Goal: Task Accomplishment & Management: Manage account settings

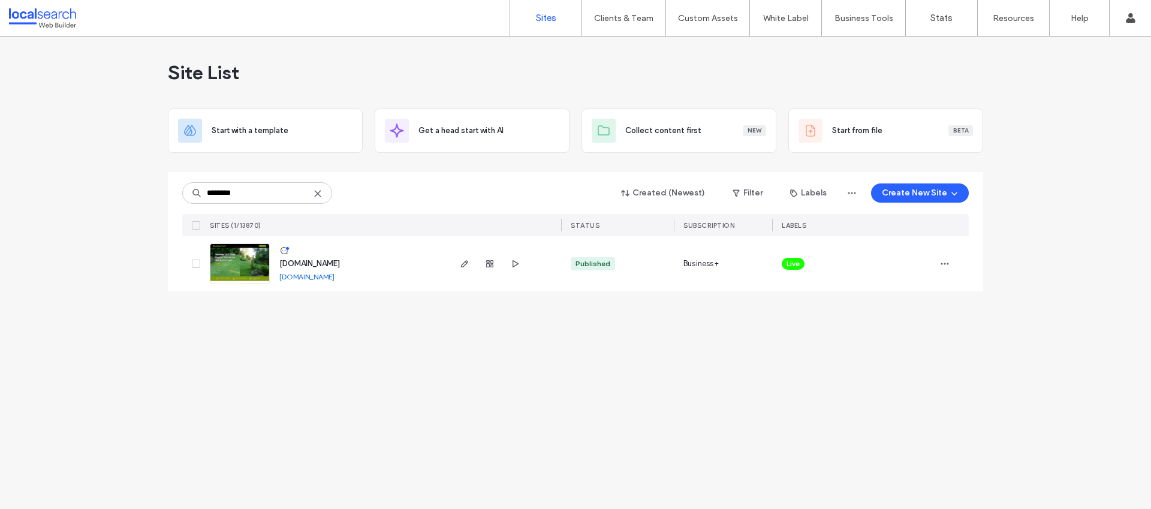
click at [317, 189] on icon at bounding box center [318, 194] width 10 height 10
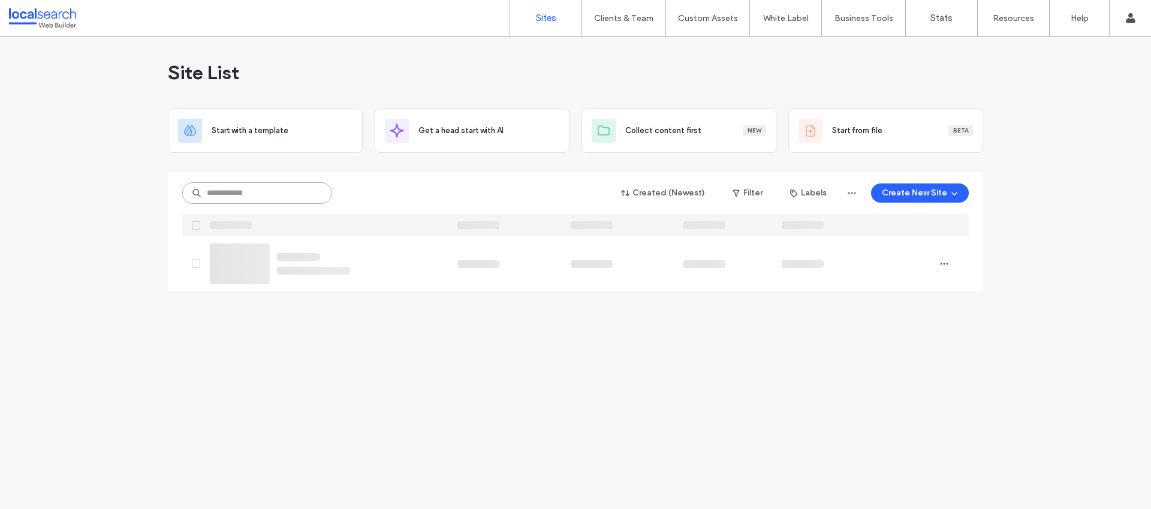
click at [269, 199] on input at bounding box center [257, 193] width 150 height 22
paste input "********"
type input "********"
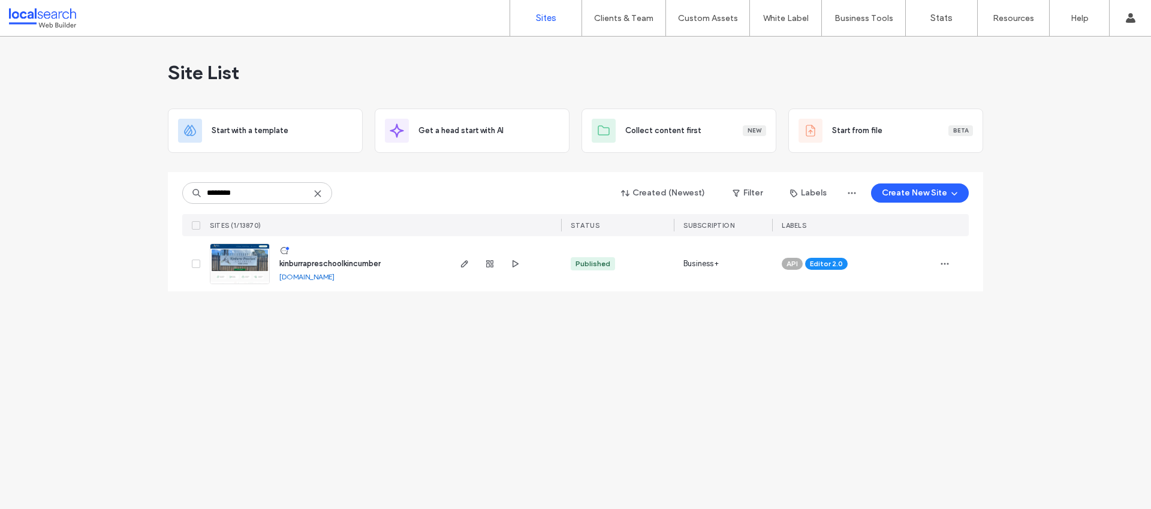
click at [315, 194] on icon at bounding box center [318, 194] width 10 height 10
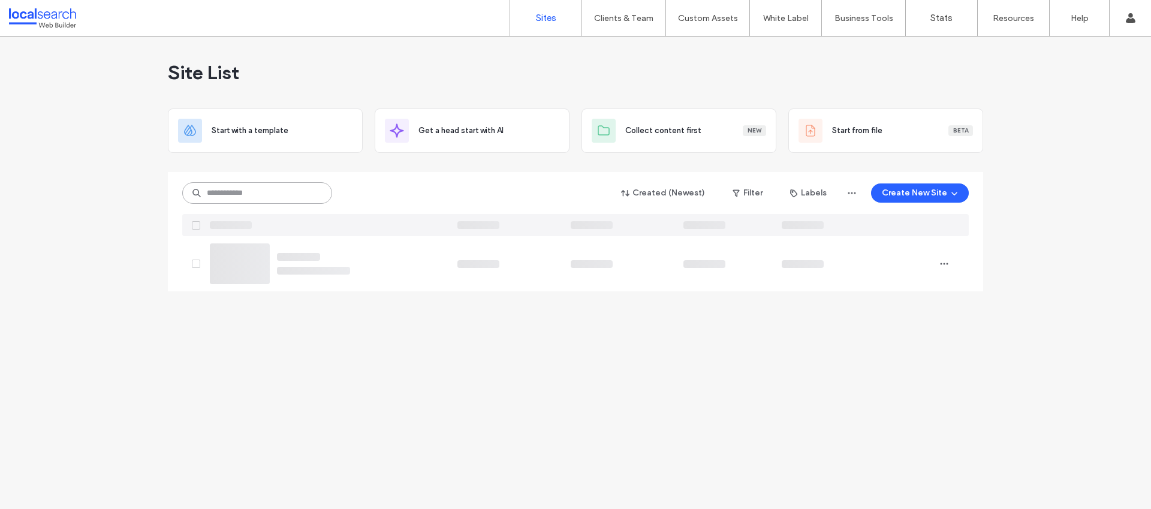
click at [249, 195] on input at bounding box center [257, 193] width 150 height 22
paste input "********"
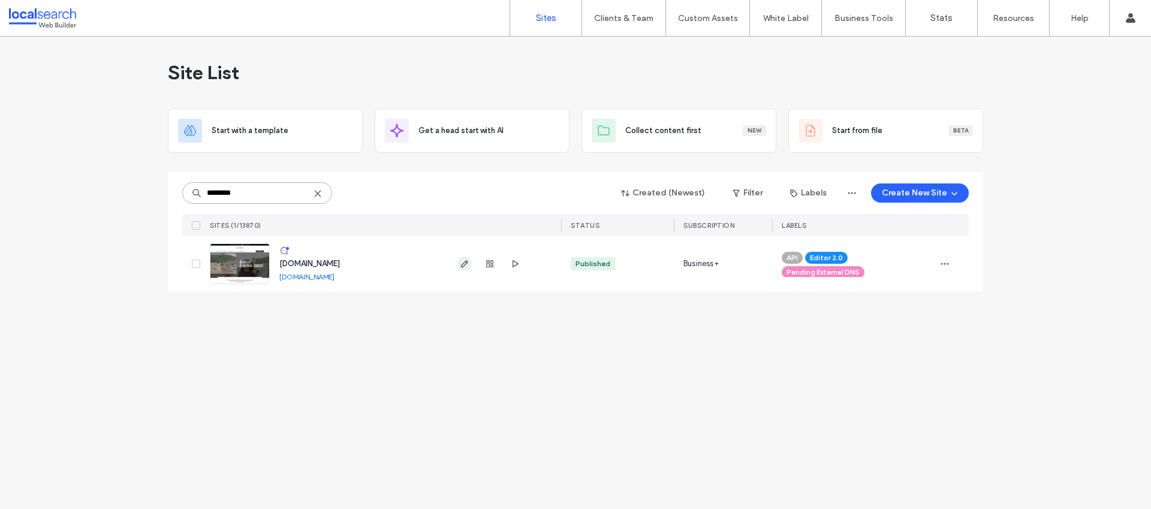
type input "********"
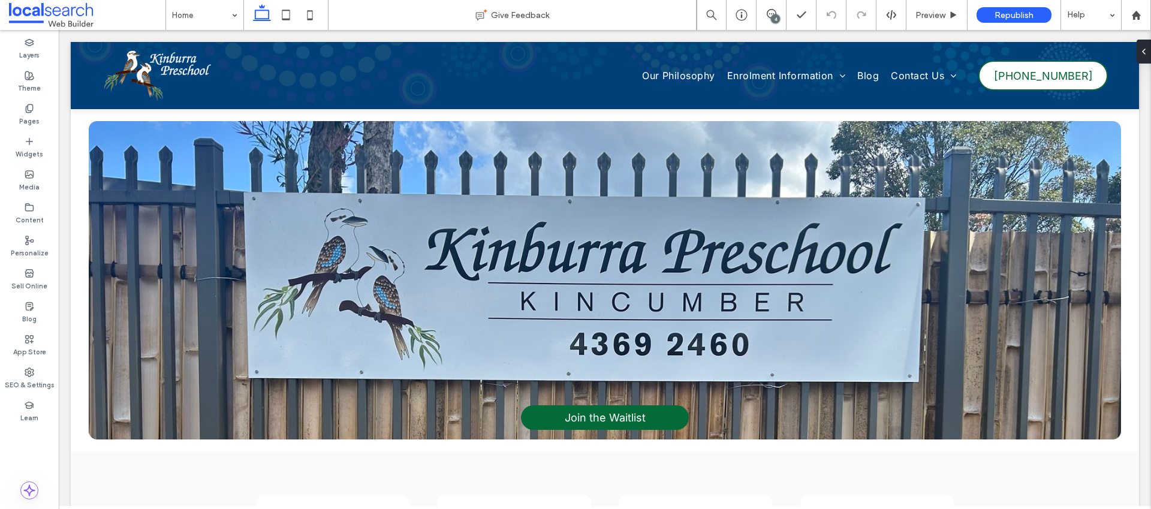
click at [774, 16] on div "4" at bounding box center [775, 18] width 9 height 9
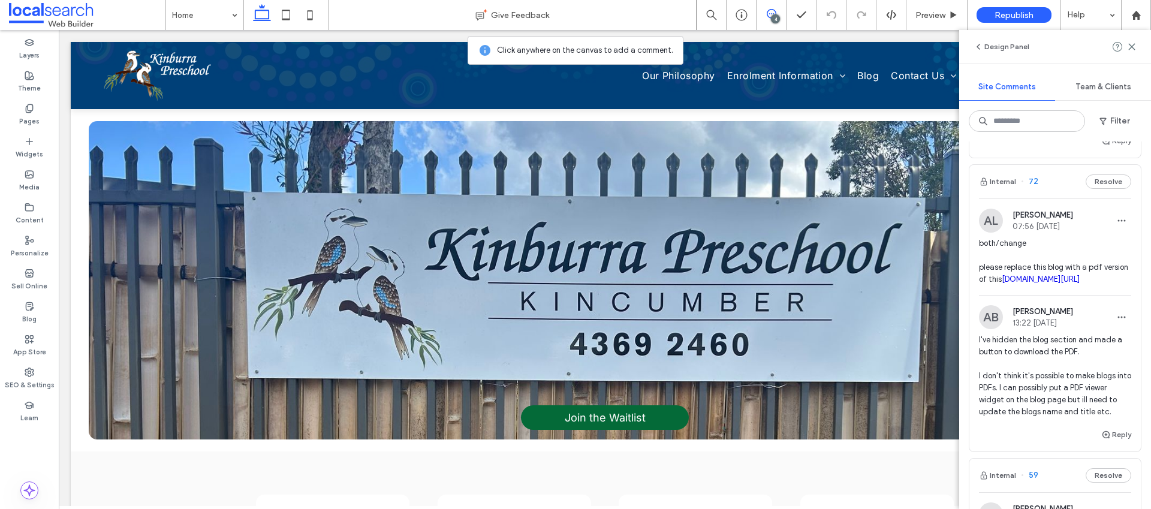
scroll to position [312, 0]
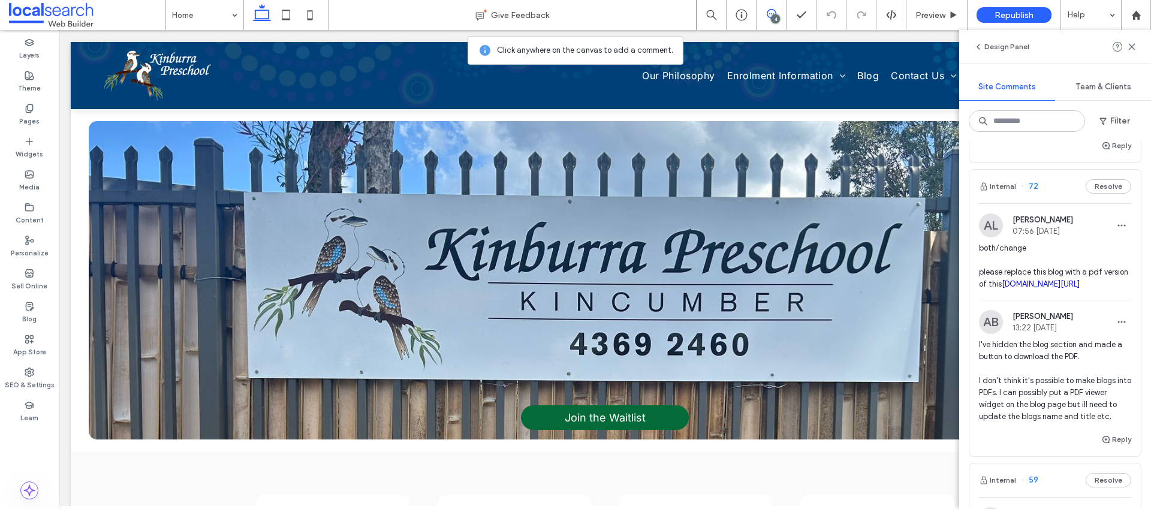
click at [1070, 252] on span "both/change please replace this blog with a pdf version of this irp.cdn-website…" at bounding box center [1055, 266] width 152 height 48
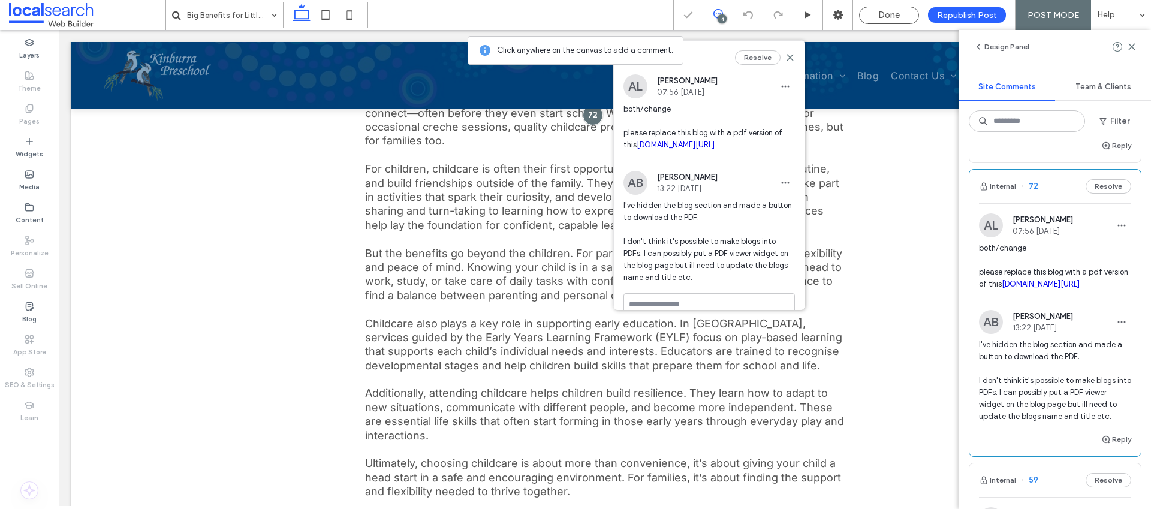
scroll to position [524, 0]
click at [786, 55] on icon at bounding box center [791, 58] width 10 height 10
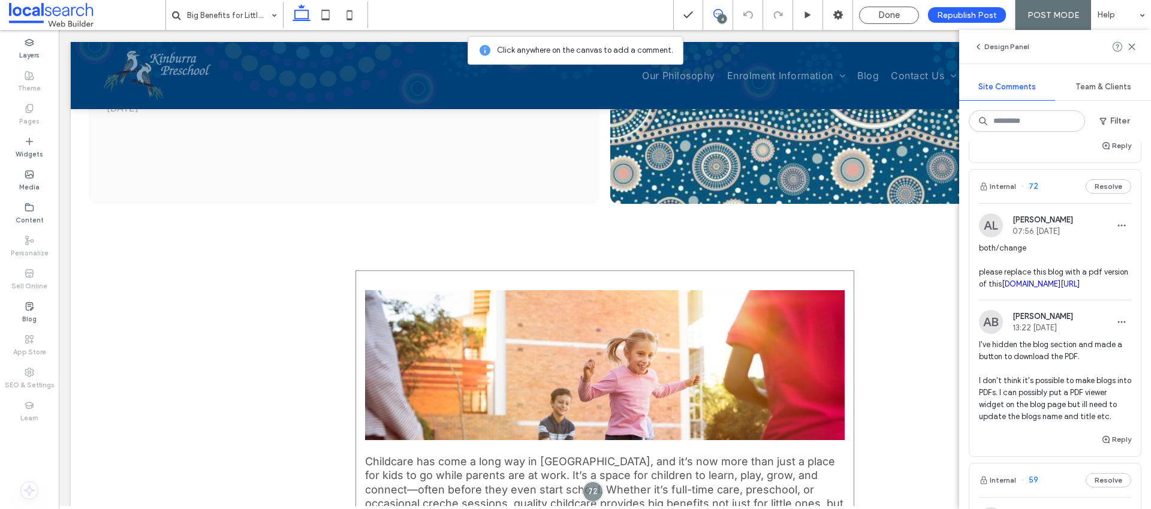
scroll to position [253, 0]
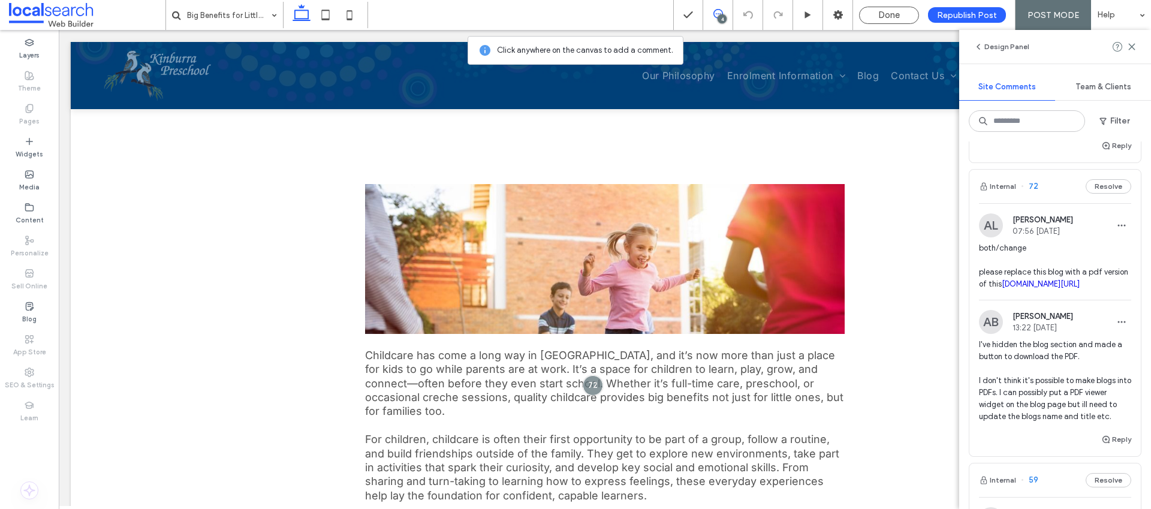
click at [1060, 288] on link "irp.cdn-website.com/60d1b677/files/uploaded/September+Newsletter+2025.docx" at bounding box center [1041, 283] width 78 height 9
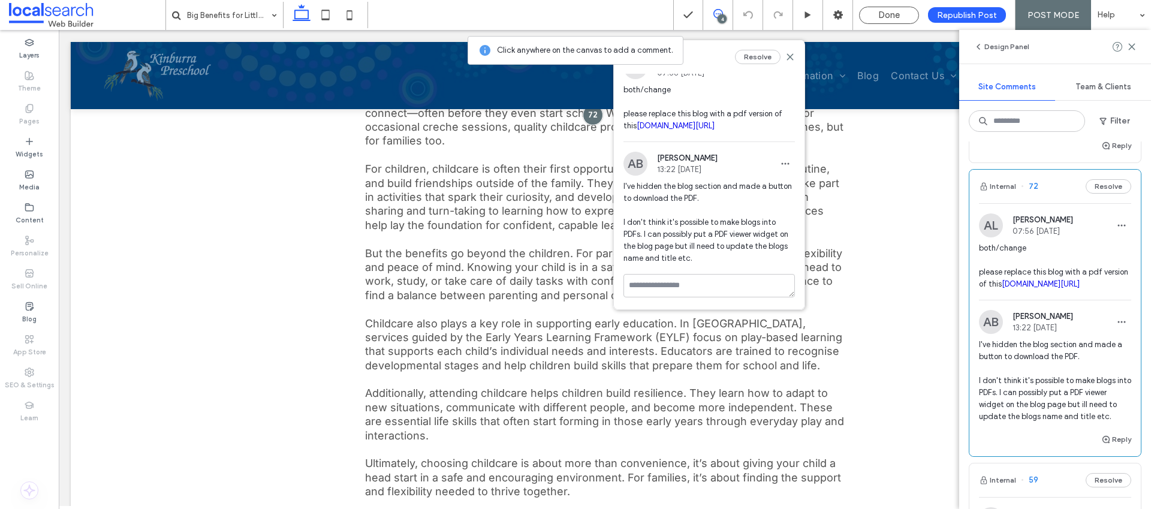
scroll to position [41, 0]
click at [786, 55] on icon at bounding box center [791, 57] width 10 height 10
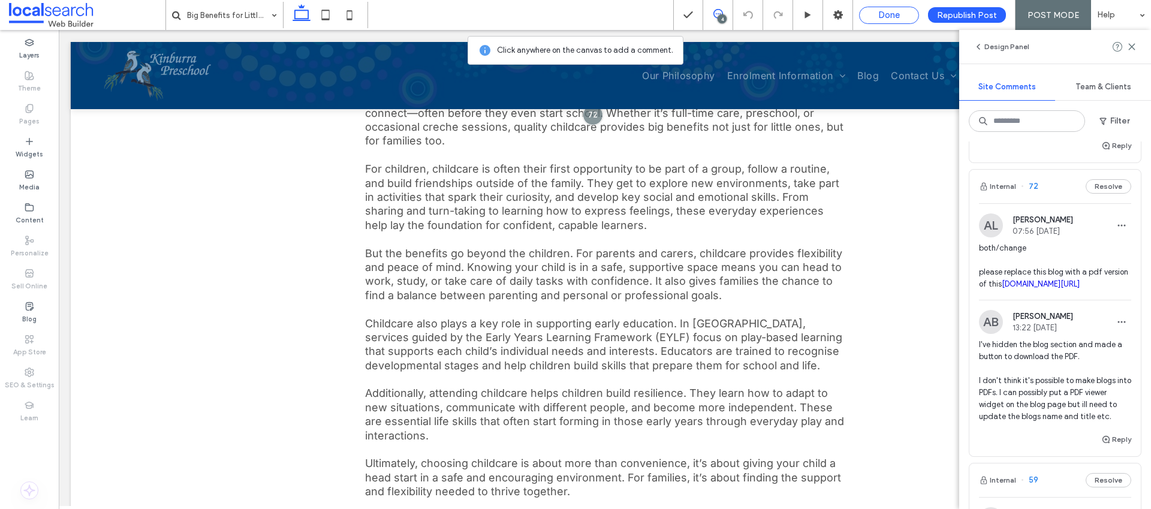
click at [898, 15] on span "Done" at bounding box center [890, 15] width 22 height 11
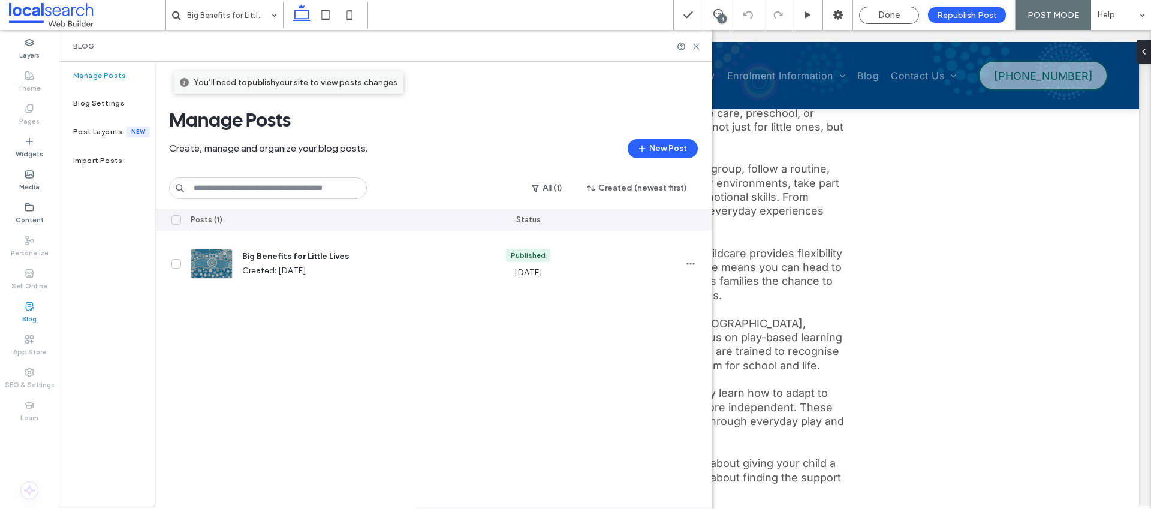
scroll to position [0, 0]
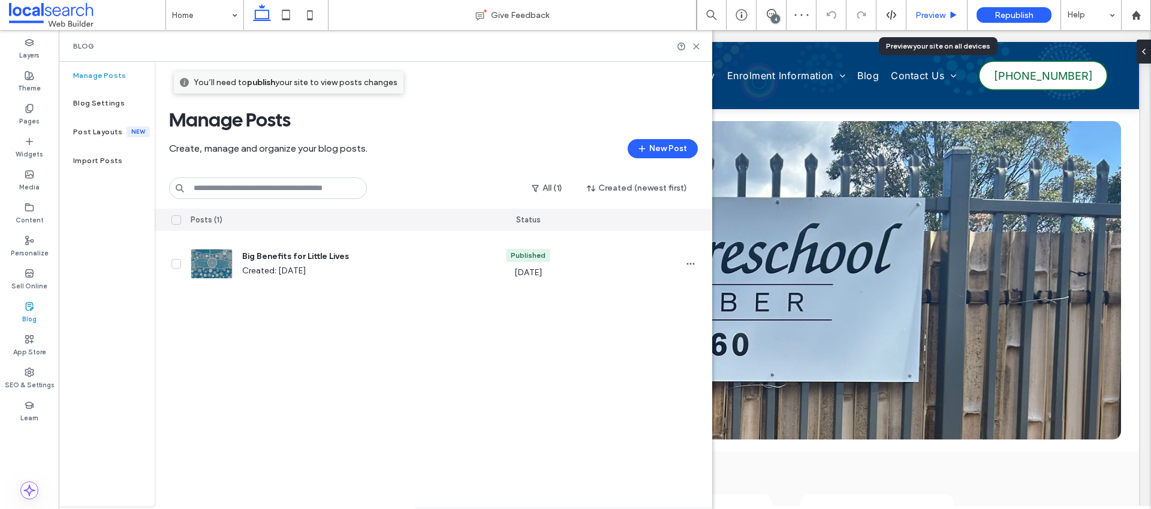
click at [934, 18] on span "Preview" at bounding box center [931, 15] width 30 height 10
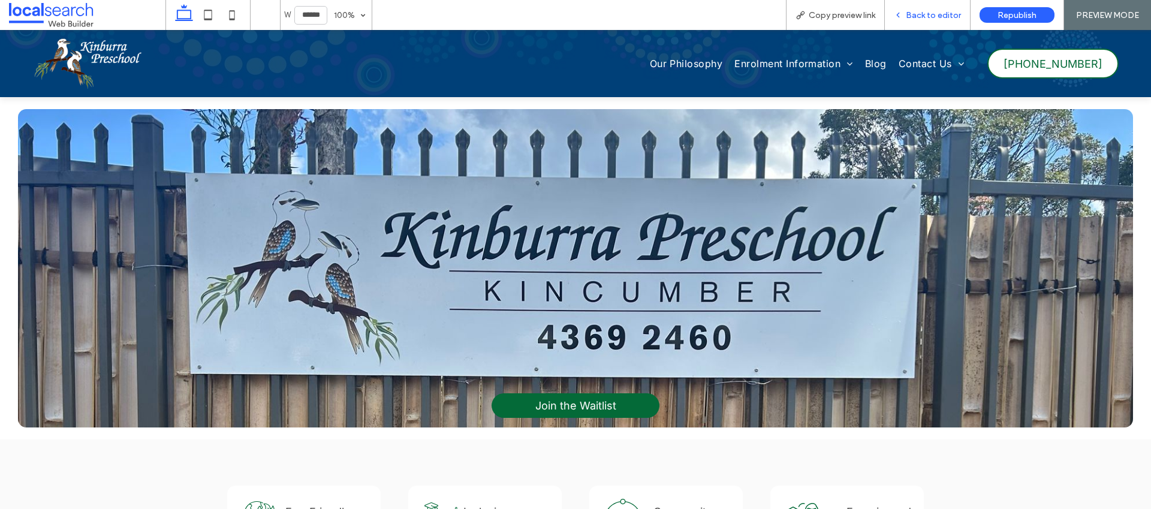
click at [940, 18] on span "Back to editor" at bounding box center [933, 15] width 55 height 10
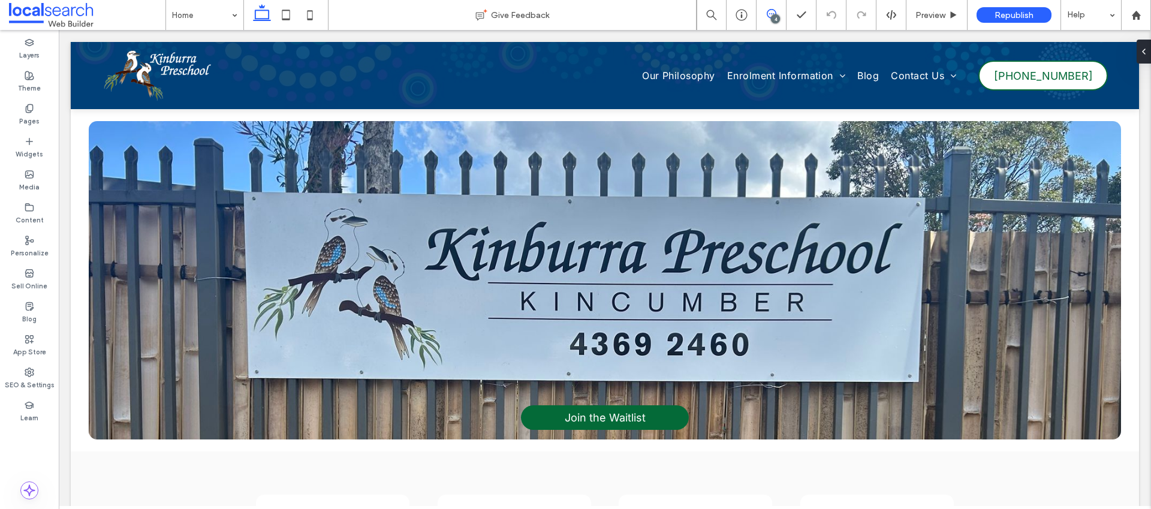
click at [775, 11] on use at bounding box center [772, 14] width 10 height 10
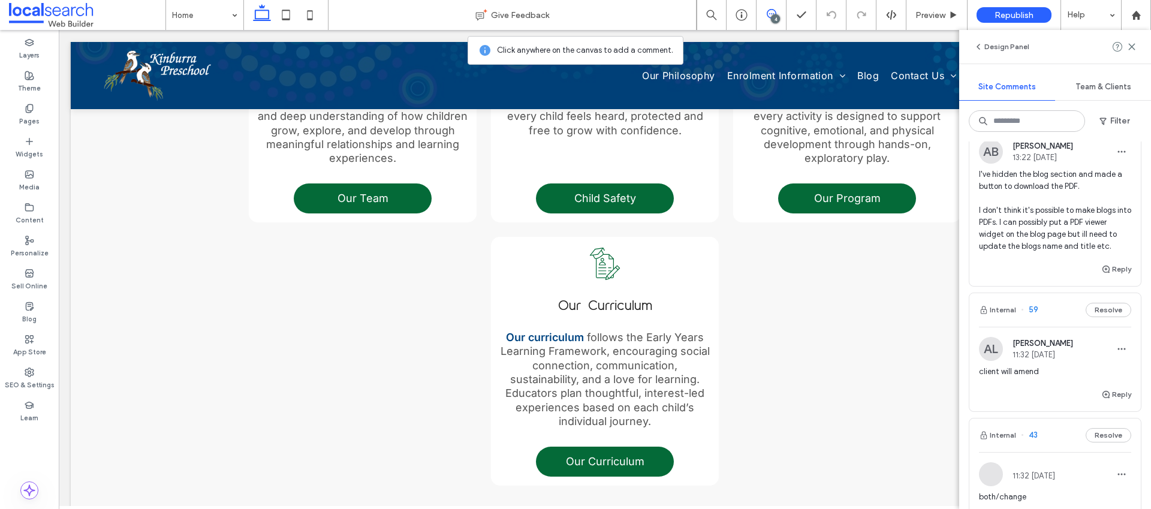
scroll to position [1543, 0]
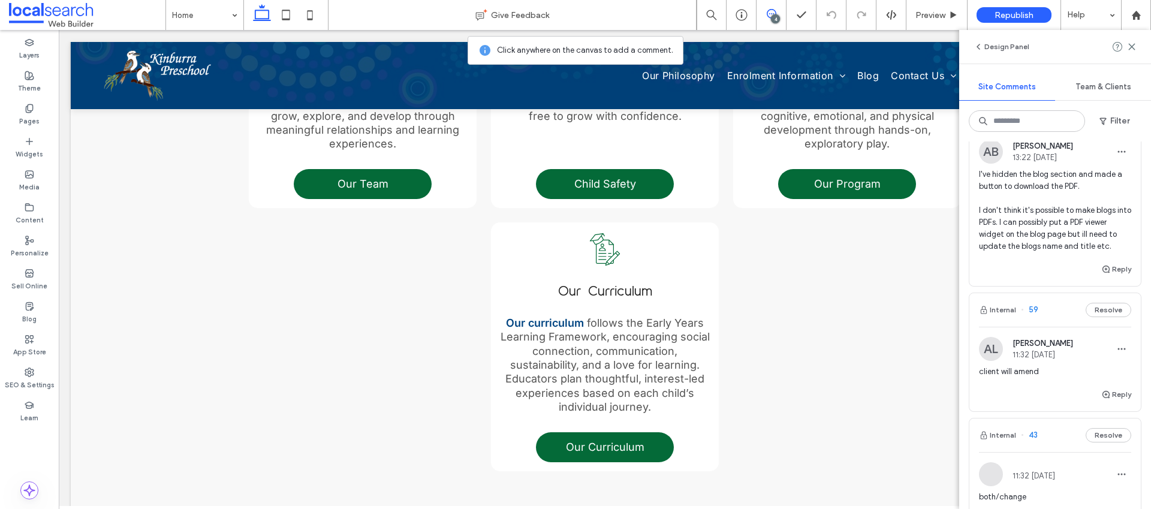
click at [1045, 192] on span "I've hidden the blog section and made a button to download the PDF. I don't thi…" at bounding box center [1055, 211] width 152 height 84
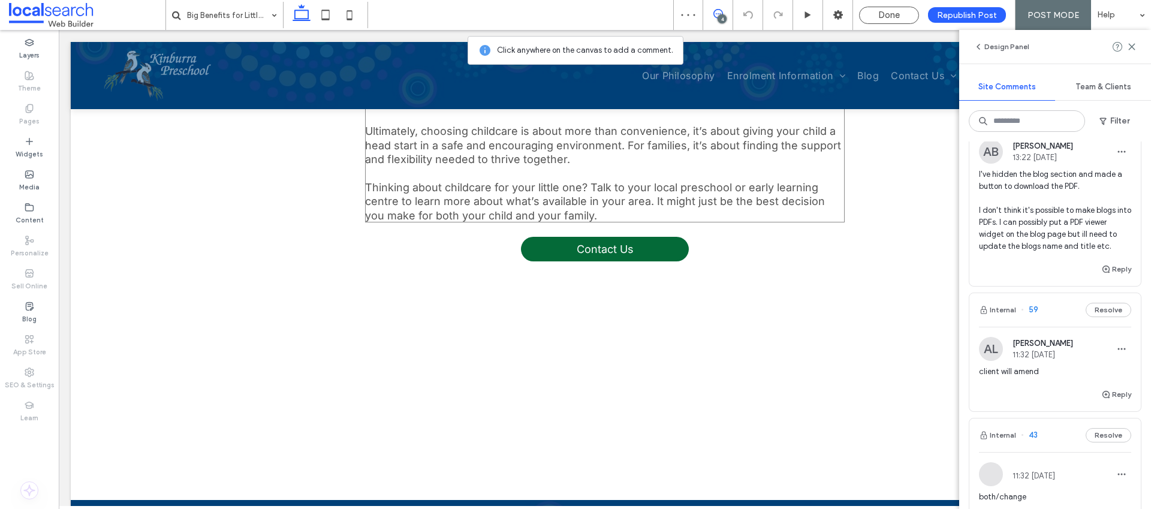
scroll to position [678, 0]
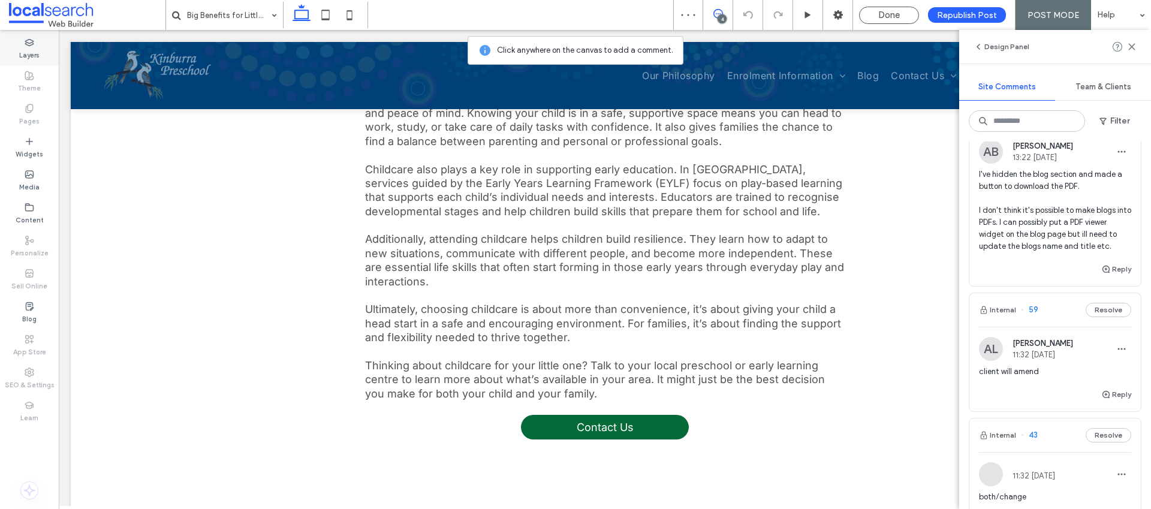
click at [27, 45] on icon at bounding box center [30, 43] width 10 height 10
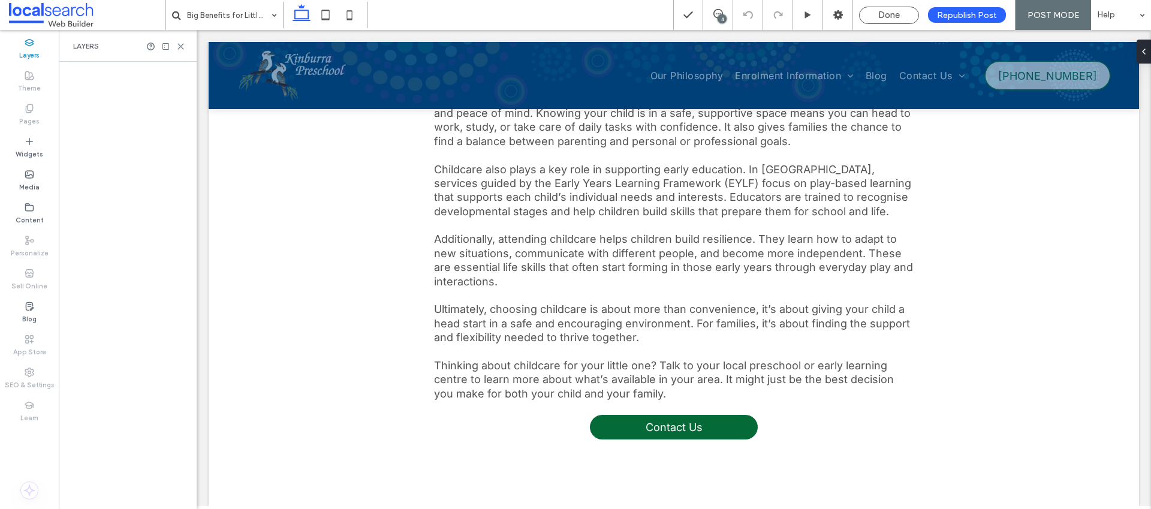
scroll to position [0, 0]
click at [181, 43] on icon at bounding box center [180, 46] width 9 height 9
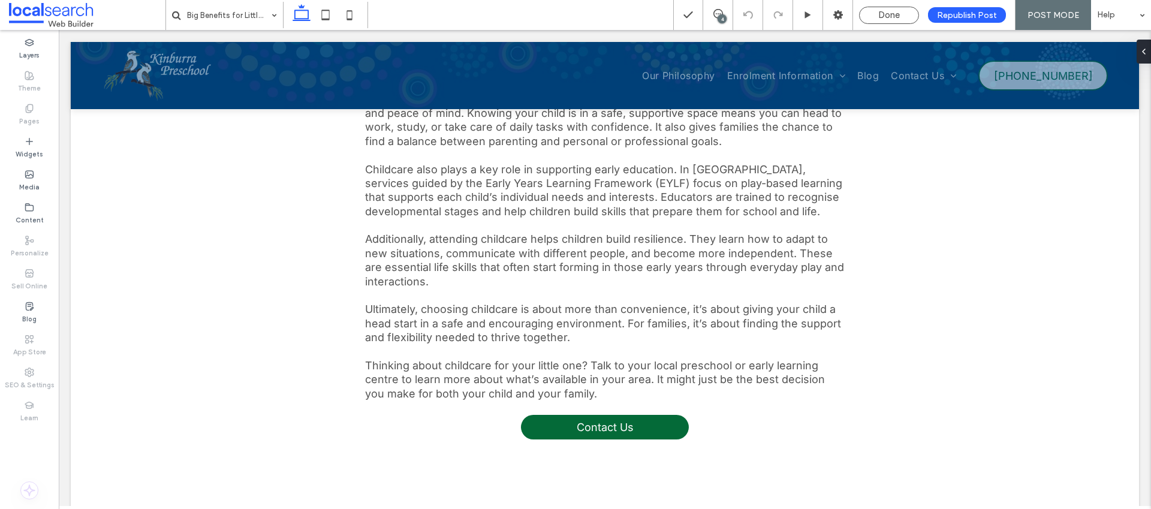
click at [726, 22] on div "4" at bounding box center [722, 18] width 9 height 9
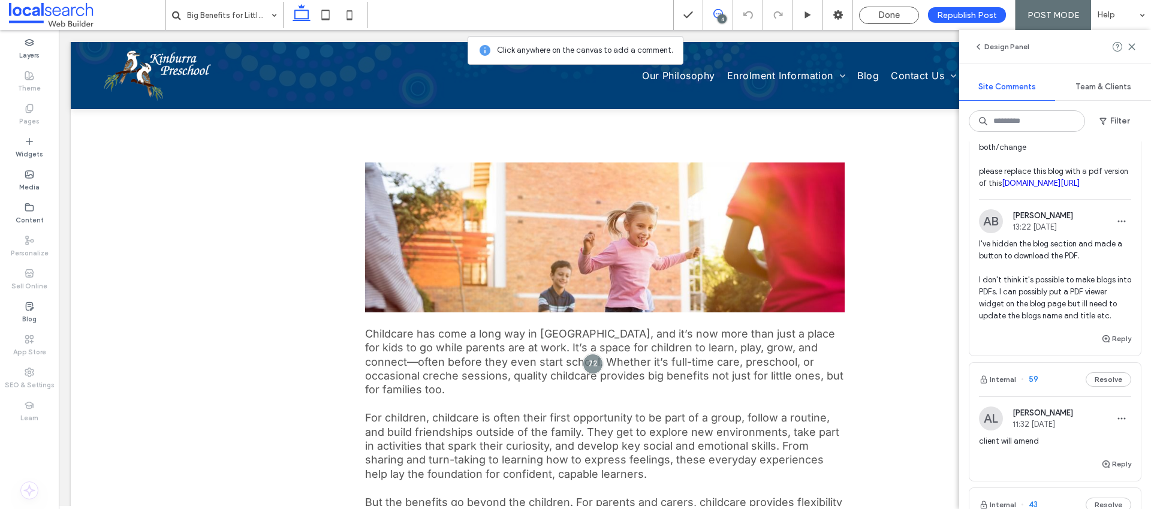
scroll to position [420, 0]
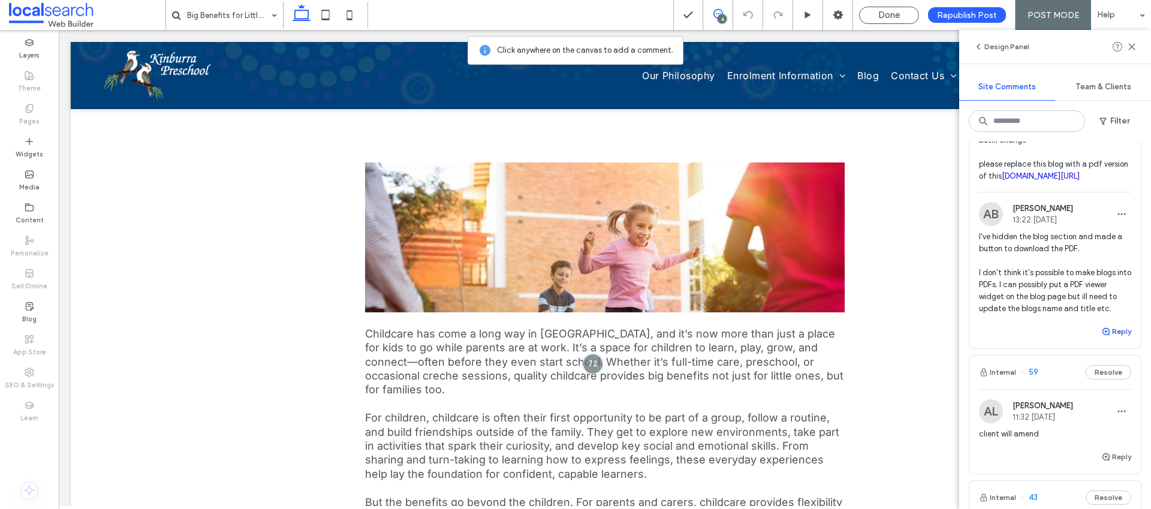
click at [1107, 339] on button "Reply" at bounding box center [1117, 331] width 30 height 14
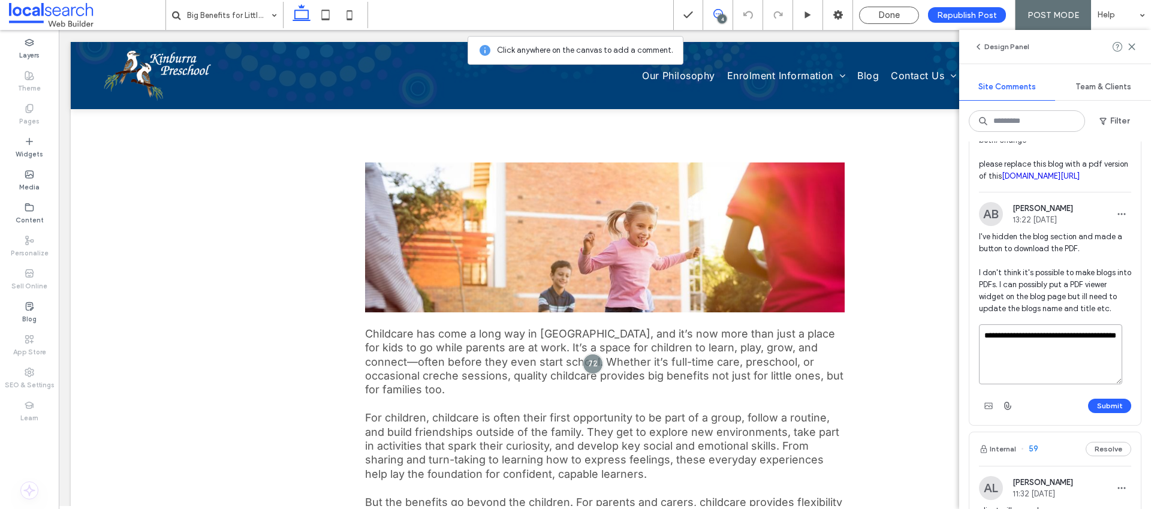
drag, startPoint x: 1011, startPoint y: 383, endPoint x: 978, endPoint y: 374, distance: 34.2
click at [978, 374] on div "**********" at bounding box center [1056, 374] width 172 height 101
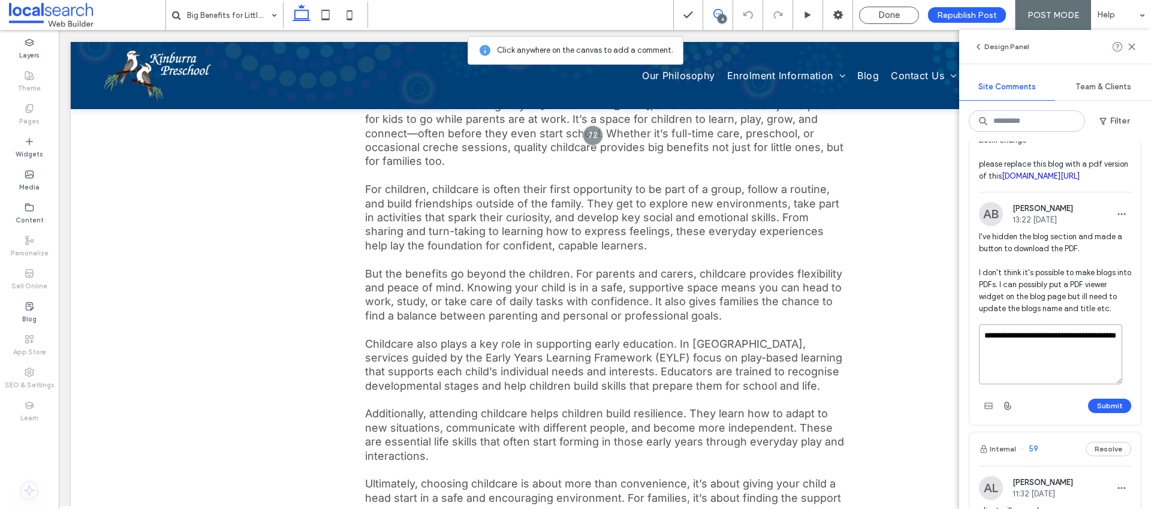
scroll to position [524, 0]
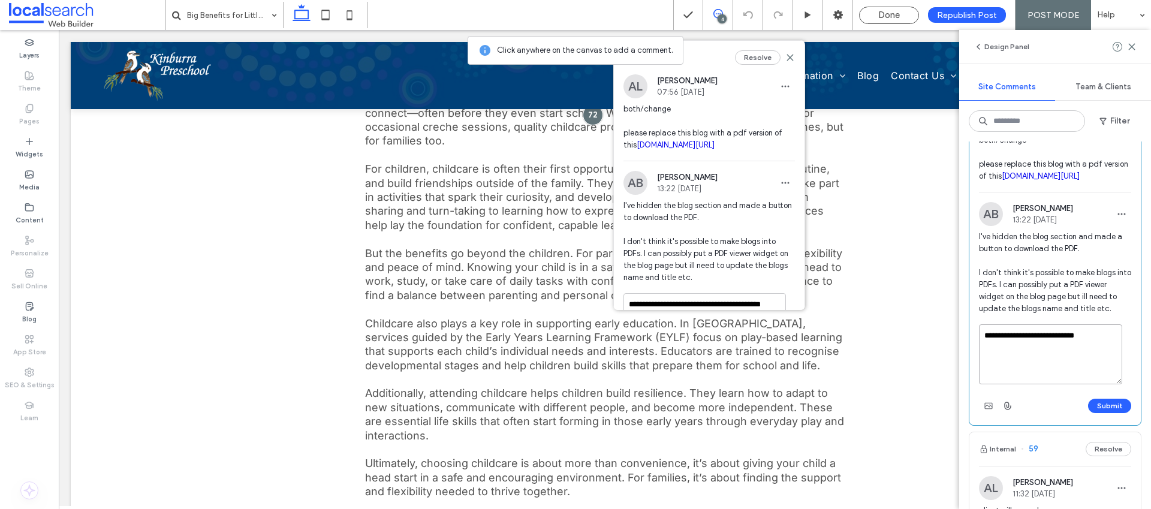
paste textarea "**********"
type textarea "**********"
click at [1105, 413] on button "Submit" at bounding box center [1109, 406] width 43 height 14
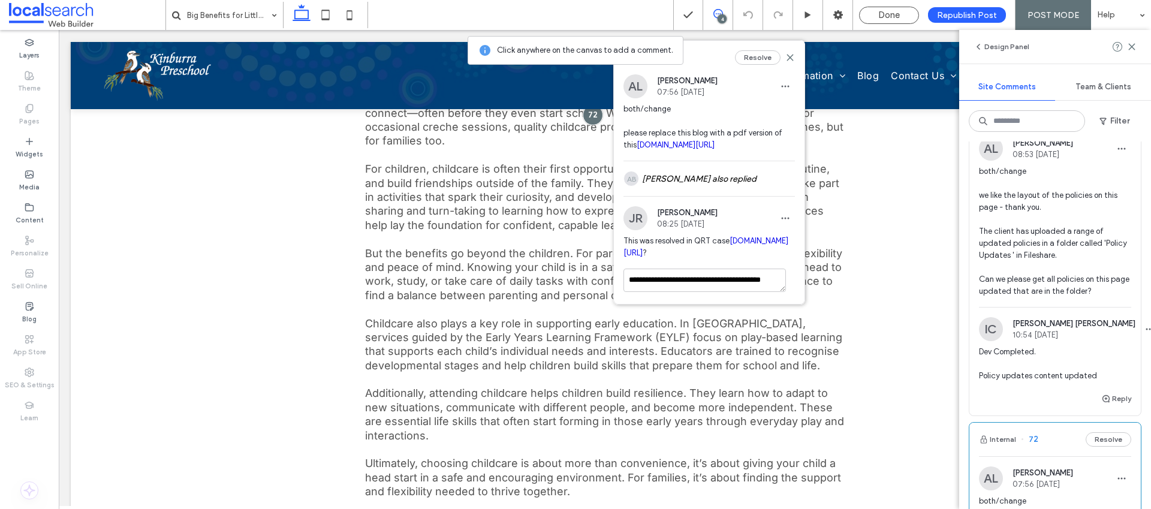
scroll to position [0, 0]
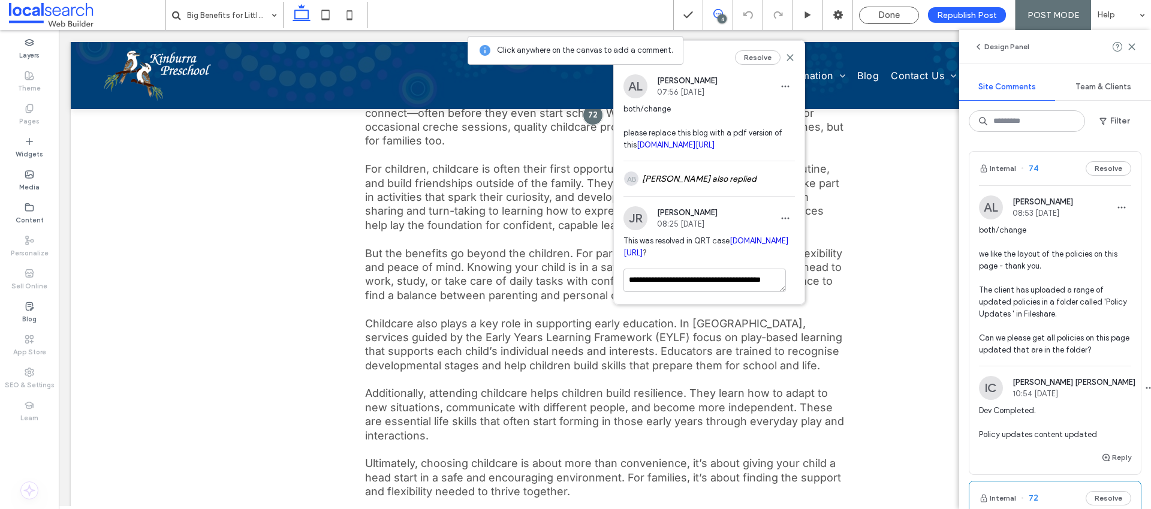
click at [1064, 263] on span "both/change we like the layout of the policies on this page - thank you. The cl…" at bounding box center [1055, 290] width 152 height 132
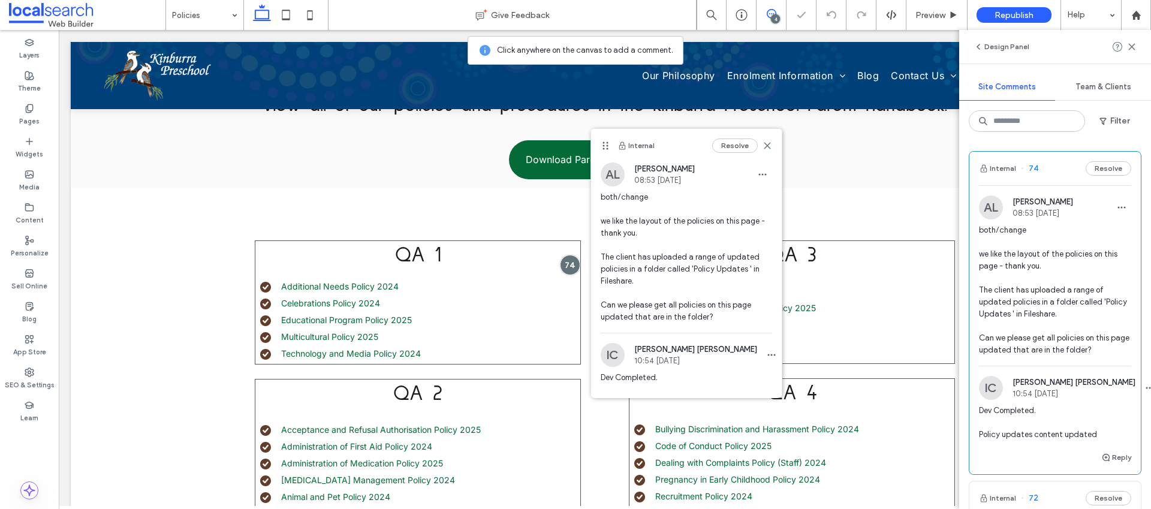
scroll to position [264, 0]
drag, startPoint x: 761, startPoint y: 145, endPoint x: 748, endPoint y: 233, distance: 89.1
click at [763, 145] on icon at bounding box center [768, 146] width 10 height 10
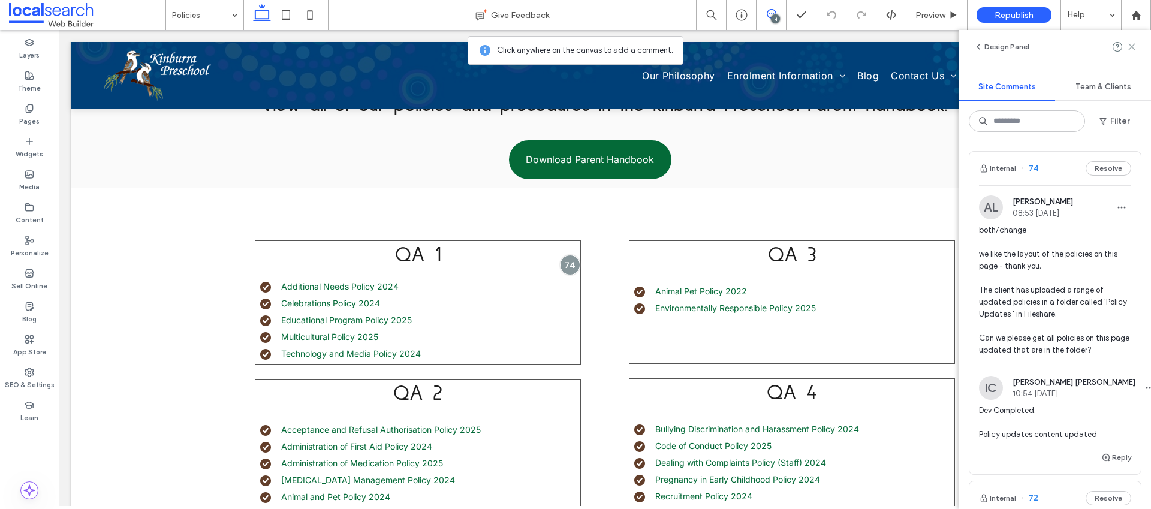
click at [1132, 44] on icon at bounding box center [1132, 47] width 10 height 10
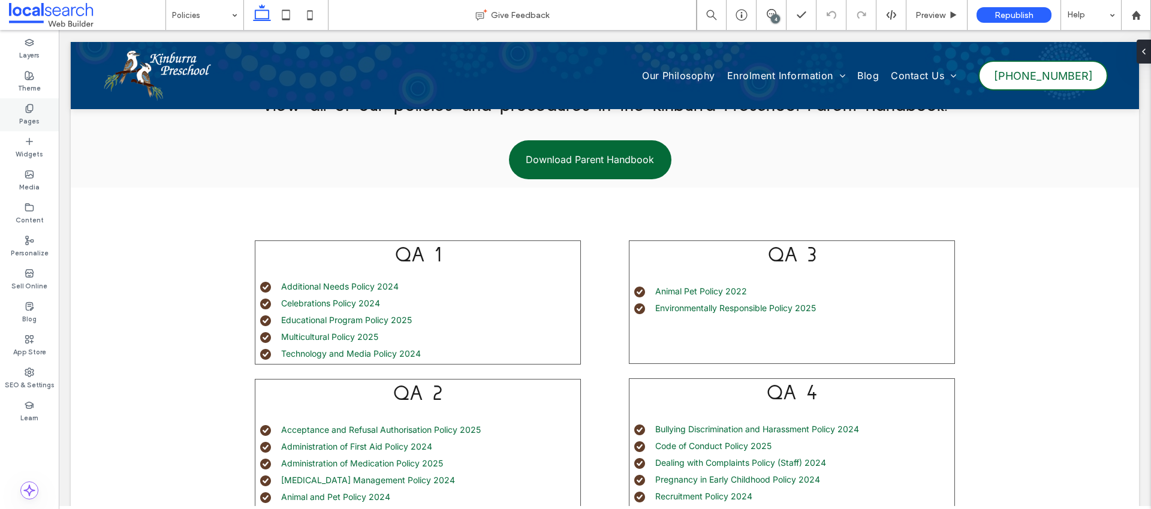
click at [52, 109] on div "Pages" at bounding box center [29, 114] width 59 height 33
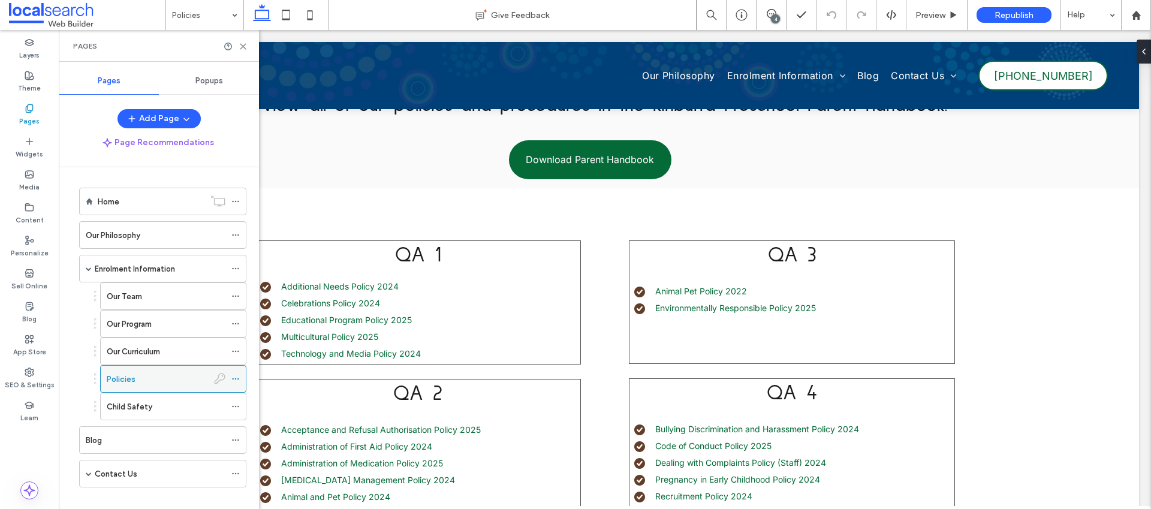
click at [243, 386] on div at bounding box center [238, 379] width 14 height 18
click at [237, 378] on icon at bounding box center [235, 379] width 8 height 8
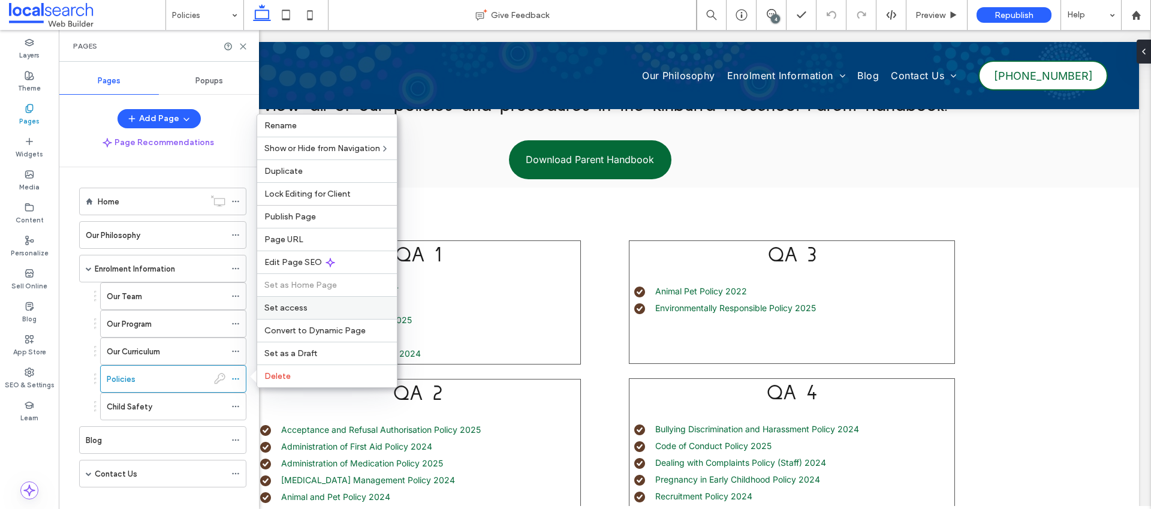
click at [310, 311] on label "Set access" at bounding box center [326, 308] width 125 height 10
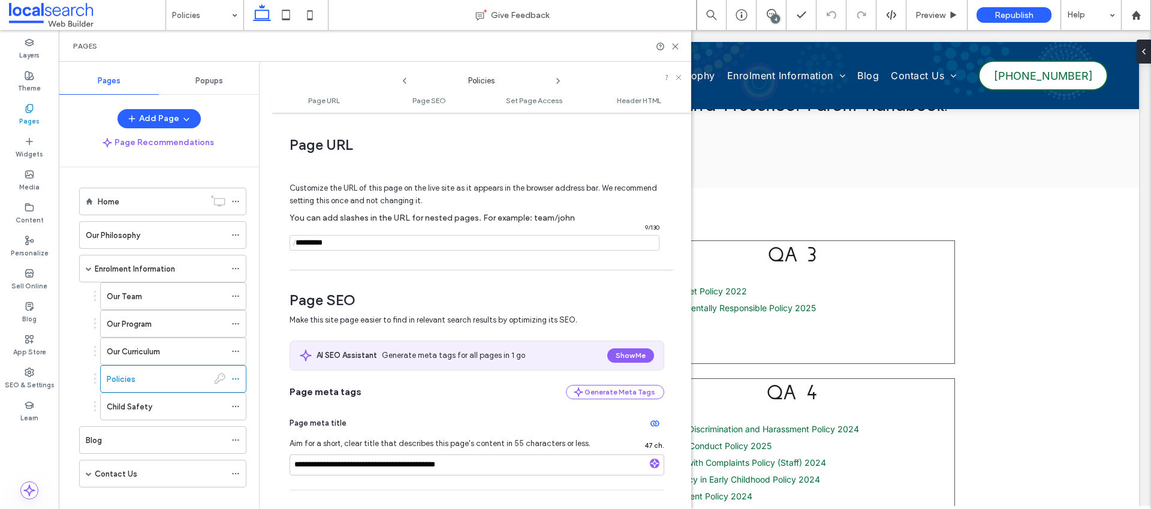
drag, startPoint x: 337, startPoint y: 241, endPoint x: 267, endPoint y: 234, distance: 70.5
click at [267, 234] on div "**********" at bounding box center [475, 285] width 432 height 447
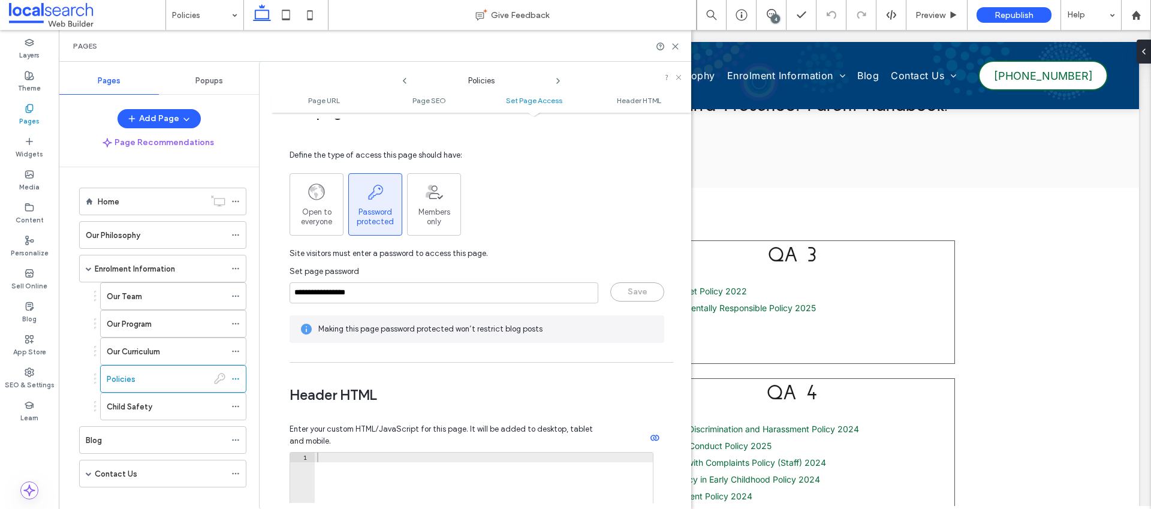
scroll to position [975, 0]
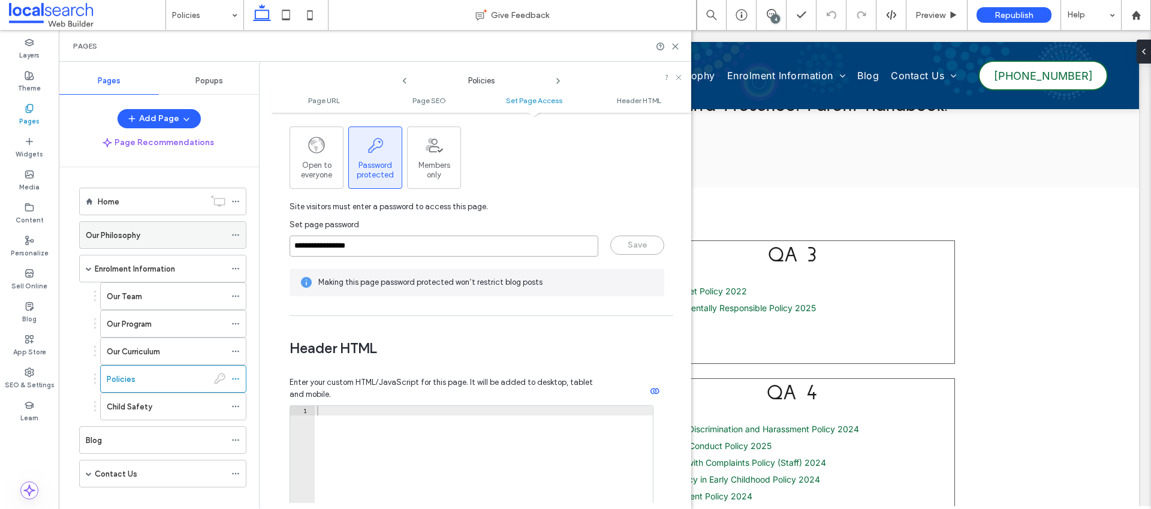
drag, startPoint x: 380, startPoint y: 247, endPoint x: 209, endPoint y: 238, distance: 171.2
click at [209, 238] on div "**********" at bounding box center [375, 285] width 633 height 447
drag, startPoint x: 675, startPoint y: 44, endPoint x: 670, endPoint y: 107, distance: 62.6
click at [675, 44] on use at bounding box center [675, 46] width 5 height 5
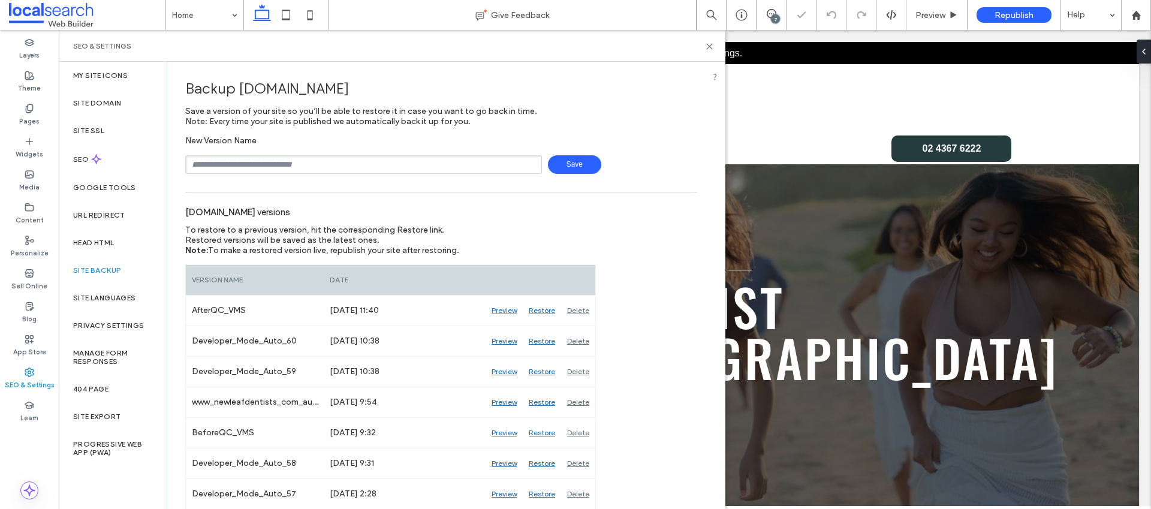
click at [224, 169] on input "text" at bounding box center [363, 164] width 357 height 19
type input "**********"
click at [566, 168] on span "Save" at bounding box center [574, 164] width 53 height 19
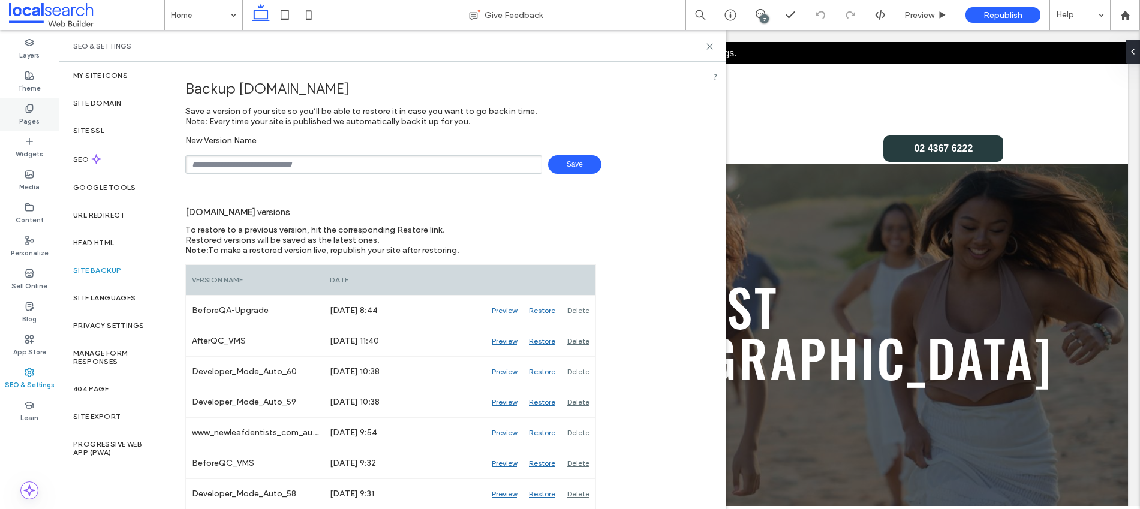
click at [29, 101] on div "Pages" at bounding box center [29, 114] width 59 height 33
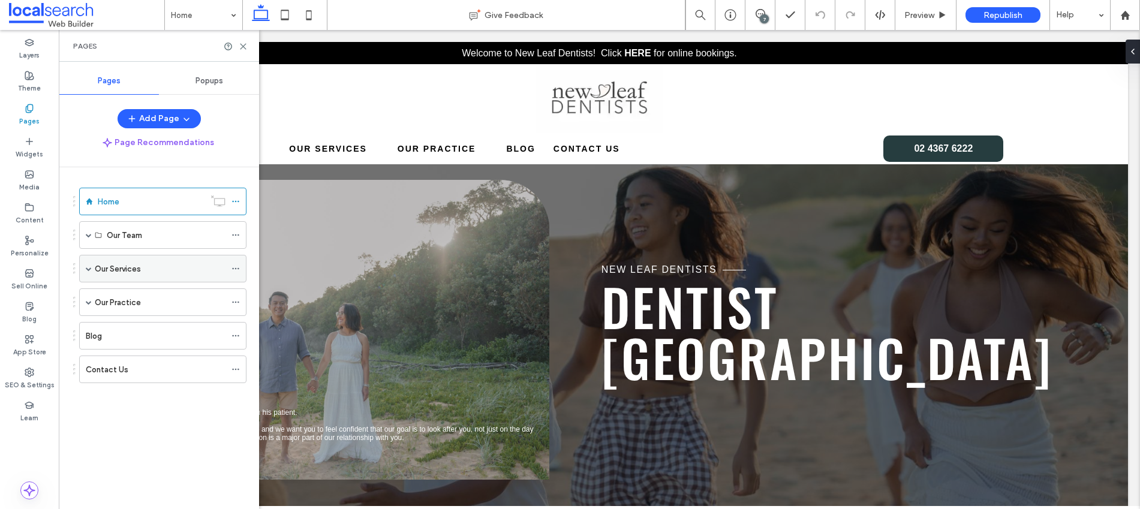
click at [87, 269] on span at bounding box center [89, 269] width 6 height 6
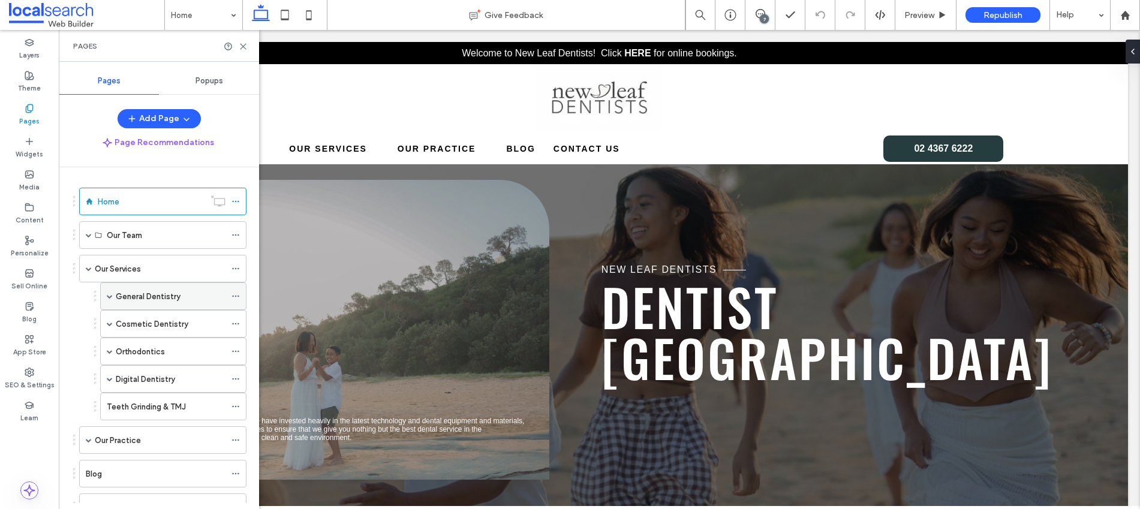
click at [111, 295] on span at bounding box center [110, 296] width 6 height 6
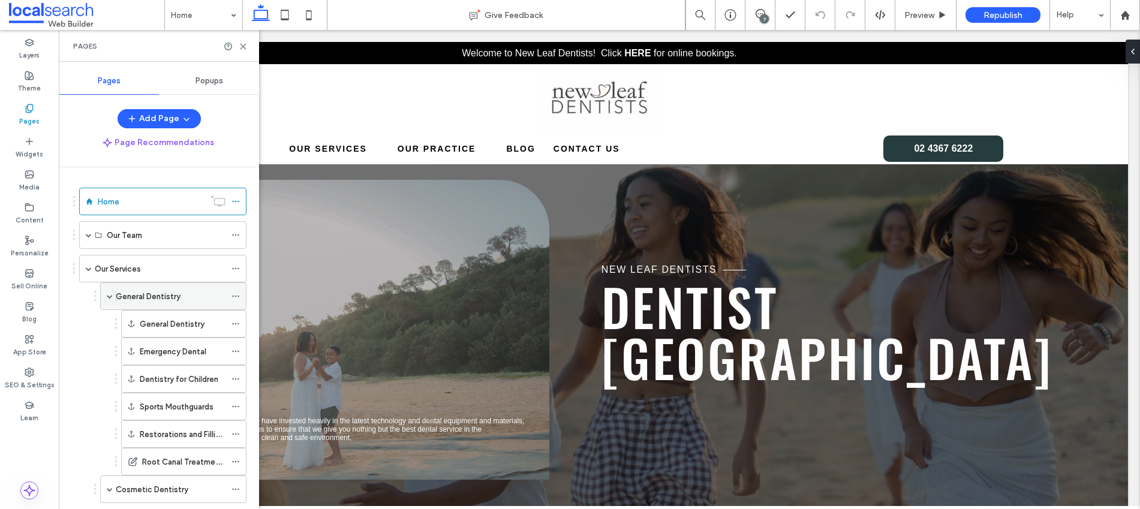
click at [111, 295] on span at bounding box center [110, 296] width 6 height 6
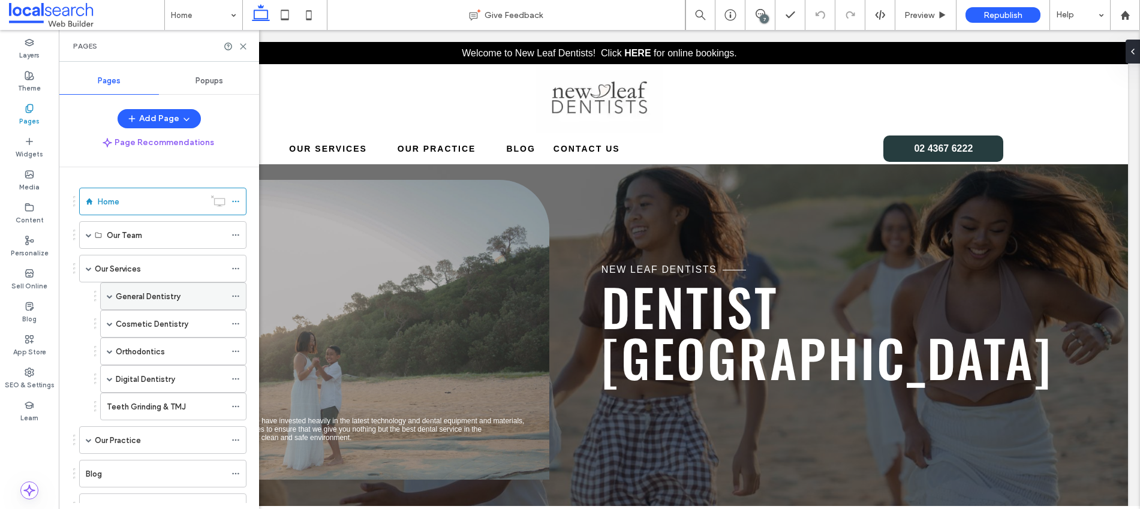
click at [112, 294] on span at bounding box center [110, 296] width 6 height 6
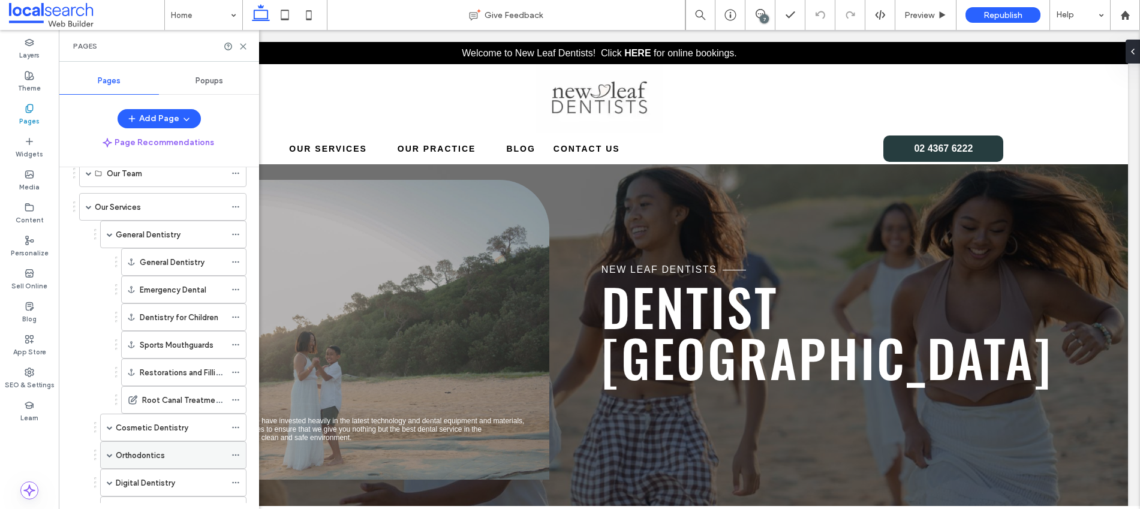
scroll to position [110, 0]
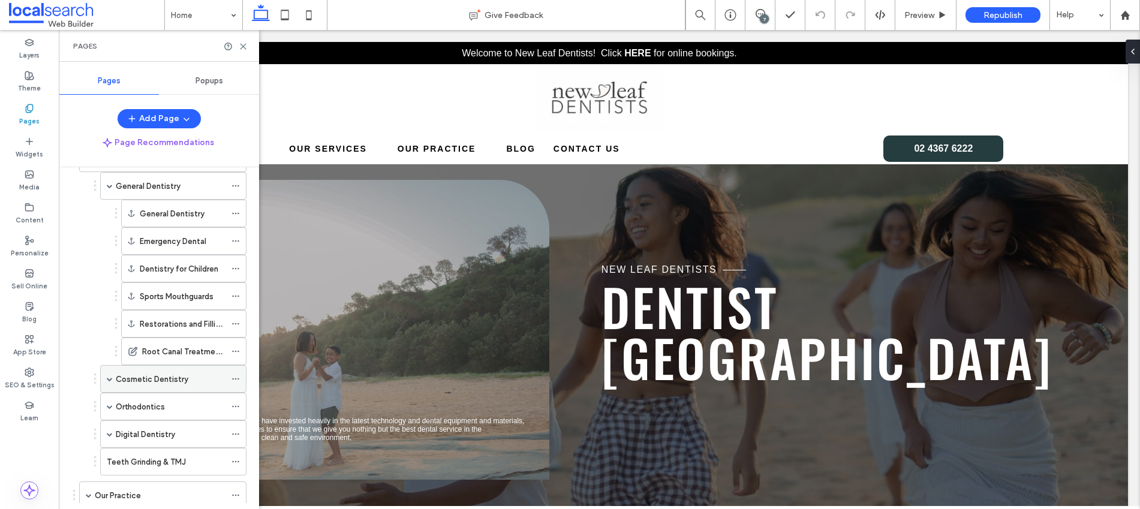
click at [110, 378] on span at bounding box center [110, 379] width 6 height 6
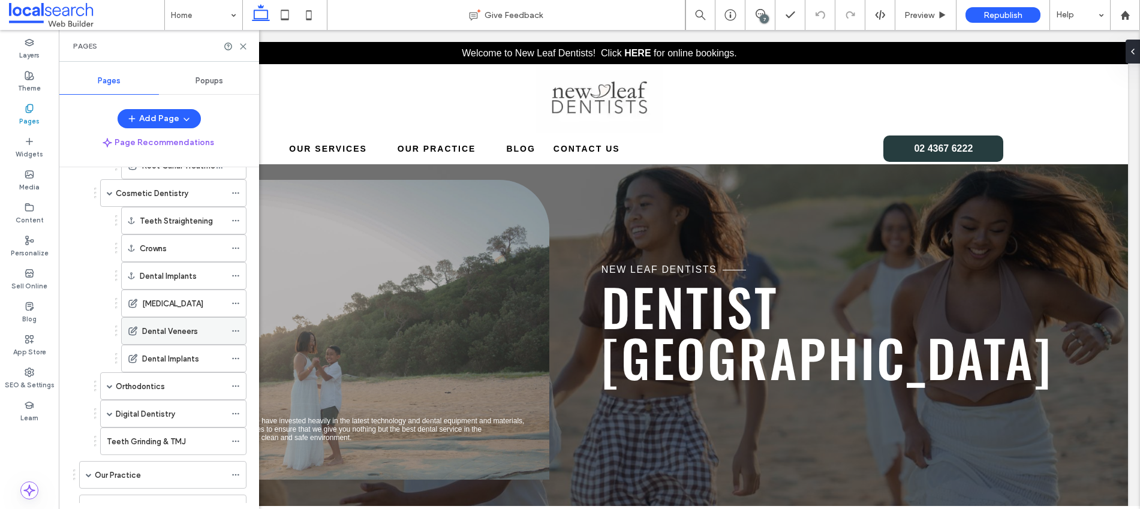
scroll to position [303, 0]
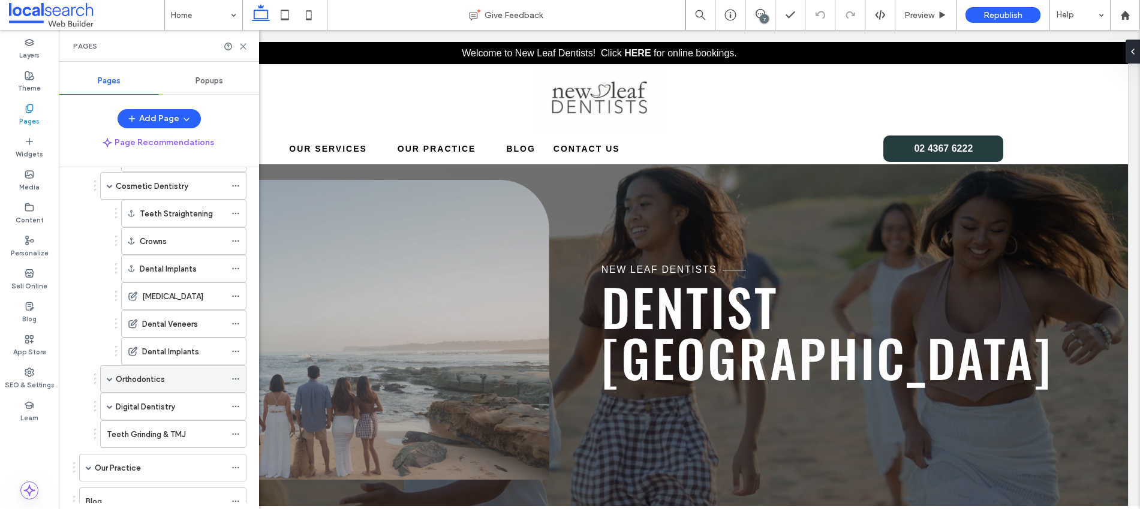
click at [110, 381] on span at bounding box center [110, 379] width 6 height 6
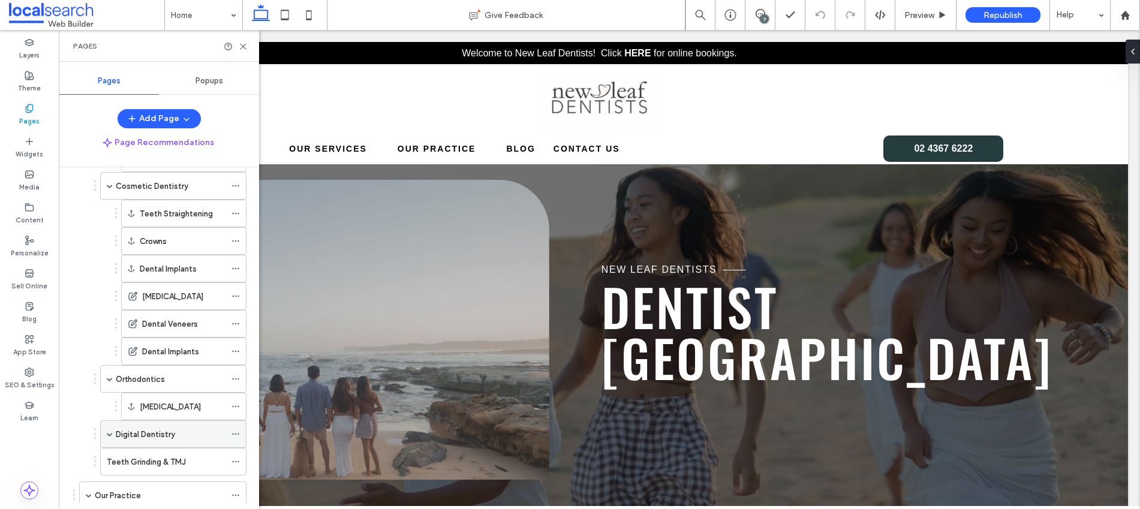
click at [108, 432] on span at bounding box center [110, 434] width 6 height 6
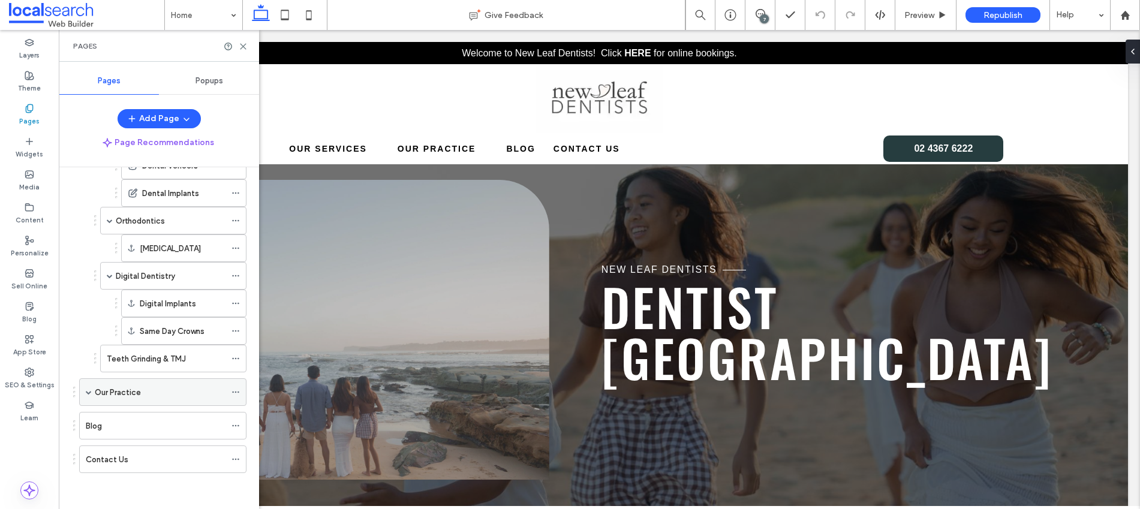
click at [89, 392] on span at bounding box center [89, 392] width 6 height 6
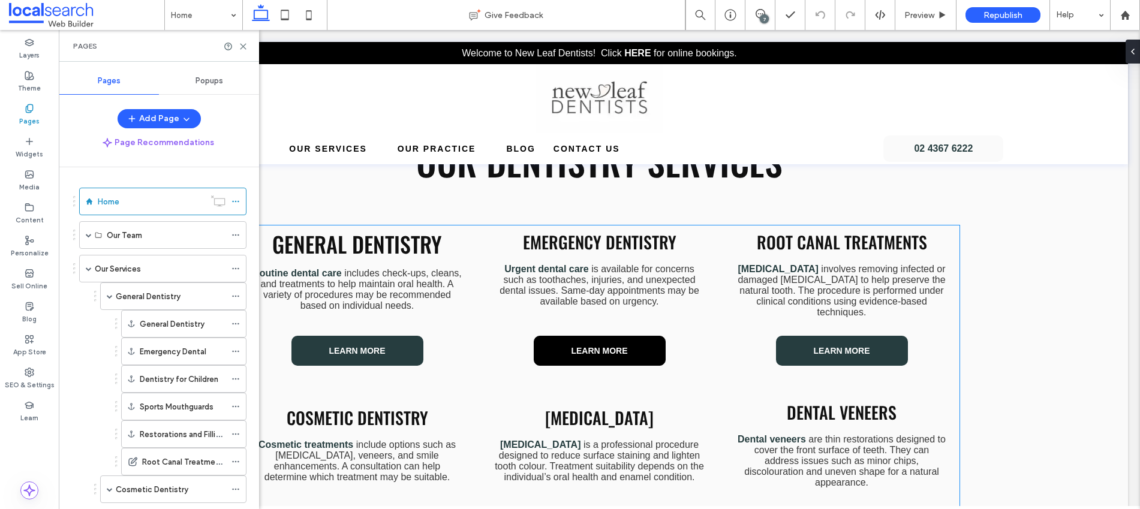
scroll to position [920, 0]
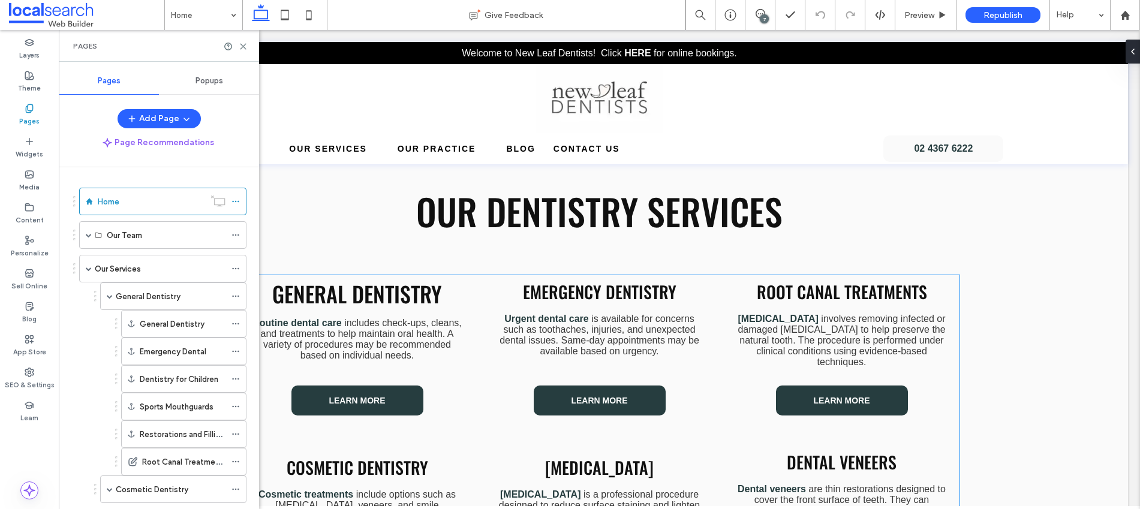
click at [559, 293] on span "Emergency Dentistry" at bounding box center [600, 291] width 154 height 25
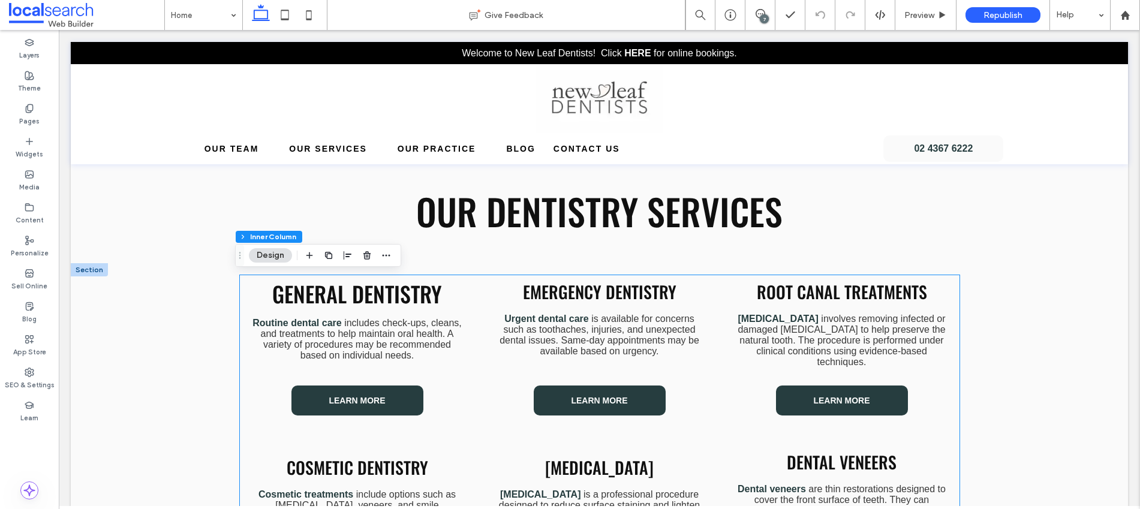
click at [559, 293] on span "Emergency Dentistry" at bounding box center [600, 291] width 154 height 25
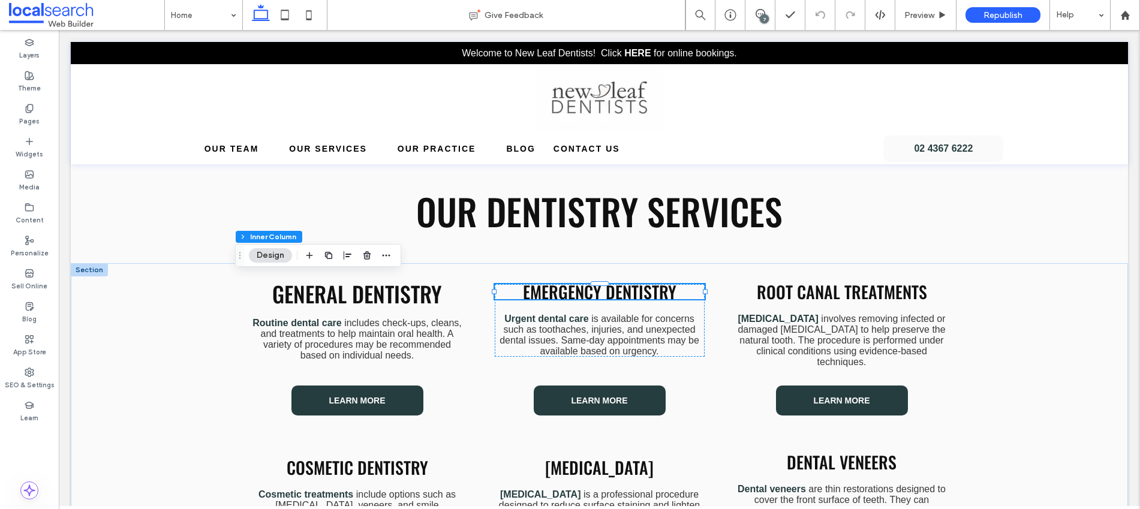
click at [559, 293] on div "Emergency Dentistry" at bounding box center [600, 291] width 210 height 15
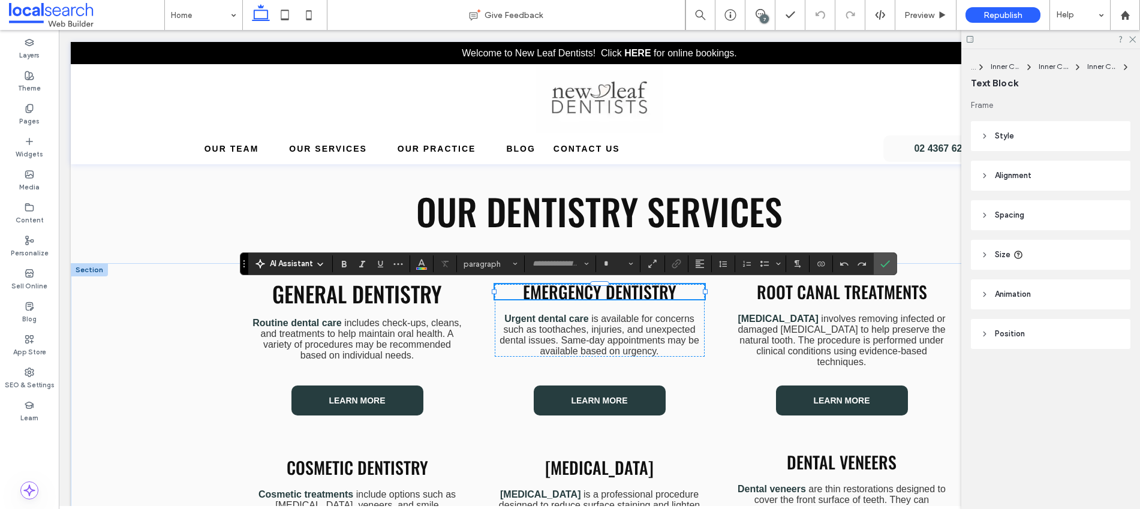
type input "******"
type input "**"
click at [365, 294] on span "General Dentistry" at bounding box center [357, 294] width 170 height 32
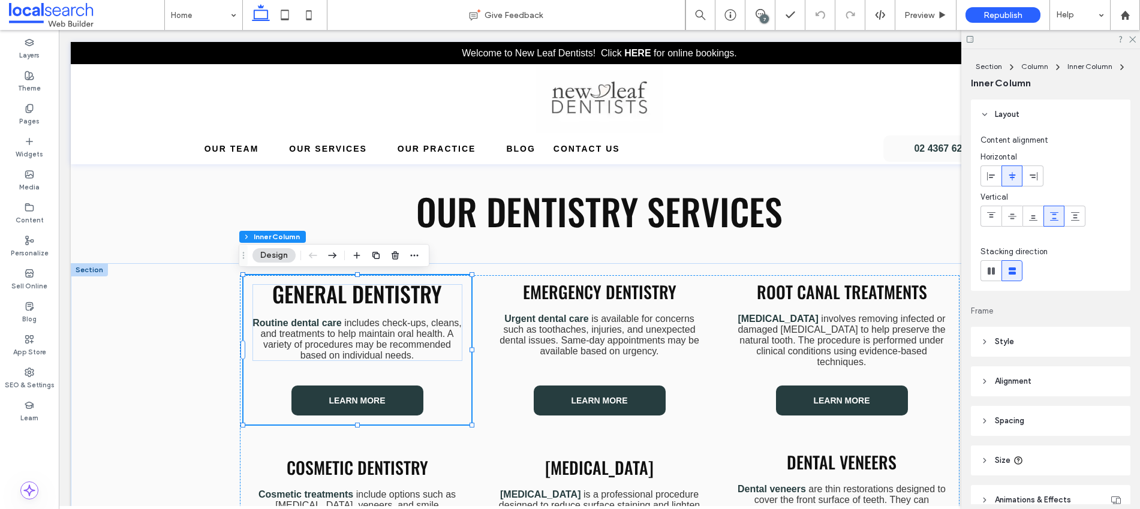
click at [365, 294] on span "General Dentistry" at bounding box center [357, 294] width 170 height 32
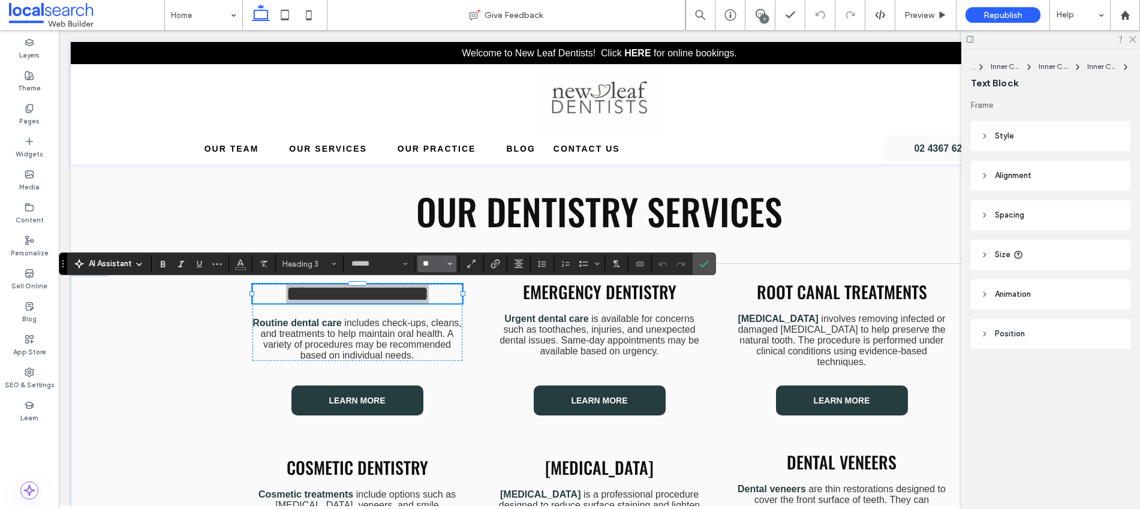
click at [429, 260] on input "**" at bounding box center [433, 264] width 23 height 10
type input "**"
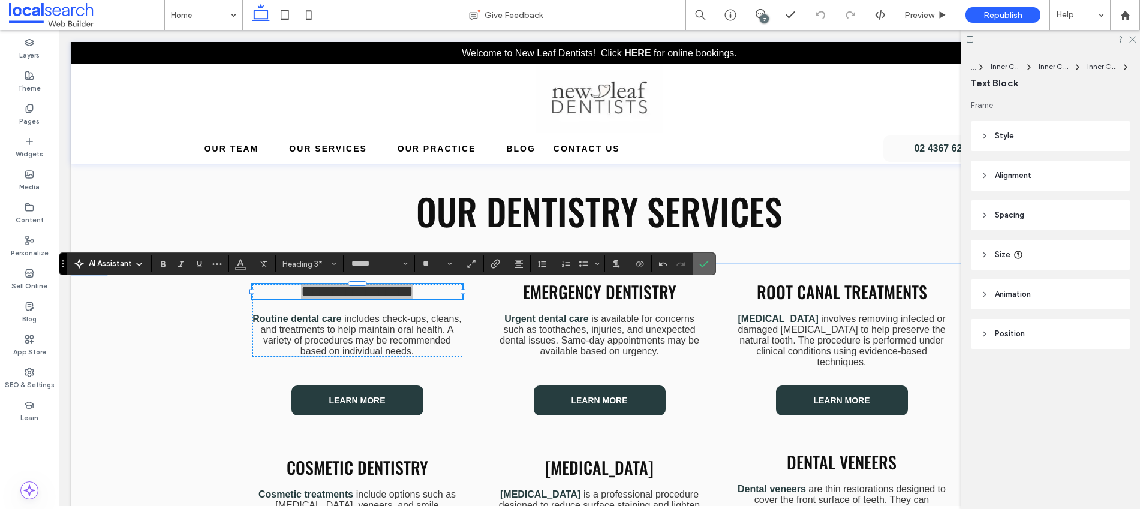
click at [705, 260] on icon "Confirm" at bounding box center [704, 264] width 10 height 10
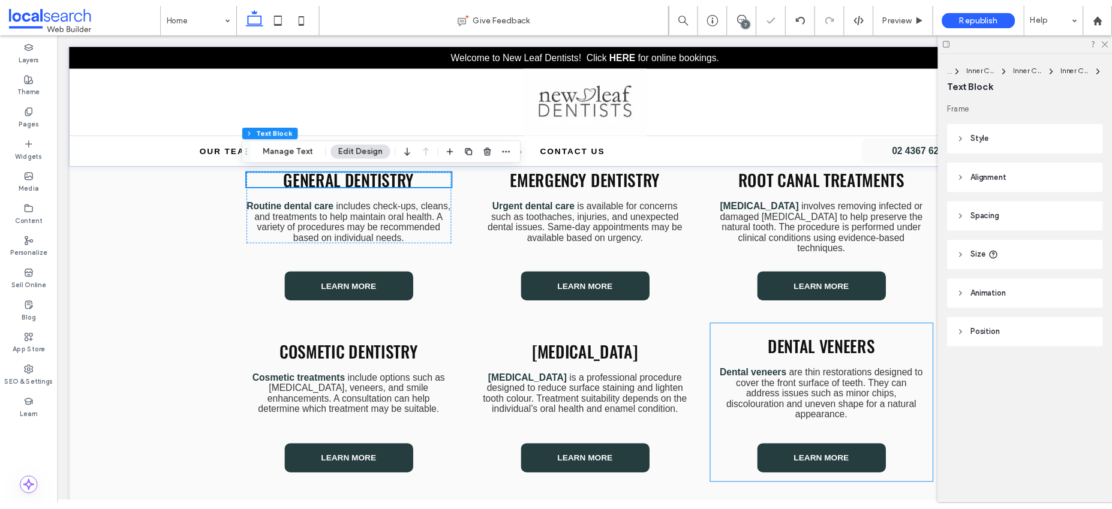
scroll to position [1035, 0]
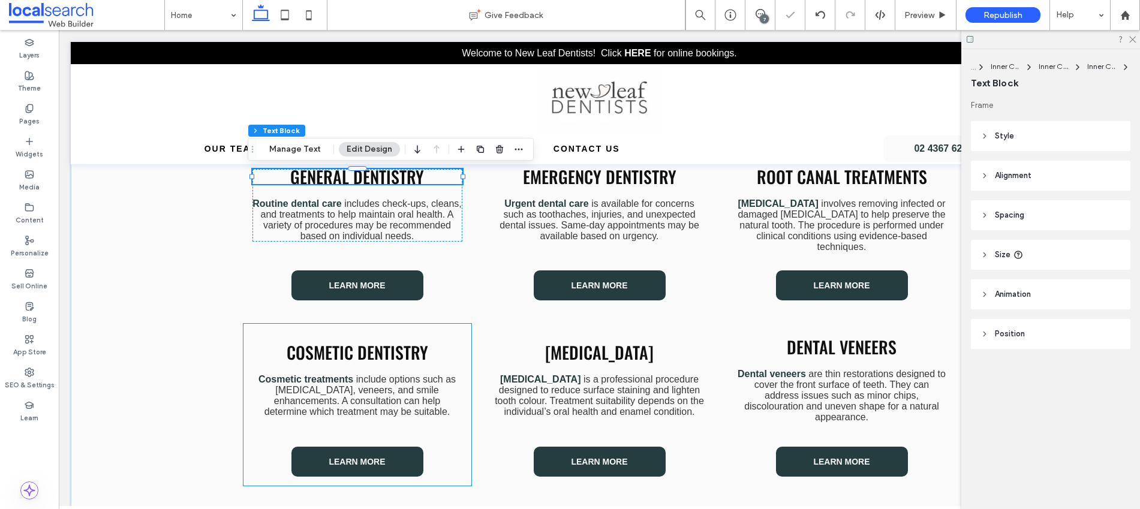
click at [363, 351] on span "Cosmetic Dentistry" at bounding box center [358, 352] width 142 height 25
click at [363, 351] on div "Cosmetic Dentistry" at bounding box center [357, 352] width 210 height 15
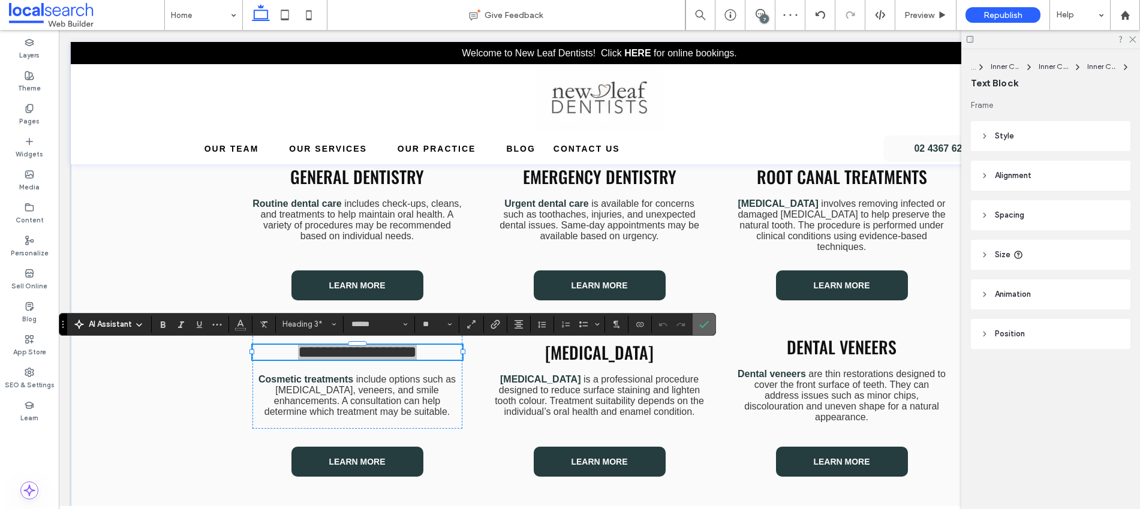
click at [696, 321] on label "Confirm" at bounding box center [704, 325] width 18 height 22
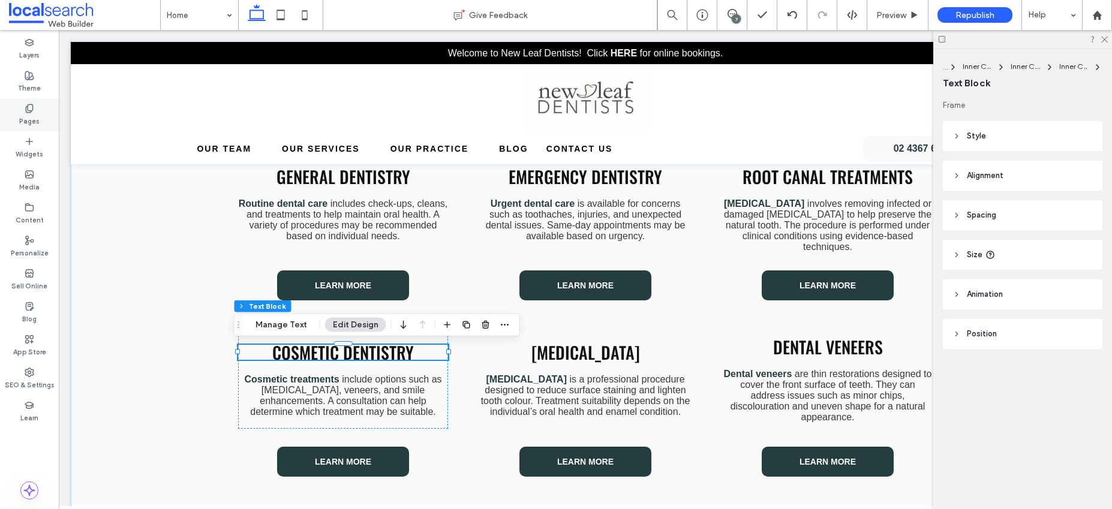
click at [36, 110] on div "Pages" at bounding box center [29, 114] width 59 height 33
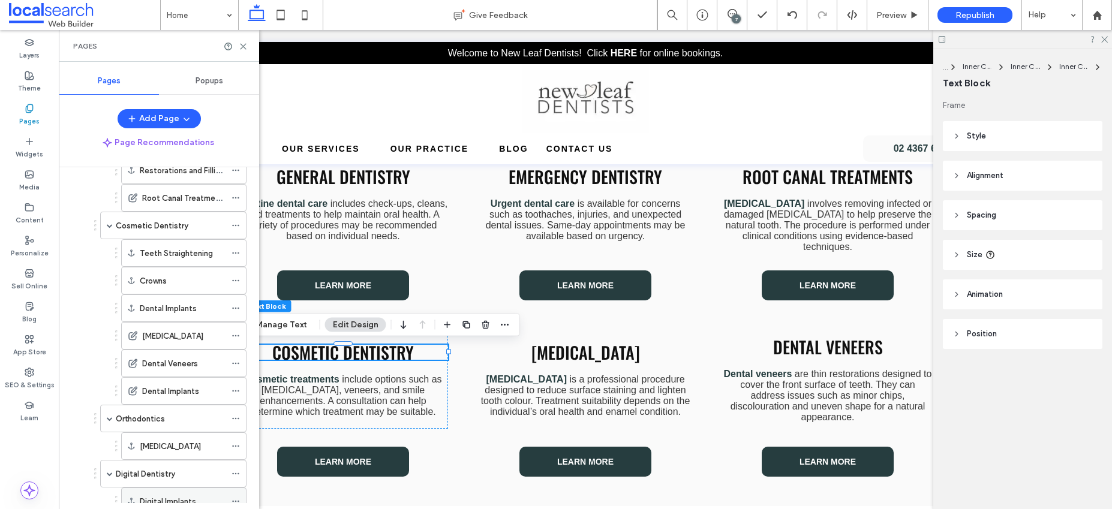
scroll to position [314, 0]
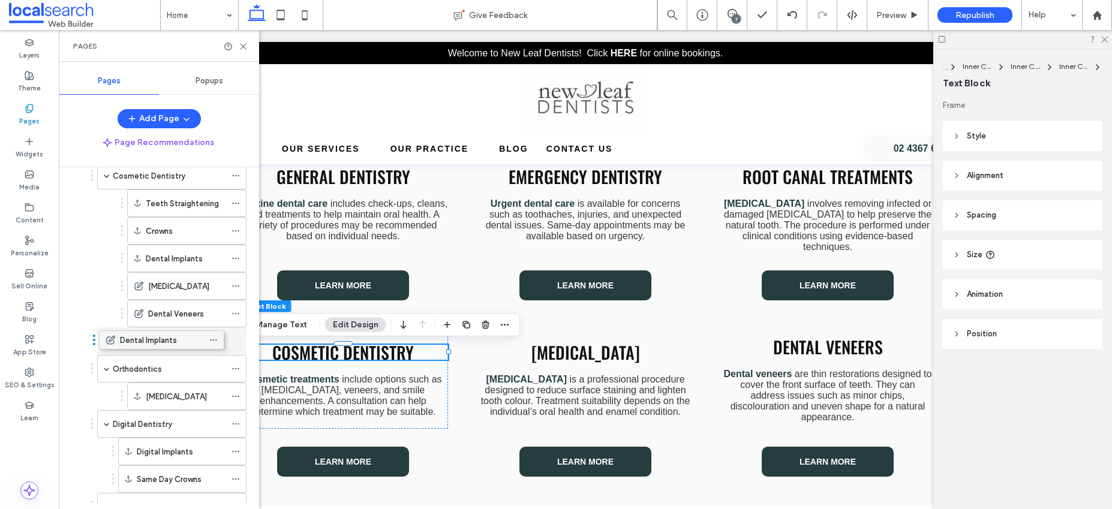
drag, startPoint x: 164, startPoint y: 344, endPoint x: 142, endPoint y: 341, distance: 22.4
click at [236, 340] on icon at bounding box center [235, 341] width 8 height 8
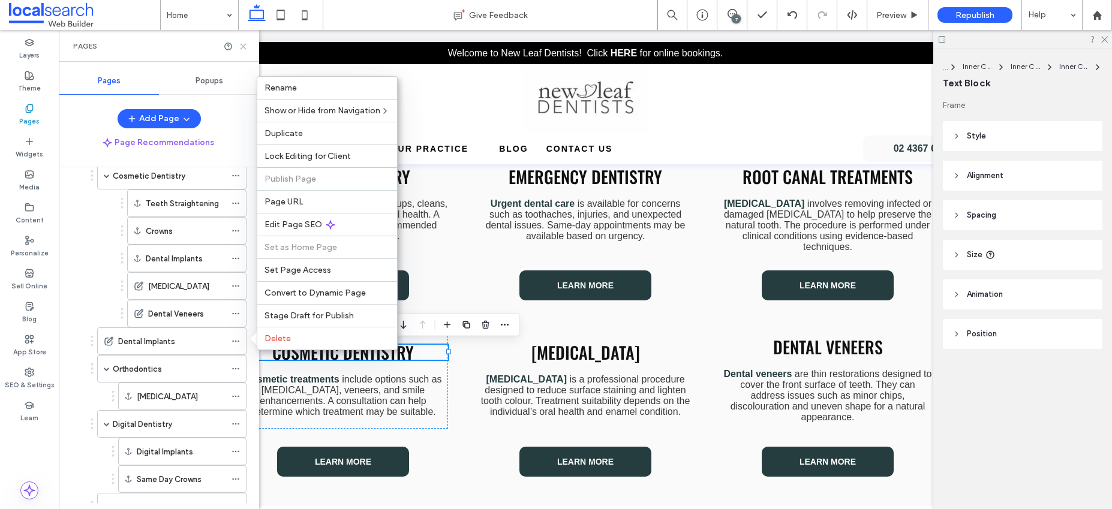
click at [241, 43] on icon at bounding box center [243, 46] width 9 height 9
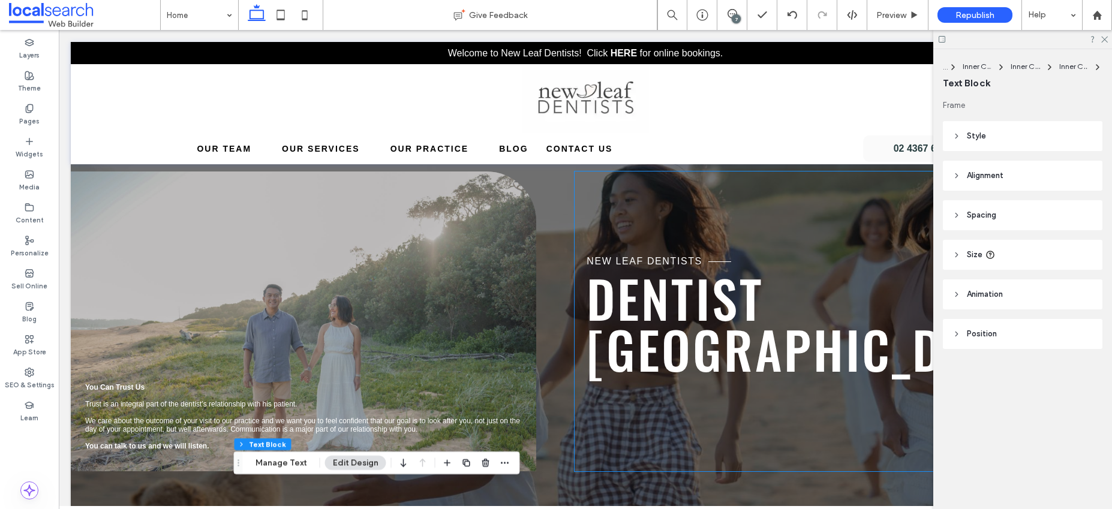
scroll to position [0, 0]
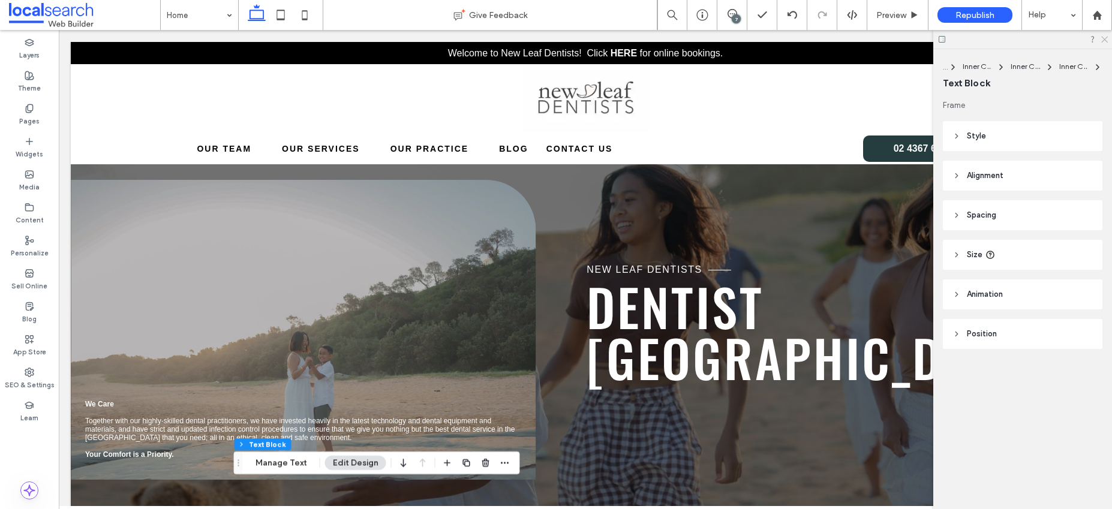
click at [1105, 40] on icon at bounding box center [1104, 39] width 8 height 8
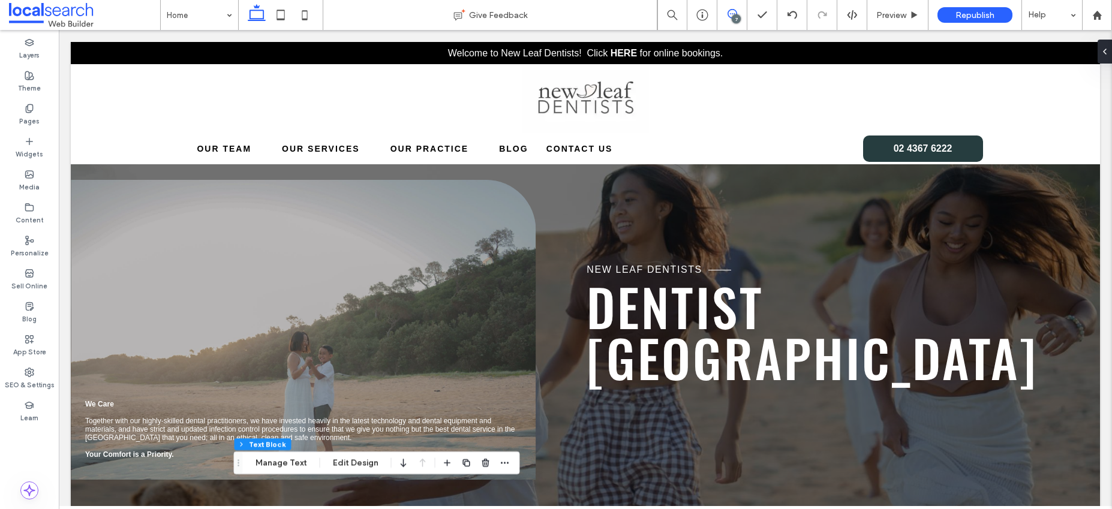
click at [733, 11] on icon at bounding box center [732, 14] width 10 height 10
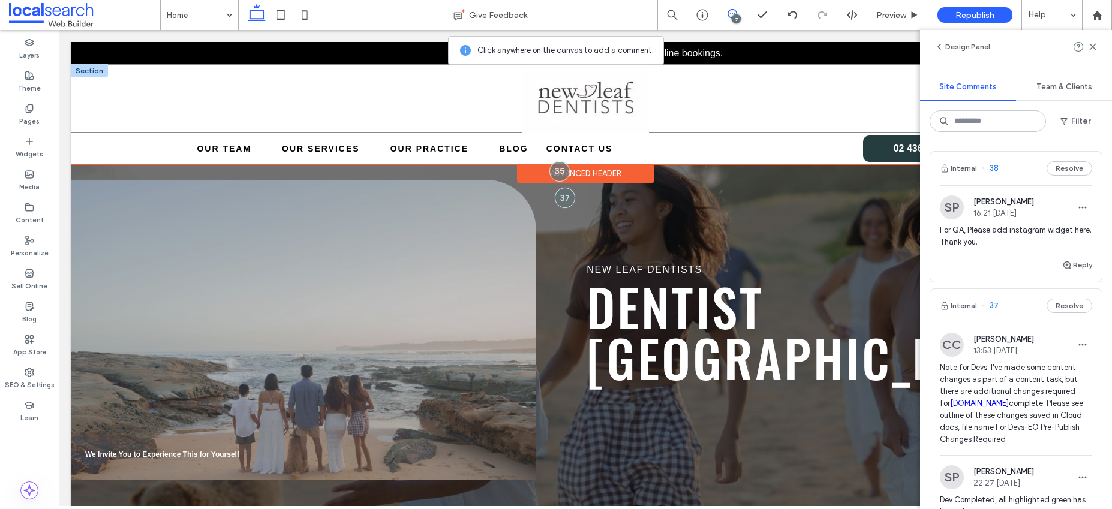
click at [322, 112] on div "Menu Icon Menu Icon Phone Icon" at bounding box center [585, 98] width 1029 height 69
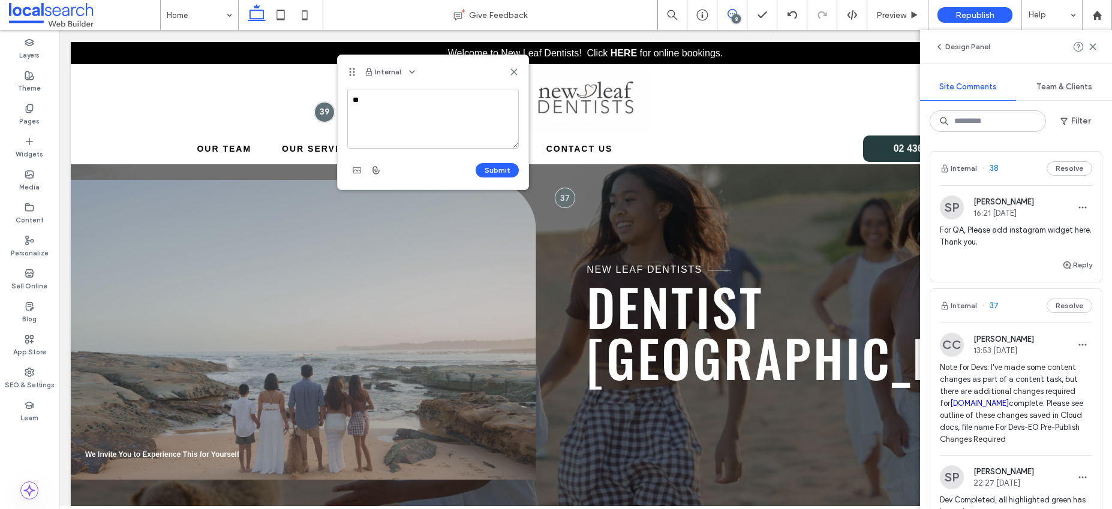
type textarea "*"
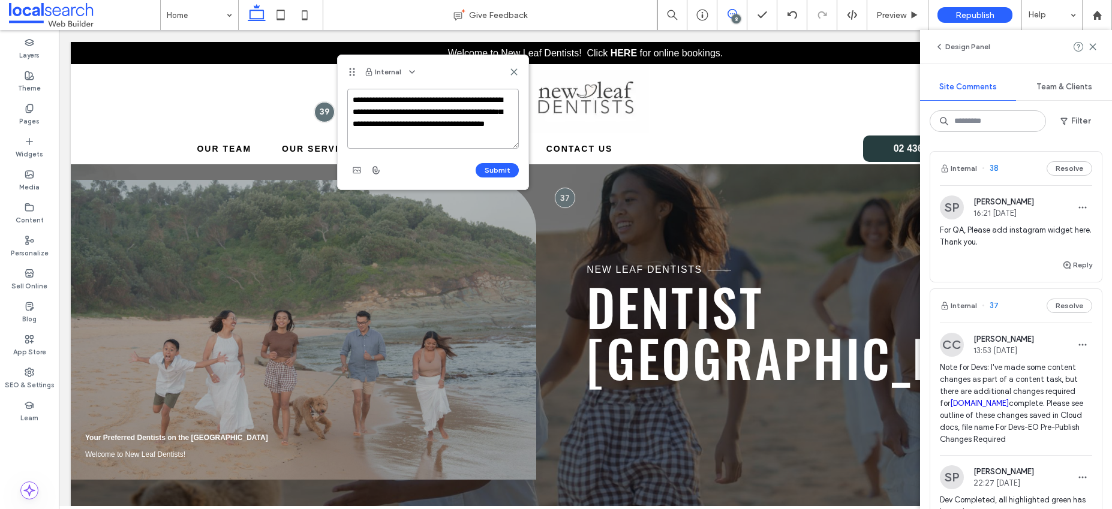
click at [472, 125] on textarea "**********" at bounding box center [433, 119] width 172 height 60
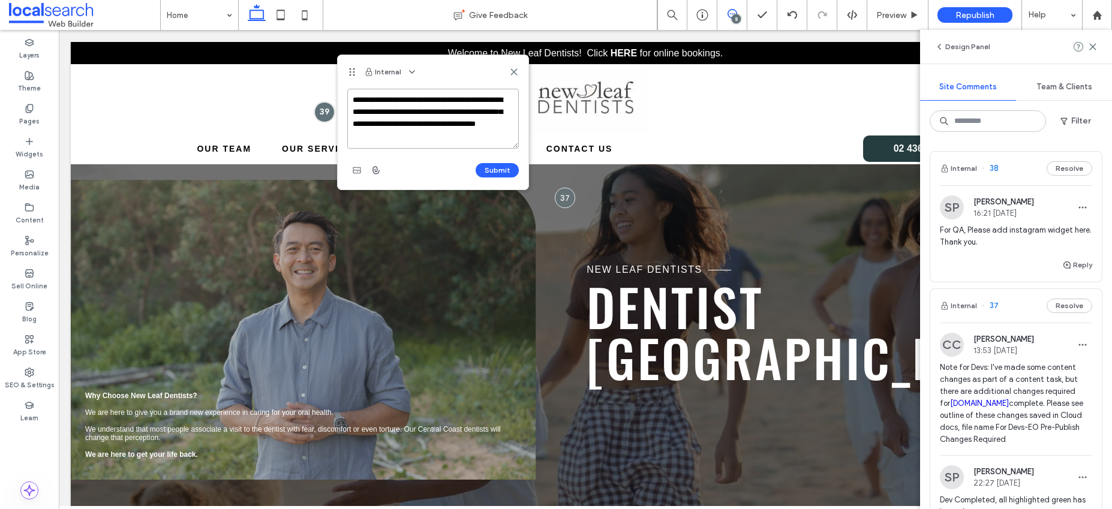
click at [413, 137] on textarea "**********" at bounding box center [433, 119] width 172 height 60
click at [419, 112] on textarea "**********" at bounding box center [433, 119] width 172 height 60
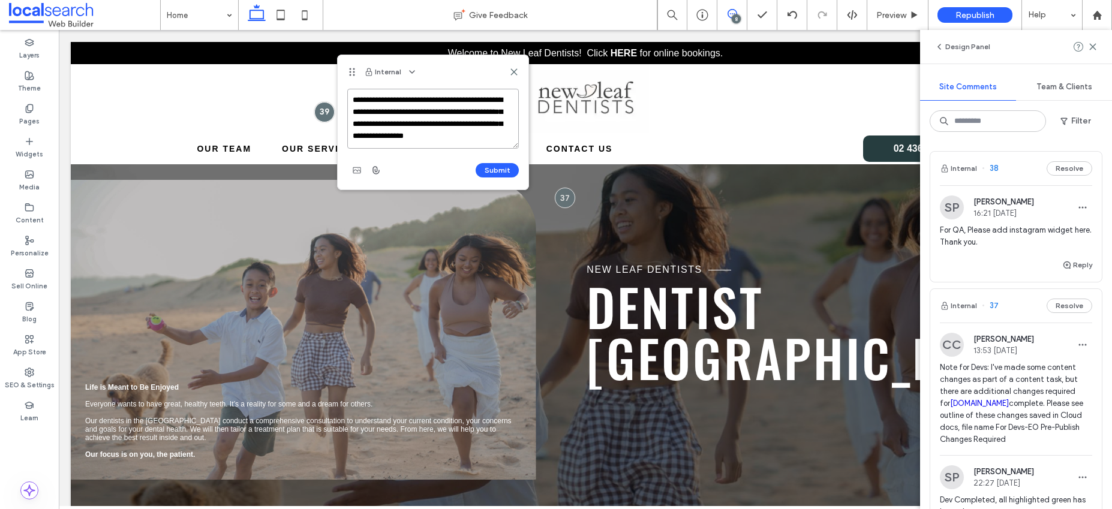
scroll to position [10, 0]
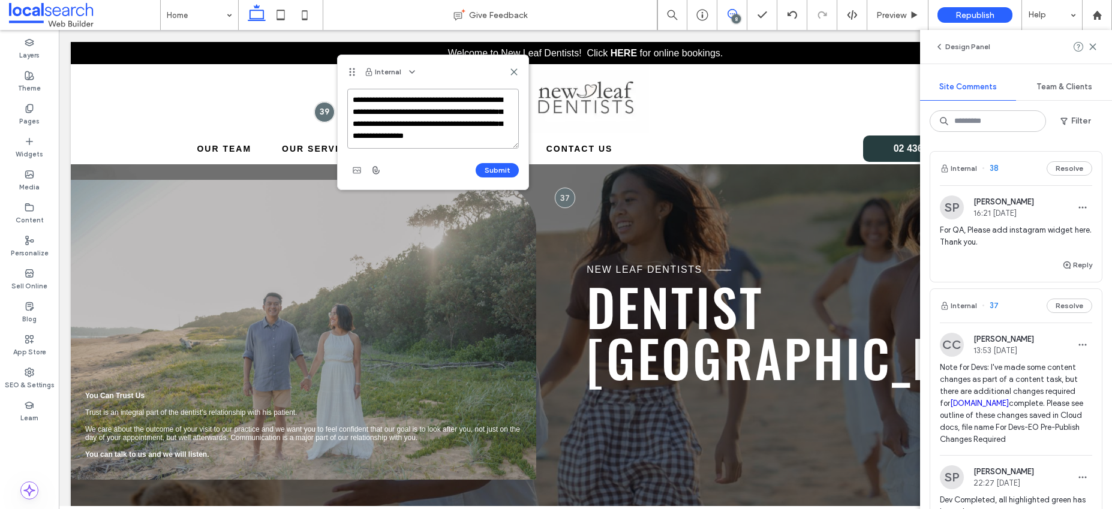
click at [414, 136] on textarea "**********" at bounding box center [433, 119] width 172 height 60
type textarea "**********"
click at [501, 167] on button "Submit" at bounding box center [497, 170] width 43 height 14
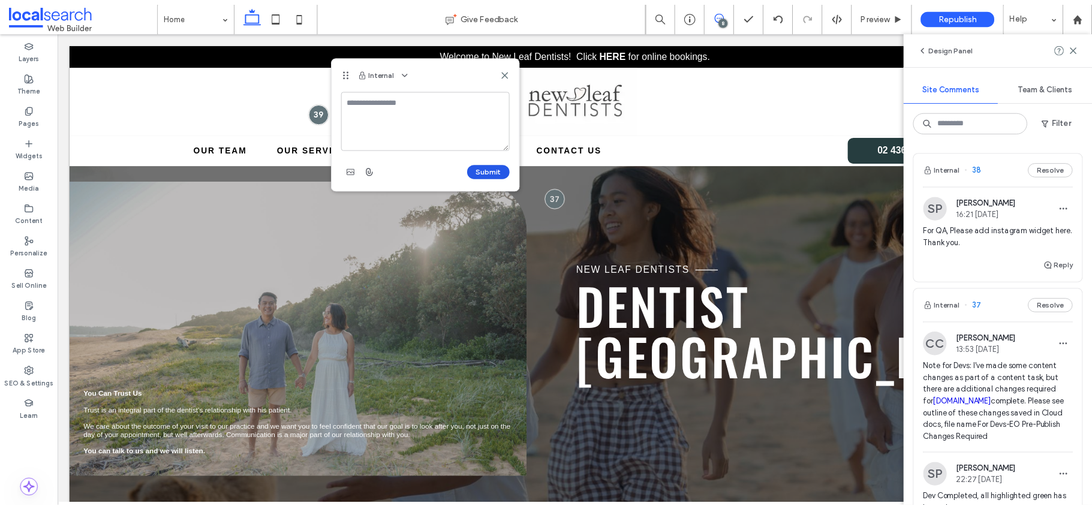
scroll to position [0, 0]
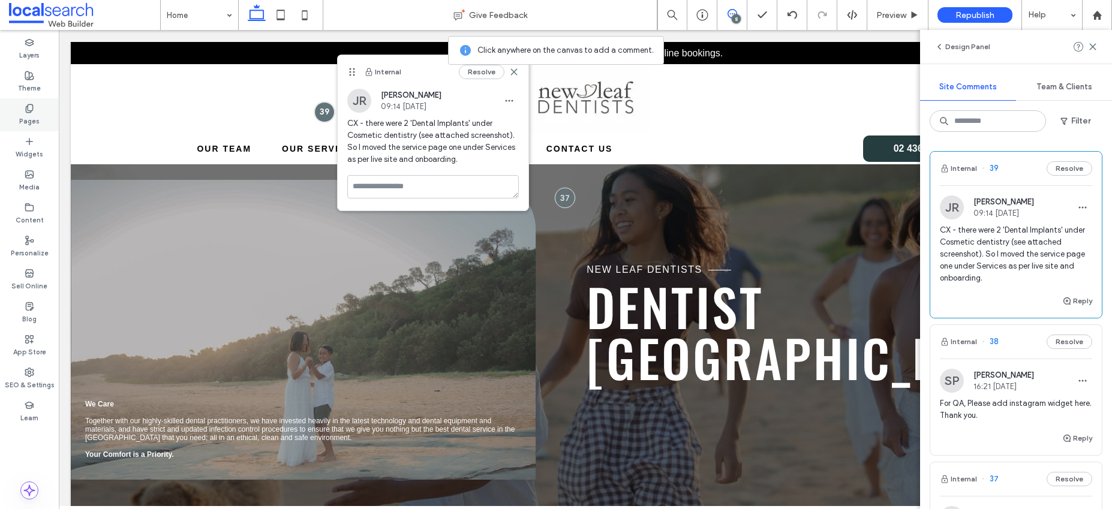
click at [41, 112] on div "Pages" at bounding box center [29, 114] width 59 height 33
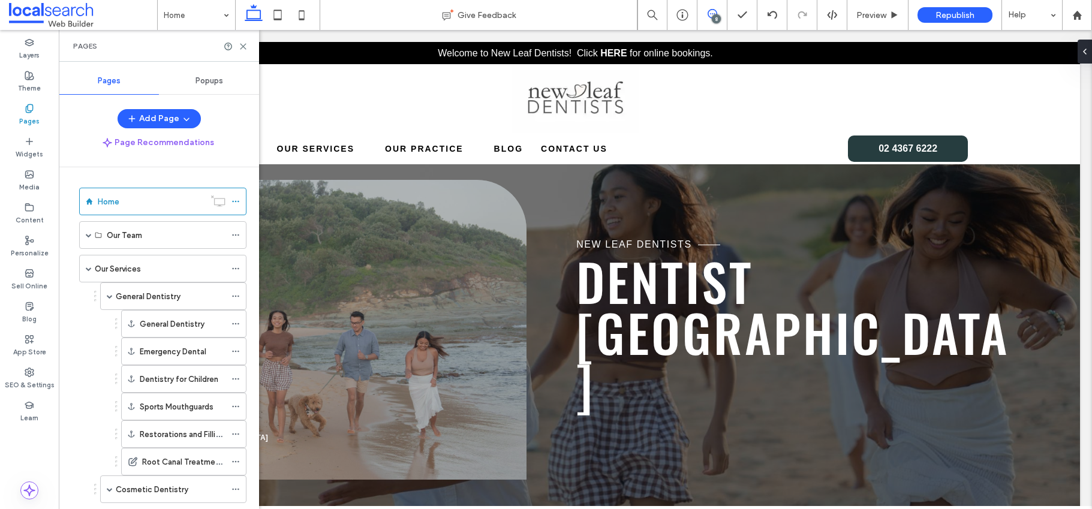
click at [708, 9] on icon at bounding box center [713, 14] width 10 height 10
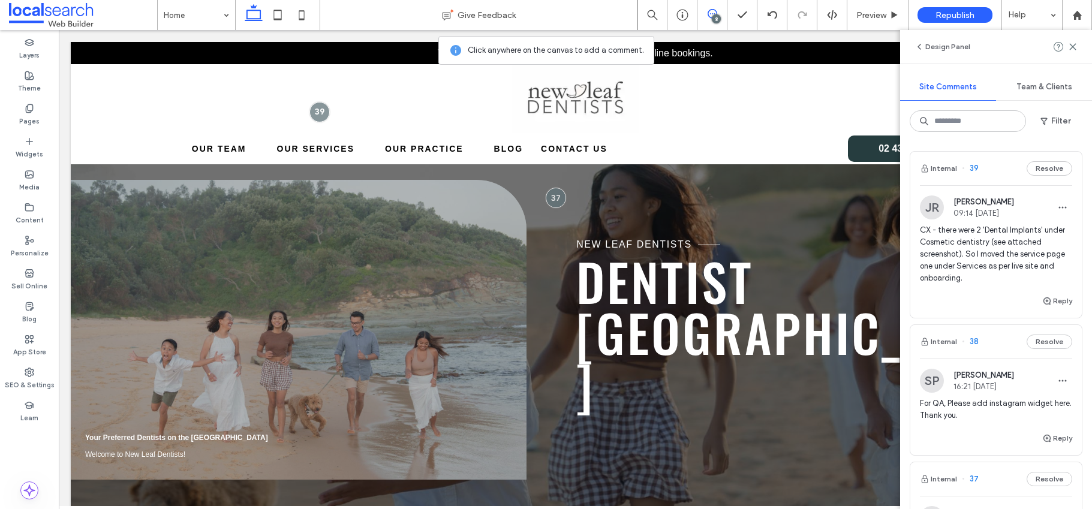
click at [985, 245] on span "CX - there were 2 'Dental Implants' under Cosmetic dentistry (see attached scre…" at bounding box center [996, 254] width 152 height 60
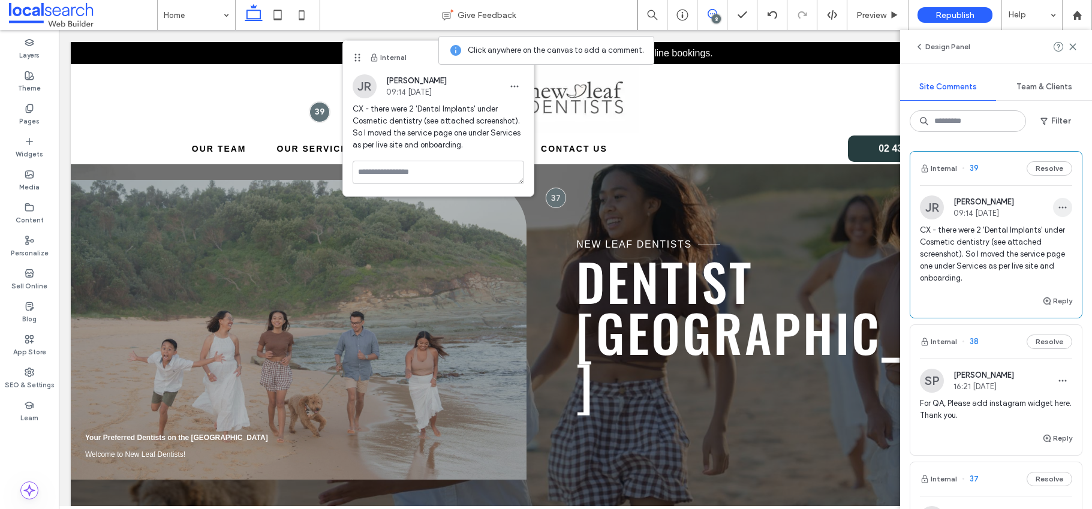
click at [1058, 205] on icon "button" at bounding box center [1063, 208] width 10 height 10
click at [1012, 233] on div "Edit" at bounding box center [1009, 238] width 107 height 23
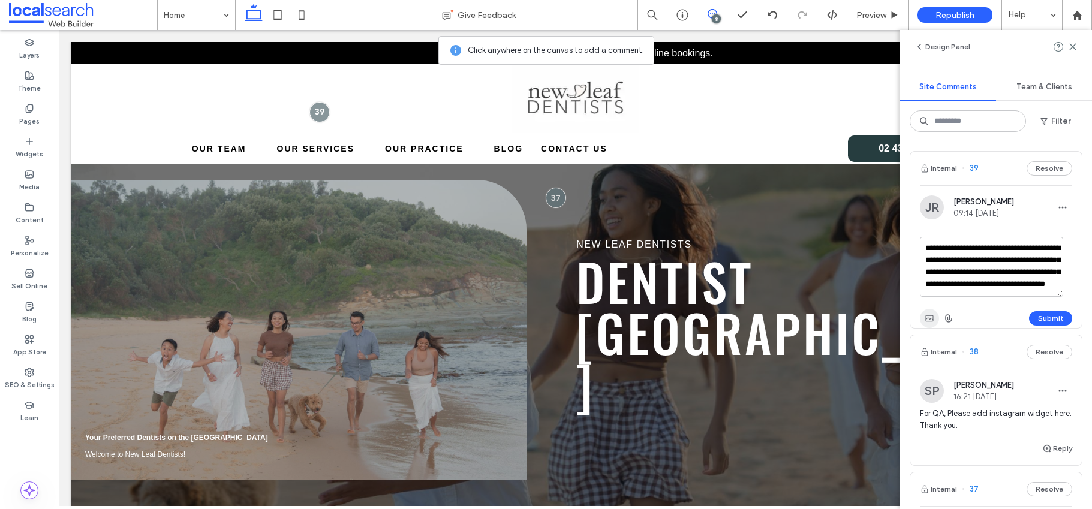
click at [931, 316] on use "button" at bounding box center [929, 318] width 8 height 6
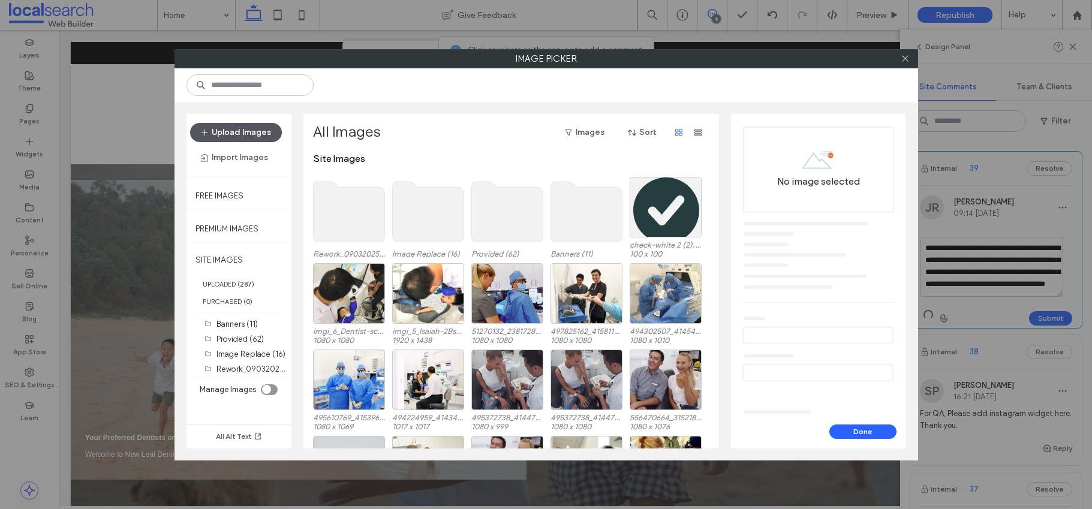
click at [257, 134] on button "Upload Images" at bounding box center [236, 132] width 92 height 19
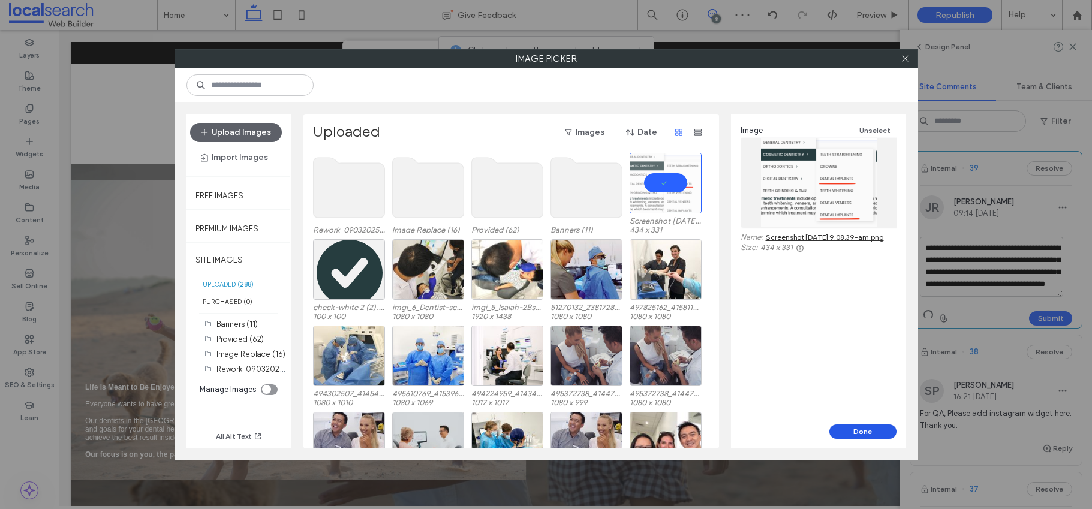
click at [870, 431] on button "Done" at bounding box center [862, 432] width 67 height 14
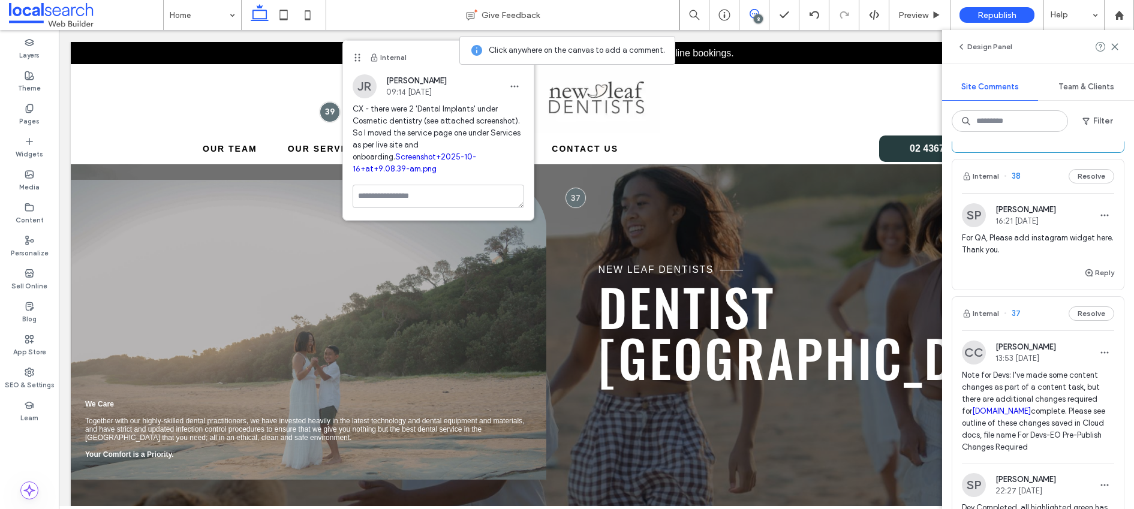
scroll to position [127, 0]
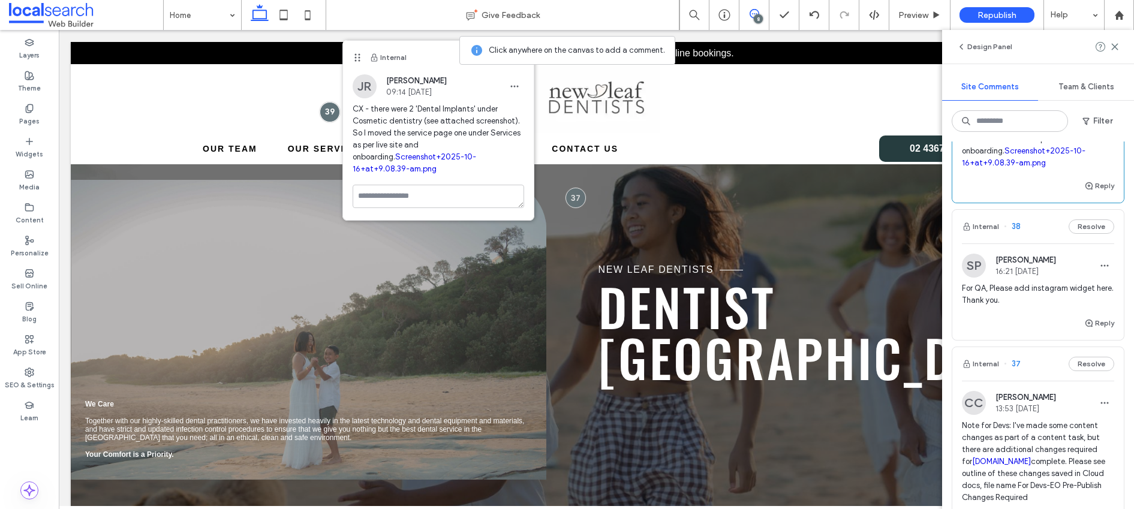
click at [1029, 285] on span "For QA, Please add instagram widget here. Thank you." at bounding box center [1038, 294] width 152 height 24
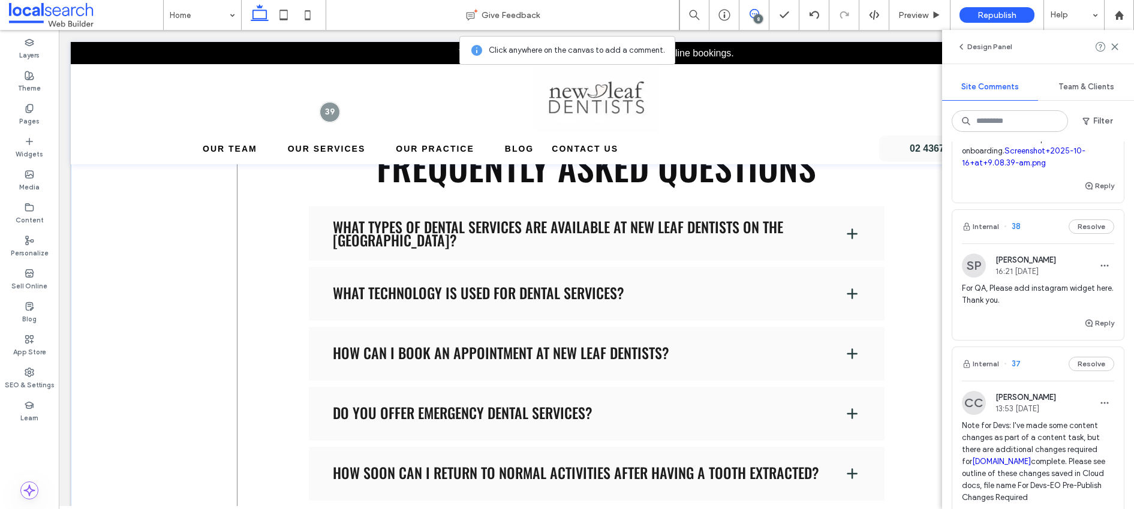
scroll to position [1996, 0]
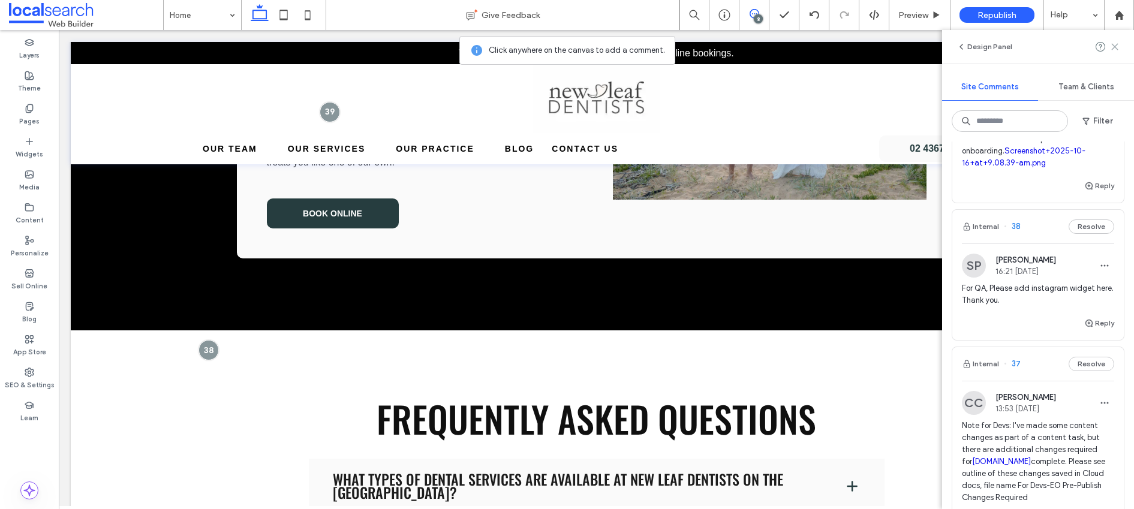
click at [1117, 44] on icon at bounding box center [1115, 47] width 10 height 10
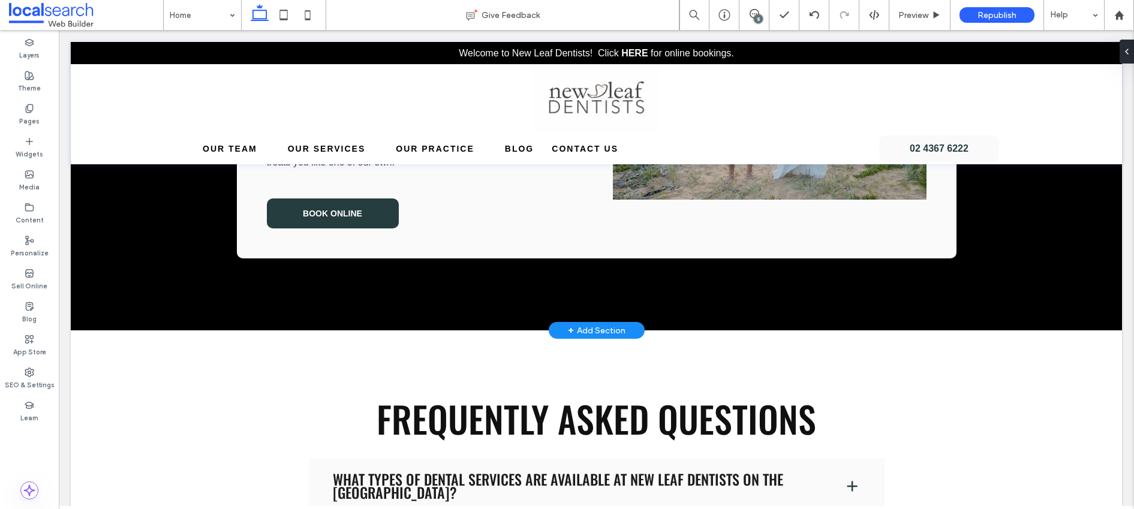
click at [582, 333] on div "+ Add Section" at bounding box center [597, 330] width 58 height 13
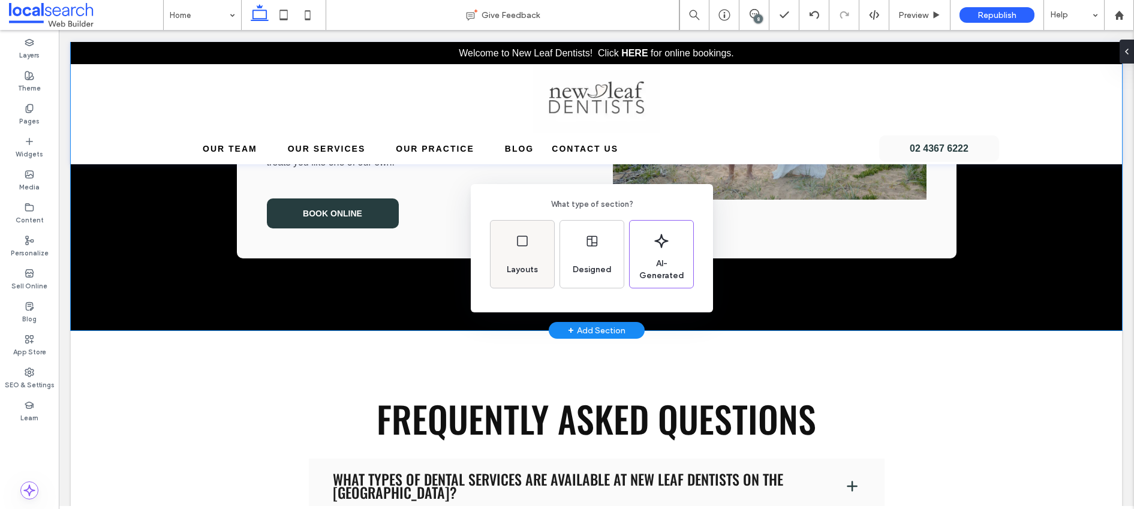
click at [524, 255] on div "Layouts" at bounding box center [523, 254] width 64 height 67
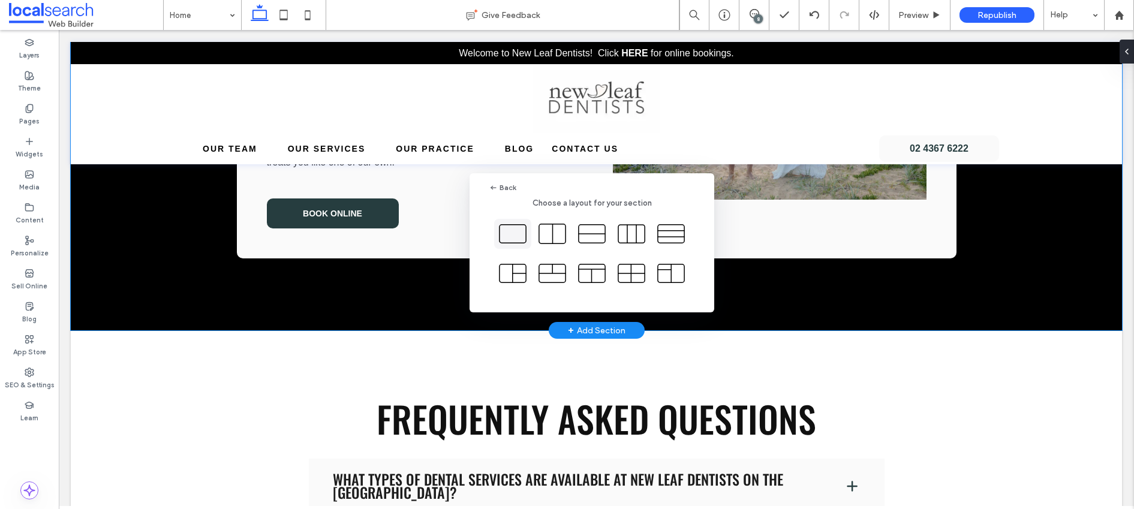
click at [513, 235] on icon at bounding box center [513, 234] width 30 height 30
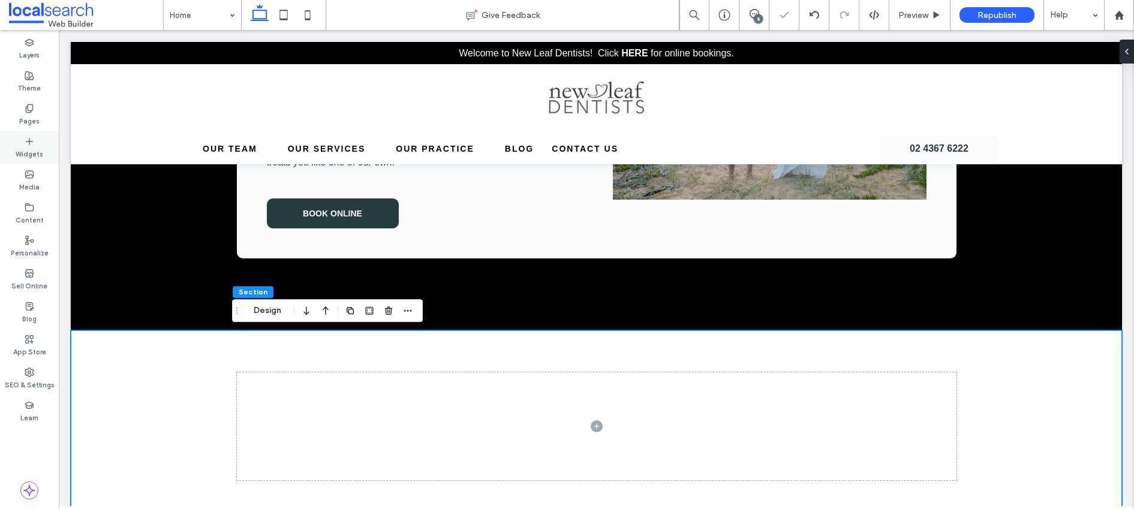
click at [32, 135] on div "Widgets" at bounding box center [29, 147] width 59 height 33
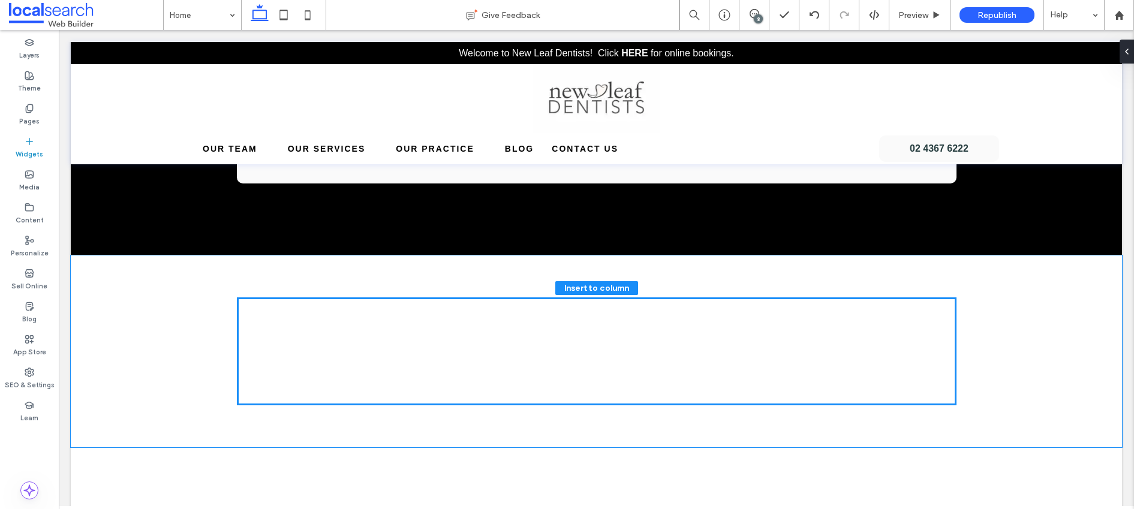
scroll to position [2077, 0]
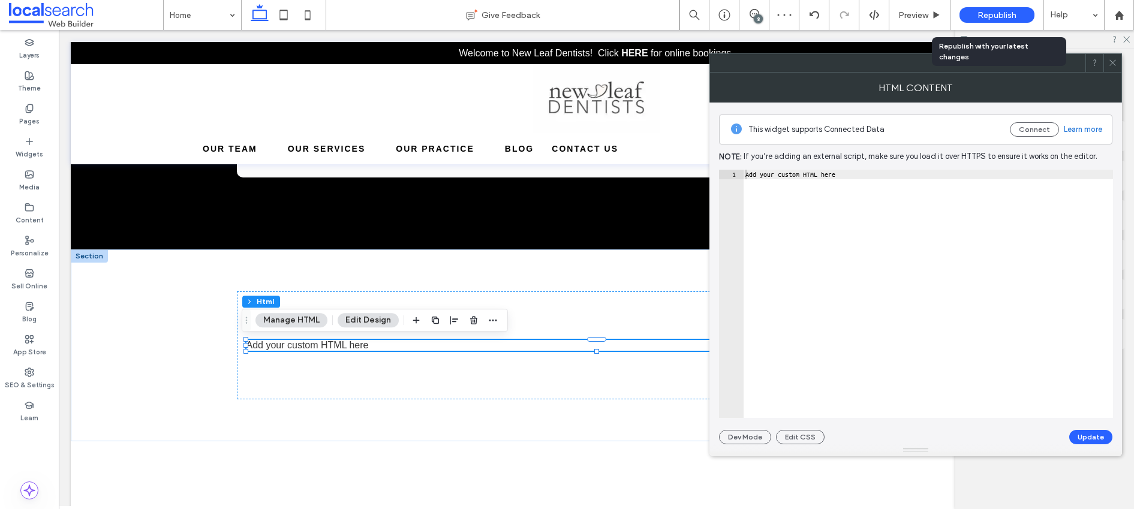
drag, startPoint x: 100, startPoint y: 167, endPoint x: 1033, endPoint y: 9, distance: 947.1
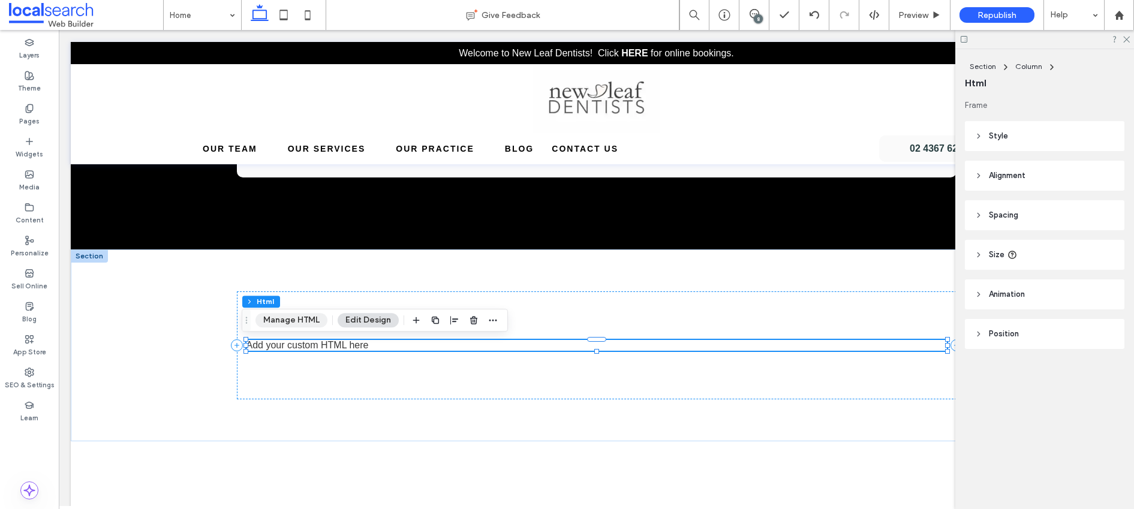
click at [294, 318] on button "Manage HTML" at bounding box center [291, 320] width 72 height 14
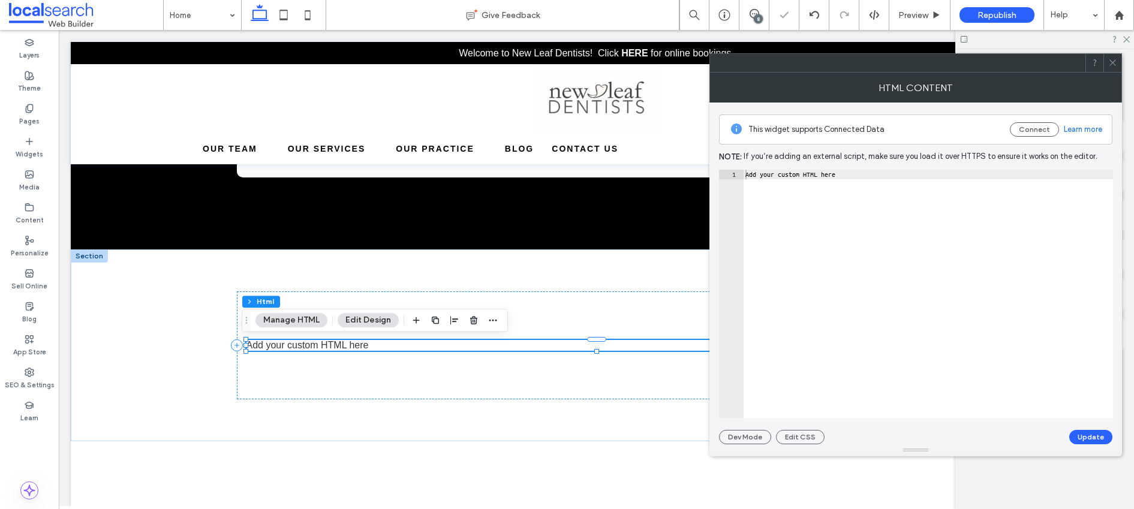
click at [819, 173] on div "Add your custom HTML here" at bounding box center [928, 303] width 370 height 267
paste textarea "**********"
type textarea "**********"
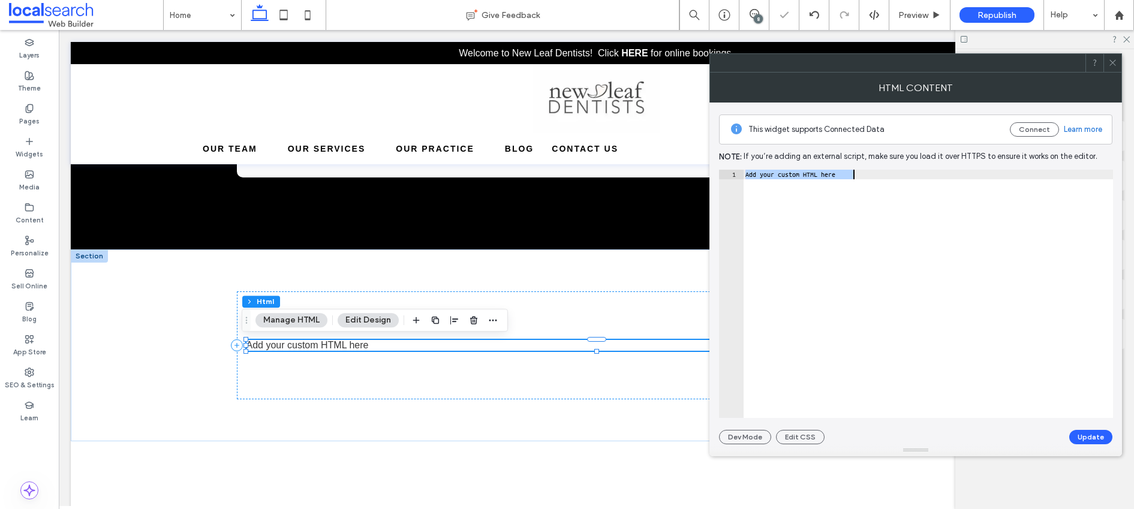
scroll to position [0, 32]
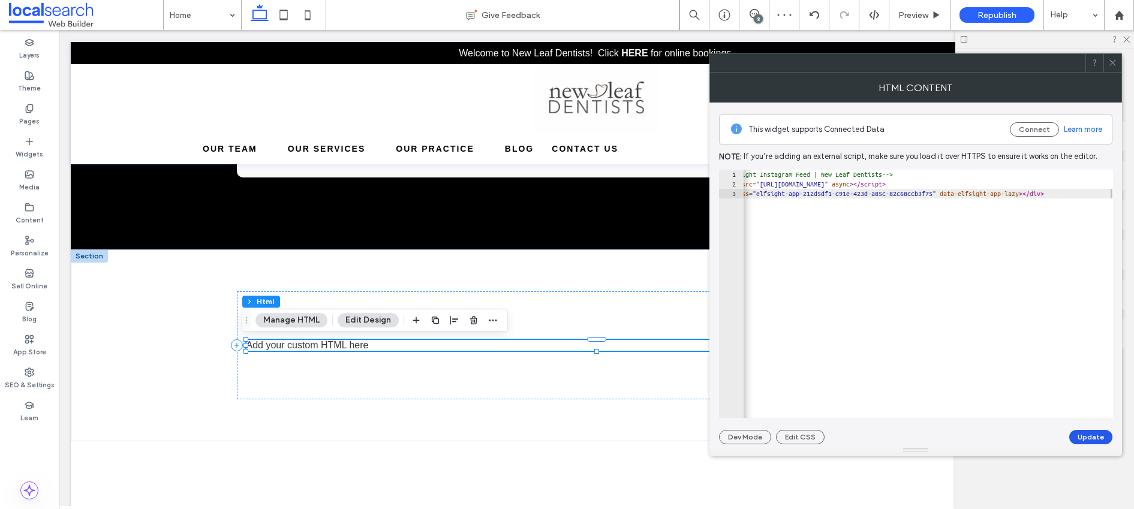
click at [1087, 434] on button "Update" at bounding box center [1090, 437] width 43 height 14
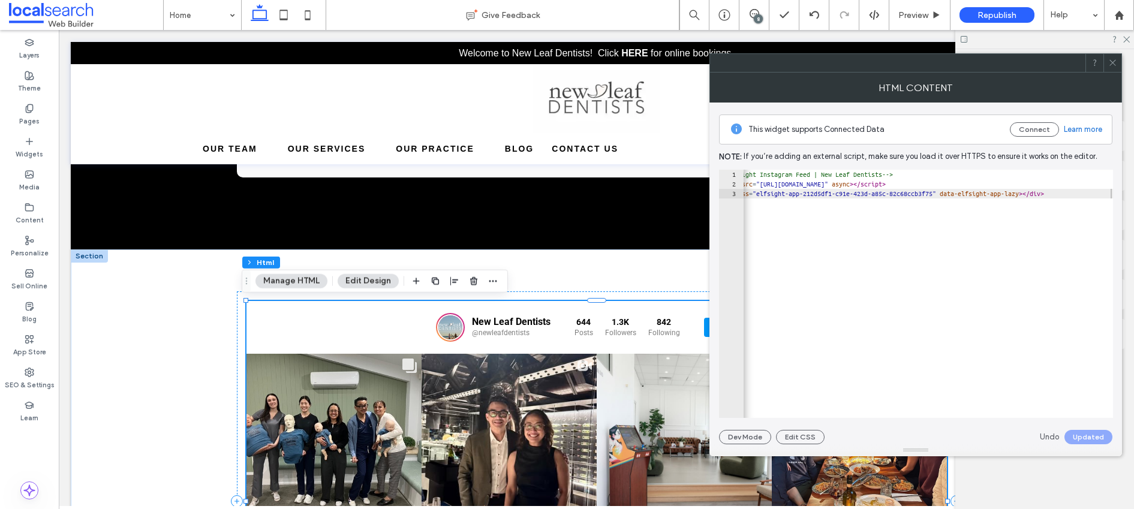
click at [1111, 58] on icon at bounding box center [1112, 62] width 9 height 9
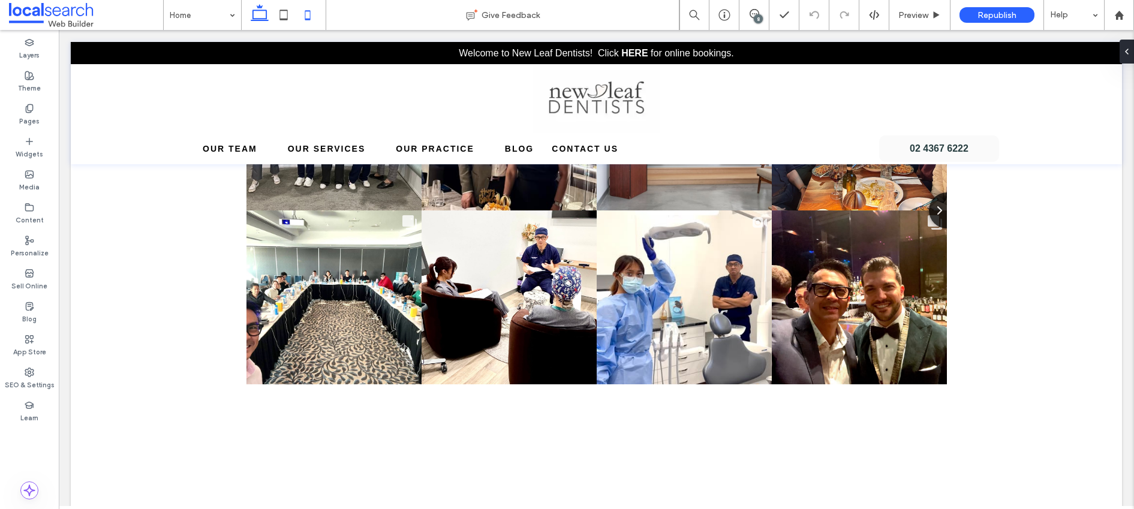
click at [300, 11] on icon at bounding box center [308, 15] width 24 height 24
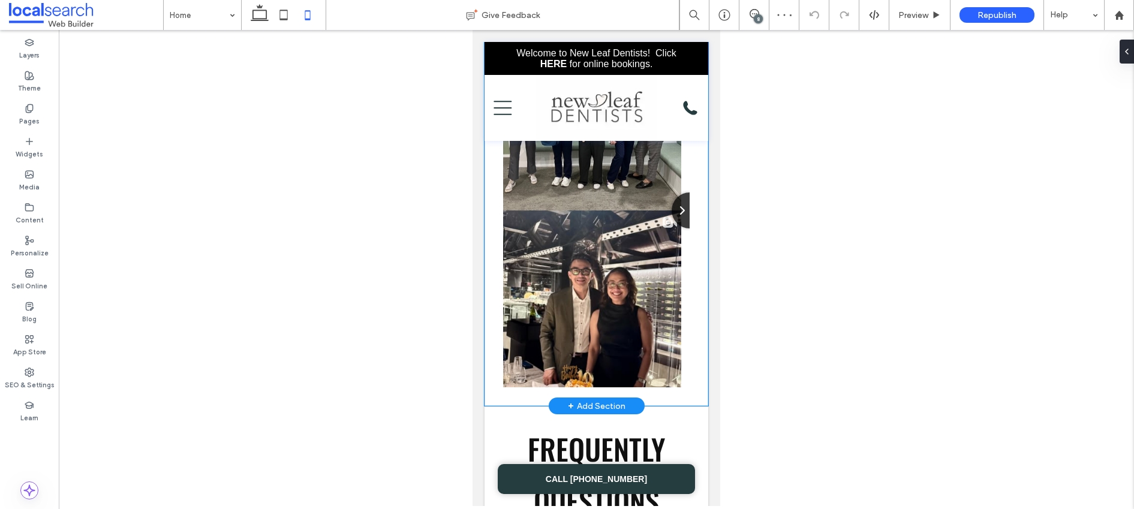
scroll to position [2405, 0]
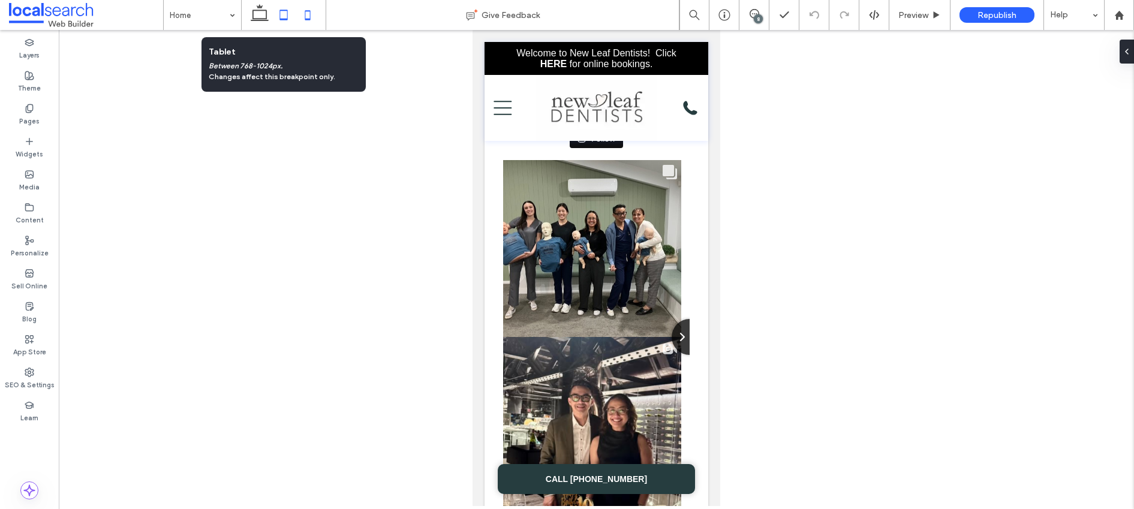
click at [284, 13] on icon at bounding box center [284, 15] width 24 height 24
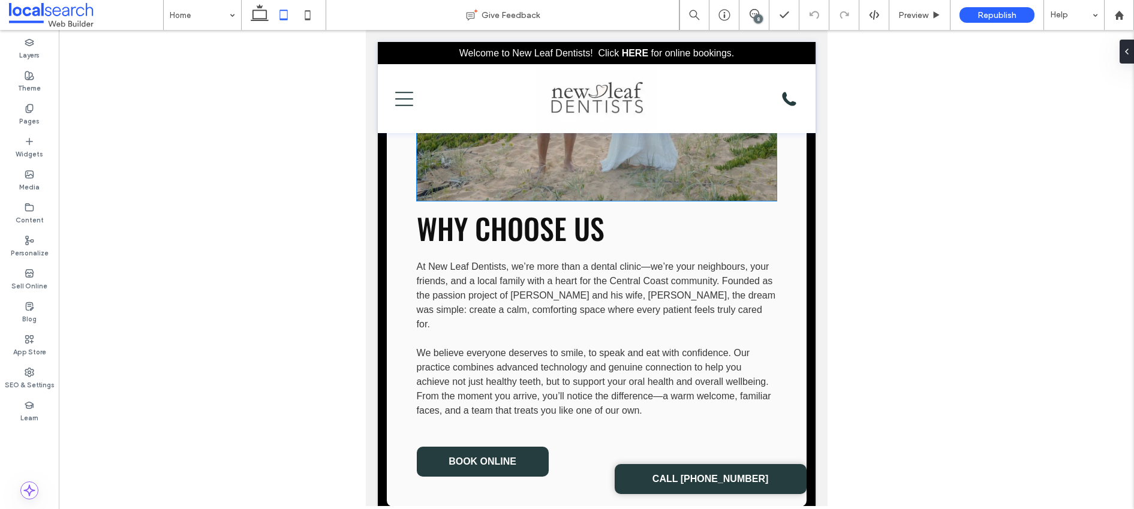
scroll to position [1578, 0]
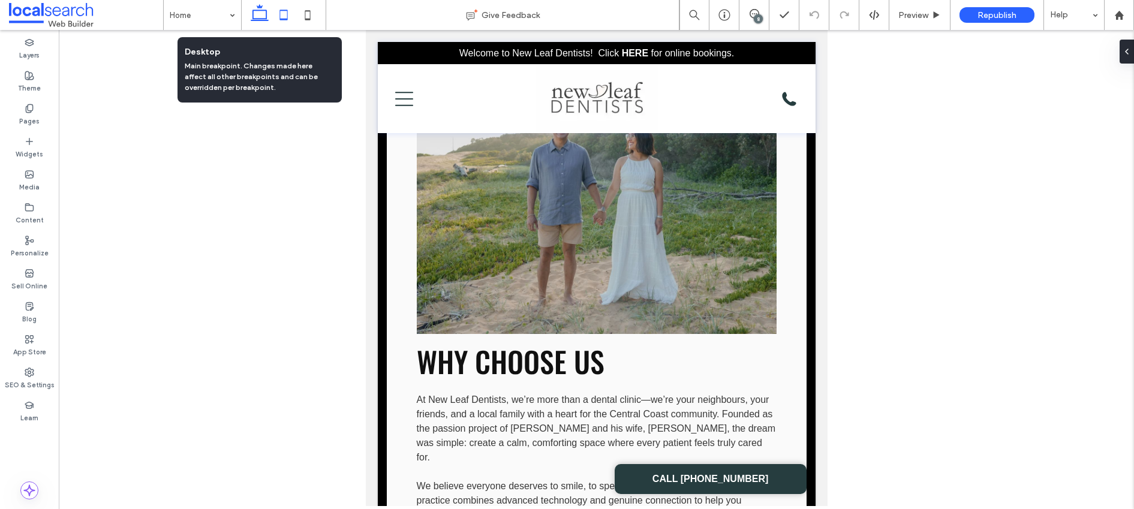
click at [255, 23] on icon at bounding box center [260, 15] width 24 height 24
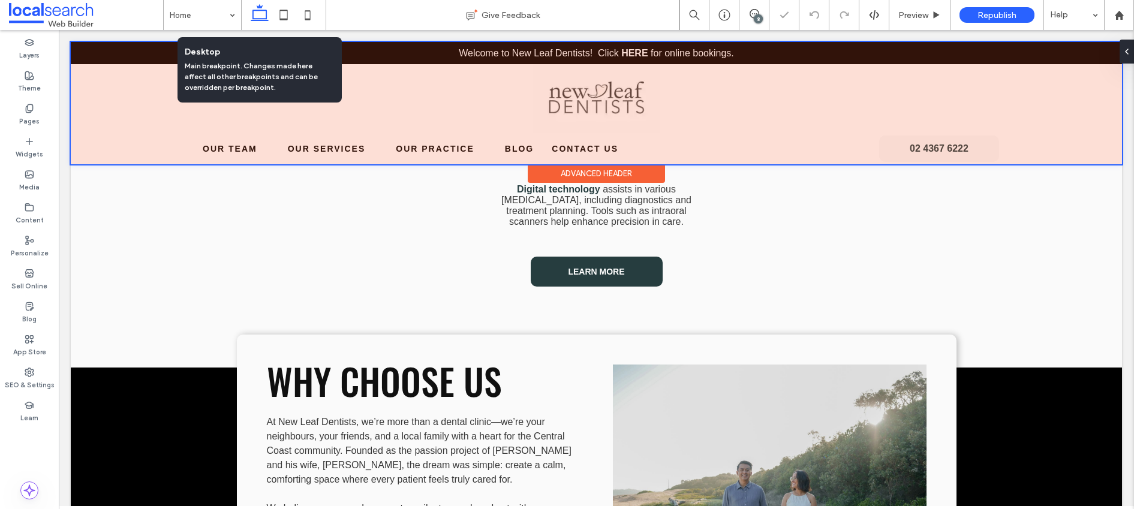
scroll to position [1781, 0]
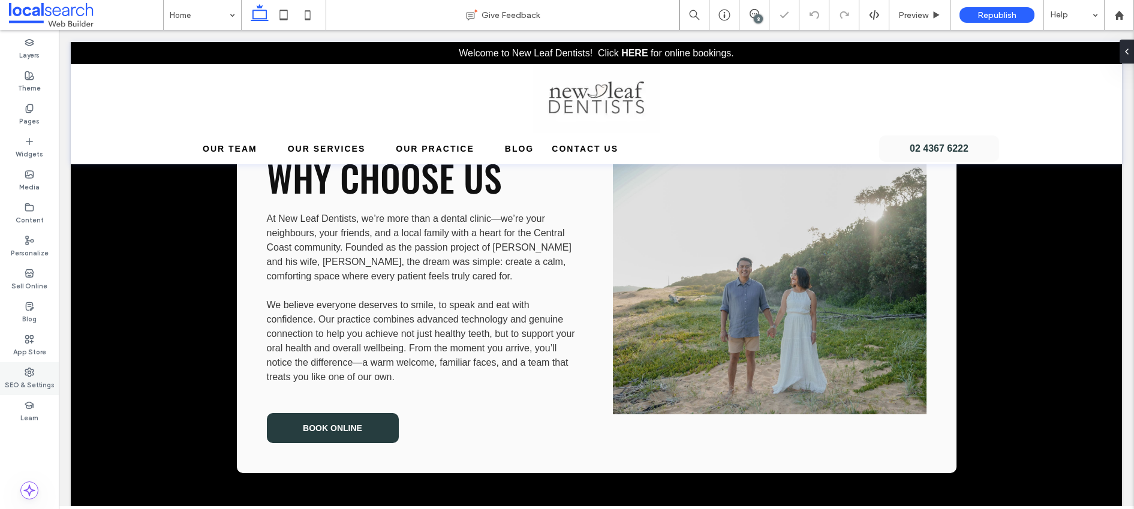
click at [27, 384] on label "SEO & Settings" at bounding box center [30, 383] width 50 height 13
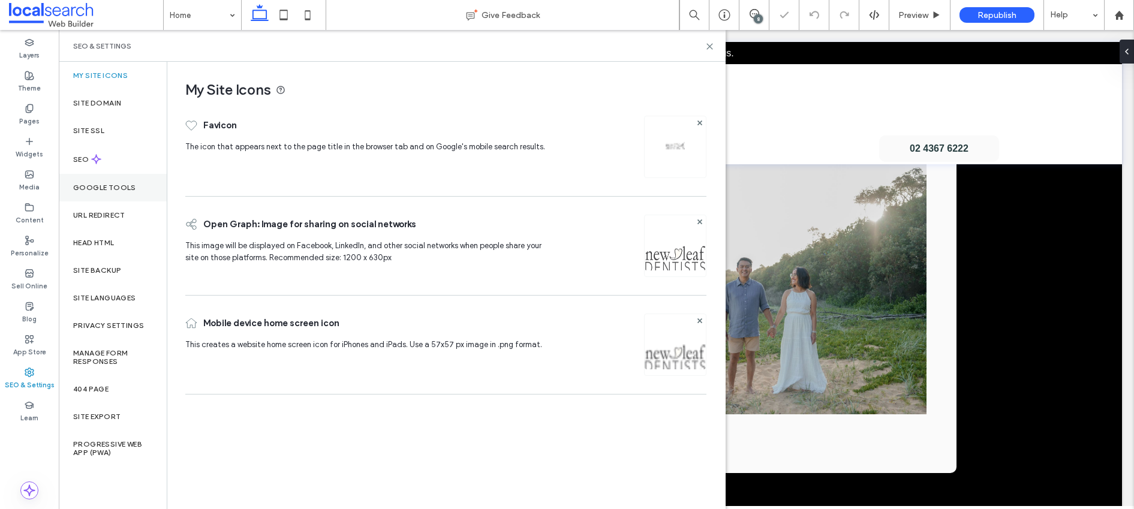
click at [103, 156] on div "SEO" at bounding box center [113, 159] width 108 height 29
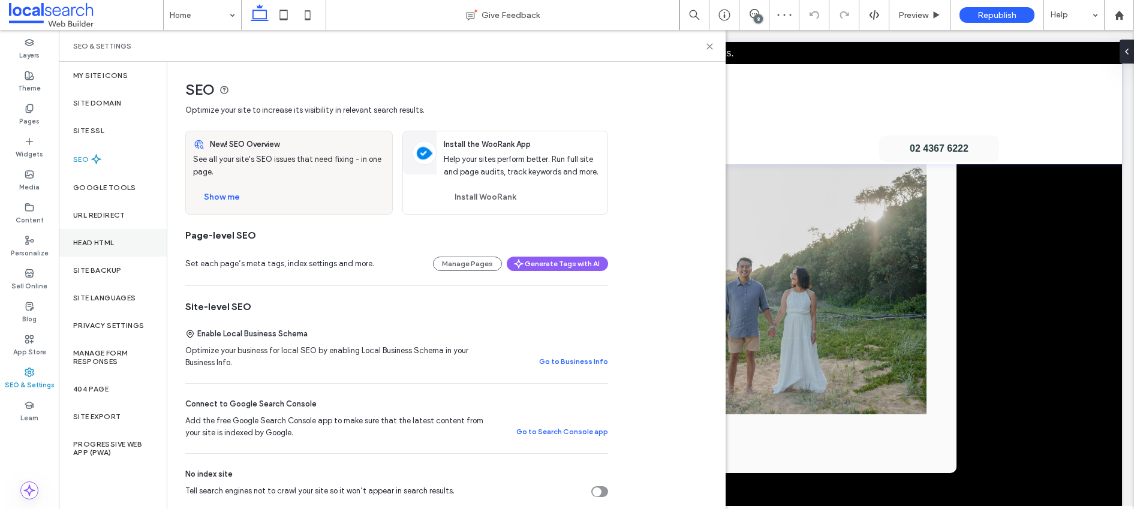
click at [118, 239] on div "Head HTML" at bounding box center [113, 243] width 108 height 28
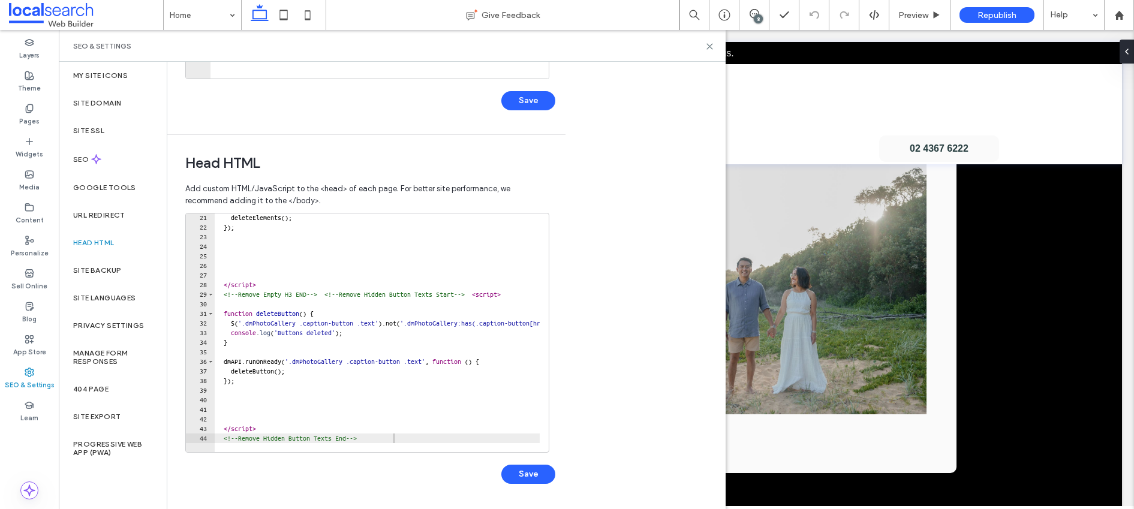
scroll to position [0, 0]
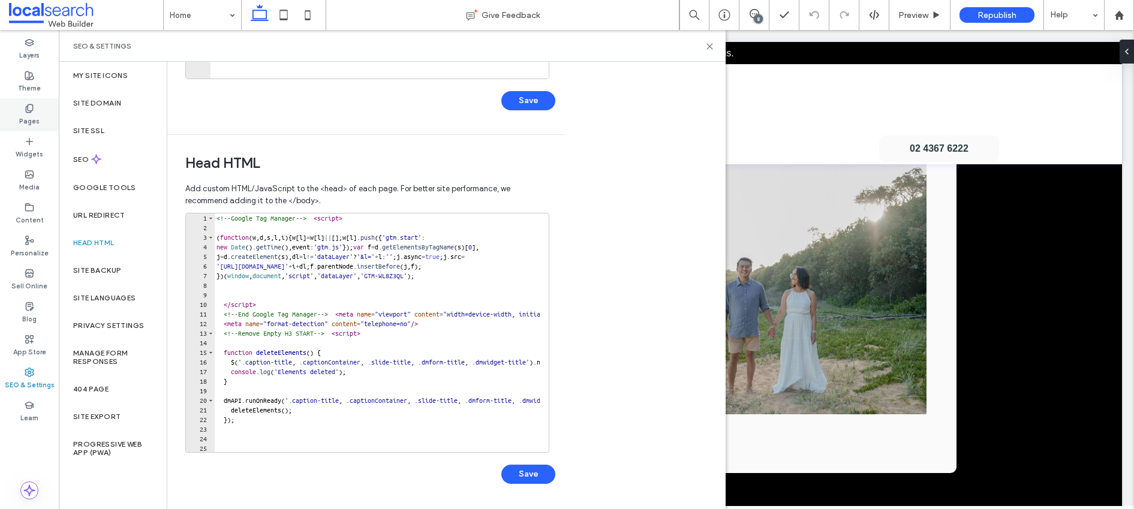
click at [35, 112] on div "Pages" at bounding box center [29, 114] width 59 height 33
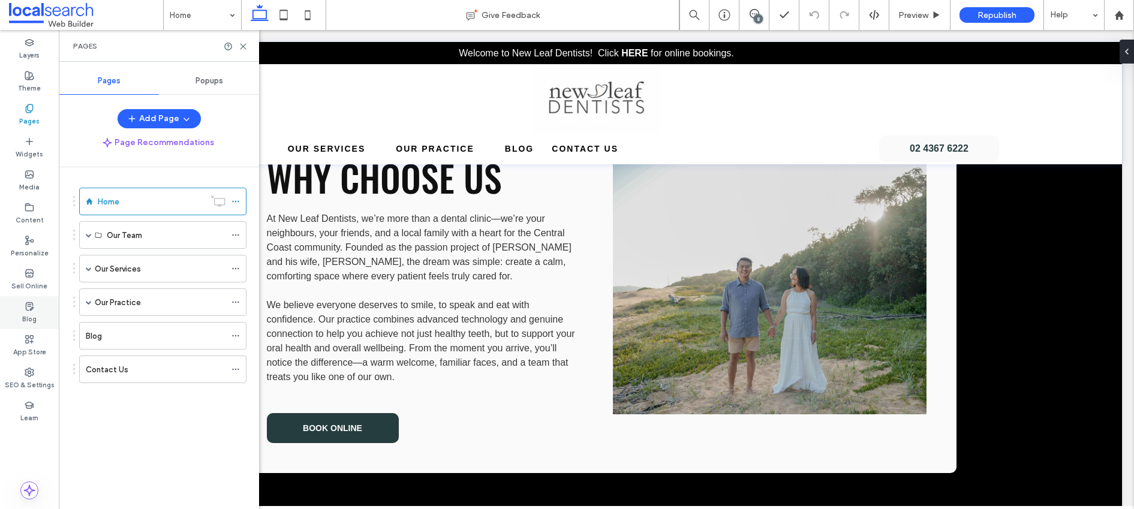
click at [28, 318] on label "Blog" at bounding box center [29, 317] width 14 height 13
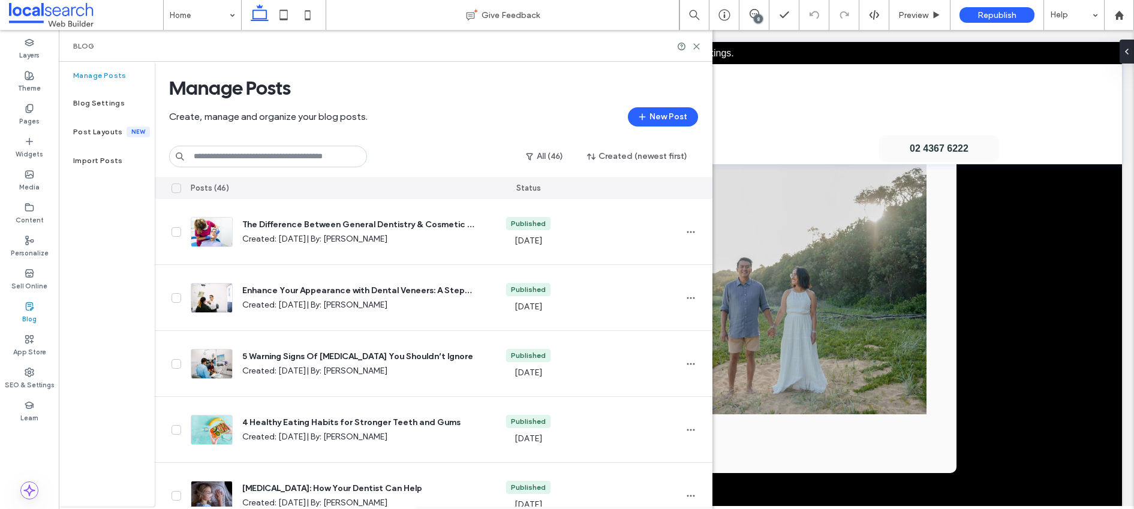
click at [285, 157] on input at bounding box center [268, 157] width 198 height 22
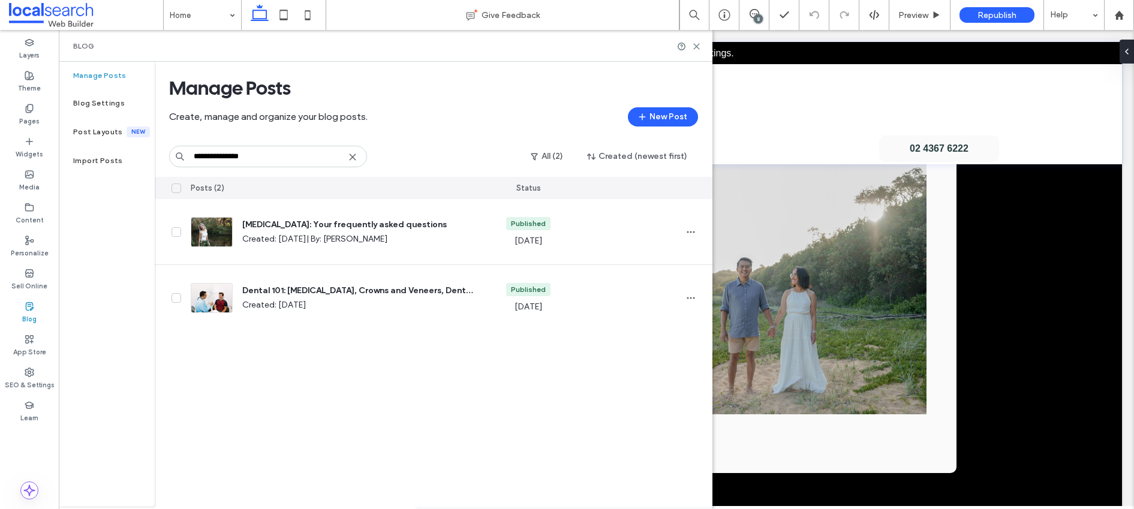
click at [249, 157] on input "**********" at bounding box center [268, 157] width 198 height 22
click at [249, 156] on input "**********" at bounding box center [268, 157] width 198 height 22
click at [246, 157] on input "**********" at bounding box center [268, 157] width 198 height 22
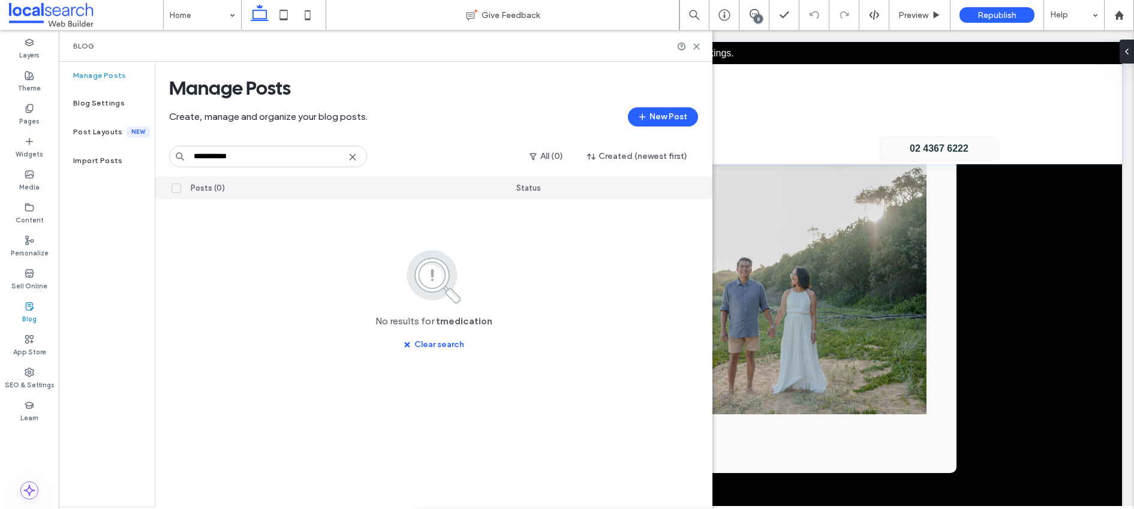
click at [200, 156] on input "**********" at bounding box center [268, 157] width 198 height 22
type input "**********"
drag, startPoint x: 699, startPoint y: 43, endPoint x: 664, endPoint y: 56, distance: 37.8
click at [699, 44] on use at bounding box center [696, 46] width 5 height 5
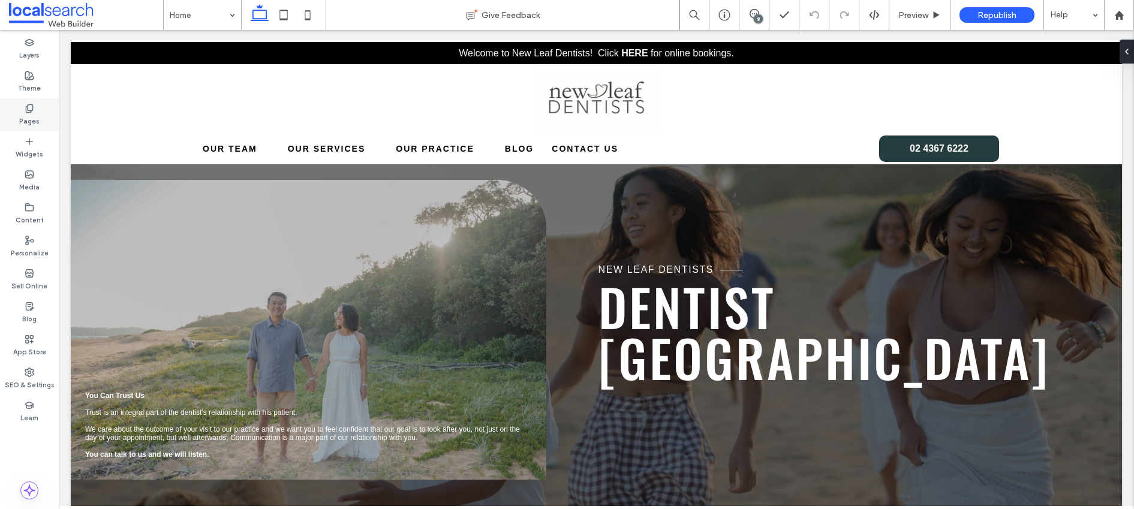
click at [12, 104] on div "Pages" at bounding box center [29, 114] width 59 height 33
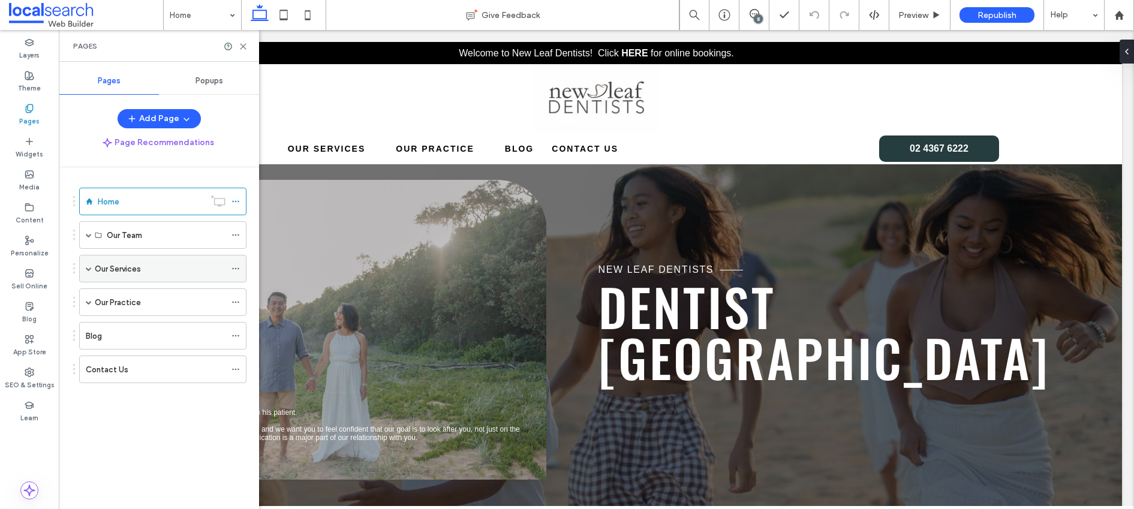
click at [88, 268] on span at bounding box center [89, 269] width 6 height 6
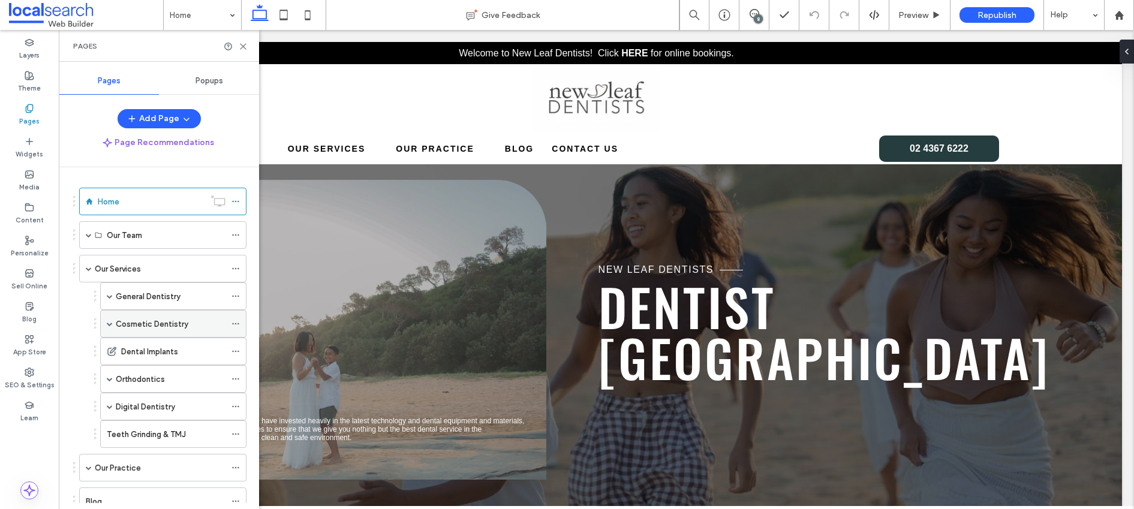
click at [157, 327] on label "Cosmetic Dentistry" at bounding box center [152, 324] width 73 height 21
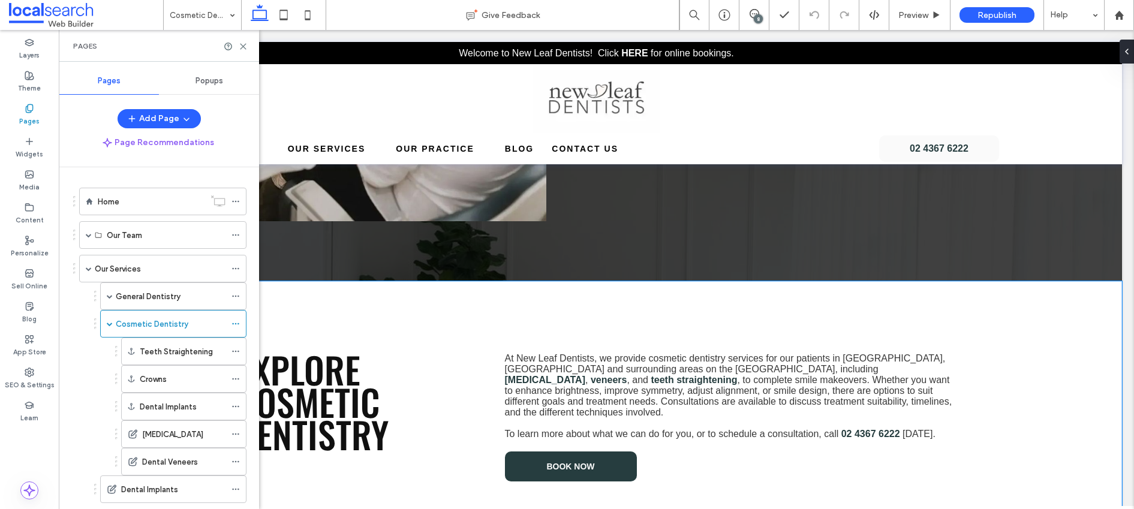
scroll to position [411, 0]
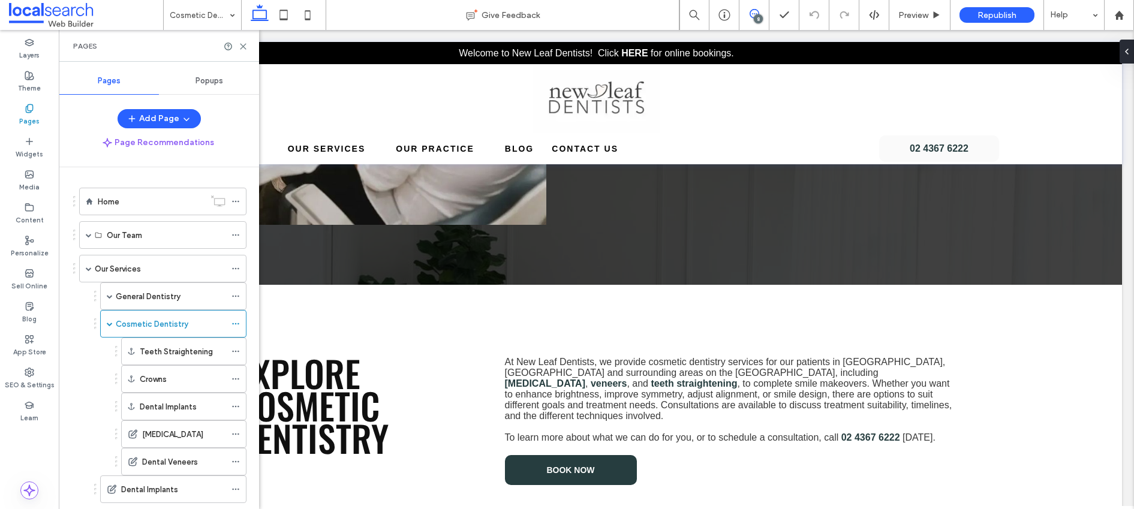
click at [754, 13] on use at bounding box center [755, 14] width 10 height 10
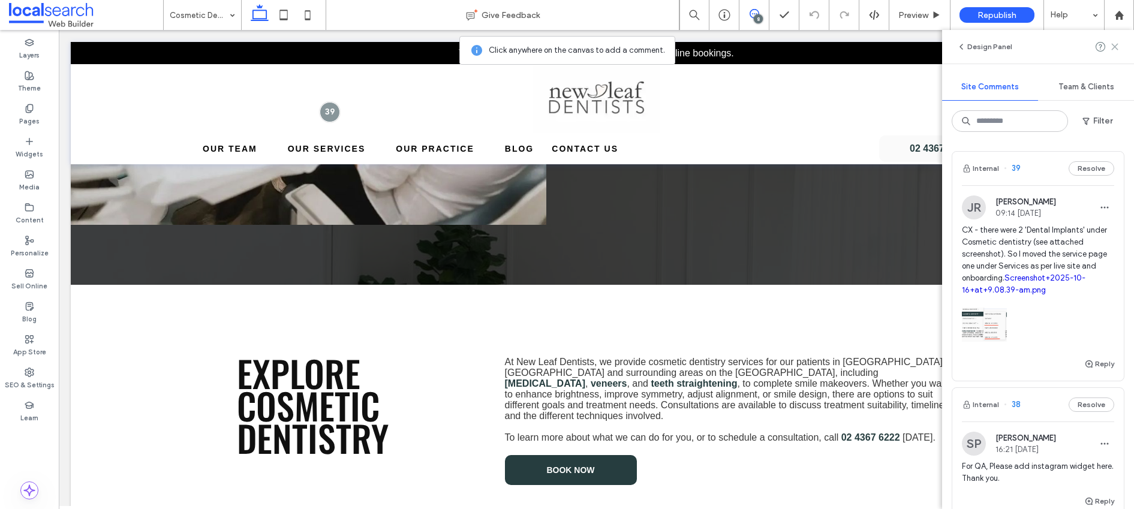
click at [1110, 47] on icon at bounding box center [1115, 47] width 10 height 10
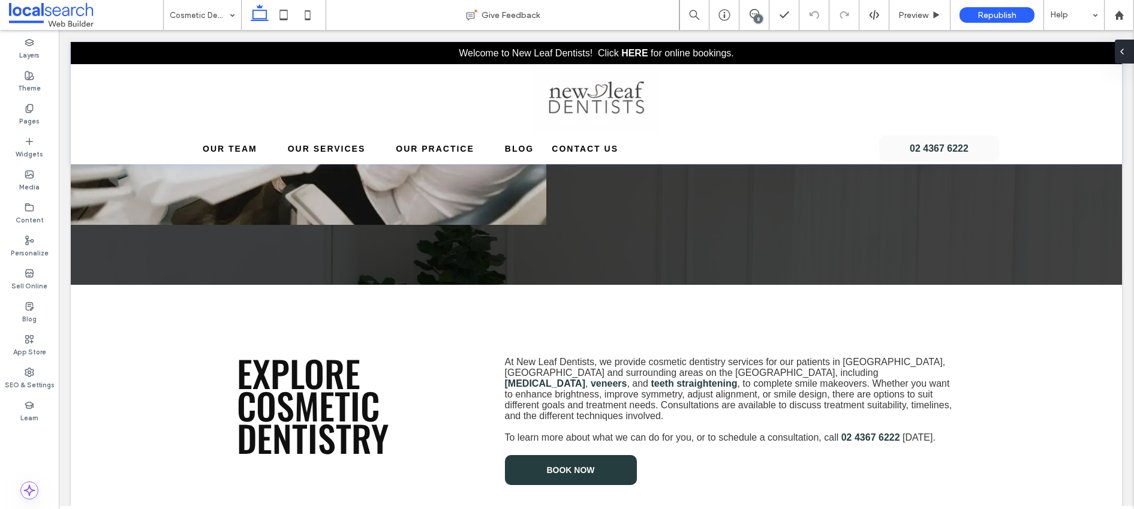
click at [1123, 54] on icon at bounding box center [1122, 52] width 10 height 10
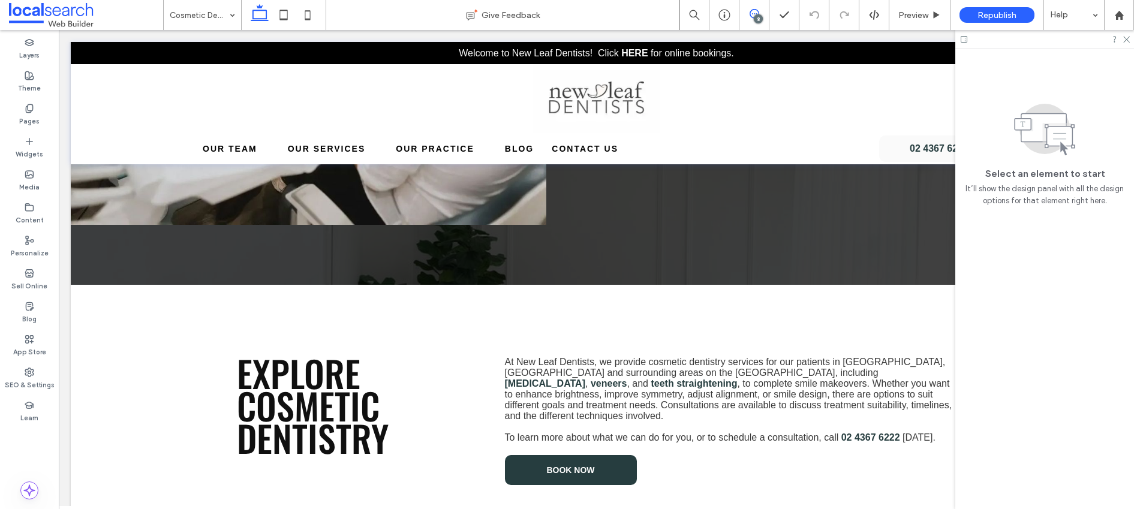
click at [747, 12] on span at bounding box center [753, 14] width 29 height 10
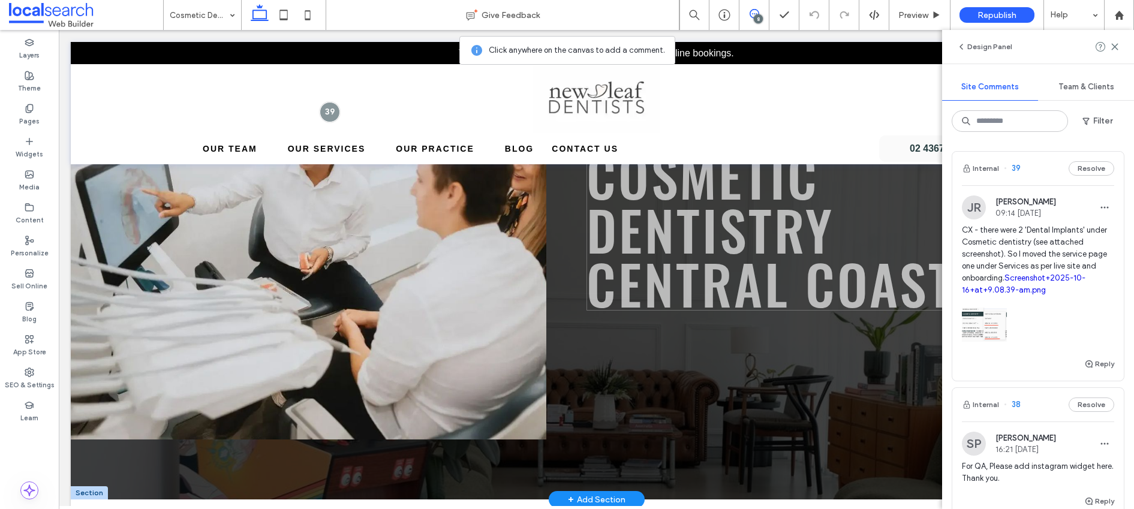
scroll to position [254, 0]
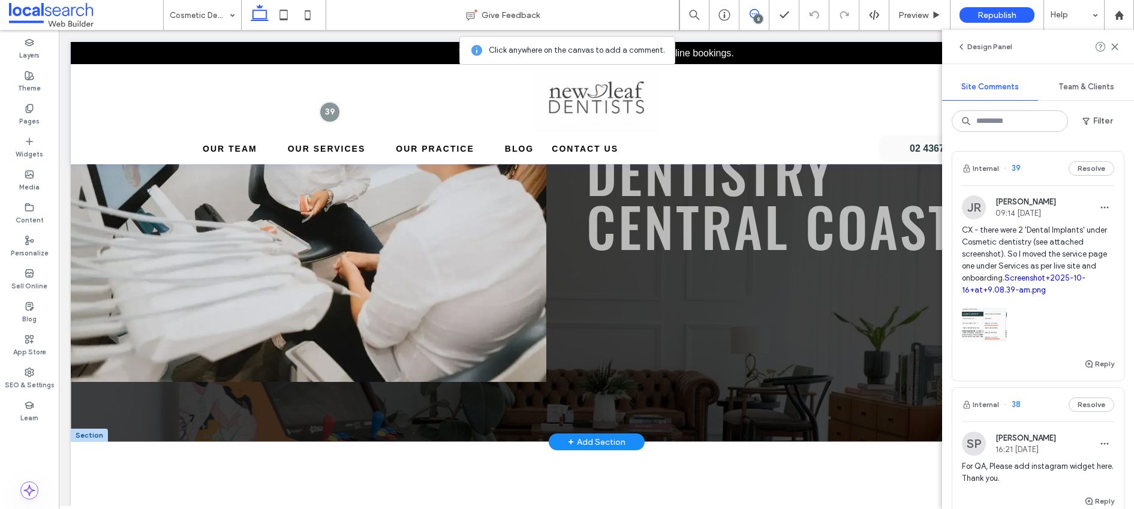
click at [566, 365] on div "COSMETIC DENTISTRY CENTRAL COAST" at bounding box center [596, 115] width 1051 height 654
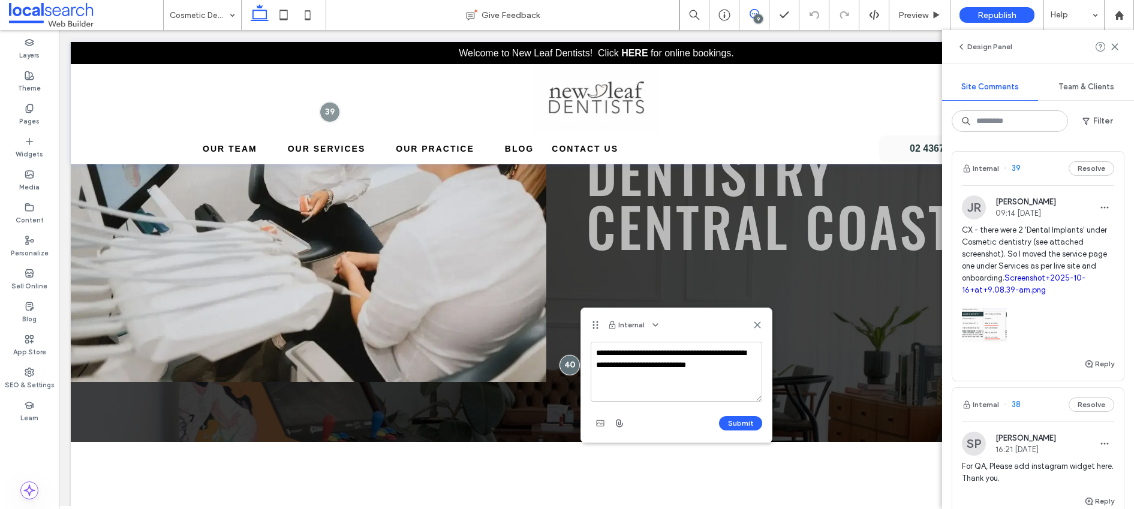
drag, startPoint x: 733, startPoint y: 363, endPoint x: 667, endPoint y: 360, distance: 66.1
click at [667, 360] on textarea "**********" at bounding box center [677, 372] width 172 height 60
click at [693, 364] on textarea "**********" at bounding box center [677, 372] width 172 height 60
click at [729, 359] on textarea "**********" at bounding box center [677, 372] width 172 height 60
click at [712, 364] on textarea "**********" at bounding box center [677, 372] width 172 height 60
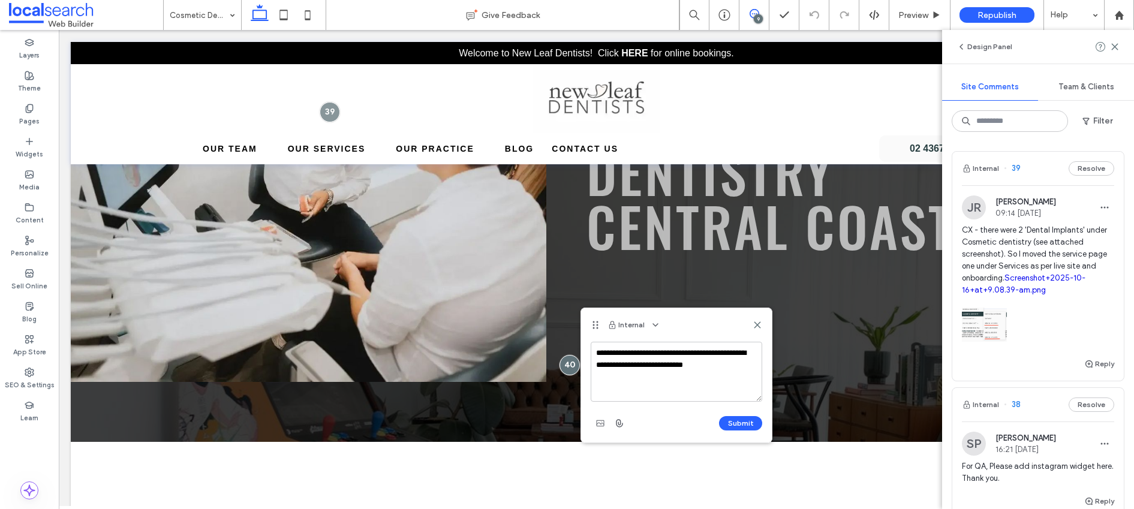
click at [712, 364] on textarea "**********" at bounding box center [677, 372] width 172 height 60
type textarea "**********"
click at [739, 424] on button "Submit" at bounding box center [740, 423] width 43 height 14
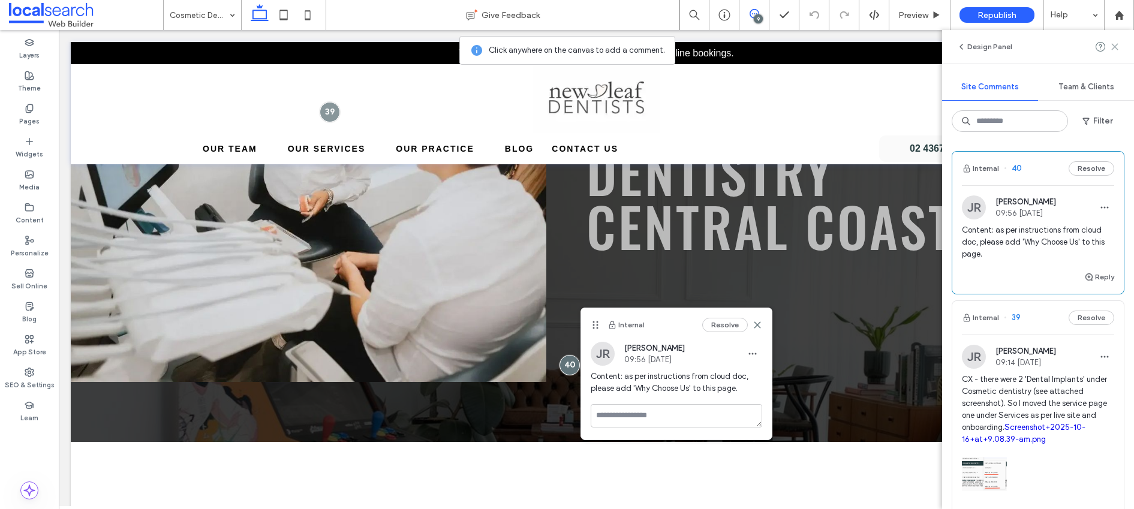
click at [1115, 45] on icon at bounding box center [1115, 47] width 10 height 10
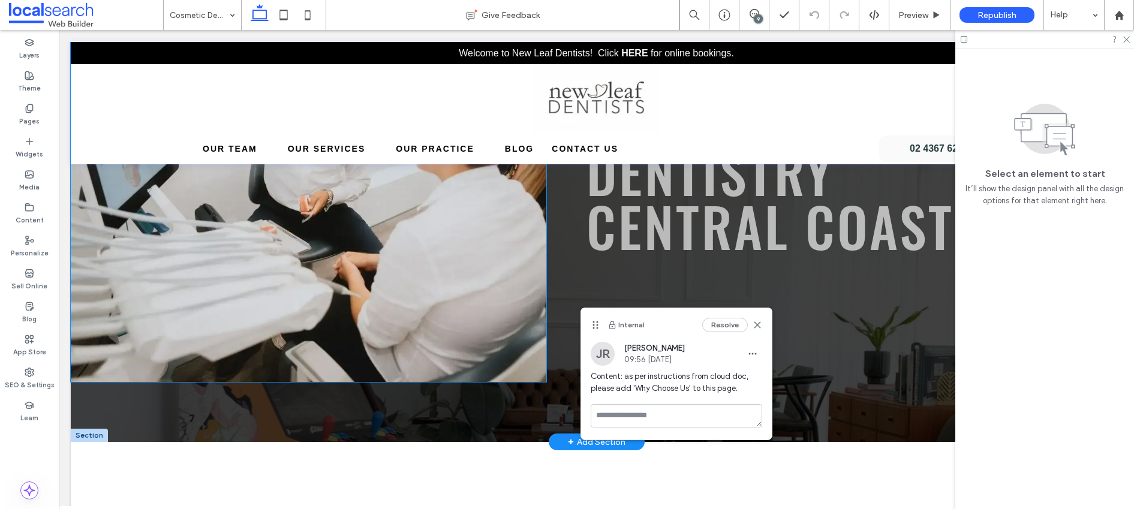
click at [348, 335] on link at bounding box center [309, 175] width 476 height 414
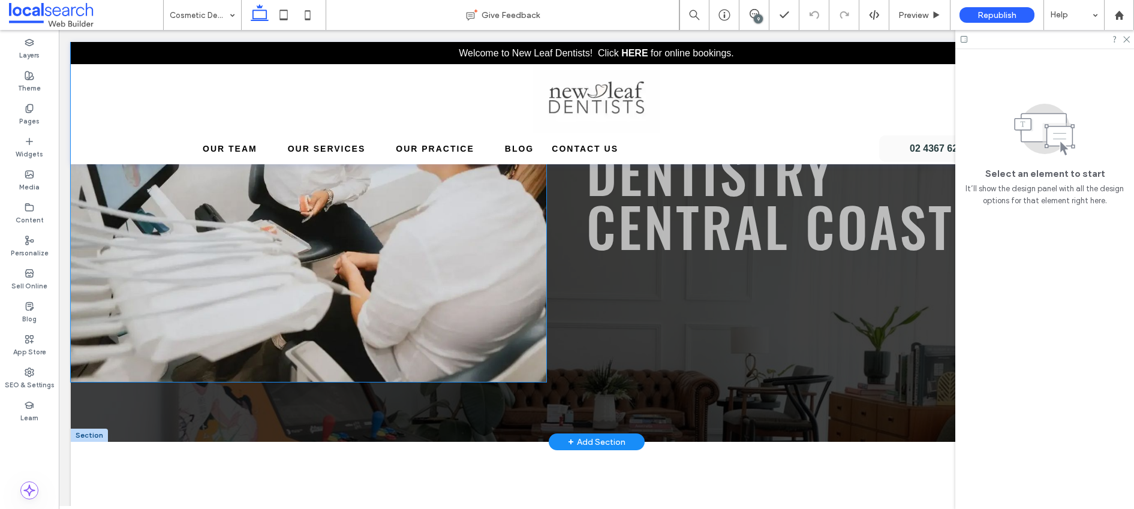
click at [348, 335] on link at bounding box center [309, 175] width 476 height 414
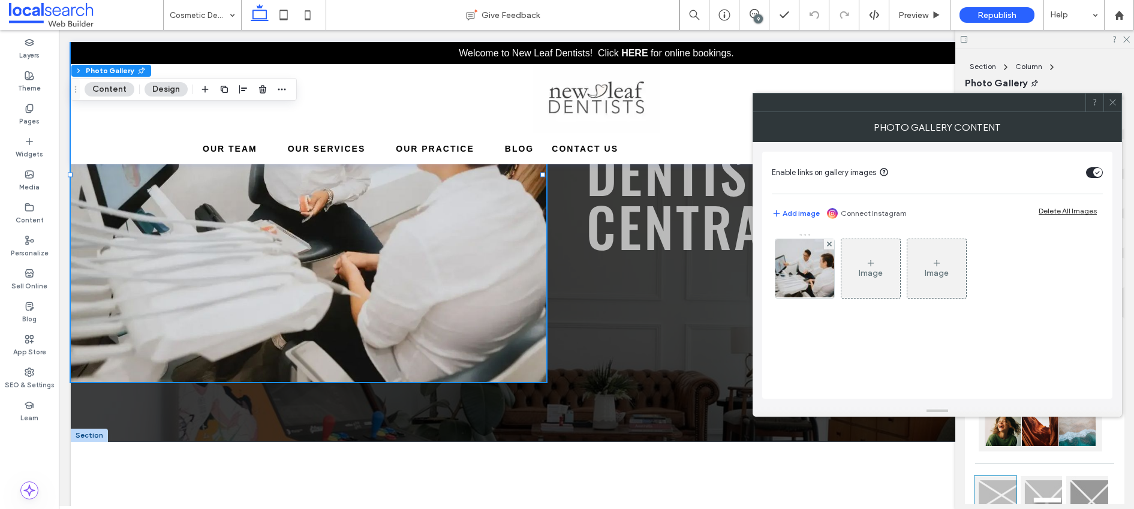
drag, startPoint x: 1108, startPoint y: 102, endPoint x: 1036, endPoint y: 327, distance: 236.9
click at [1109, 102] on icon at bounding box center [1112, 102] width 9 height 9
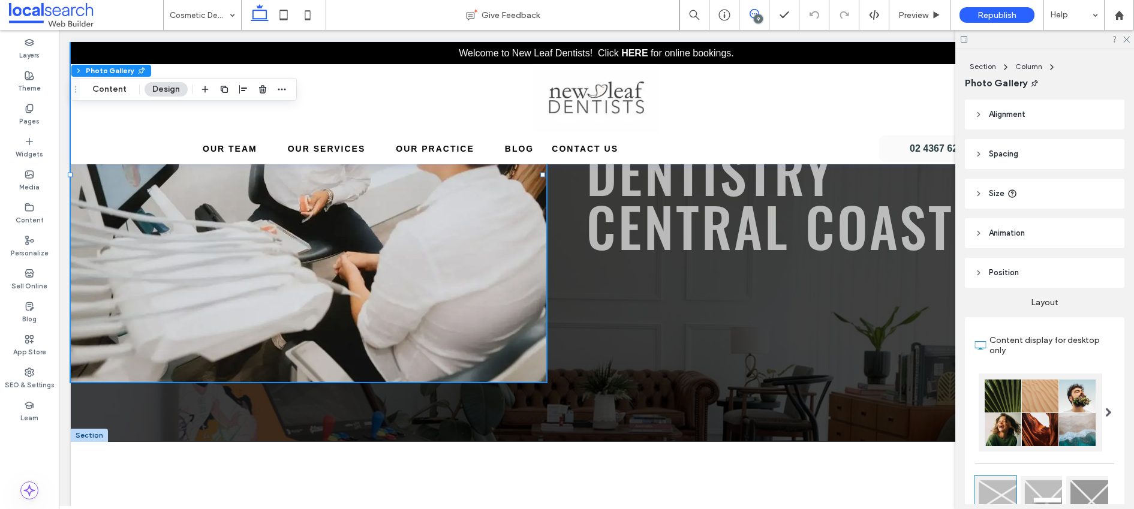
click at [757, 10] on icon at bounding box center [755, 14] width 10 height 10
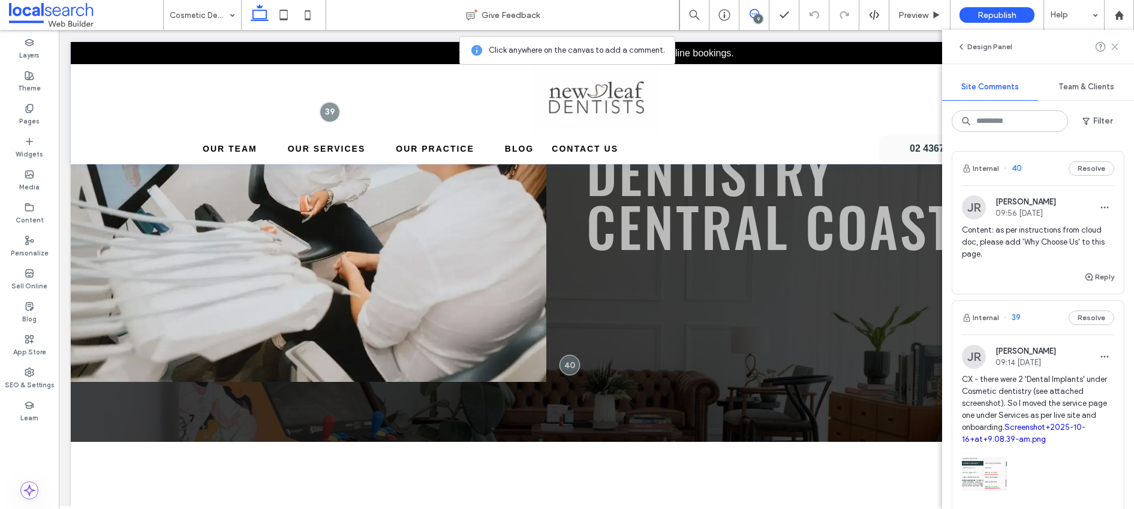
click at [1115, 47] on use at bounding box center [1114, 46] width 5 height 5
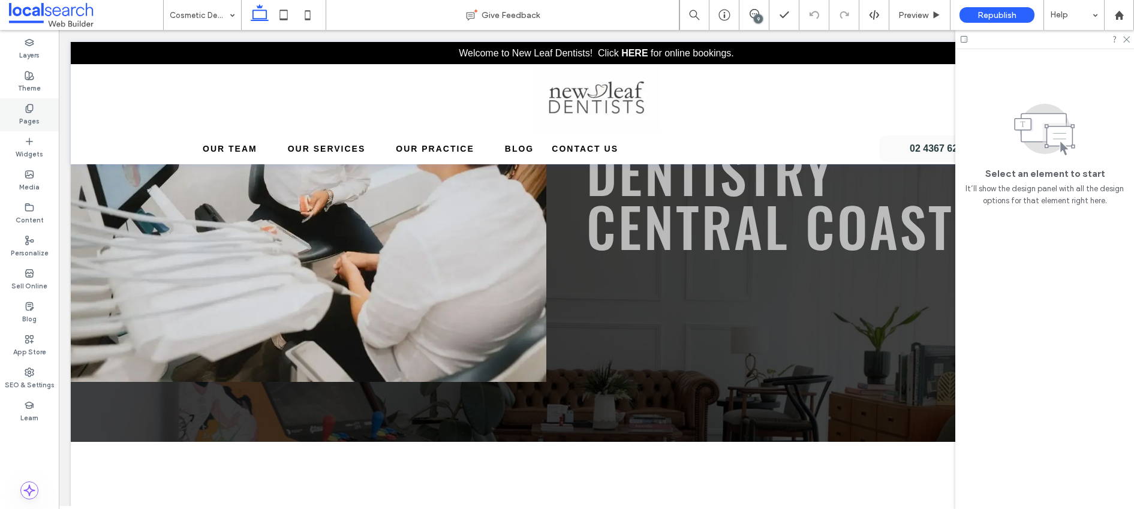
click at [27, 105] on icon at bounding box center [30, 109] width 10 height 10
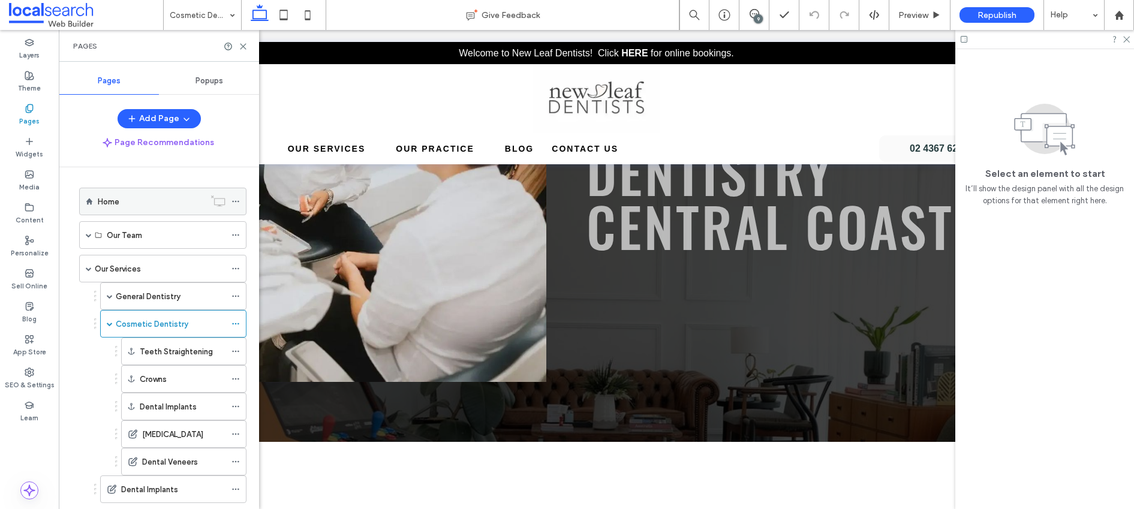
click at [145, 204] on div "Home" at bounding box center [151, 202] width 107 height 13
click at [127, 270] on label "Our Services" at bounding box center [118, 268] width 46 height 21
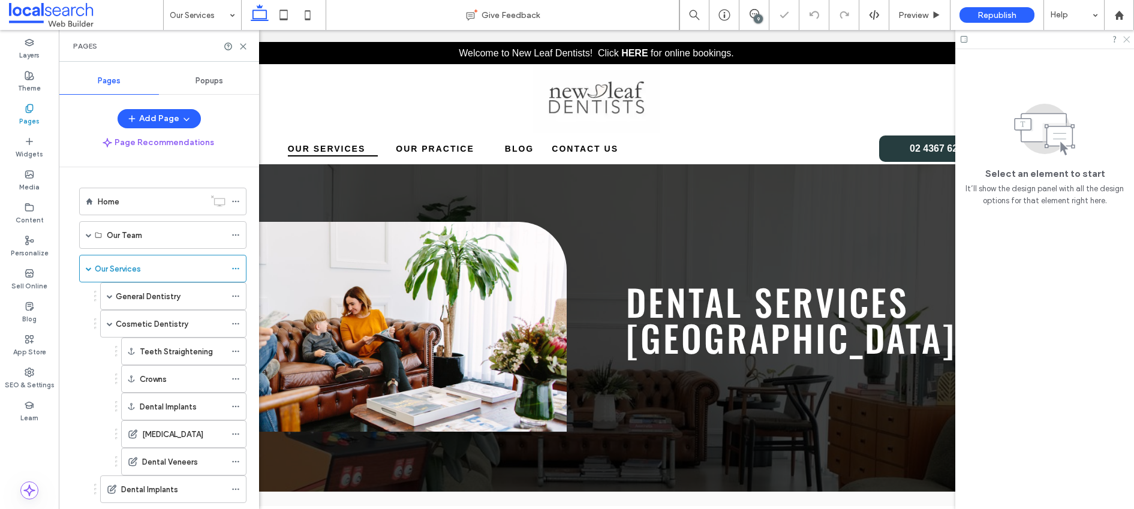
drag, startPoint x: 1124, startPoint y: 37, endPoint x: 1125, endPoint y: 80, distance: 43.8
click at [1124, 37] on use at bounding box center [1126, 40] width 7 height 7
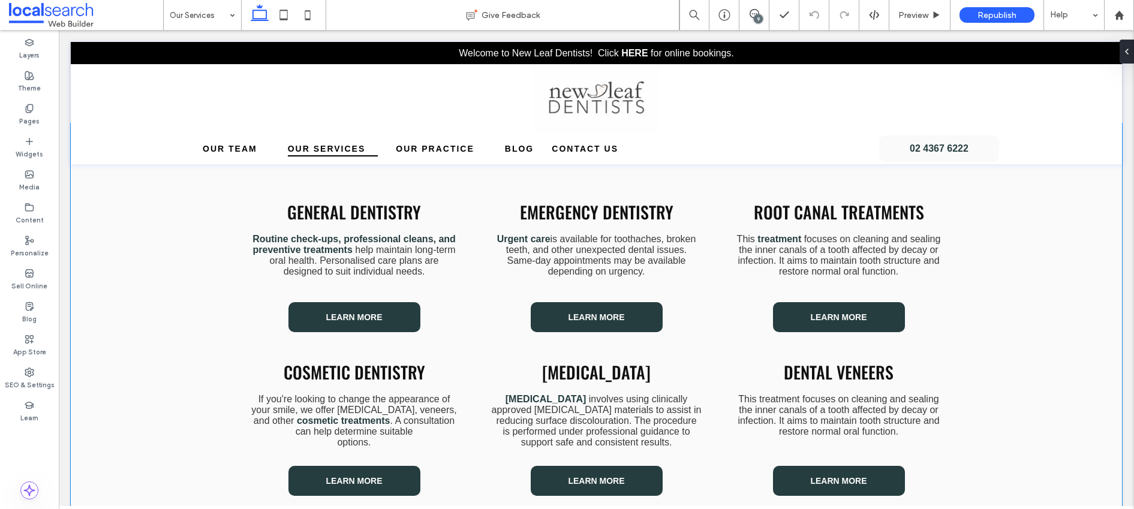
scroll to position [366, 0]
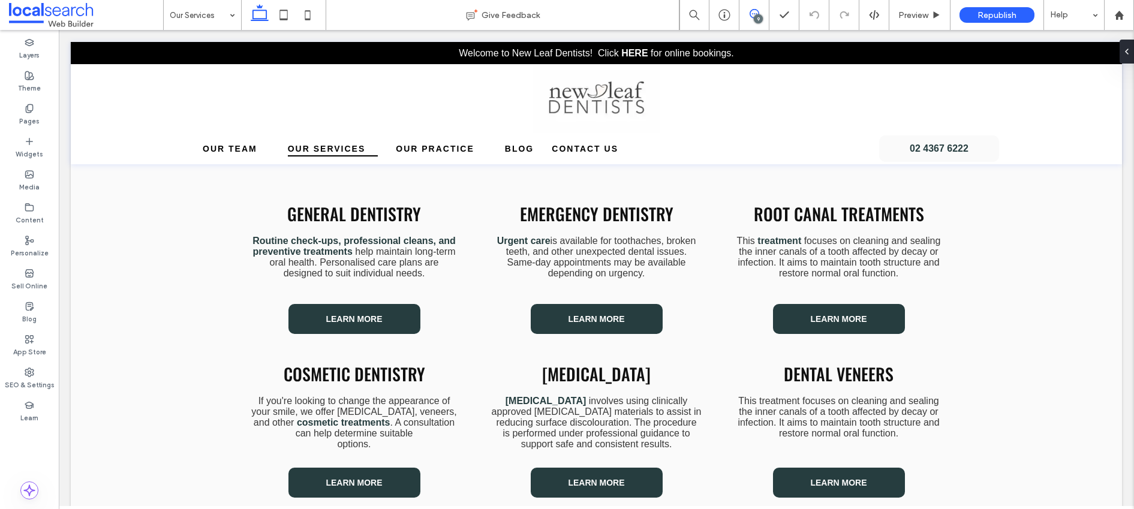
drag, startPoint x: 755, startPoint y: 10, endPoint x: 720, endPoint y: 68, distance: 68.1
click at [755, 10] on icon at bounding box center [755, 14] width 10 height 10
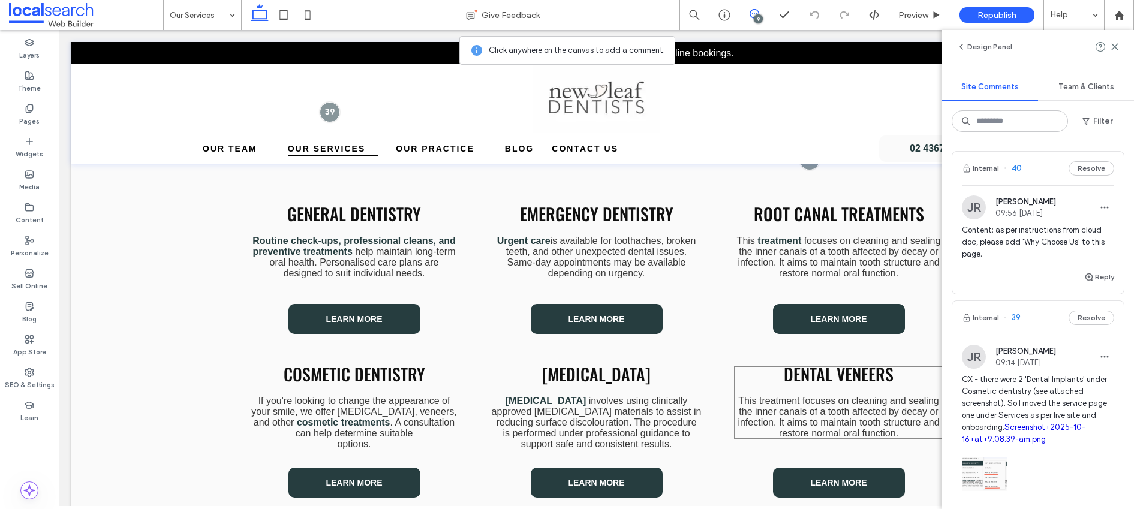
click at [898, 386] on div "Dental Veneers This treatment focuses on cleaning and sealing the inner canals …" at bounding box center [839, 402] width 210 height 73
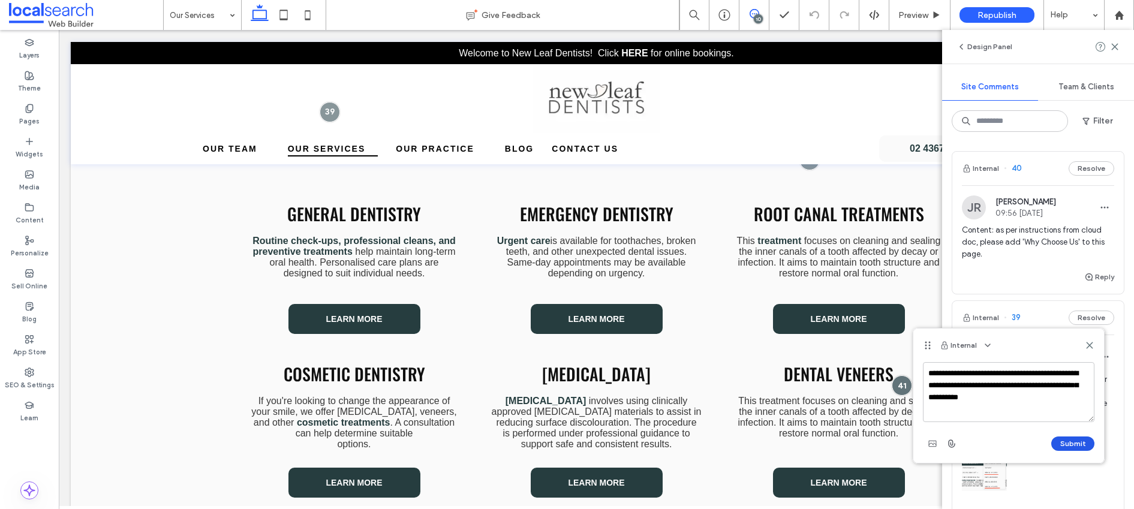
type textarea "**********"
click at [1064, 447] on button "Submit" at bounding box center [1072, 444] width 43 height 14
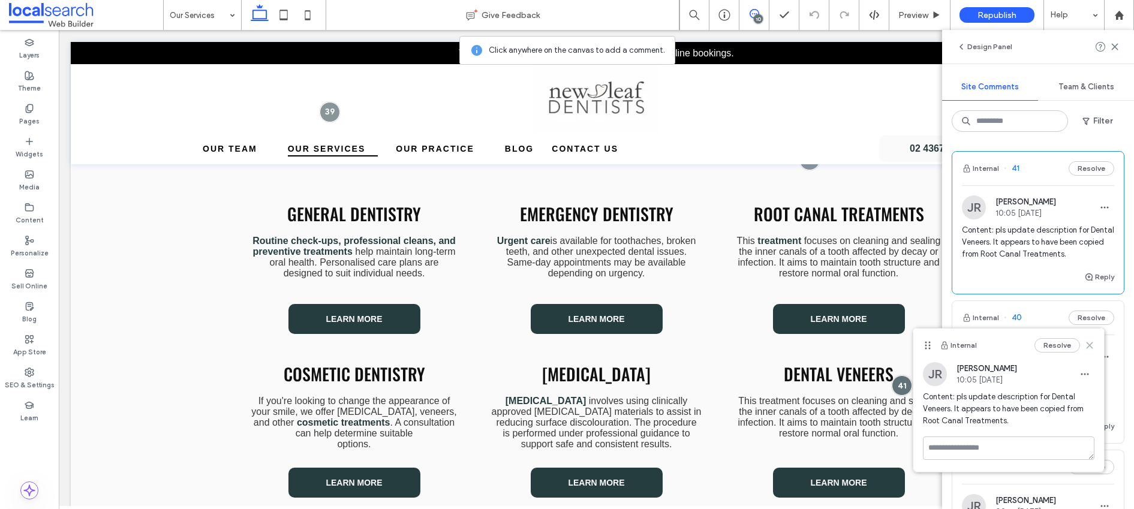
click at [1090, 341] on icon at bounding box center [1090, 346] width 10 height 10
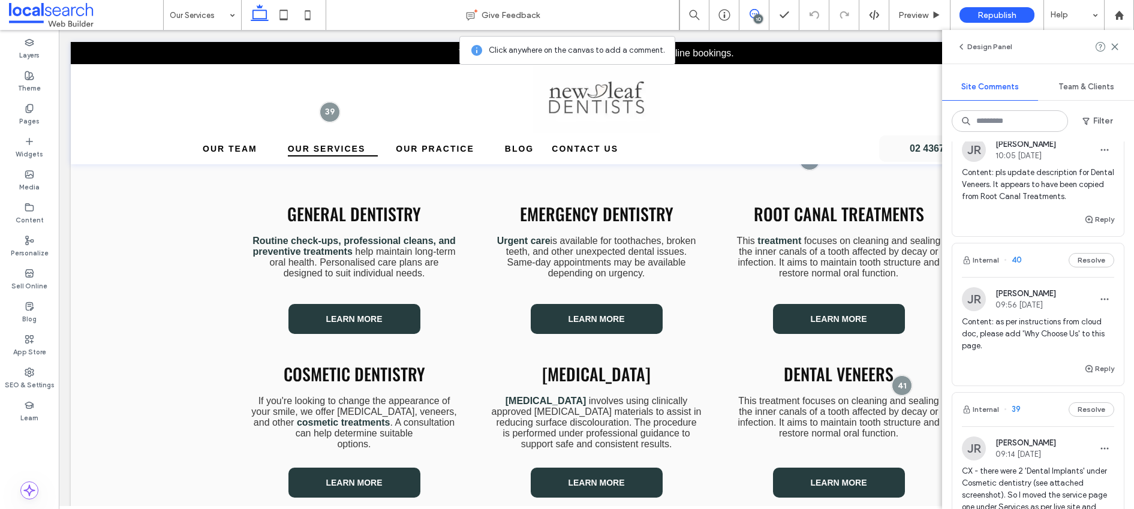
scroll to position [108, 0]
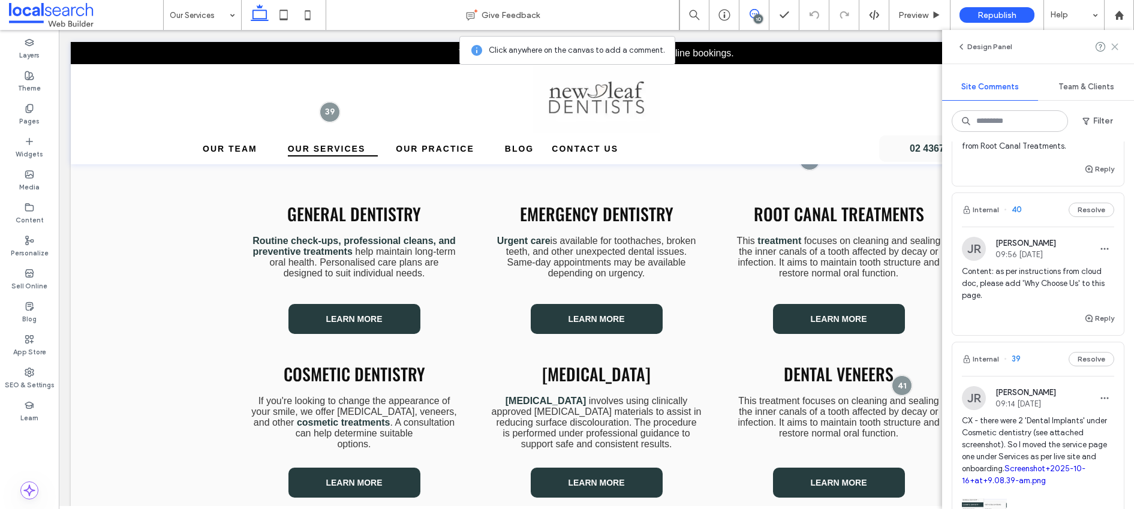
click at [1115, 43] on icon at bounding box center [1115, 47] width 10 height 10
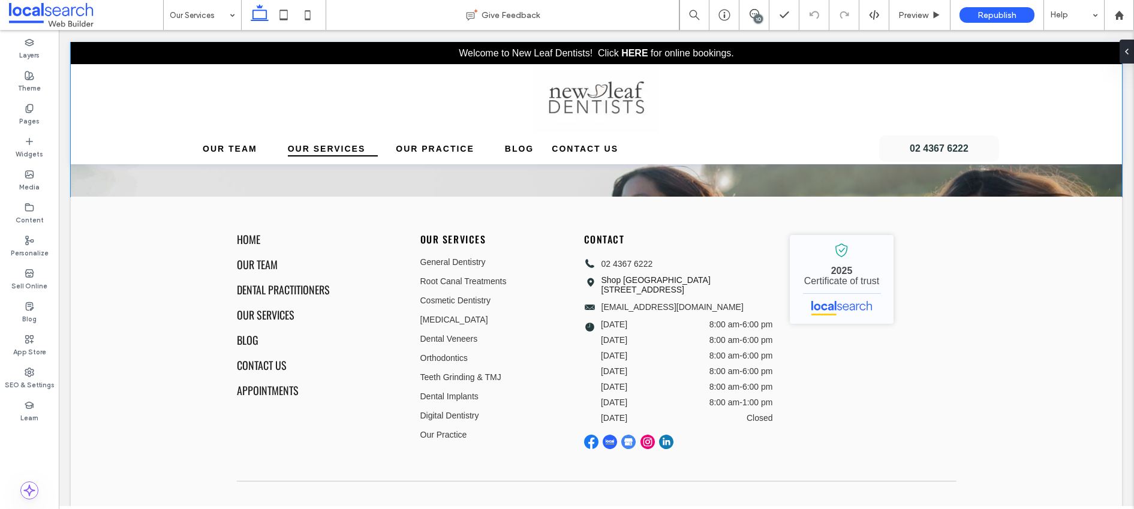
scroll to position [2639, 0]
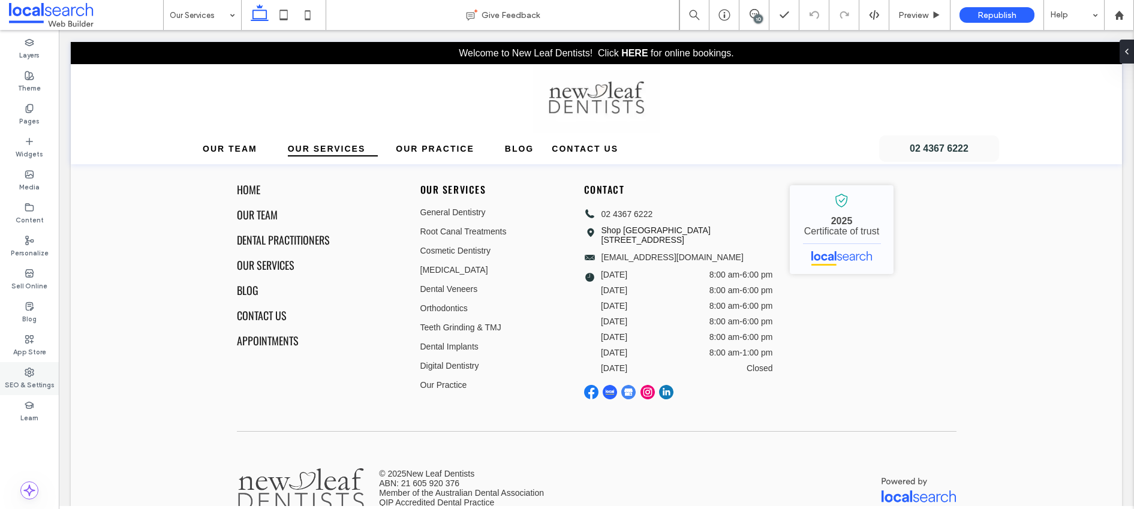
click at [23, 369] on div "SEO & Settings" at bounding box center [29, 378] width 59 height 33
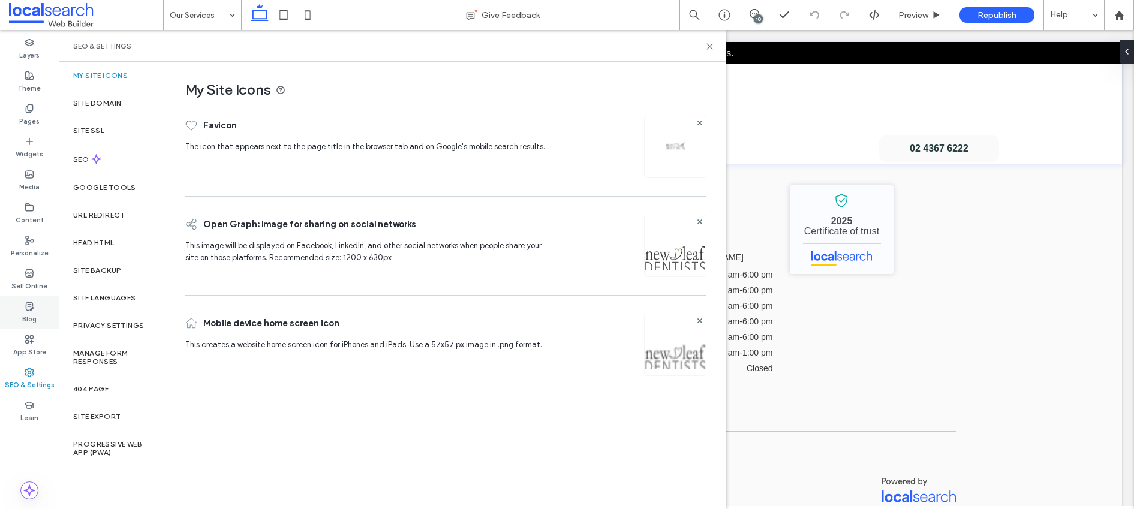
click at [29, 320] on label "Blog" at bounding box center [29, 317] width 14 height 13
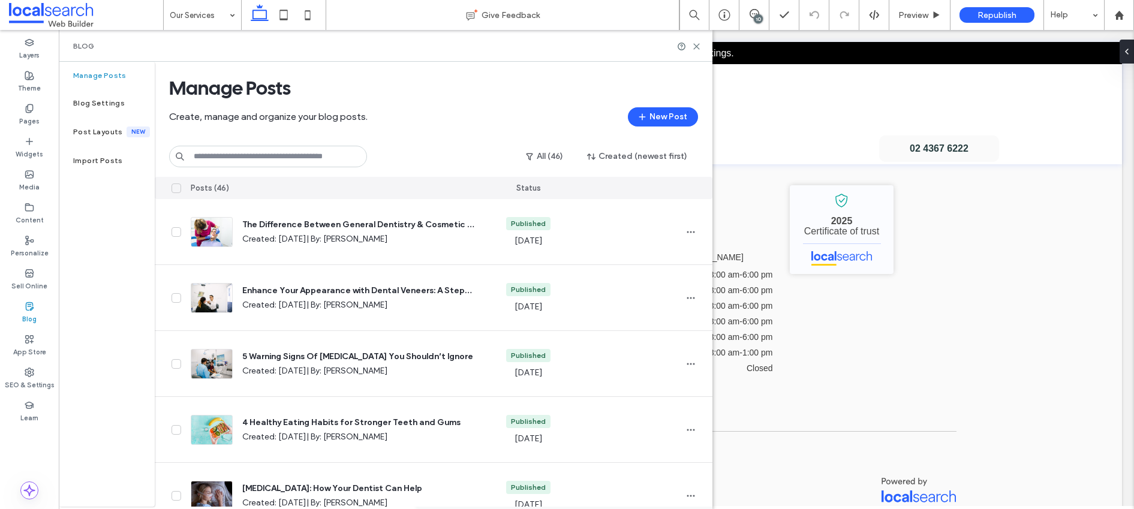
click at [224, 163] on input at bounding box center [268, 157] width 198 height 22
type input "**********"
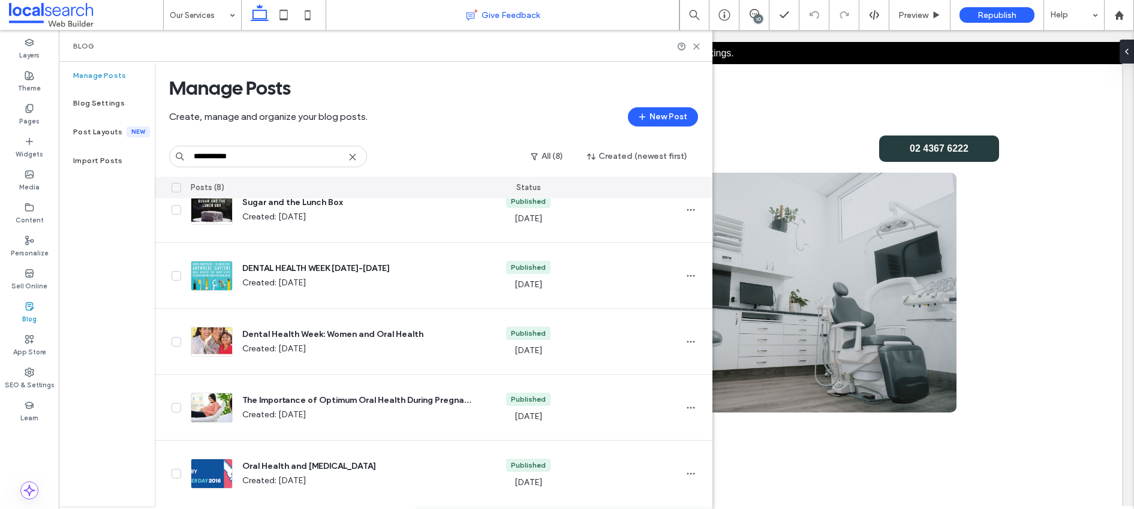
scroll to position [225, 0]
click at [35, 113] on label "Pages" at bounding box center [29, 119] width 20 height 13
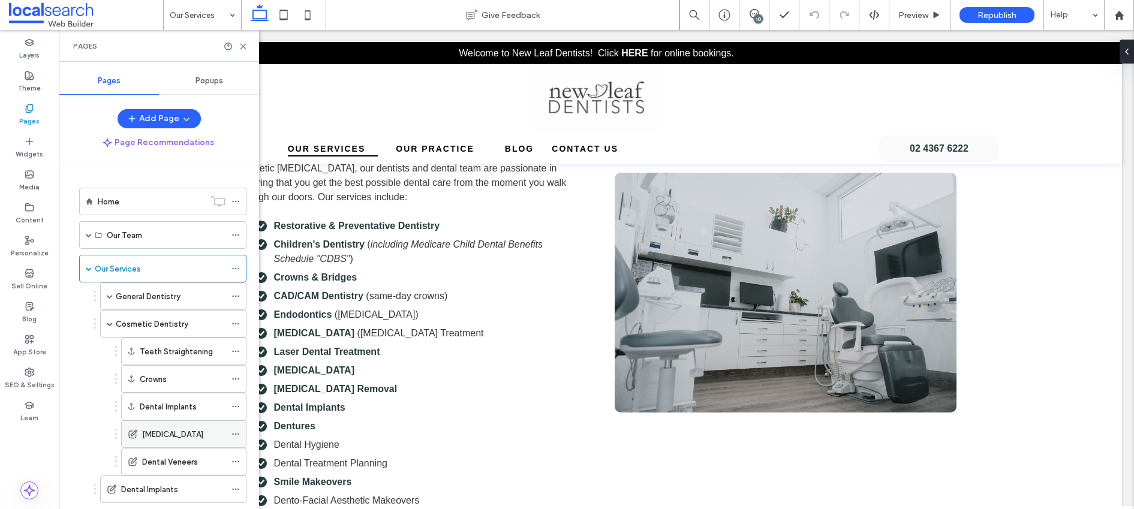
click at [167, 439] on label "[MEDICAL_DATA]" at bounding box center [172, 434] width 61 height 21
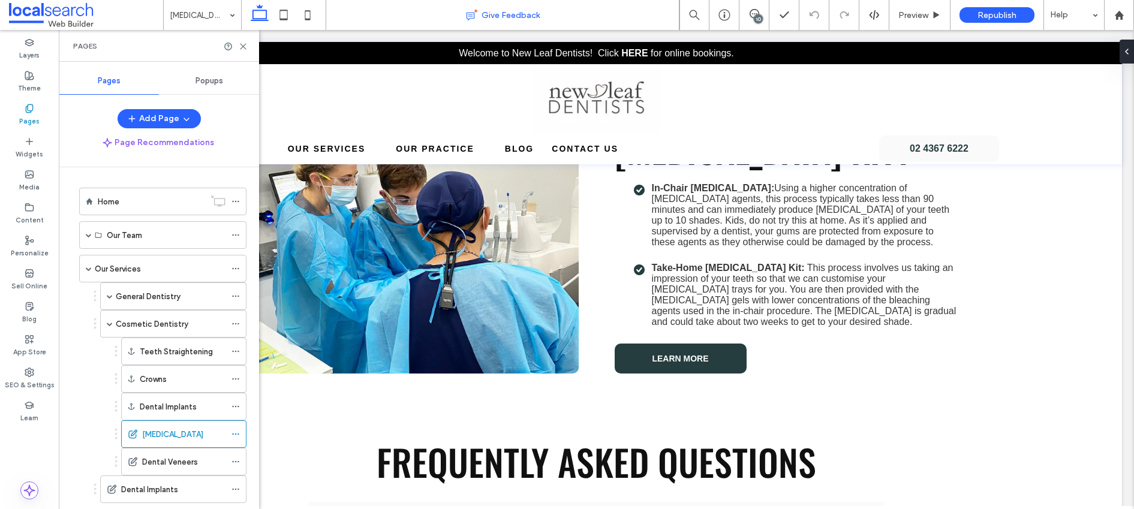
scroll to position [872, 0]
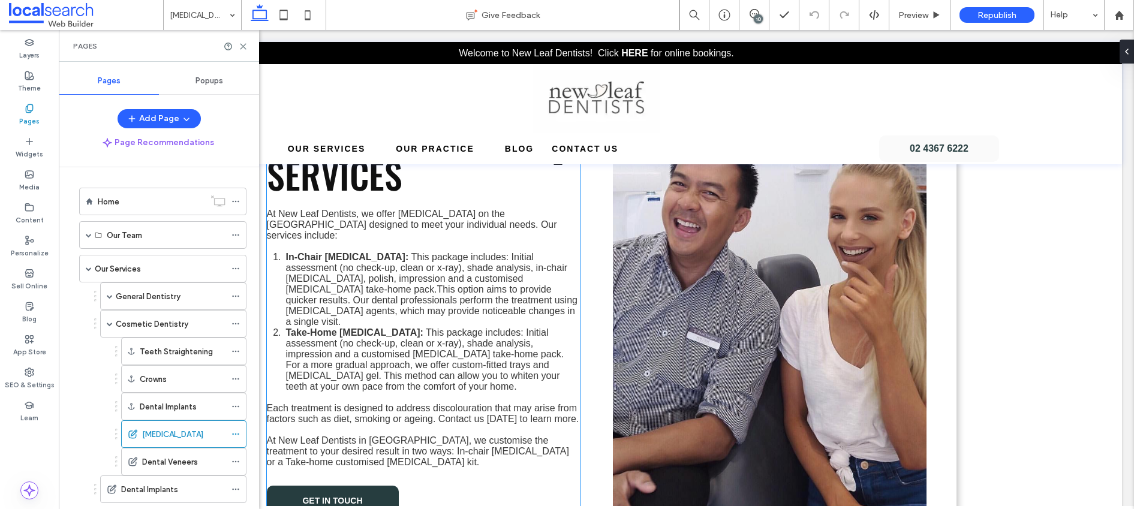
click at [364, 265] on span "This package includes: Initial assessment (no check-up, clean or x-ray), shade …" at bounding box center [431, 289] width 291 height 75
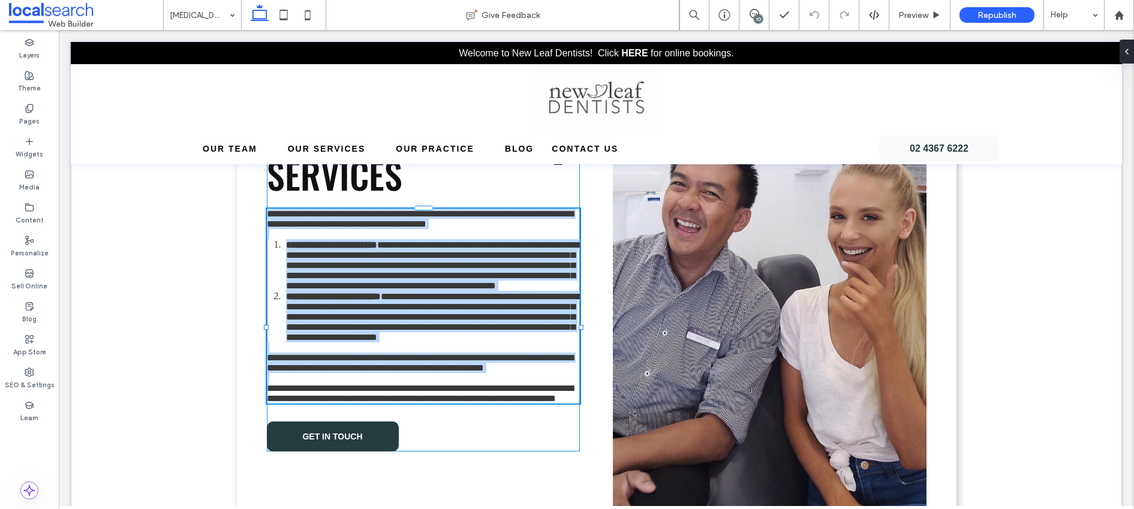
click at [351, 265] on span "**********" at bounding box center [432, 265] width 293 height 50
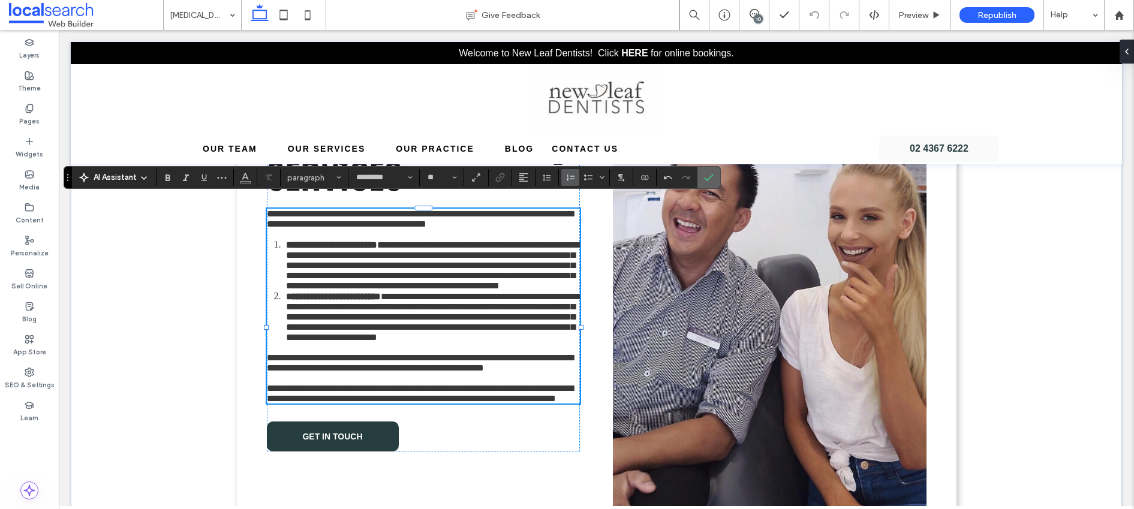
click at [704, 178] on icon "Confirm" at bounding box center [709, 178] width 10 height 10
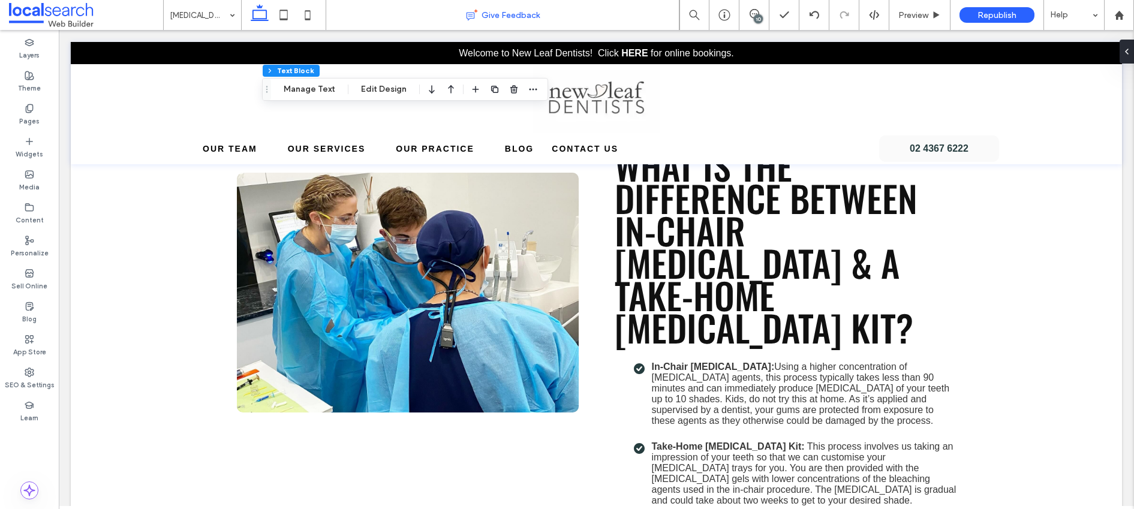
scroll to position [872, 0]
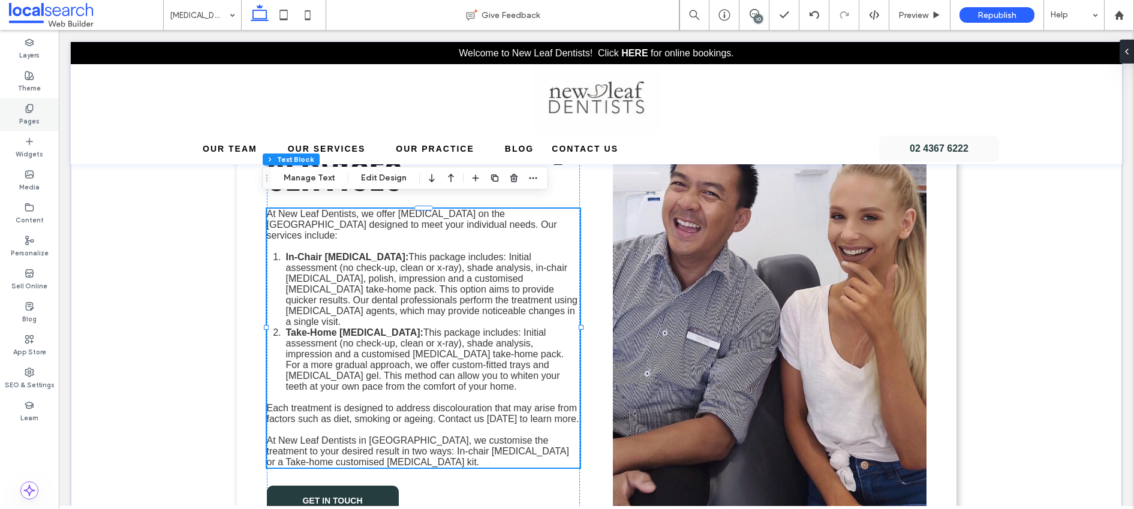
click at [32, 112] on icon at bounding box center [30, 109] width 10 height 10
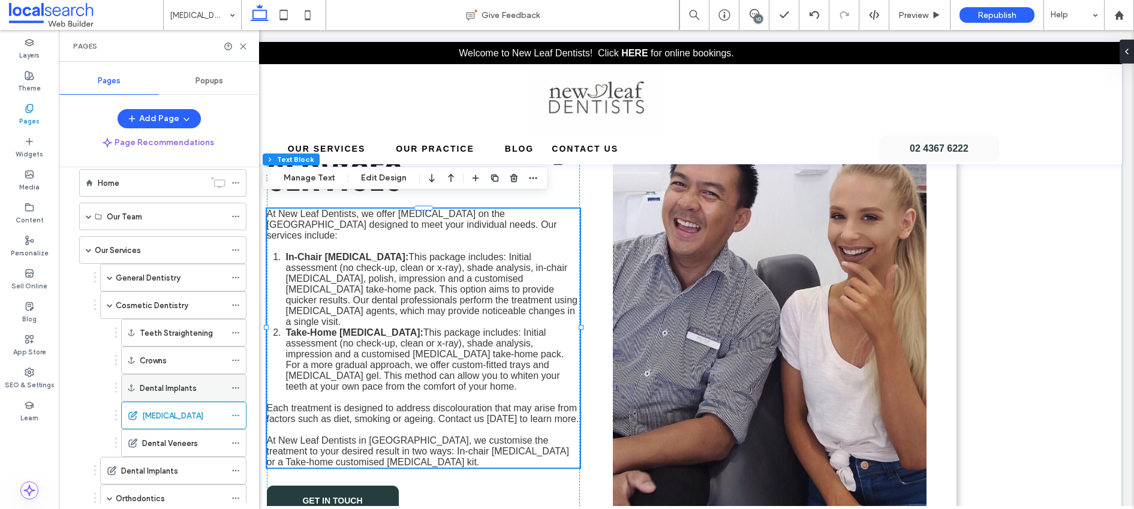
scroll to position [177, 0]
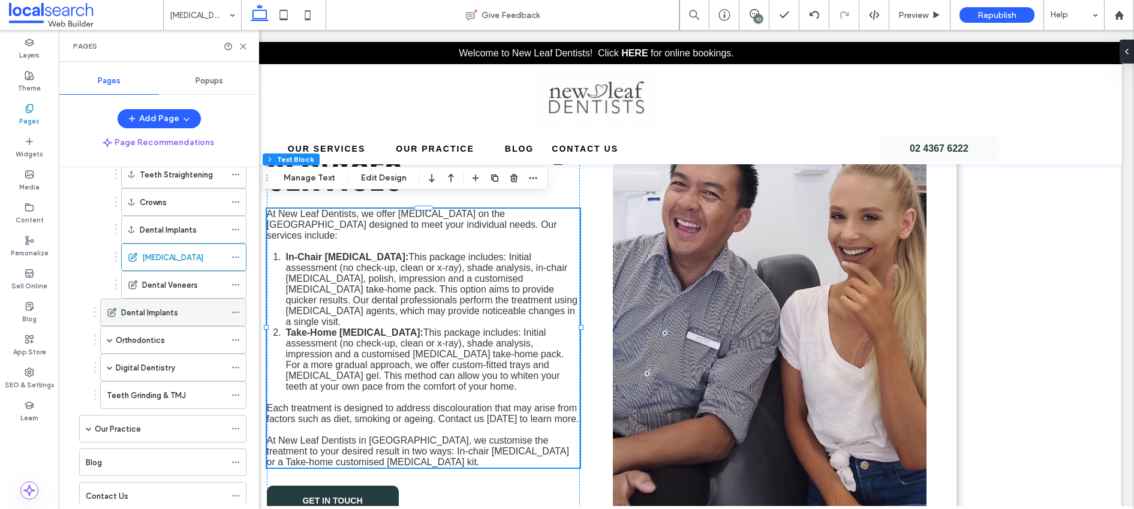
click at [157, 306] on label "Dental Implants" at bounding box center [149, 312] width 57 height 21
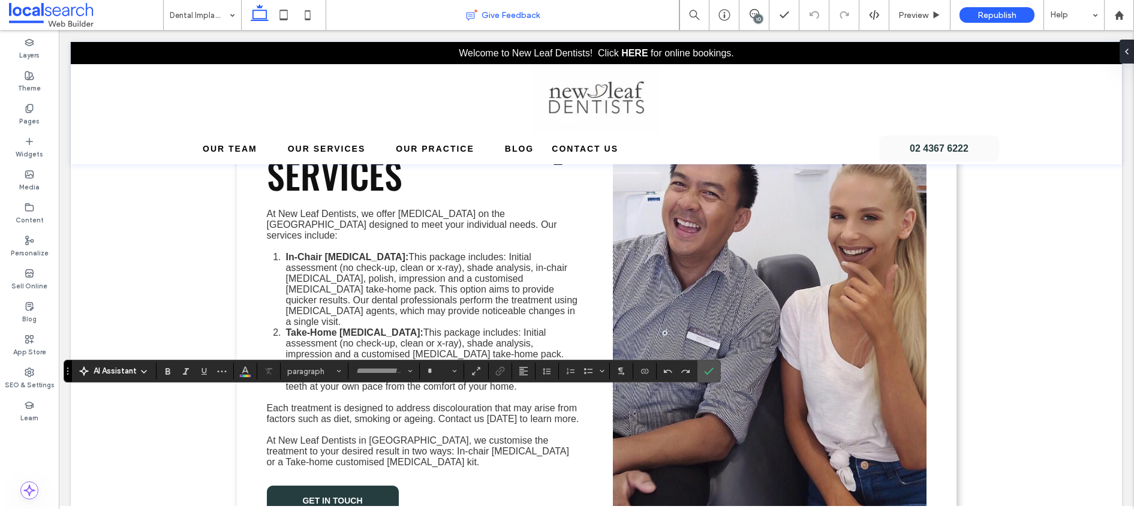
type input "*********"
type input "**"
click at [705, 370] on icon "Confirm" at bounding box center [709, 371] width 10 height 10
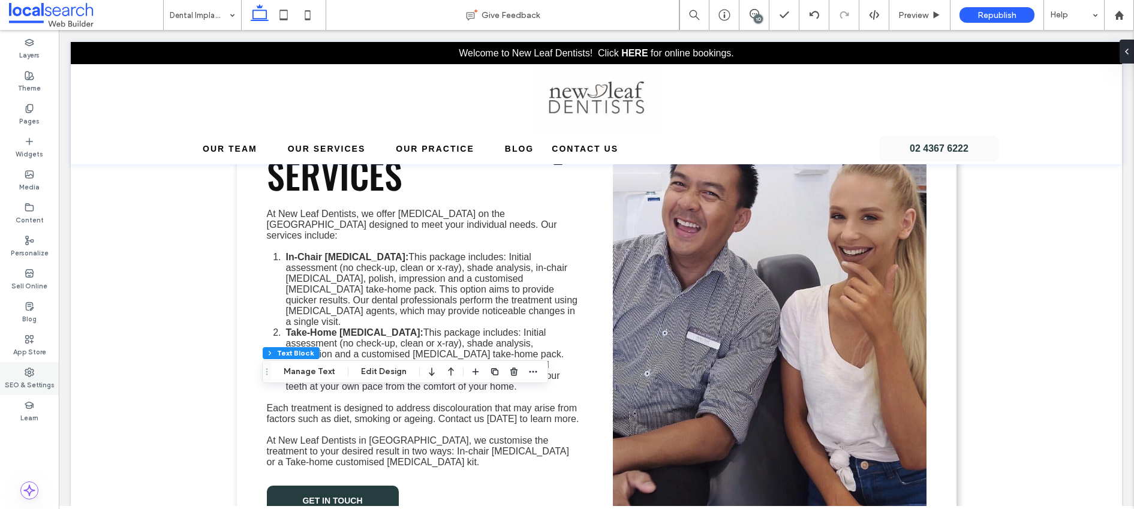
click at [25, 378] on label "SEO & Settings" at bounding box center [30, 383] width 50 height 13
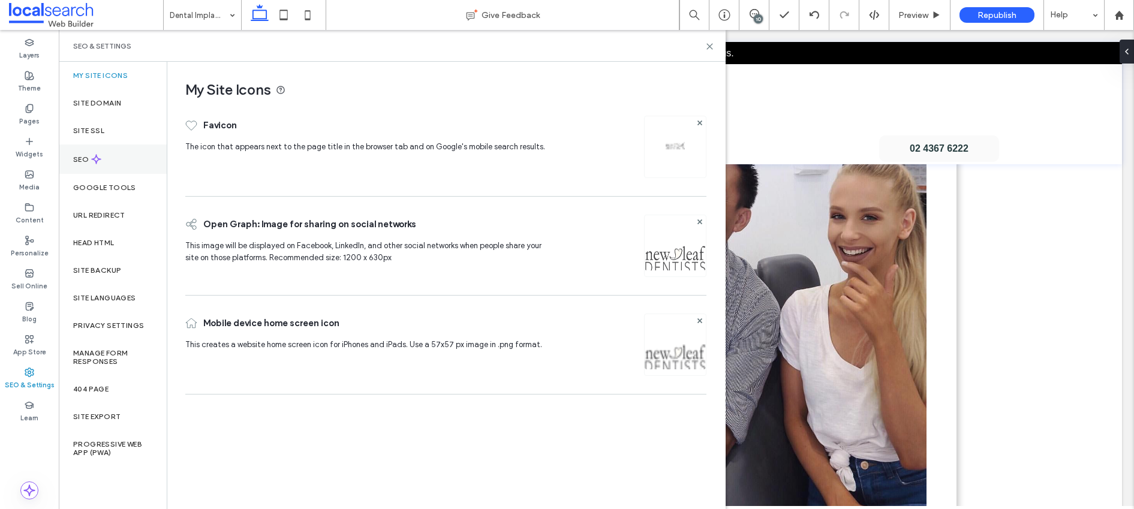
click at [152, 161] on div "SEO" at bounding box center [113, 159] width 108 height 29
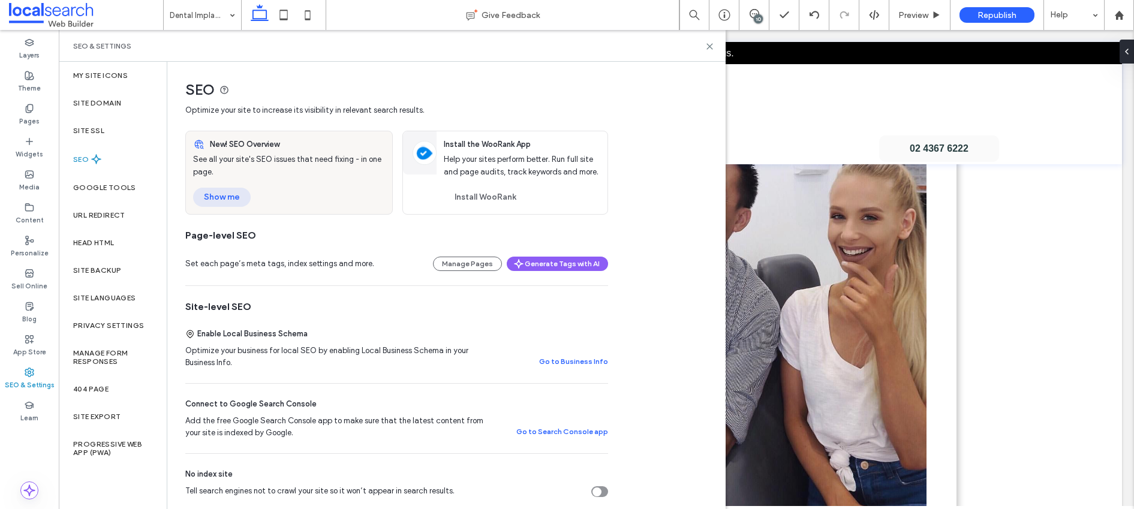
click at [216, 192] on button "Show me" at bounding box center [222, 197] width 58 height 19
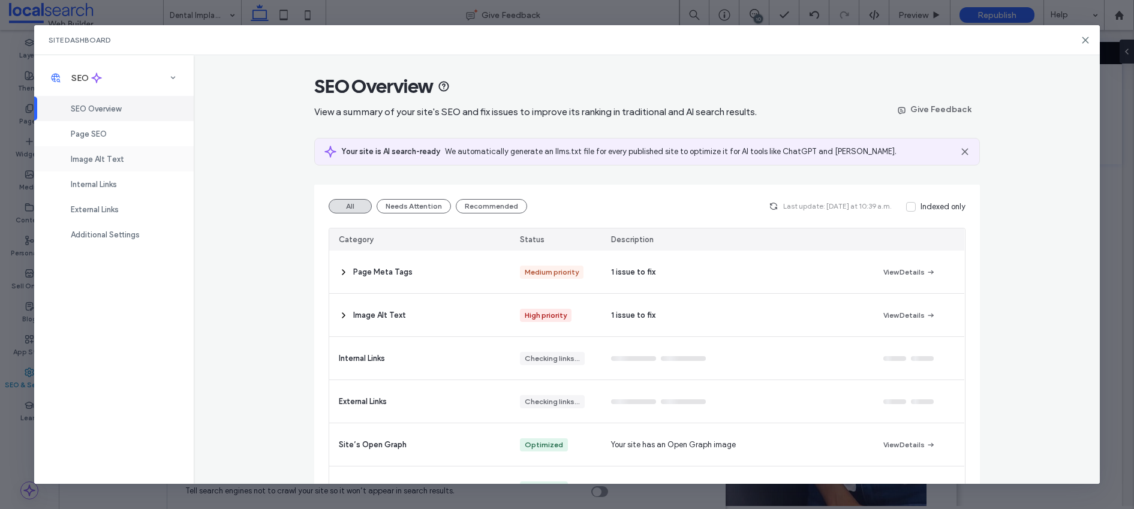
click at [103, 160] on span "Image Alt Text" at bounding box center [97, 159] width 53 height 9
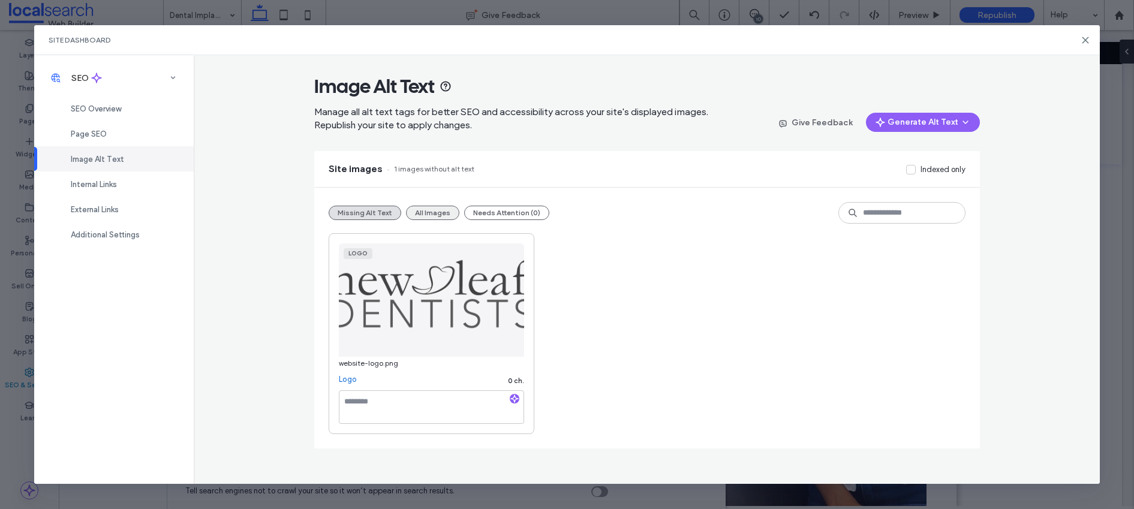
click at [439, 213] on button "All Images" at bounding box center [432, 213] width 53 height 14
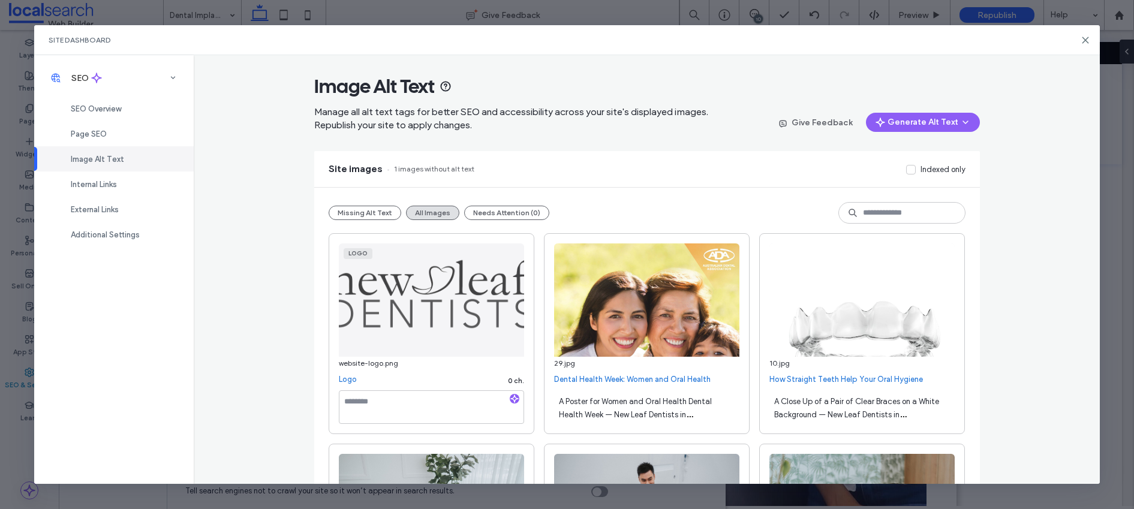
scroll to position [2156, 0]
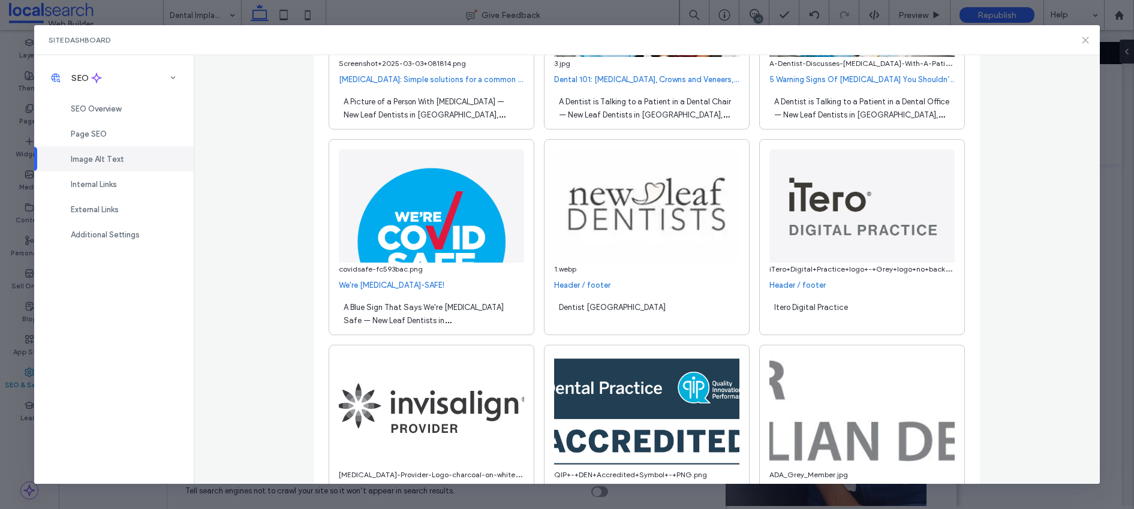
click at [1082, 37] on icon at bounding box center [1086, 40] width 10 height 10
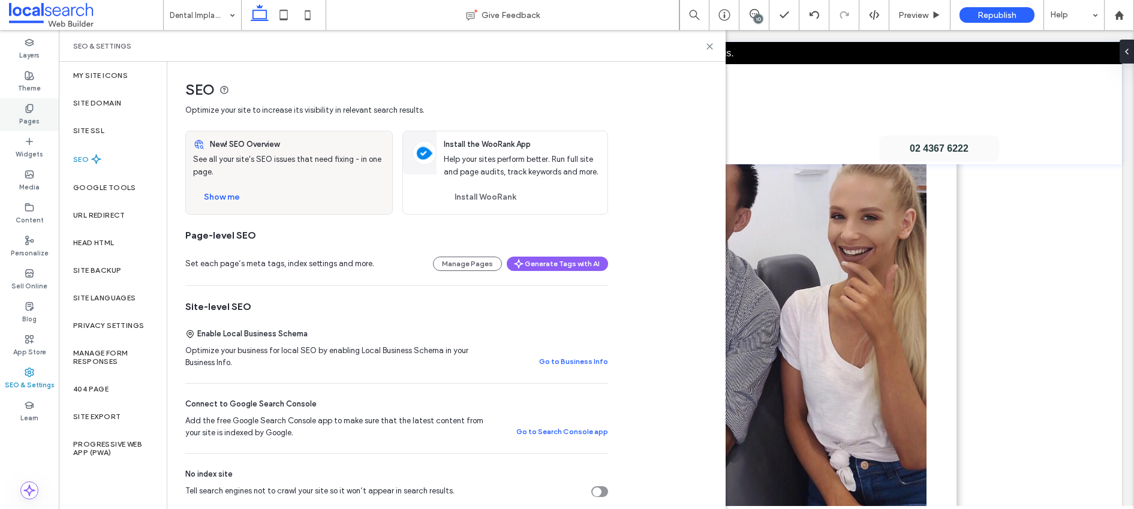
click at [28, 116] on label "Pages" at bounding box center [29, 119] width 20 height 13
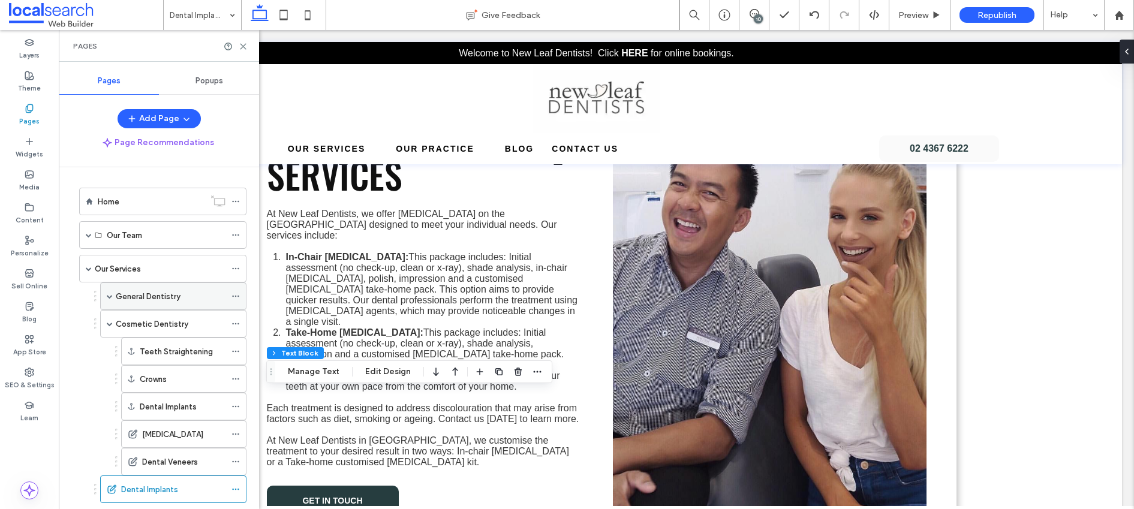
click at [152, 293] on label "General Dentistry" at bounding box center [148, 296] width 65 height 21
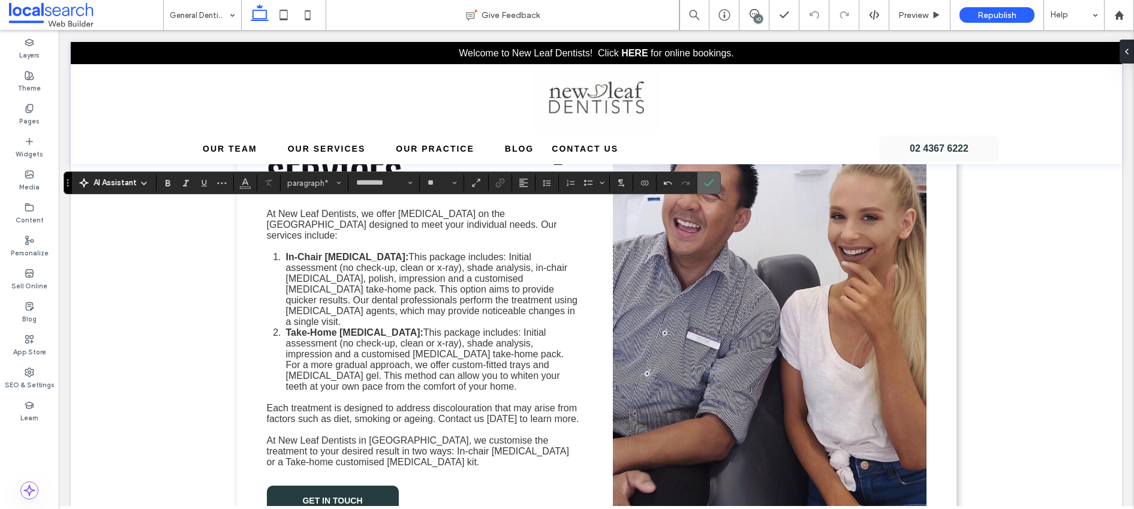
click at [704, 179] on icon "Confirm" at bounding box center [709, 183] width 10 height 10
type input "*********"
type input "**"
click at [709, 177] on span "Confirm" at bounding box center [706, 183] width 5 height 22
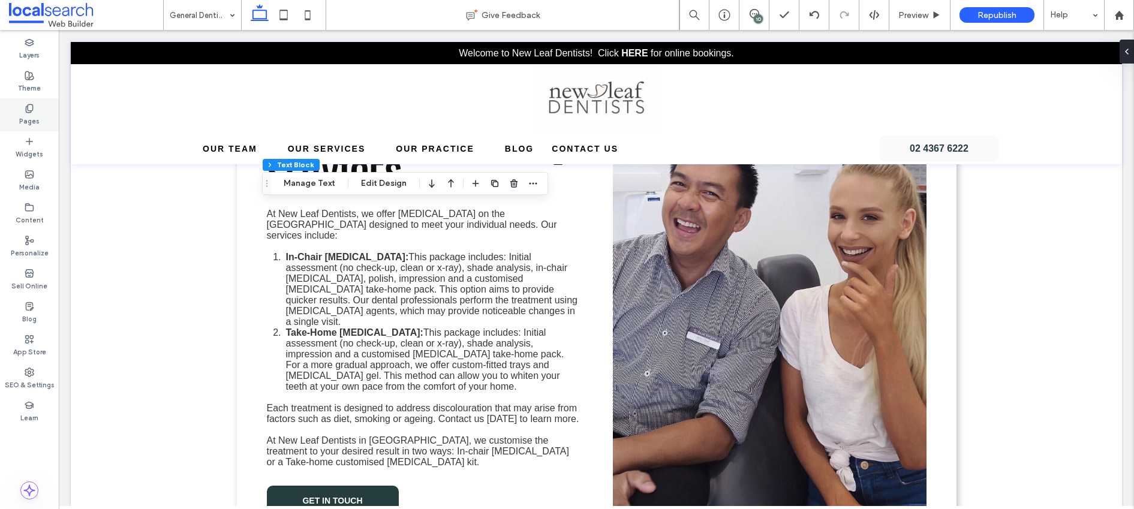
click at [34, 112] on div "Pages" at bounding box center [29, 114] width 59 height 33
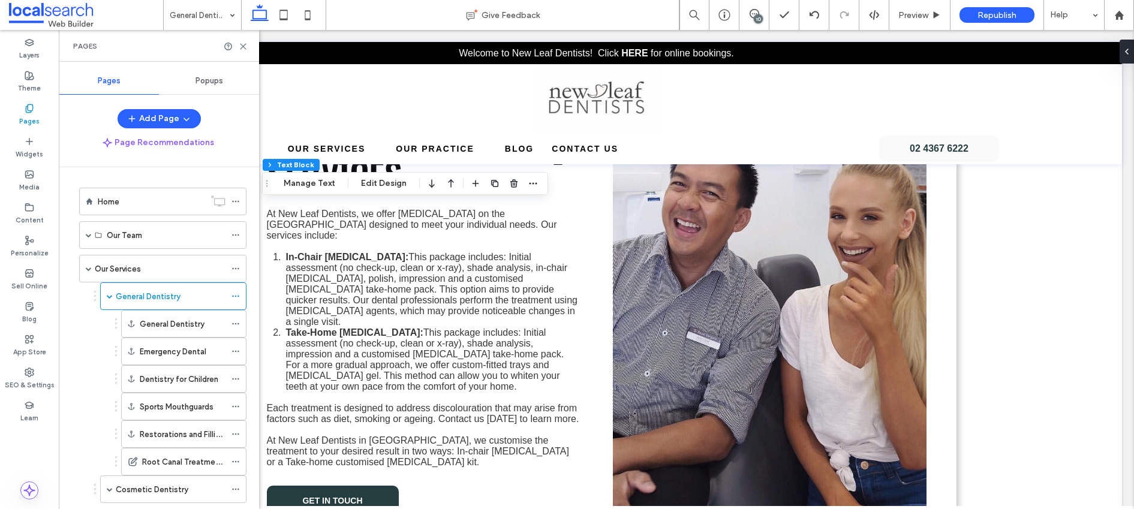
click at [22, 311] on label "Blog" at bounding box center [29, 317] width 14 height 13
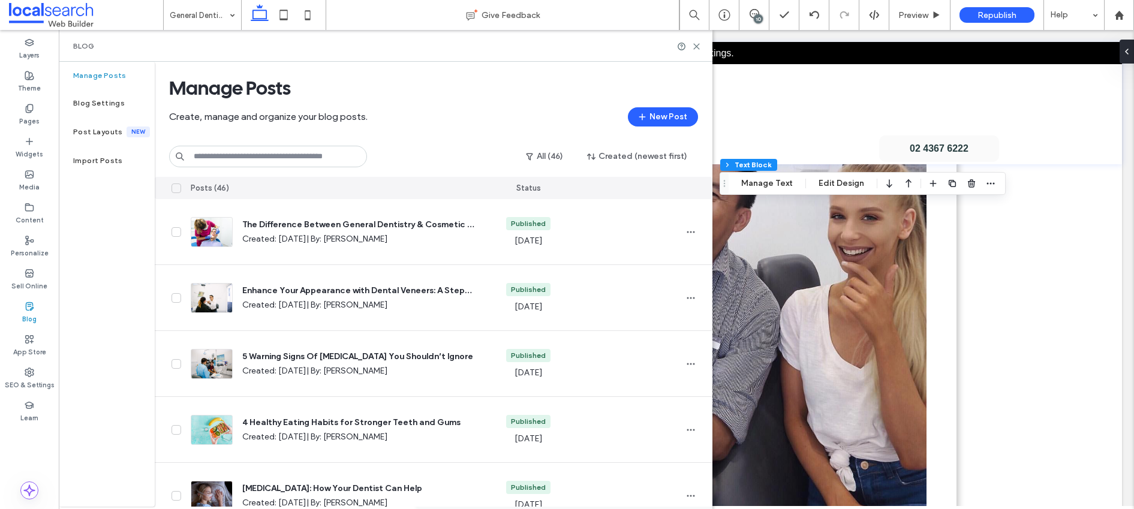
click at [240, 155] on input at bounding box center [268, 157] width 198 height 22
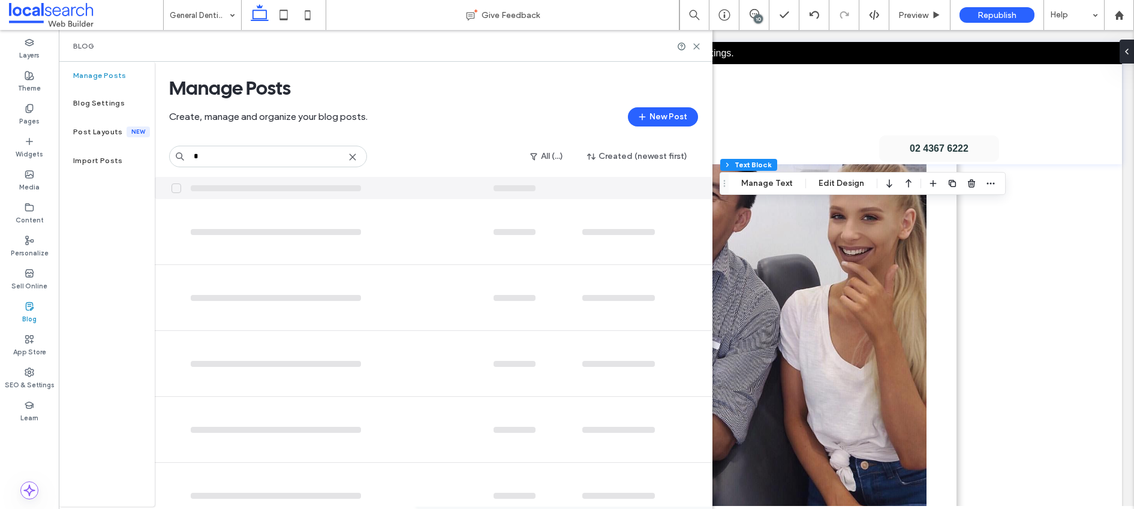
type input "*"
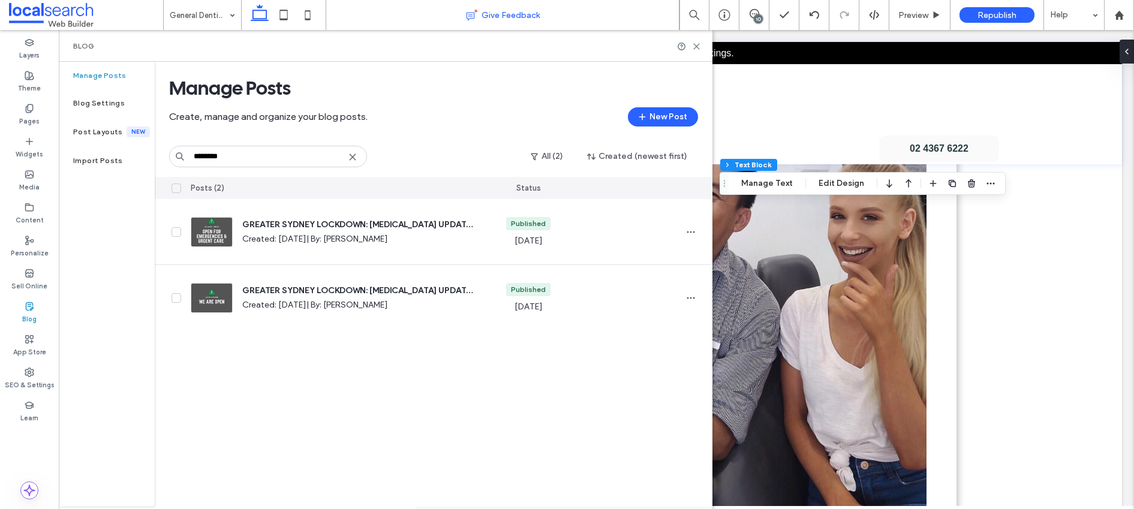
type input "********"
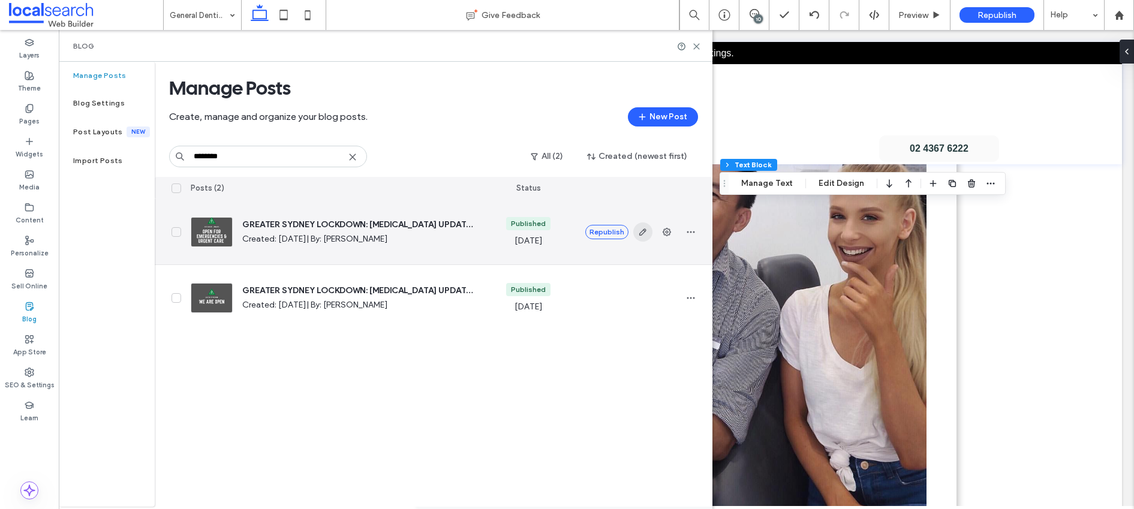
click at [642, 232] on icon "button" at bounding box center [643, 232] width 10 height 10
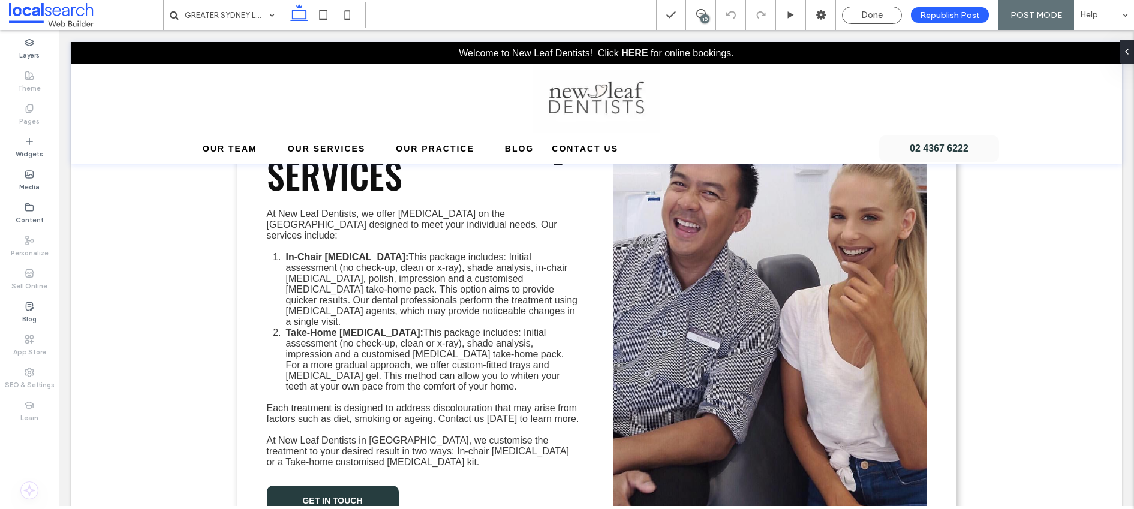
type input "*********"
type input "**"
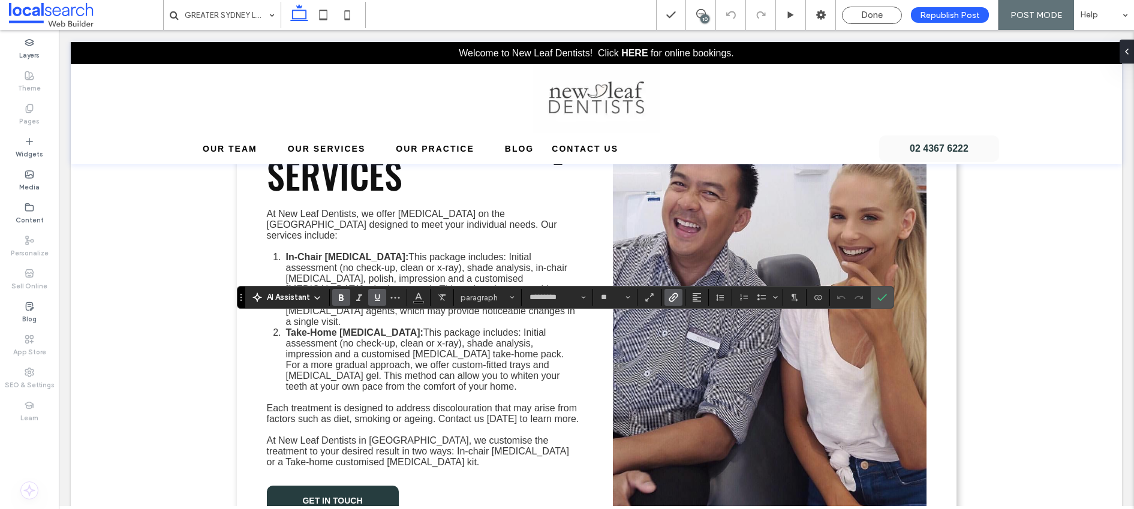
click at [675, 296] on icon "Link" at bounding box center [674, 298] width 10 height 10
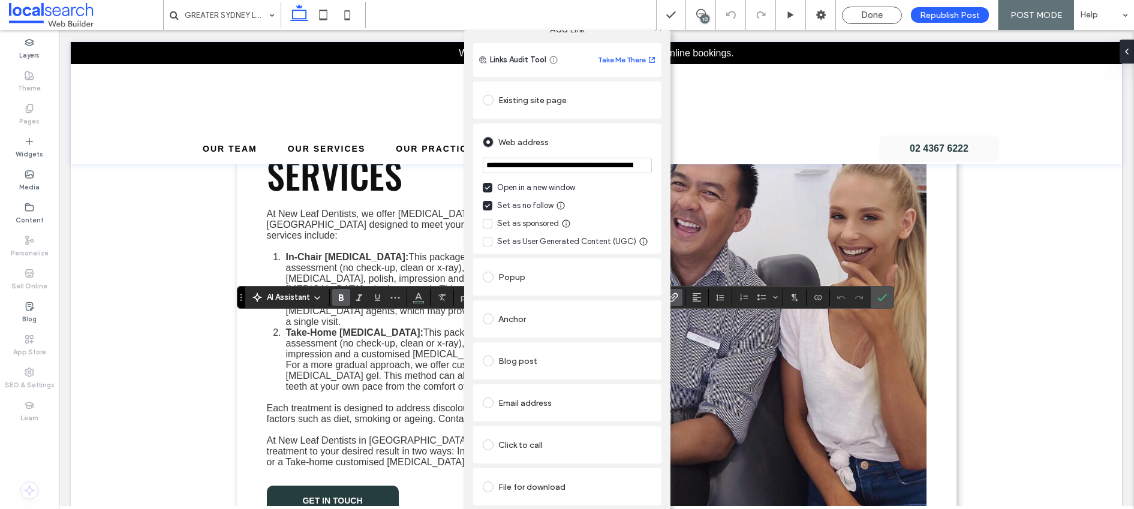
scroll to position [23, 0]
click at [486, 509] on link "Remove link" at bounding box center [567, 517] width 188 height 10
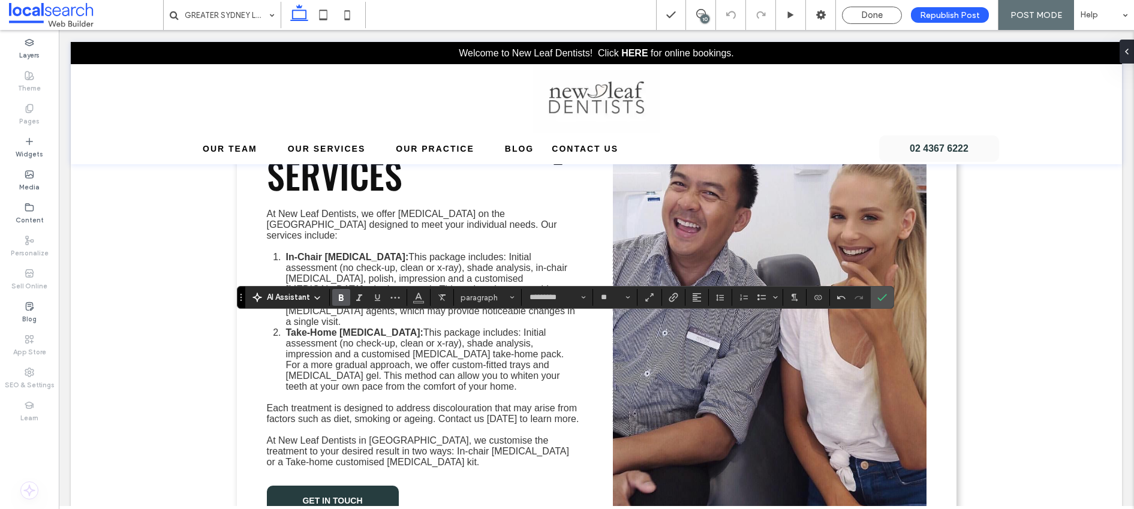
click at [341, 295] on use "Bold" at bounding box center [341, 297] width 5 height 7
click at [883, 297] on use "Confirm" at bounding box center [882, 297] width 10 height 7
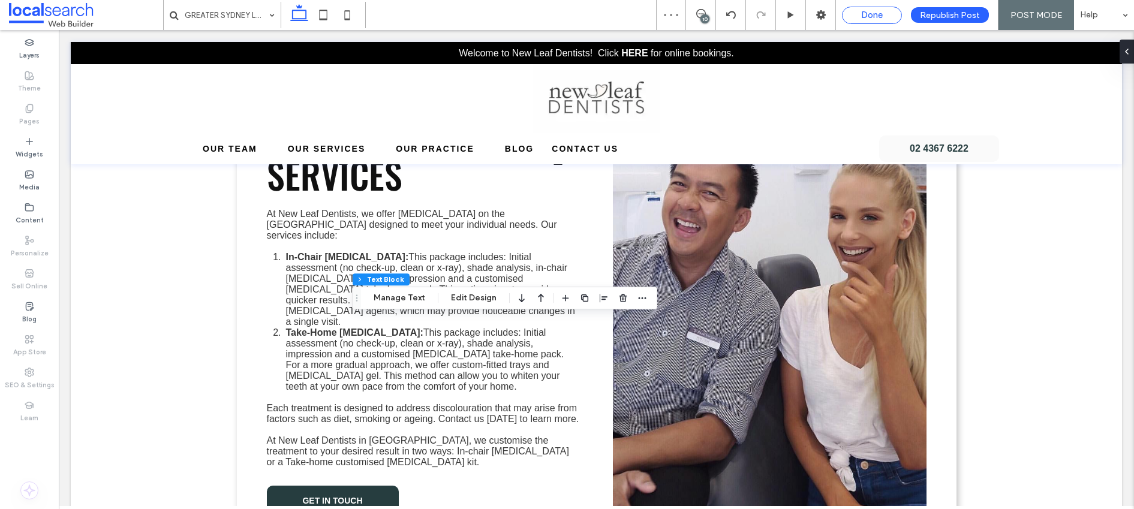
click at [882, 14] on span "Done" at bounding box center [872, 15] width 22 height 11
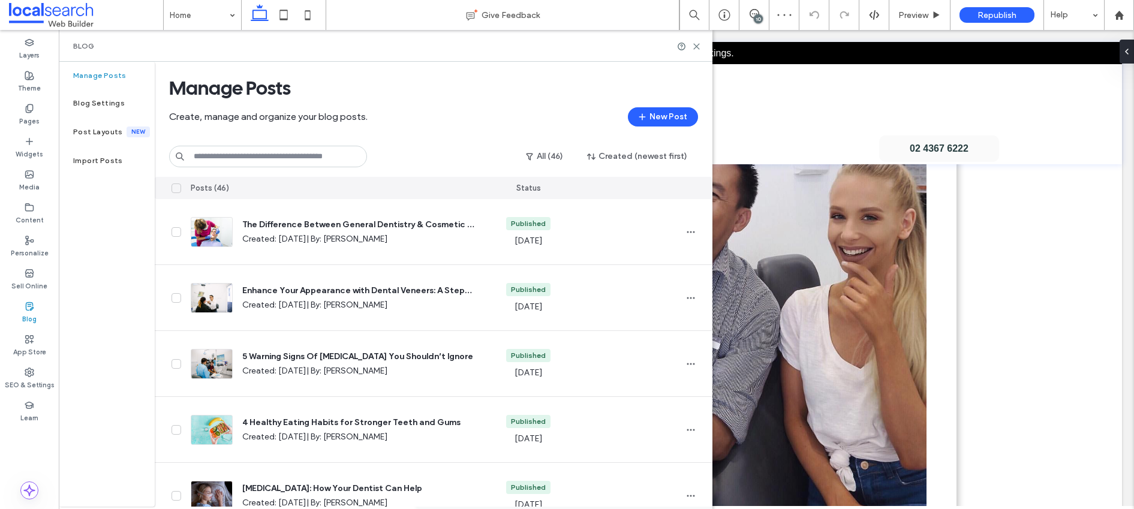
click at [272, 169] on div "Manage Posts Create, manage and organize your blog posts. New Post All (46) Cre…" at bounding box center [434, 119] width 558 height 115
click at [296, 152] on input at bounding box center [268, 157] width 198 height 22
type input "********"
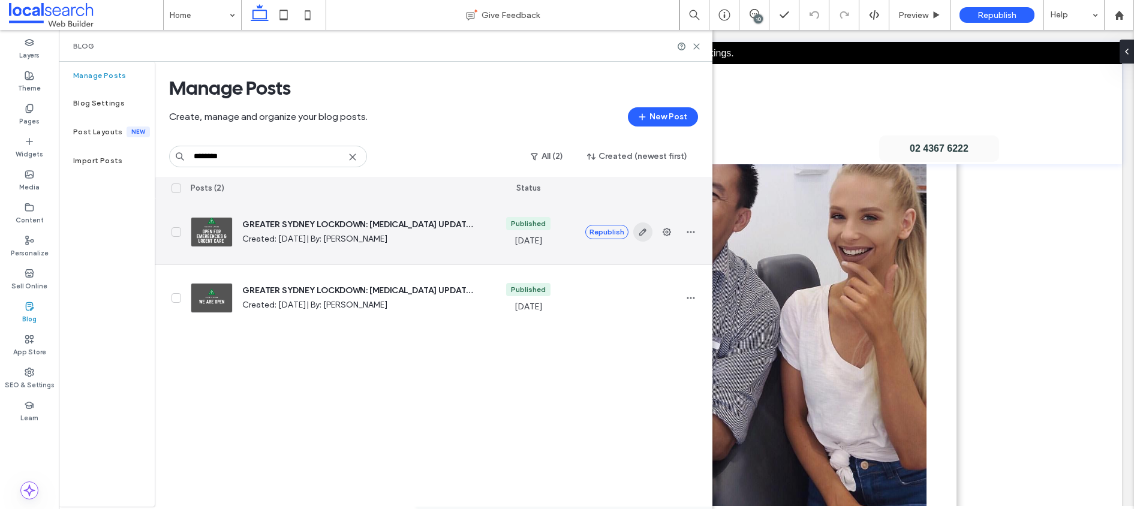
click at [642, 230] on use "button" at bounding box center [642, 231] width 7 height 7
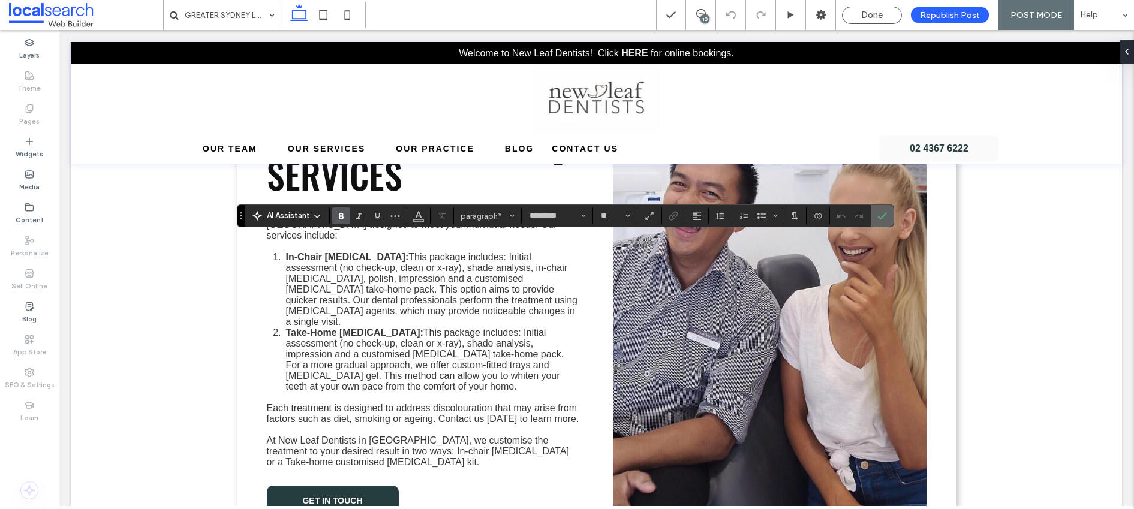
click at [883, 221] on span "Confirm" at bounding box center [882, 216] width 10 height 20
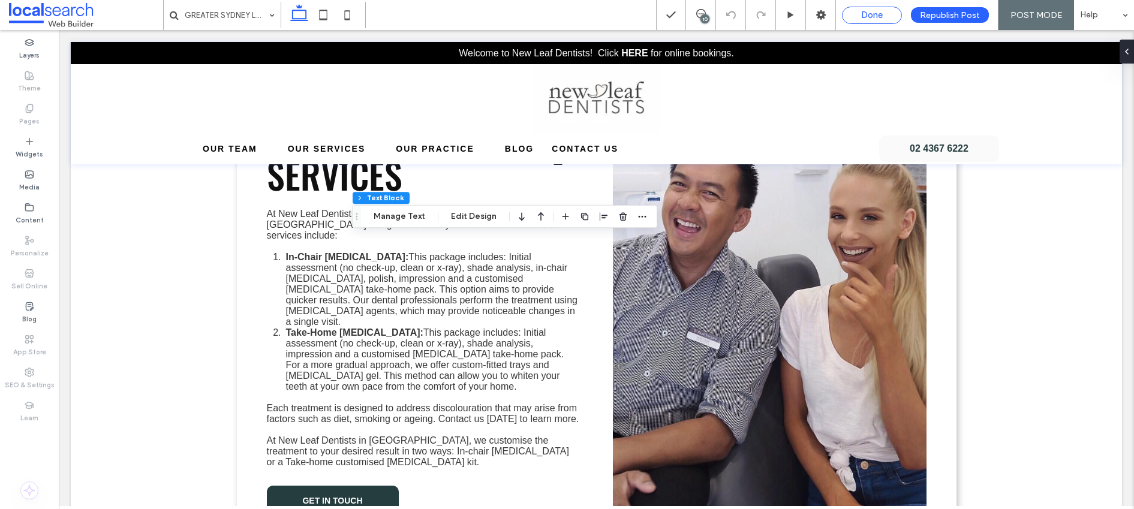
click at [861, 16] on div "Done" at bounding box center [872, 15] width 59 height 11
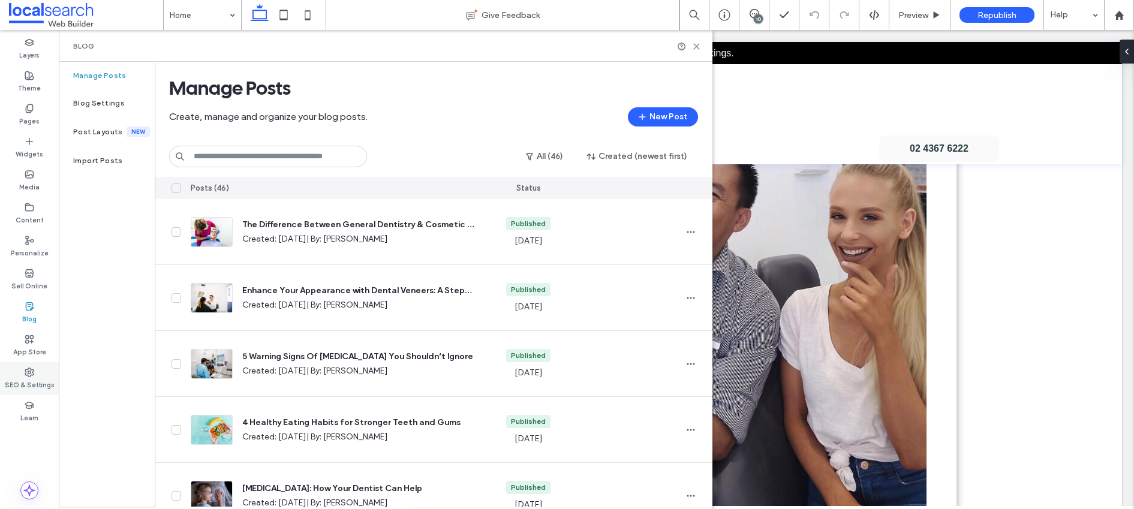
click at [34, 368] on icon at bounding box center [30, 373] width 10 height 10
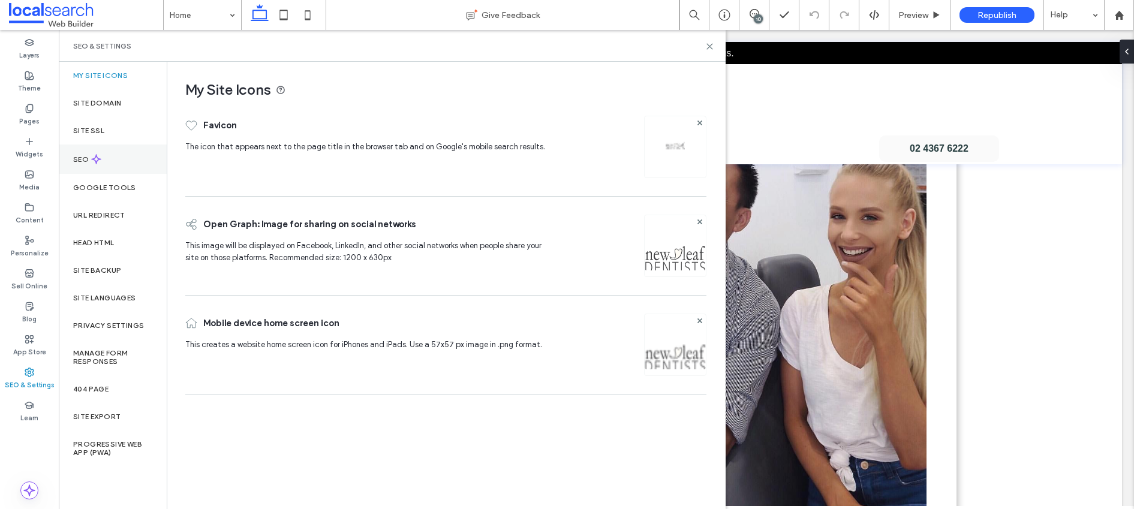
click at [113, 156] on div "SEO" at bounding box center [113, 159] width 108 height 29
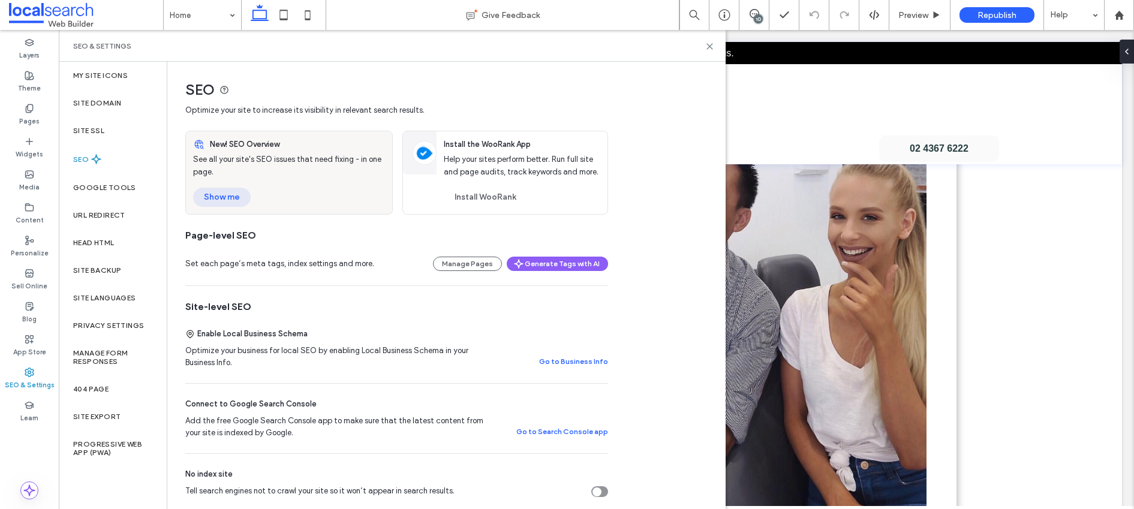
click at [220, 196] on button "Show me" at bounding box center [222, 197] width 58 height 19
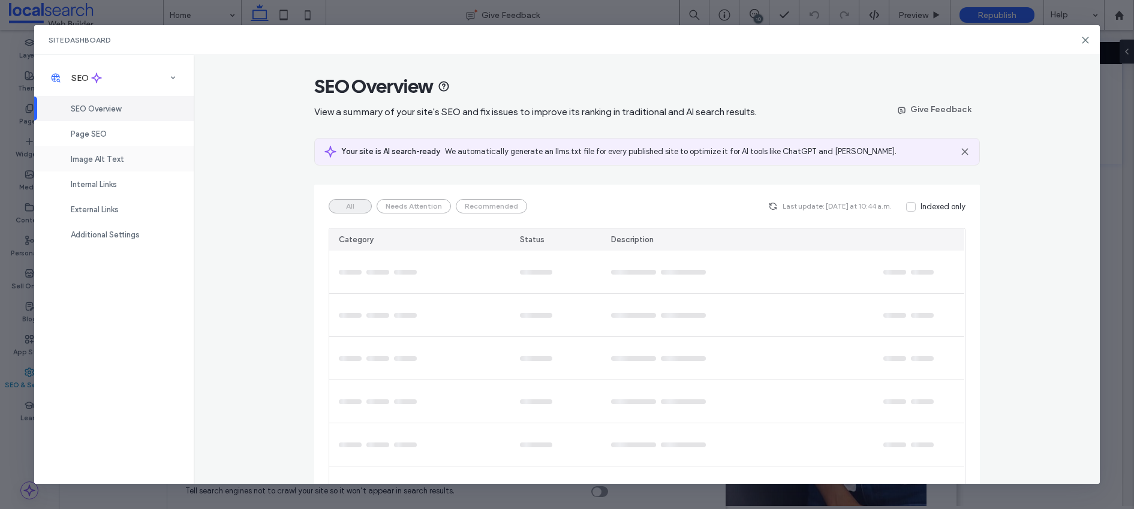
click at [103, 170] on div "Image Alt Text" at bounding box center [114, 158] width 160 height 25
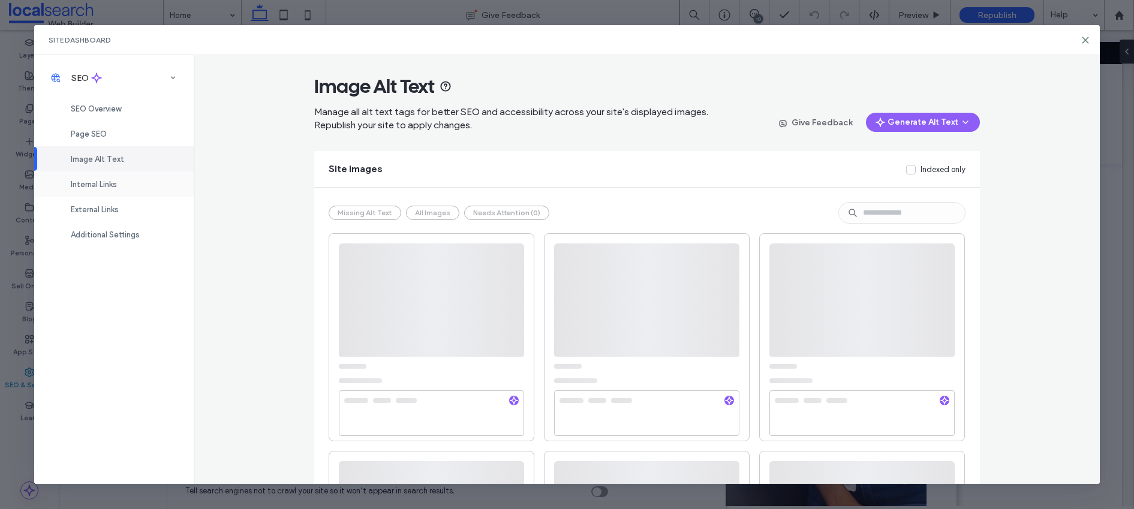
click at [101, 191] on div "Internal Links" at bounding box center [114, 184] width 160 height 25
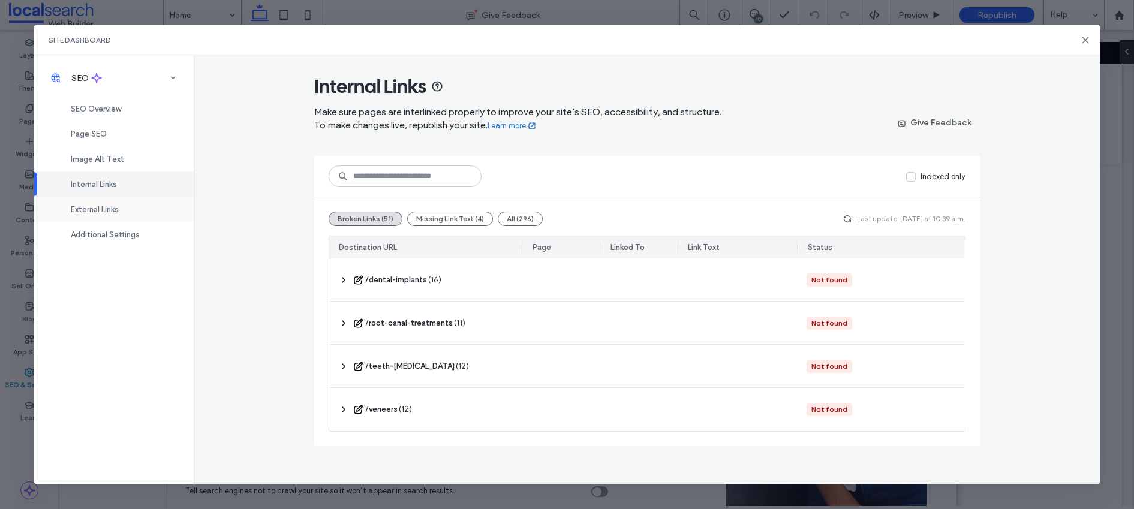
click at [92, 211] on span "External Links" at bounding box center [95, 209] width 48 height 9
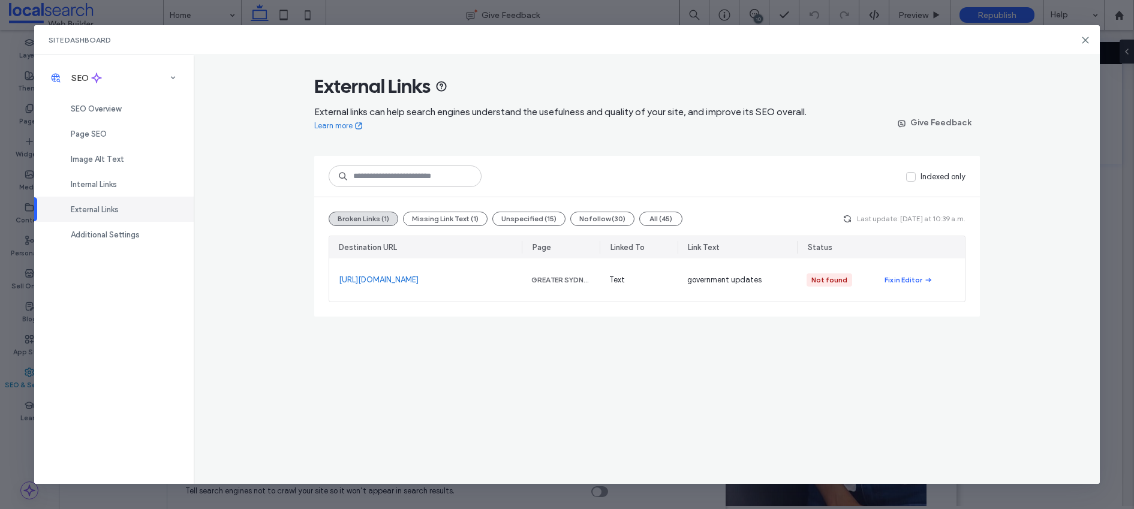
click at [844, 214] on span "button" at bounding box center [847, 219] width 14 height 14
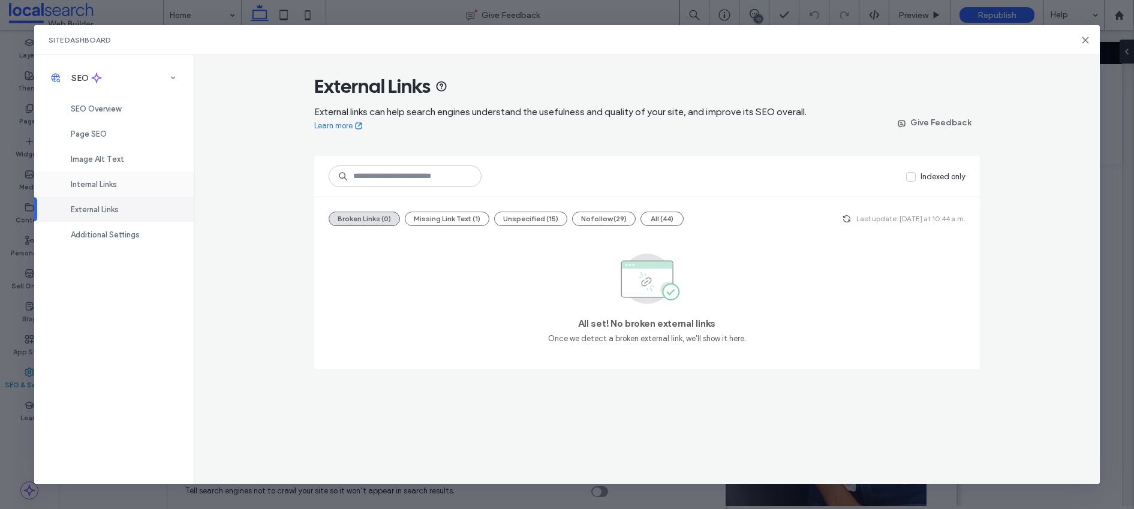
click at [103, 180] on span "Internal Links" at bounding box center [94, 184] width 46 height 9
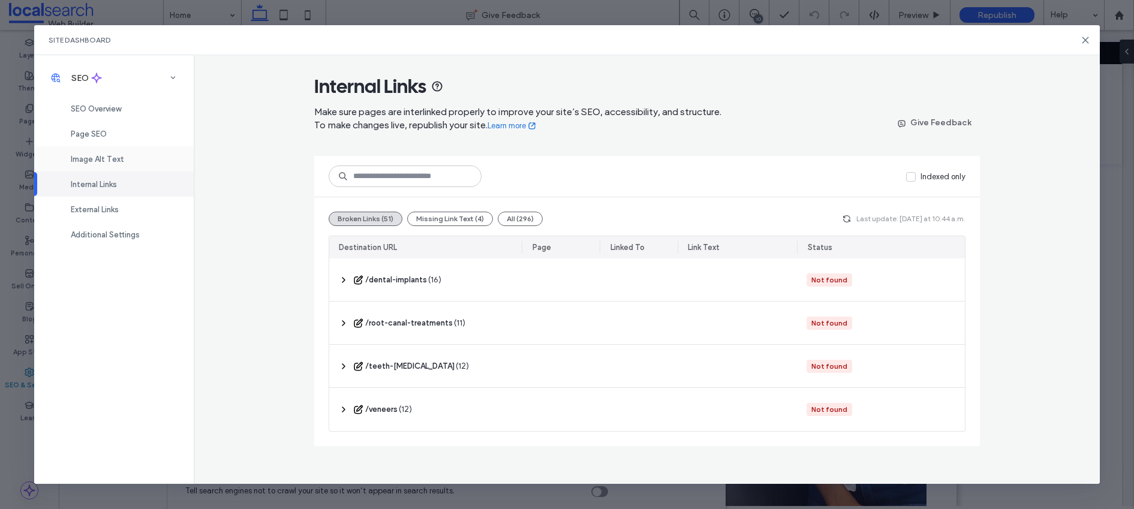
click at [100, 155] on span "Image Alt Text" at bounding box center [97, 159] width 53 height 9
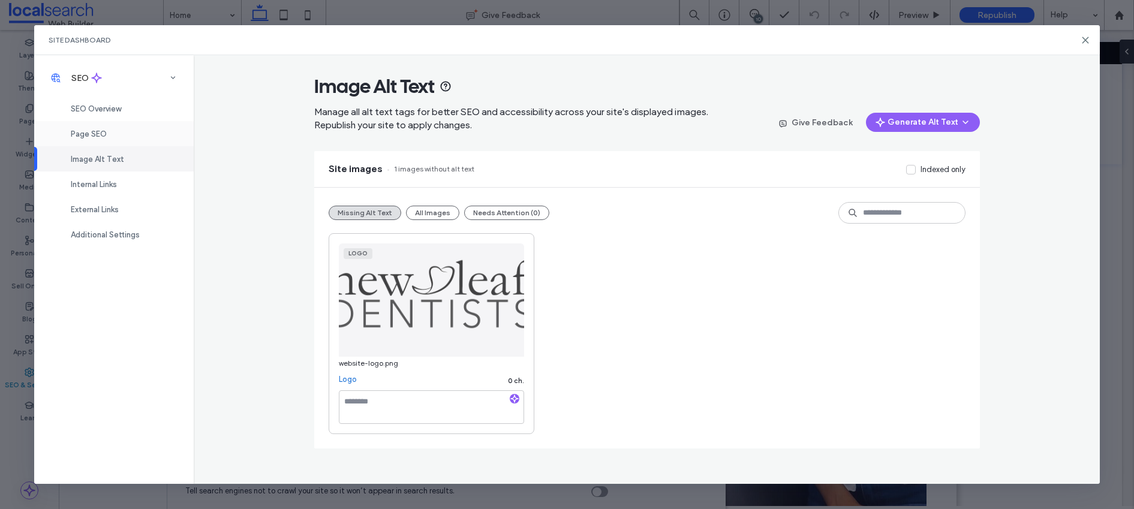
click at [98, 133] on span "Page SEO" at bounding box center [89, 134] width 36 height 9
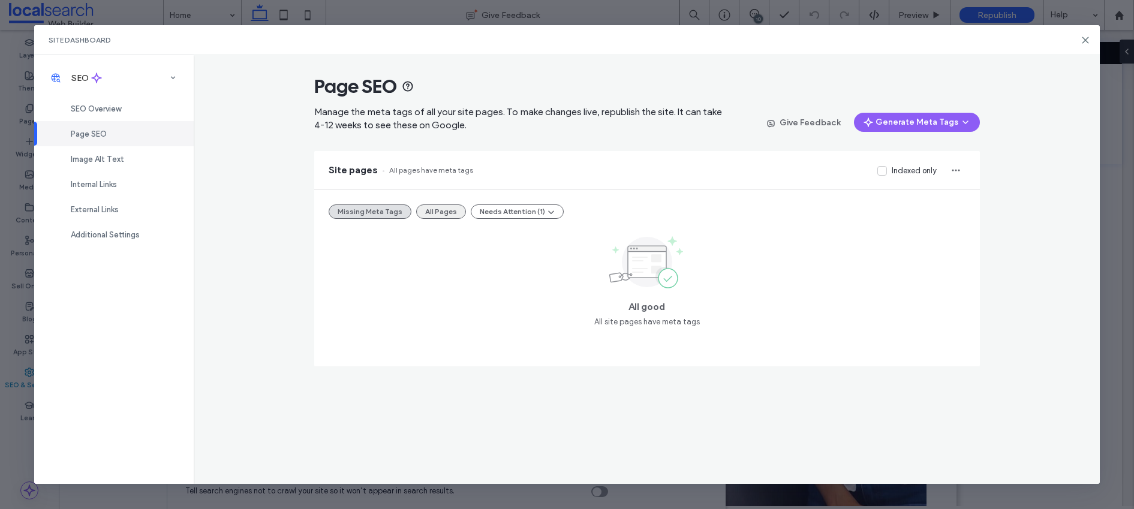
click at [449, 206] on button "All Pages" at bounding box center [441, 211] width 50 height 14
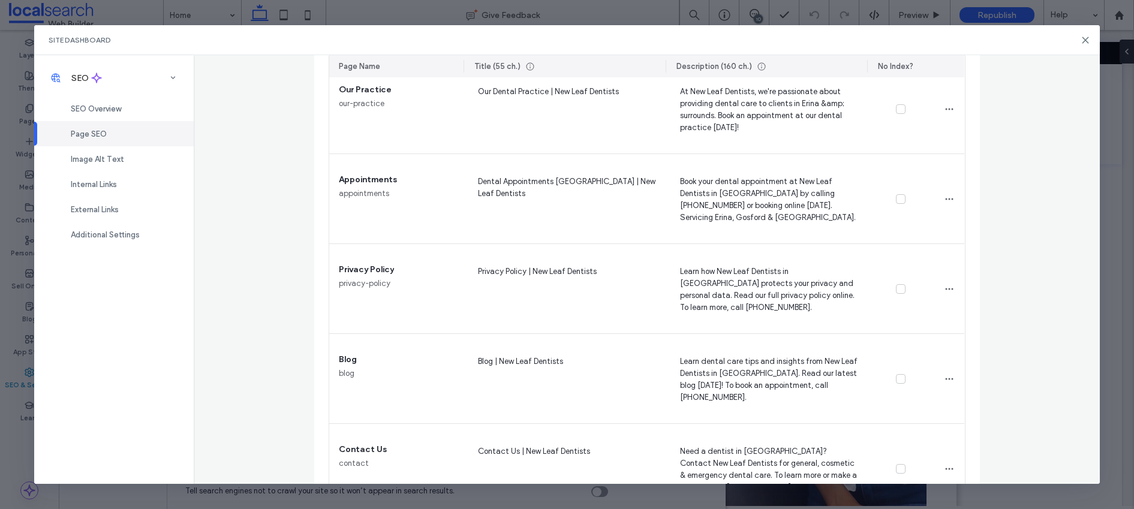
scroll to position [1406, 0]
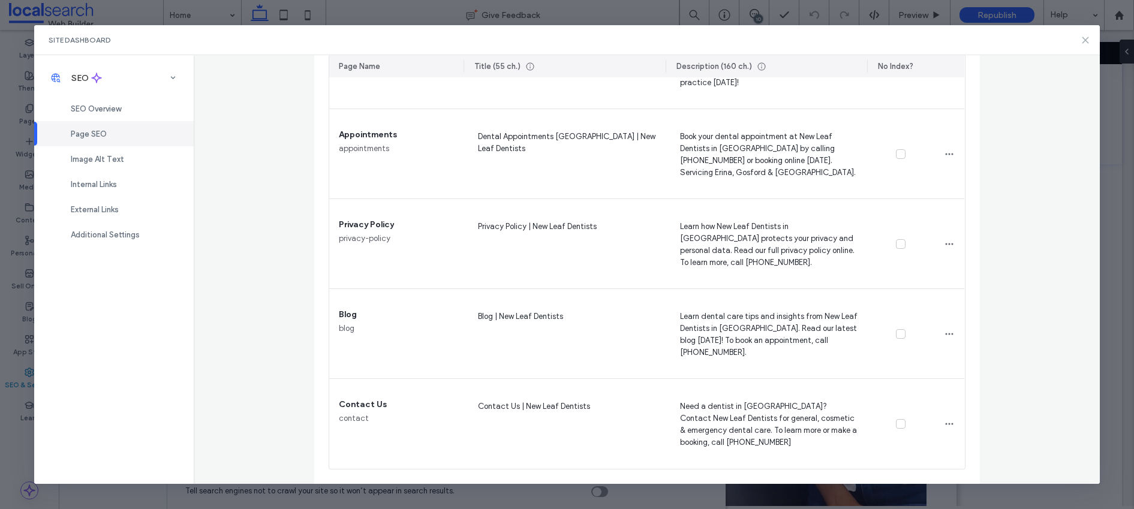
click at [1084, 39] on icon at bounding box center [1086, 40] width 10 height 10
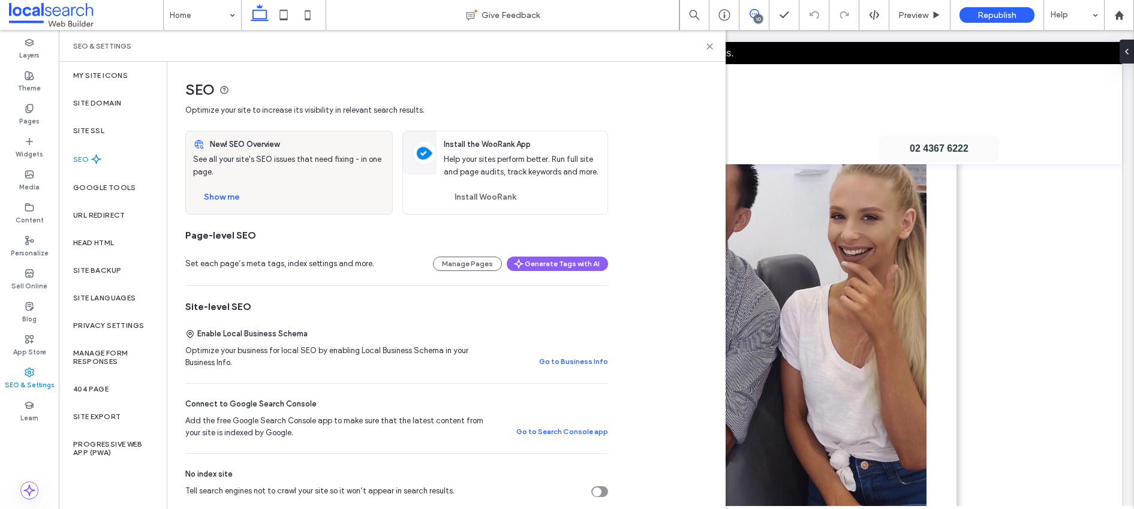
click at [757, 9] on icon at bounding box center [755, 14] width 10 height 10
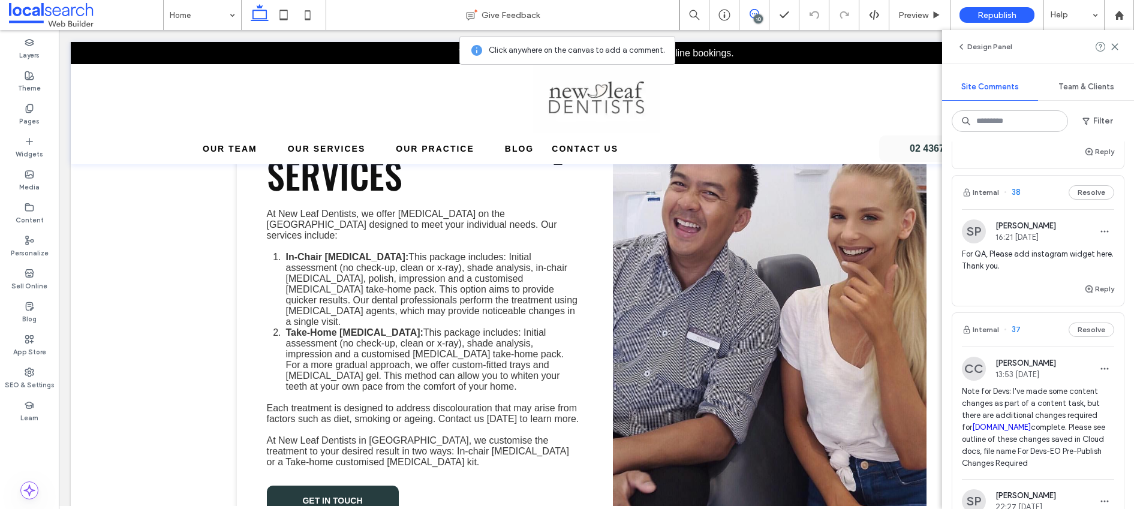
scroll to position [517, 0]
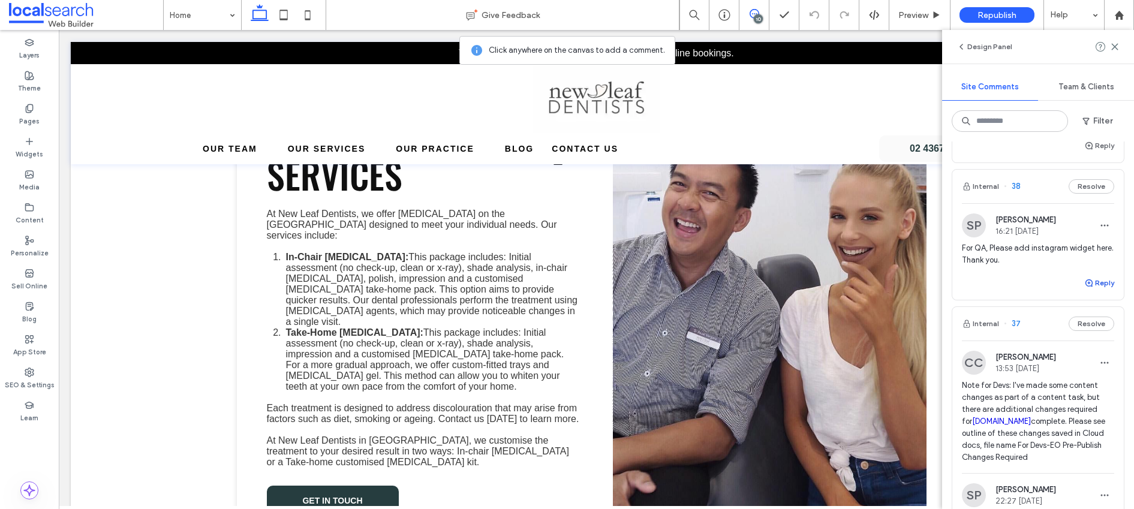
click at [1096, 282] on button "Reply" at bounding box center [1099, 283] width 30 height 14
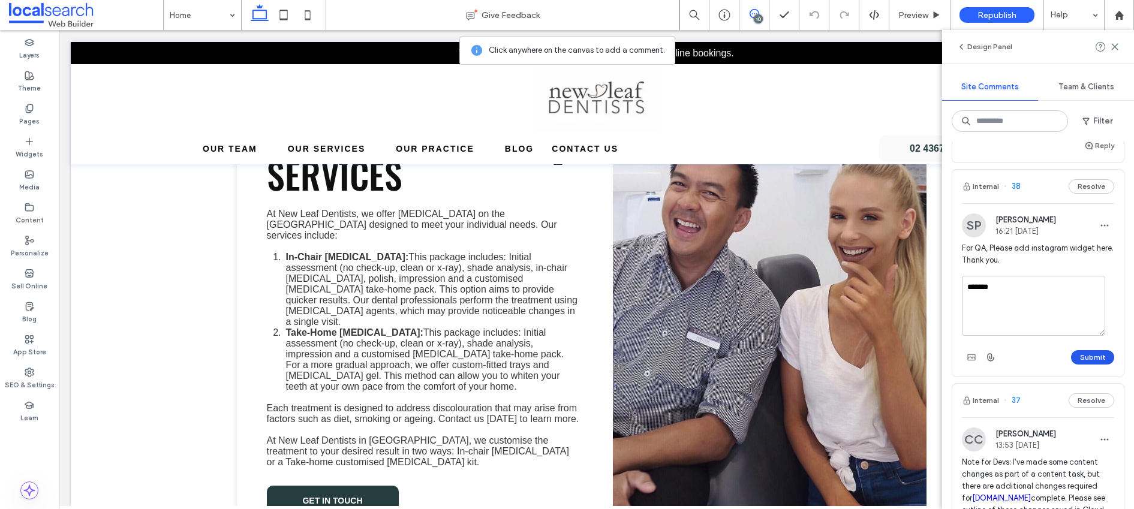
type textarea "*******"
click at [1076, 354] on button "Submit" at bounding box center [1092, 357] width 43 height 14
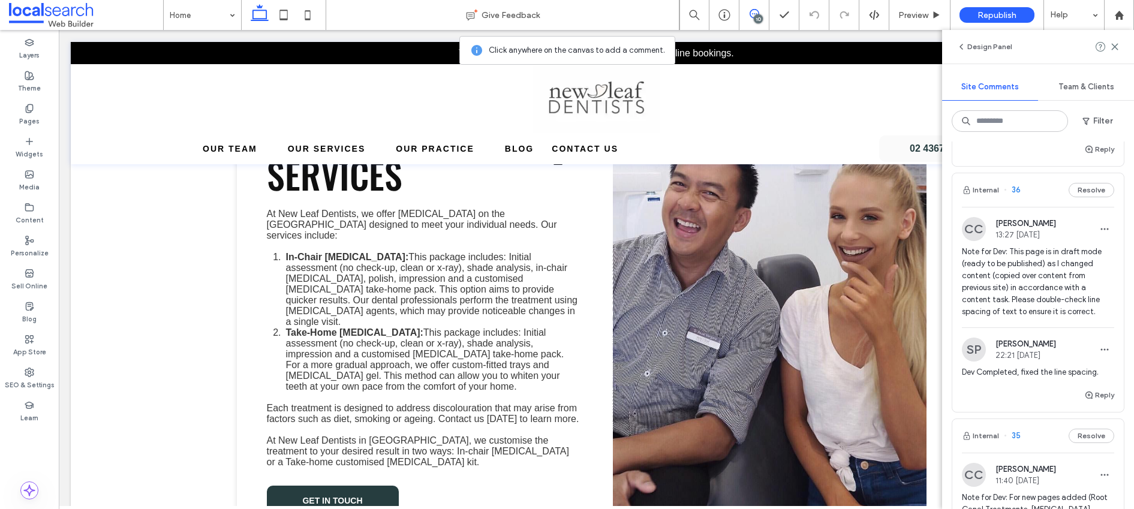
scroll to position [989, 0]
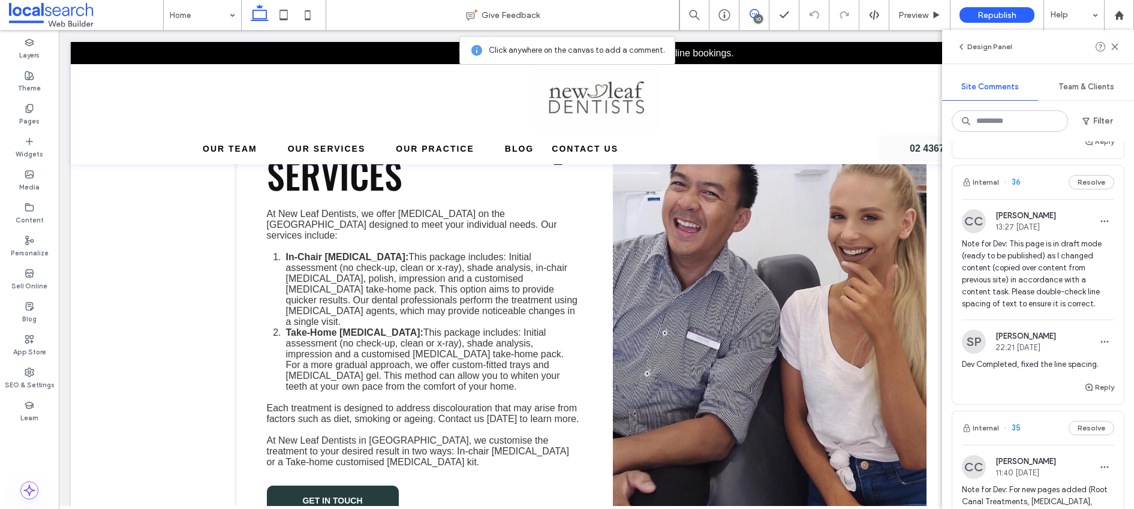
click at [1041, 306] on span "Note for Dev: This page is in draft mode (ready to be published) as I changed c…" at bounding box center [1038, 274] width 152 height 72
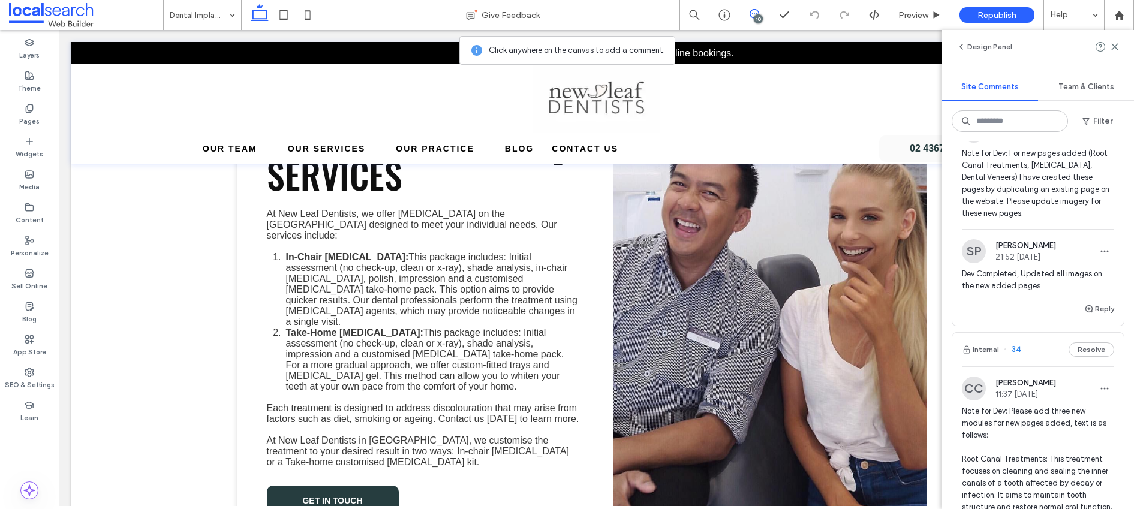
scroll to position [1525, 0]
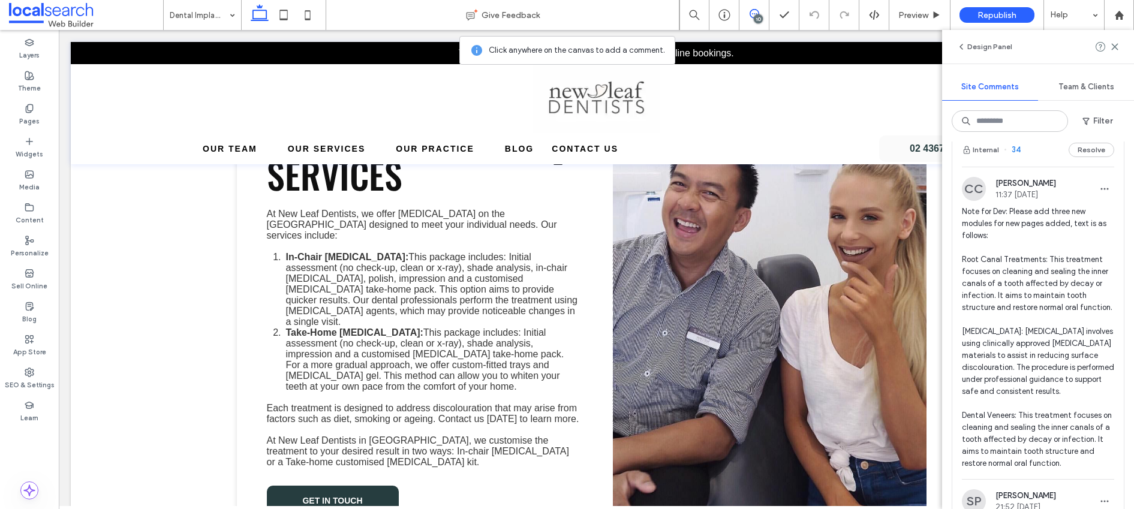
click at [1022, 291] on span "Note for Dev: Please add three new modules for new pages added, text is as foll…" at bounding box center [1038, 338] width 152 height 264
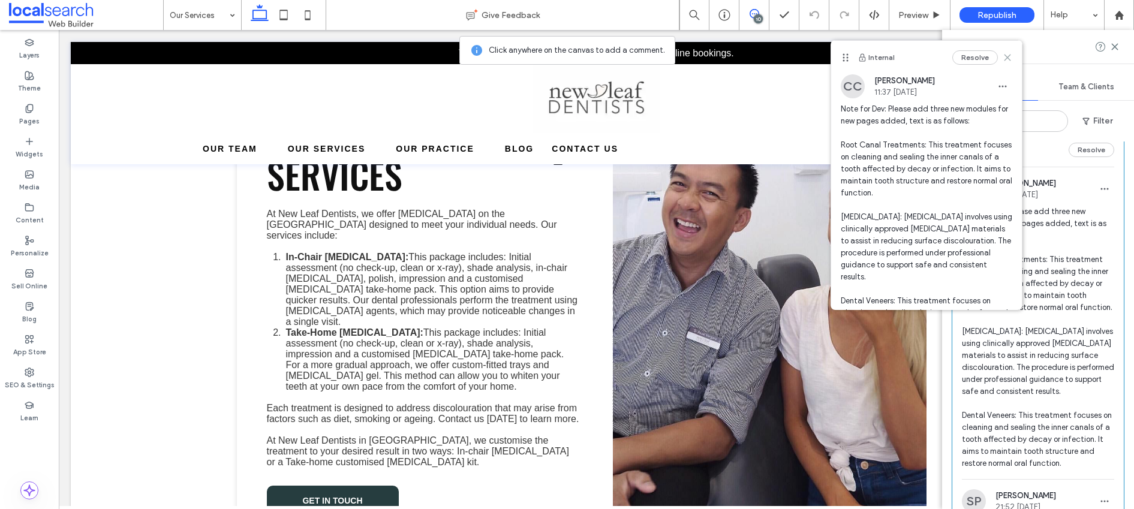
click at [1003, 55] on icon at bounding box center [1008, 58] width 10 height 10
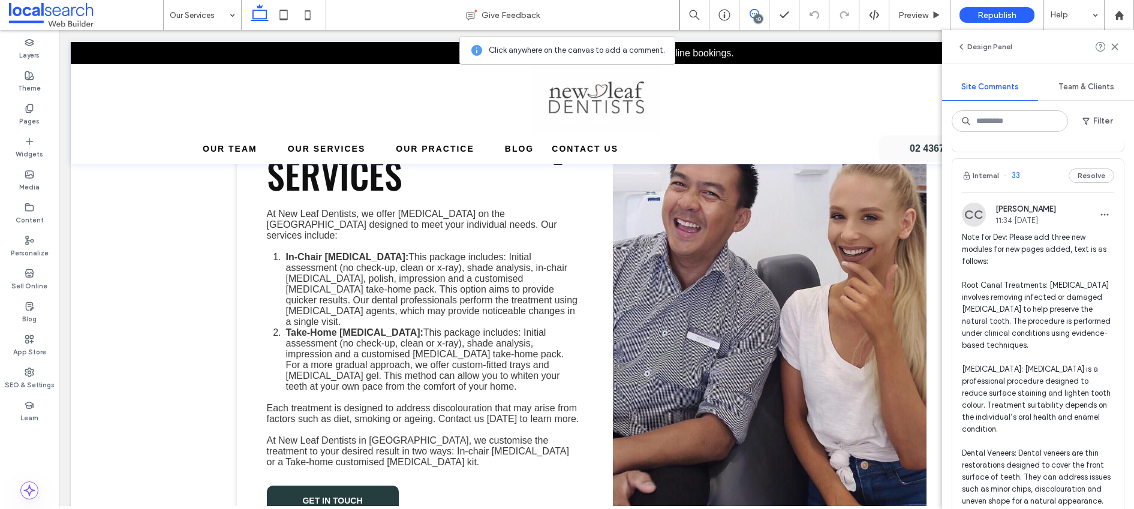
scroll to position [1968, 0]
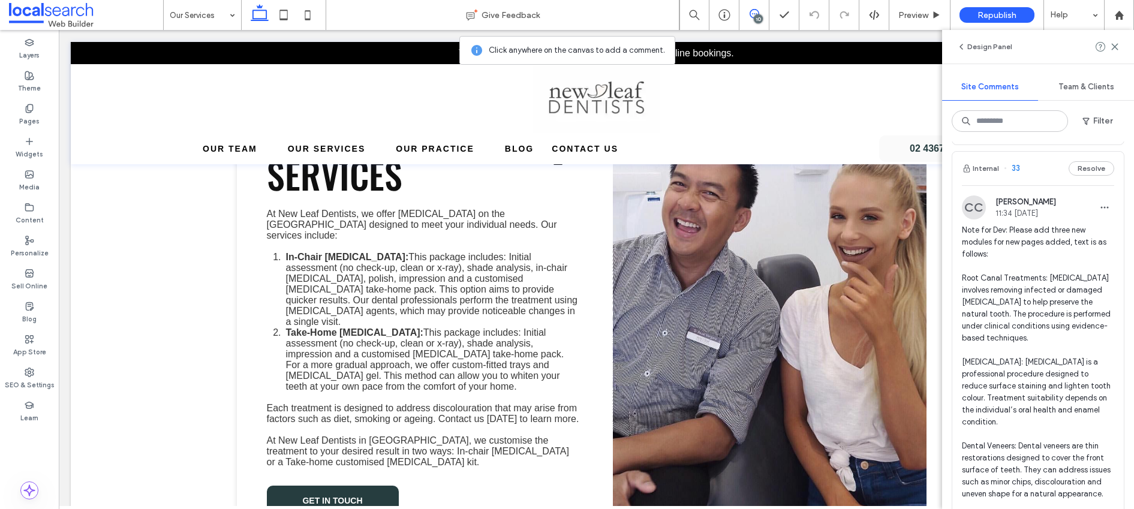
click at [1064, 305] on span "Note for Dev: Please add three new modules for new pages added, text is as foll…" at bounding box center [1038, 362] width 152 height 276
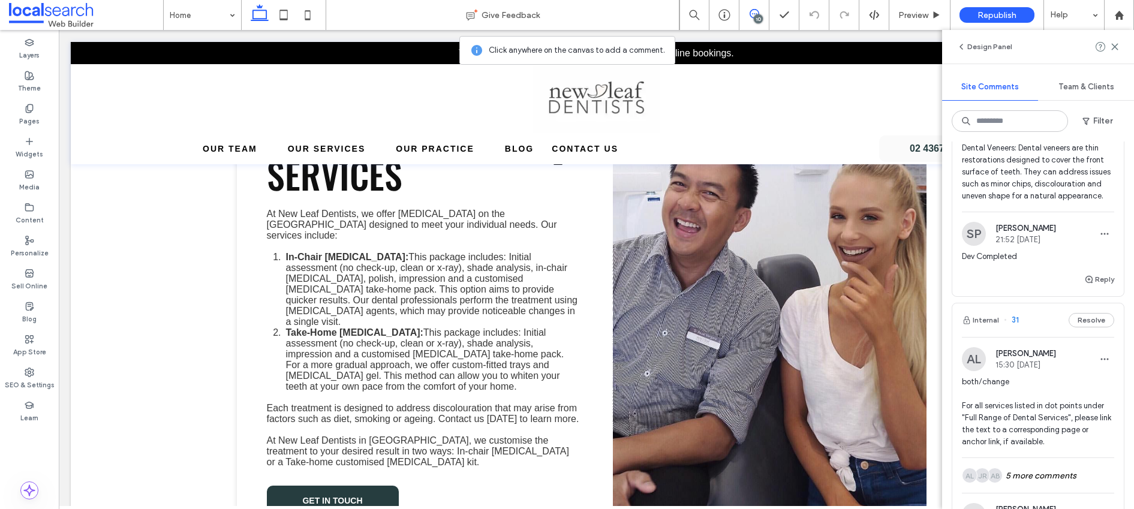
scroll to position [2252, 0]
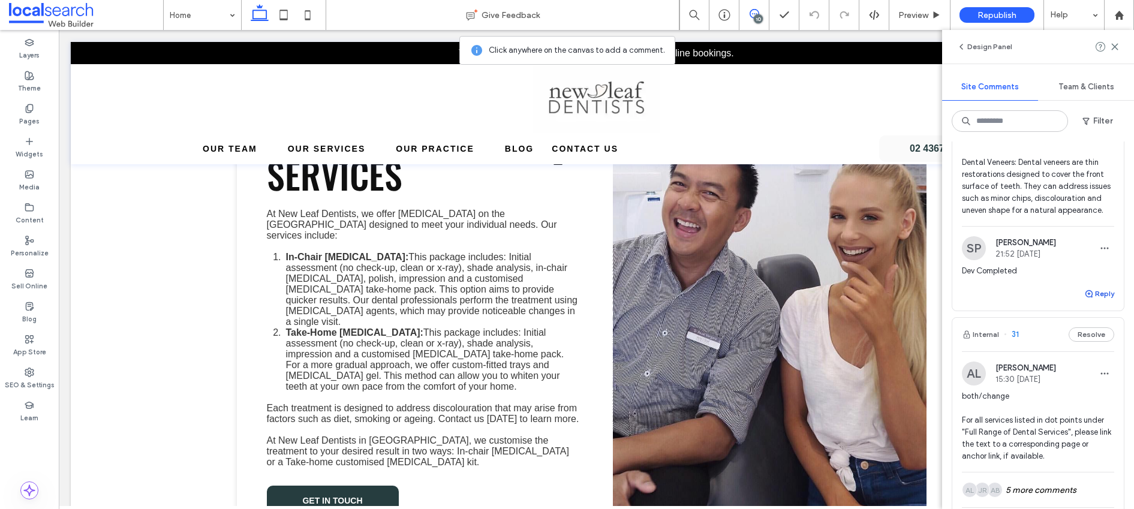
click at [1089, 301] on button "Reply" at bounding box center [1099, 294] width 30 height 14
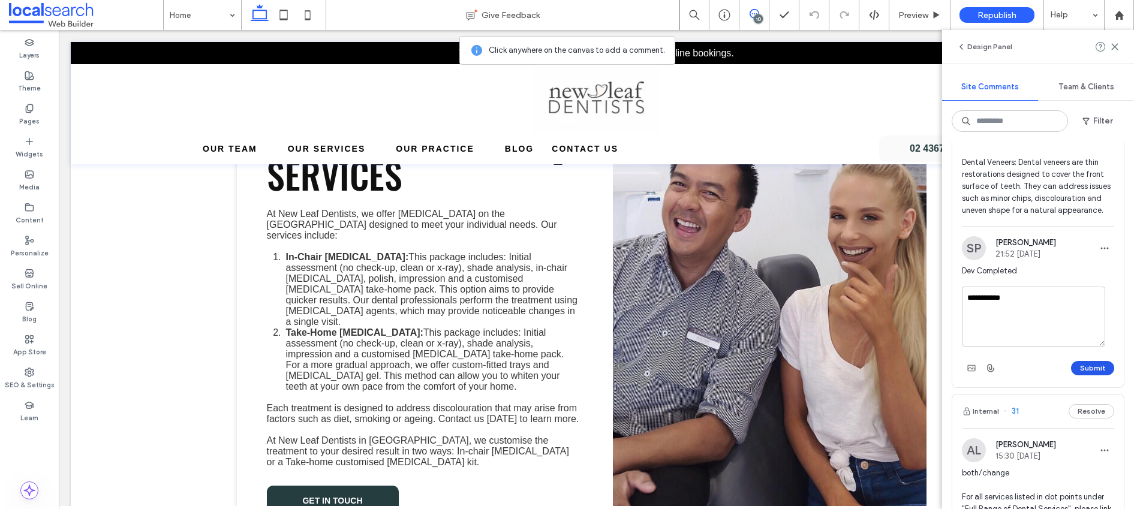
type textarea "**********"
click at [1093, 375] on button "Submit" at bounding box center [1092, 368] width 43 height 14
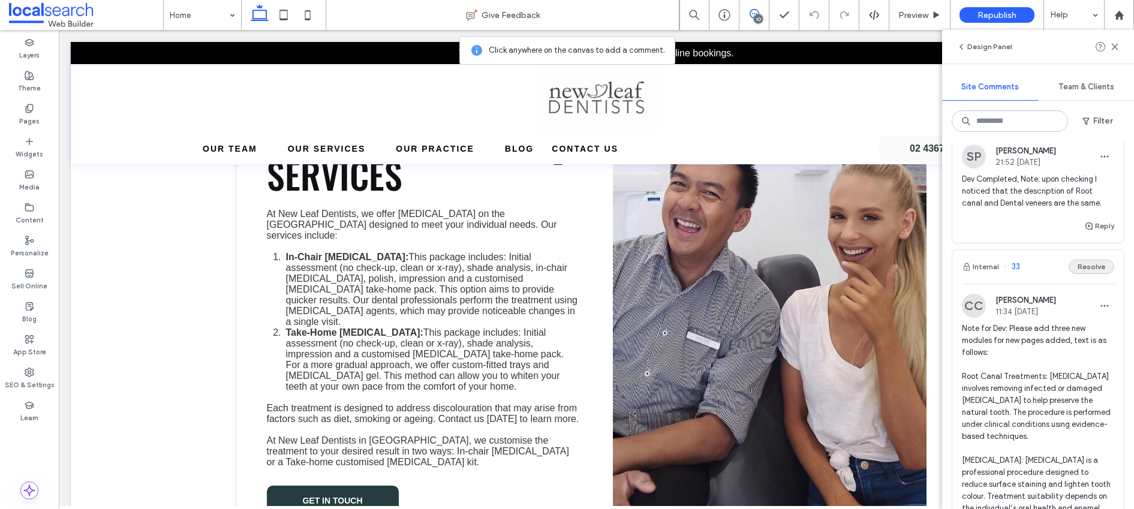
scroll to position [1840, 0]
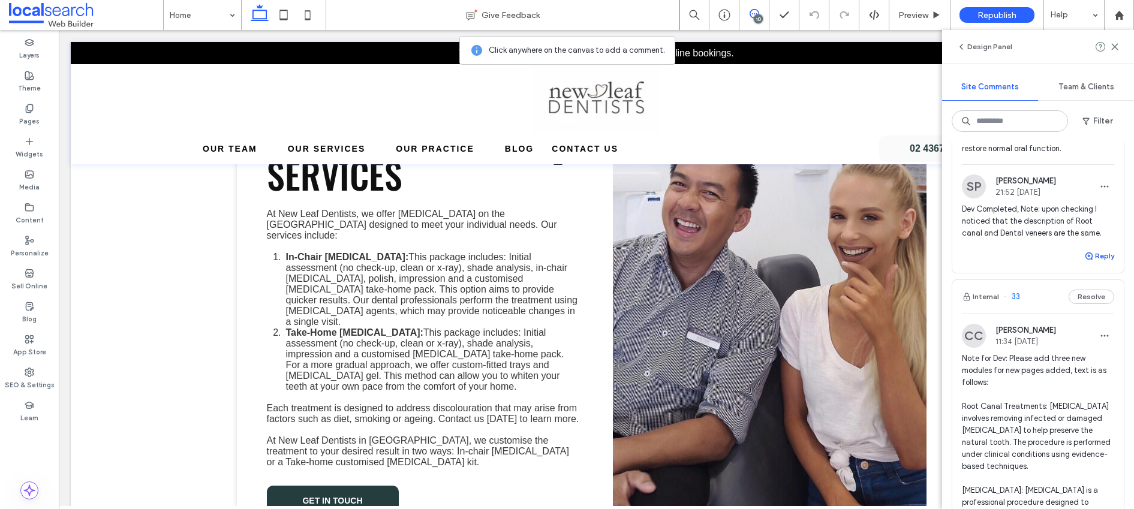
click at [1088, 263] on button "Reply" at bounding box center [1099, 256] width 30 height 14
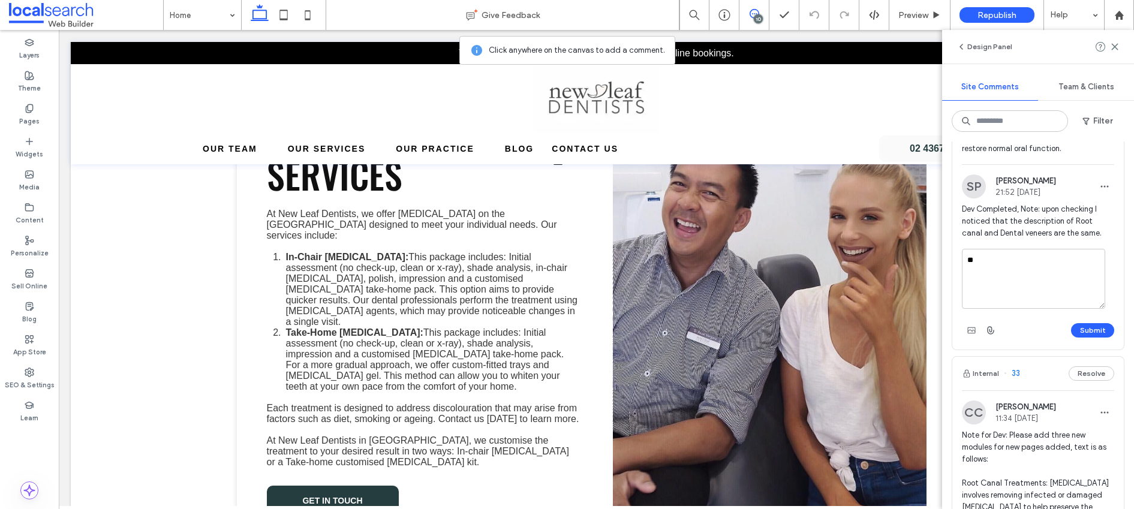
type textarea "*"
click at [1042, 282] on textarea "**********" at bounding box center [1033, 279] width 143 height 60
type textarea "**********"
click at [1085, 338] on button "Submit" at bounding box center [1092, 330] width 43 height 14
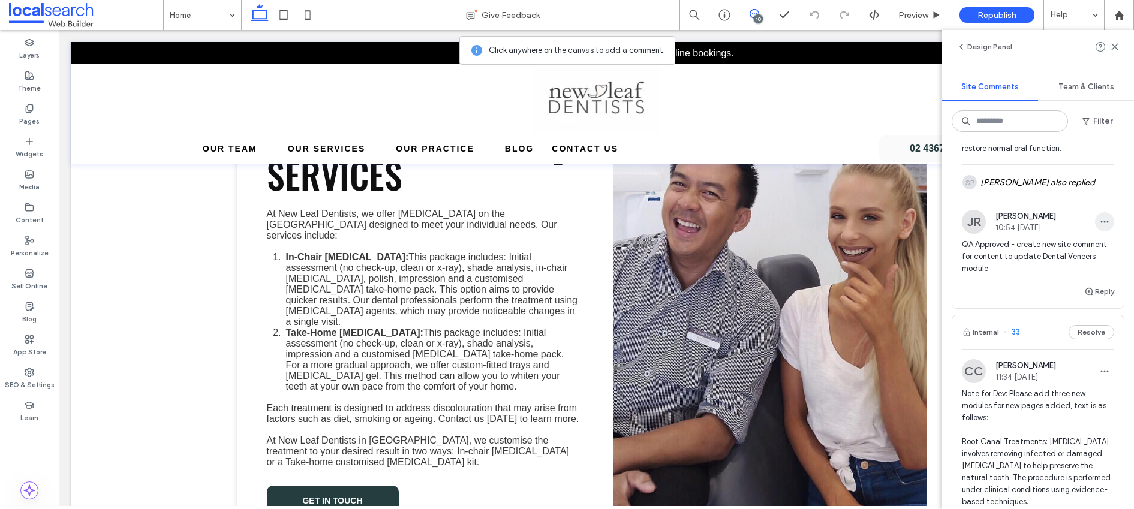
click at [1095, 231] on span "button" at bounding box center [1104, 221] width 19 height 19
click at [1051, 277] on div "Edit" at bounding box center [1051, 281] width 107 height 23
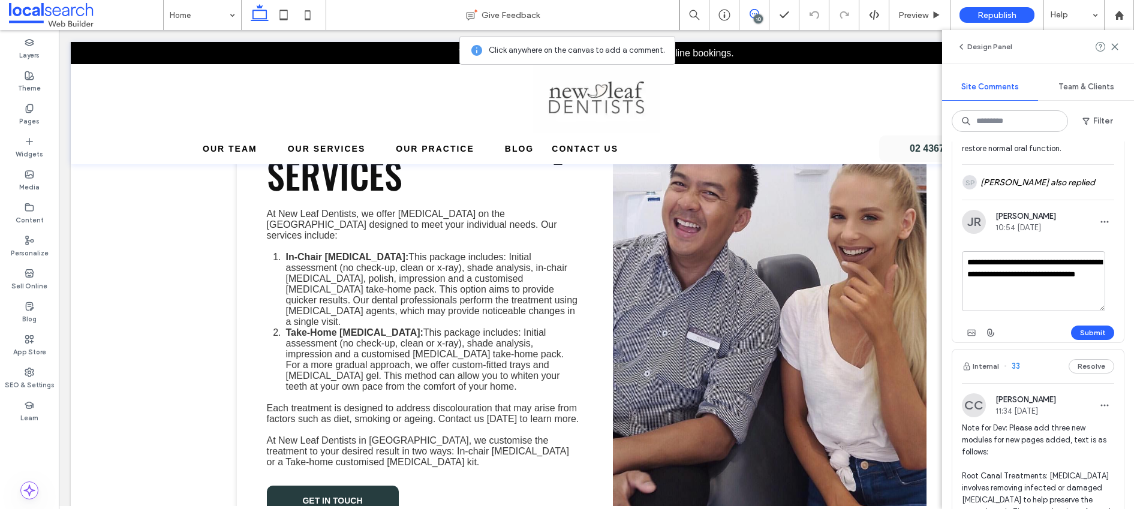
click at [1042, 289] on textarea "**********" at bounding box center [1033, 281] width 143 height 60
type textarea "**********"
click at [1088, 340] on button "Submit" at bounding box center [1092, 333] width 43 height 14
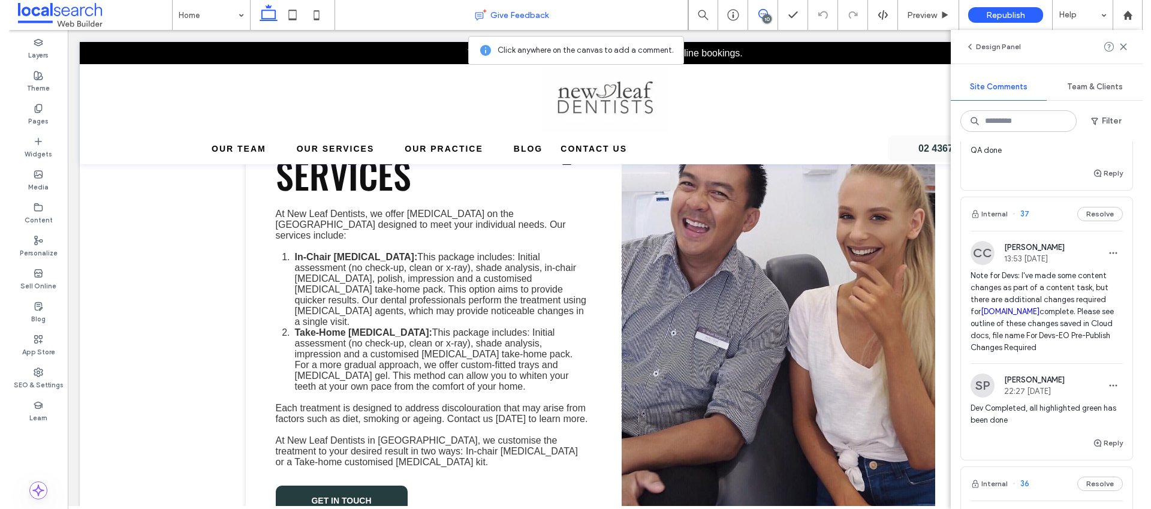
scroll to position [462, 0]
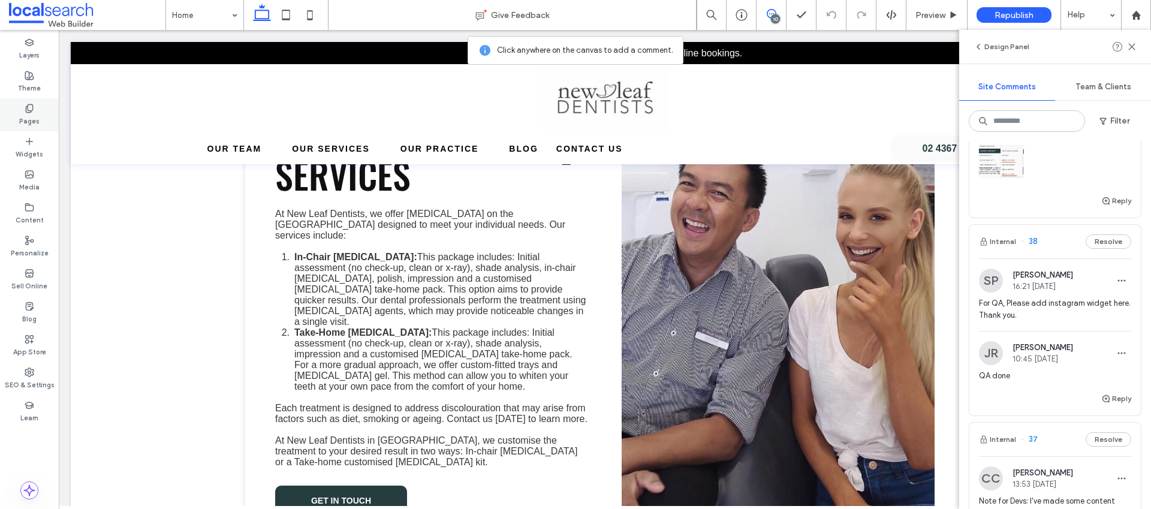
click at [27, 118] on label "Pages" at bounding box center [29, 119] width 20 height 13
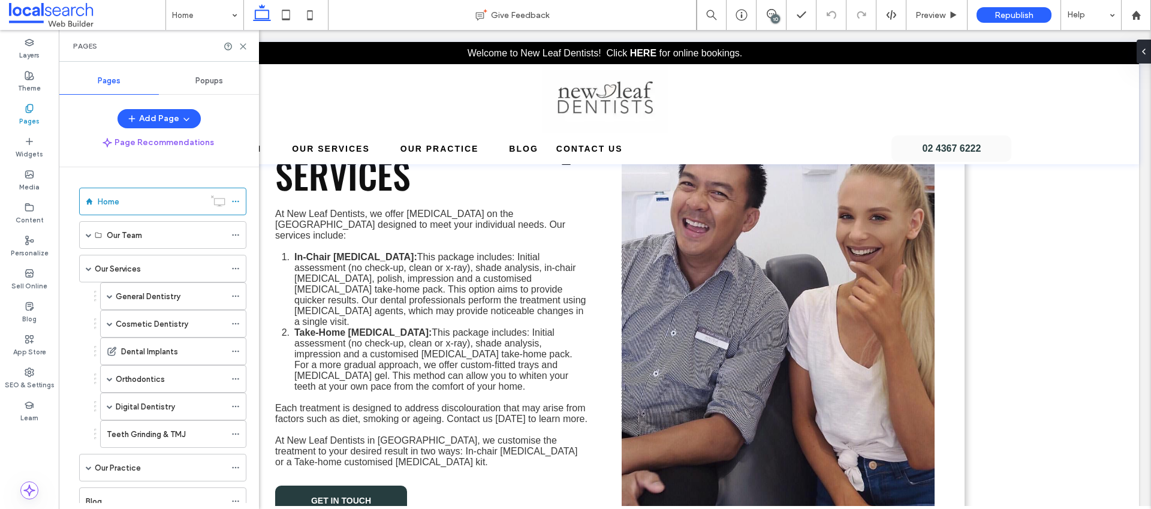
scroll to position [0, 0]
click at [110, 324] on span at bounding box center [110, 324] width 6 height 6
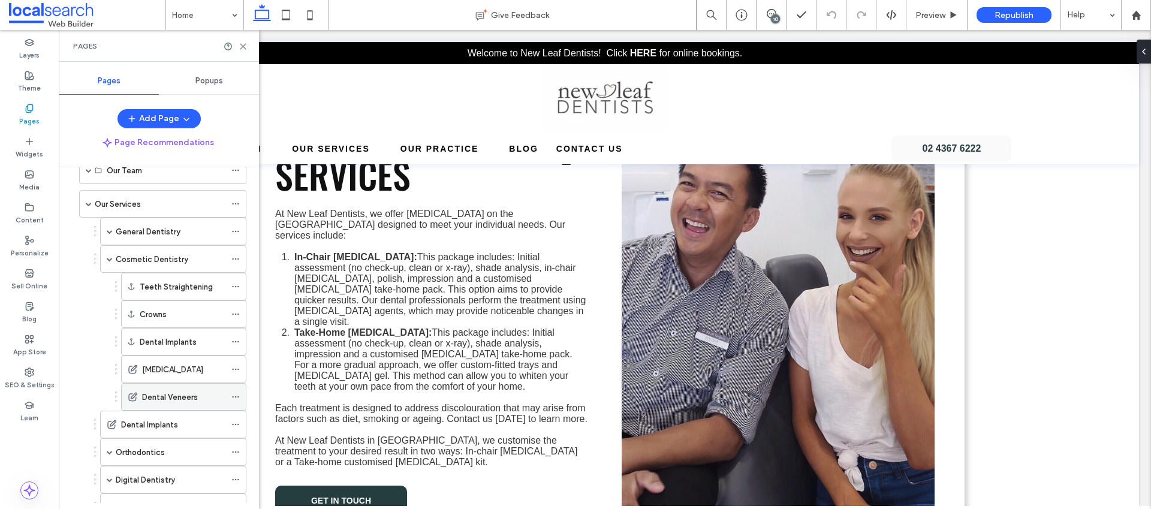
scroll to position [70, 0]
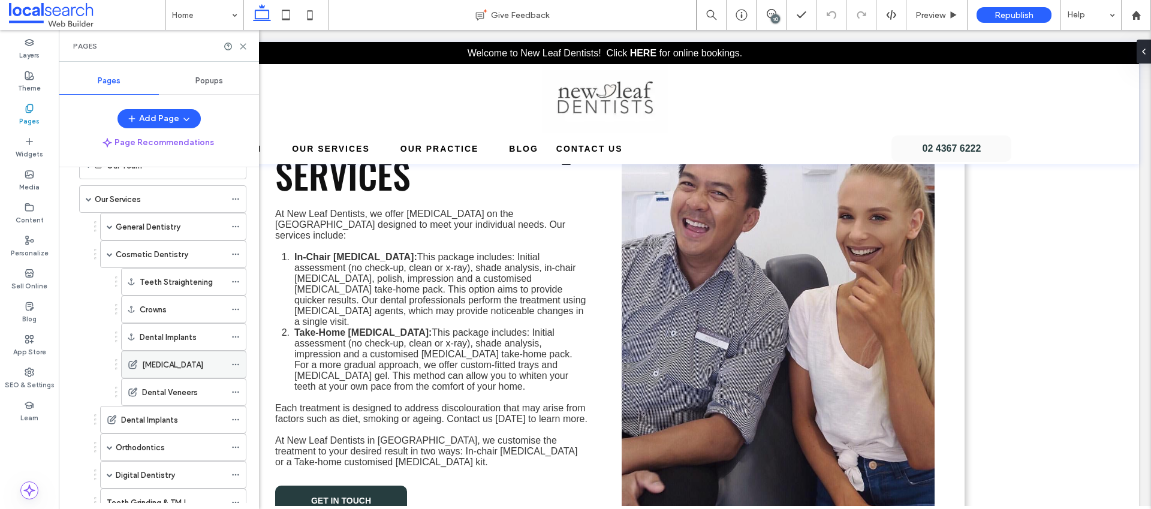
click at [167, 362] on label "[MEDICAL_DATA]" at bounding box center [172, 364] width 61 height 21
click at [245, 42] on icon at bounding box center [243, 46] width 9 height 9
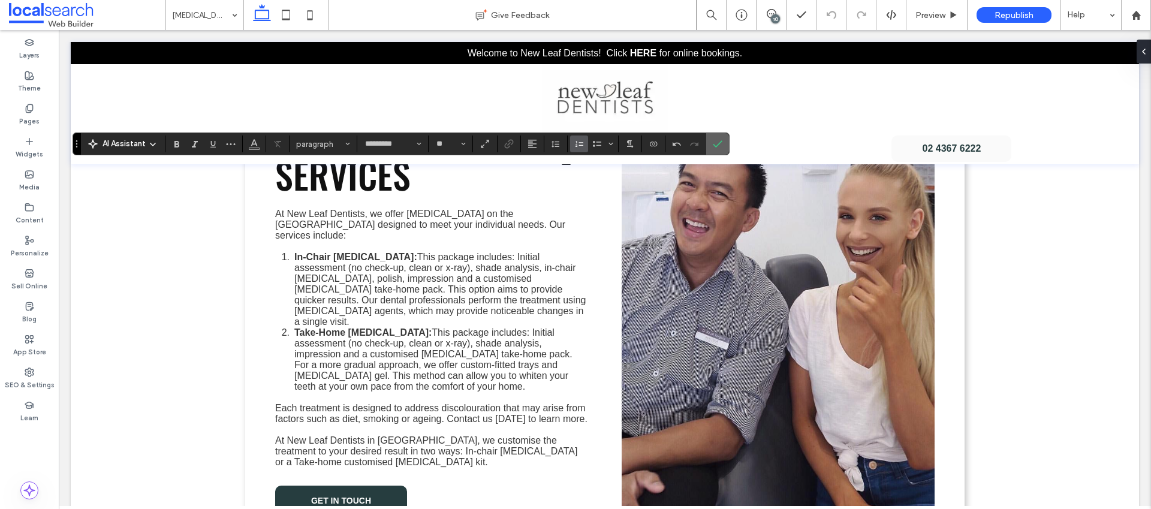
click at [717, 142] on icon "Confirm" at bounding box center [718, 144] width 10 height 10
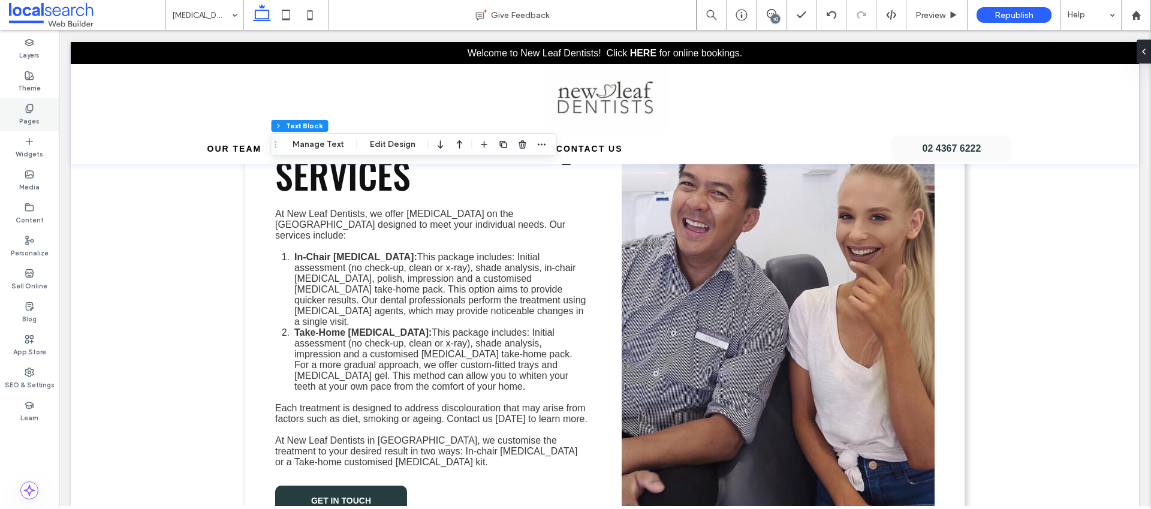
click at [38, 119] on label "Pages" at bounding box center [29, 119] width 20 height 13
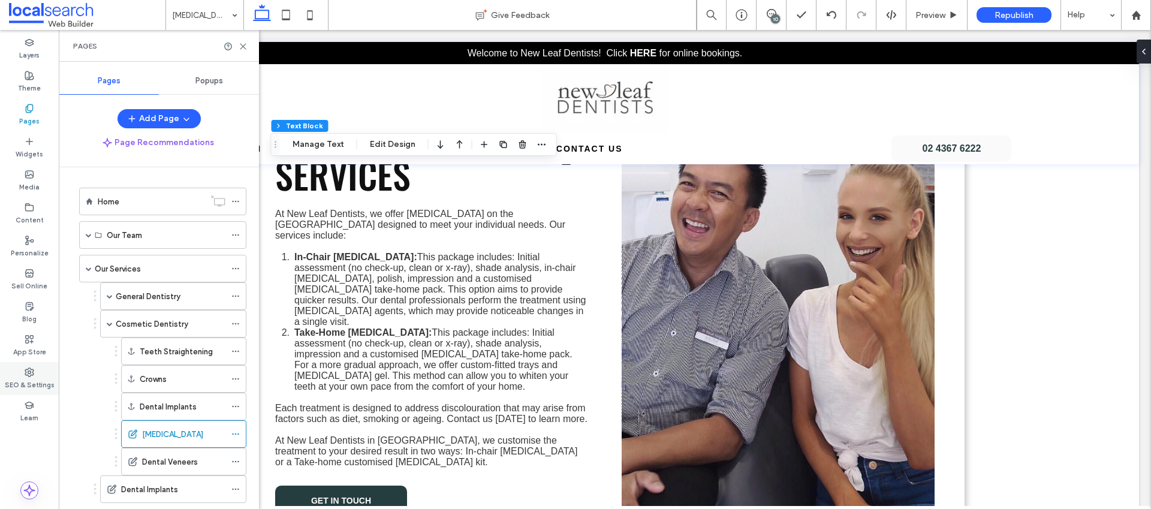
click at [15, 386] on label "SEO & Settings" at bounding box center [30, 383] width 50 height 13
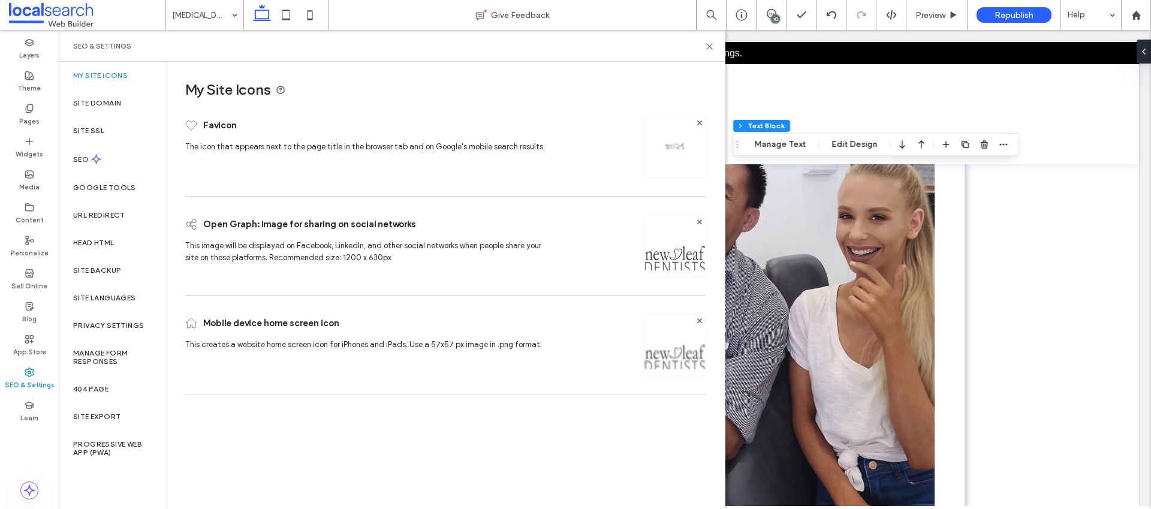
click at [113, 157] on div "Add Page Page Recommendations Home Our Team Our Team [PERSON_NAME] Dental Pract…" at bounding box center [159, 306] width 200 height 394
drag, startPoint x: 86, startPoint y: 162, endPoint x: 110, endPoint y: 173, distance: 26.6
click at [86, 162] on label "SEO" at bounding box center [82, 159] width 18 height 8
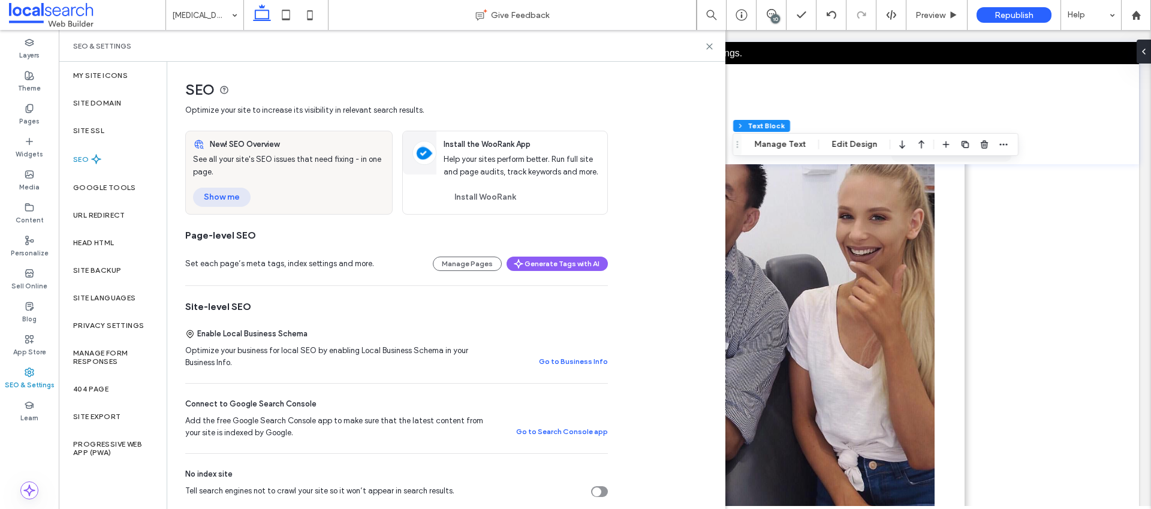
click at [212, 199] on button "Show me" at bounding box center [222, 197] width 58 height 19
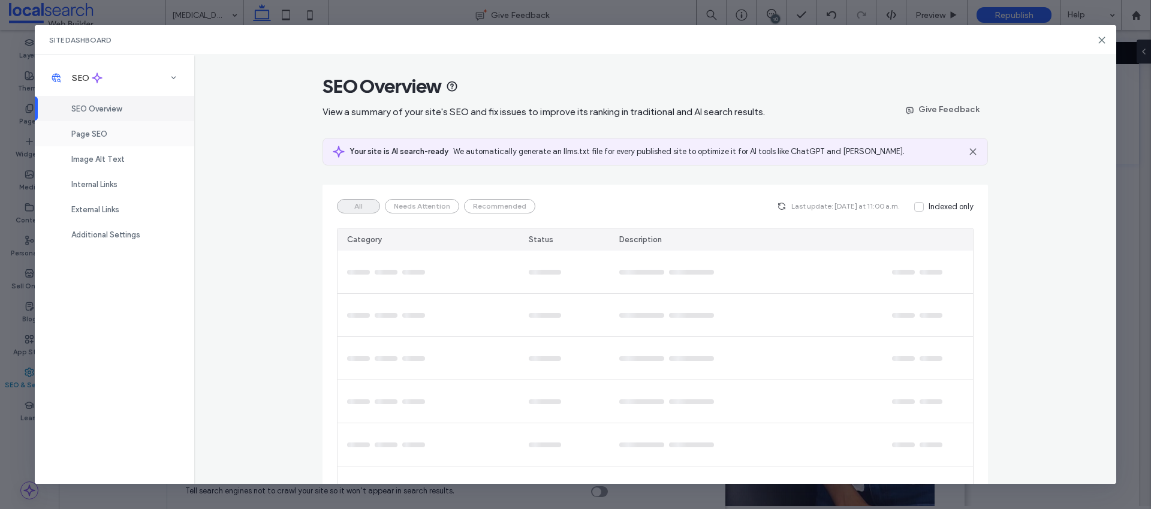
click at [86, 132] on span "Page SEO" at bounding box center [89, 134] width 36 height 9
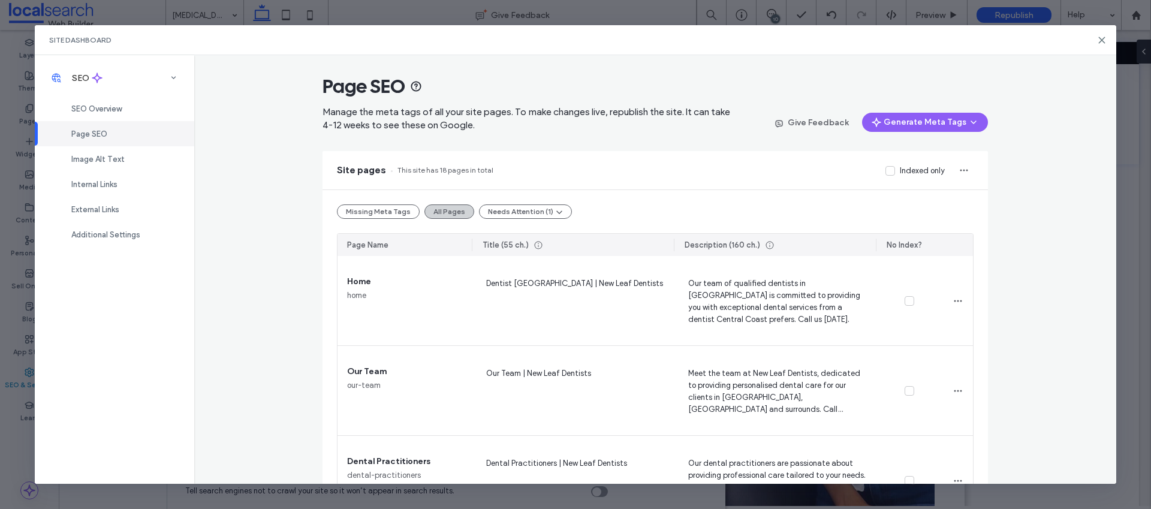
click at [428, 212] on button "All Pages" at bounding box center [450, 211] width 50 height 14
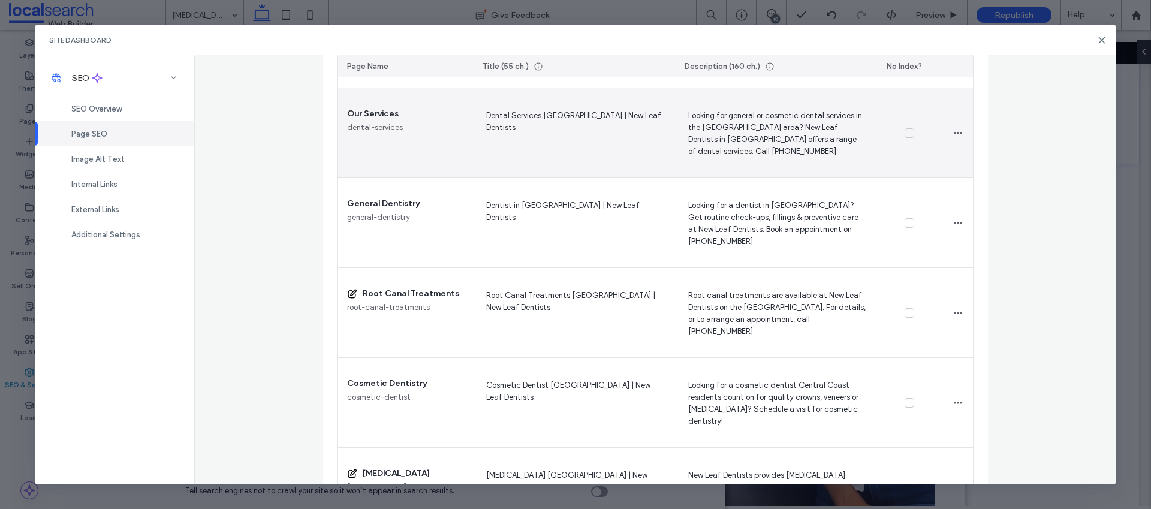
scroll to position [503, 0]
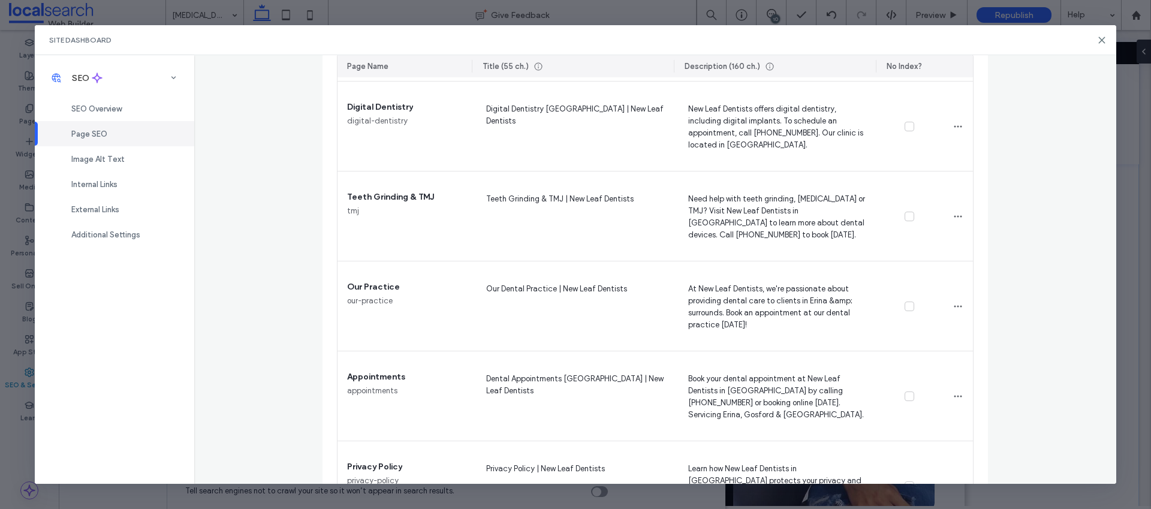
scroll to position [1282, 0]
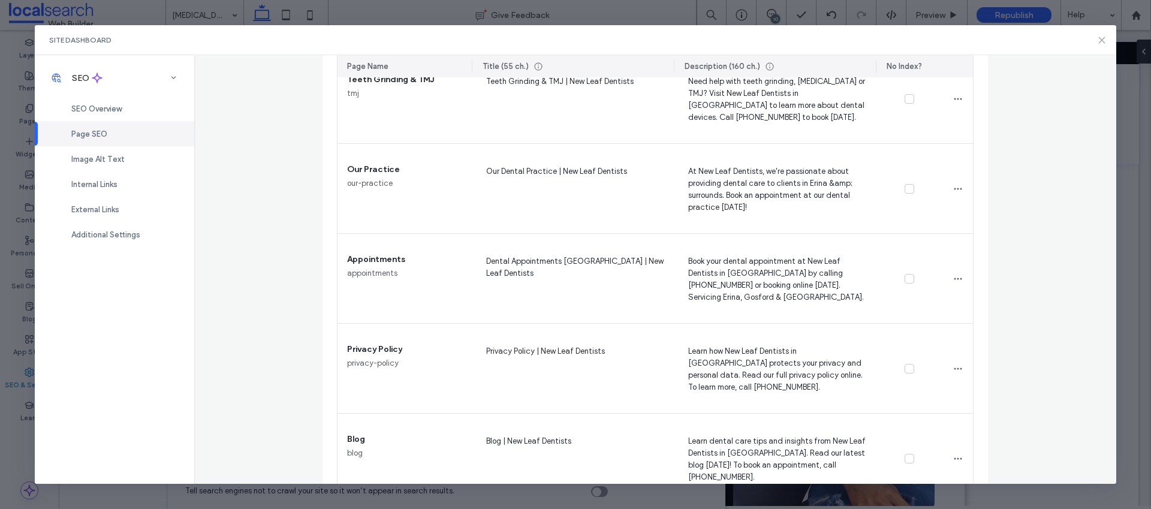
click at [1102, 41] on icon at bounding box center [1102, 40] width 10 height 10
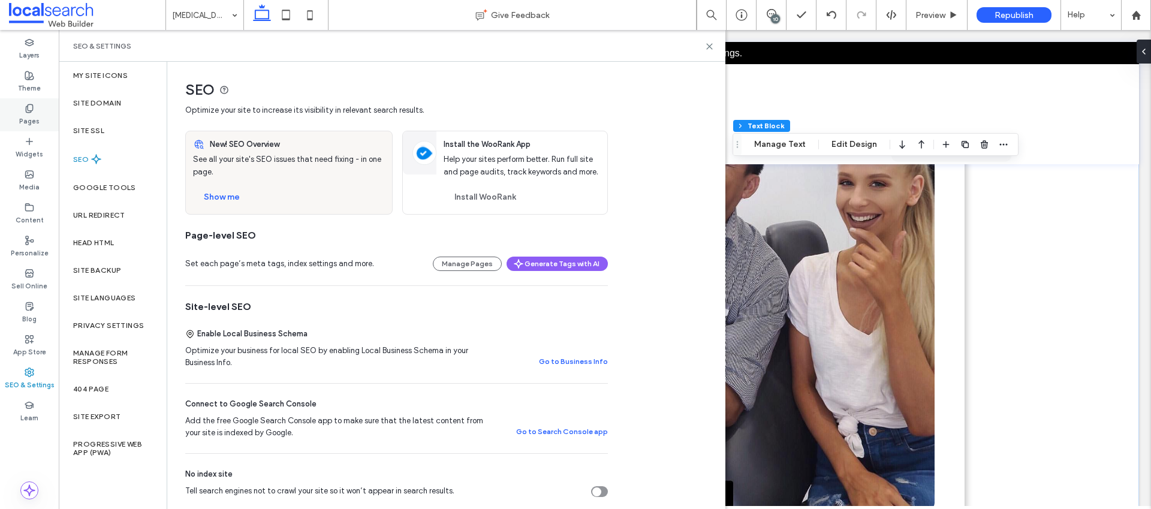
click at [29, 106] on icon at bounding box center [30, 109] width 10 height 10
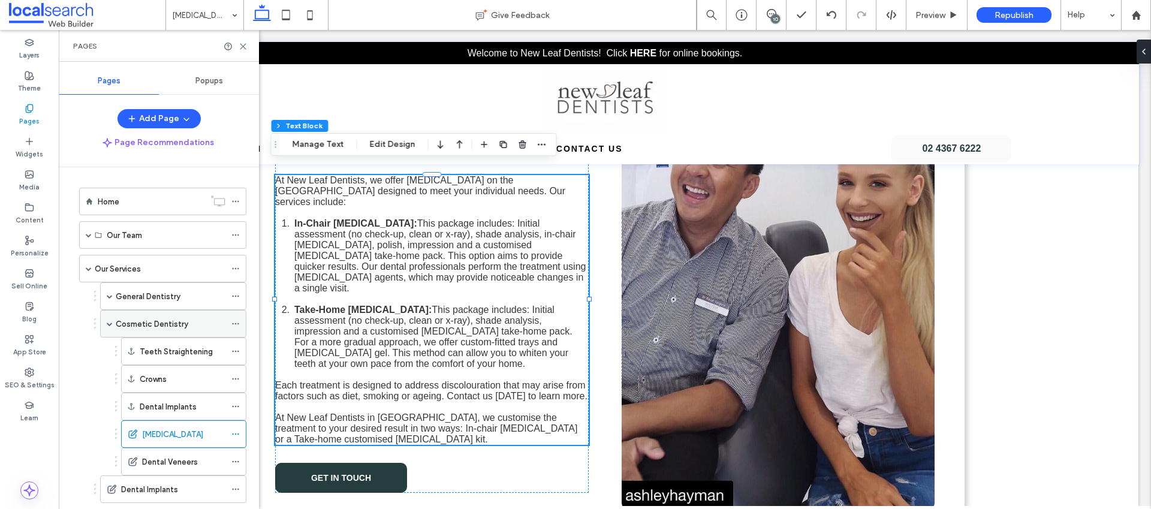
click at [146, 317] on label "Cosmetic Dentistry" at bounding box center [152, 324] width 73 height 21
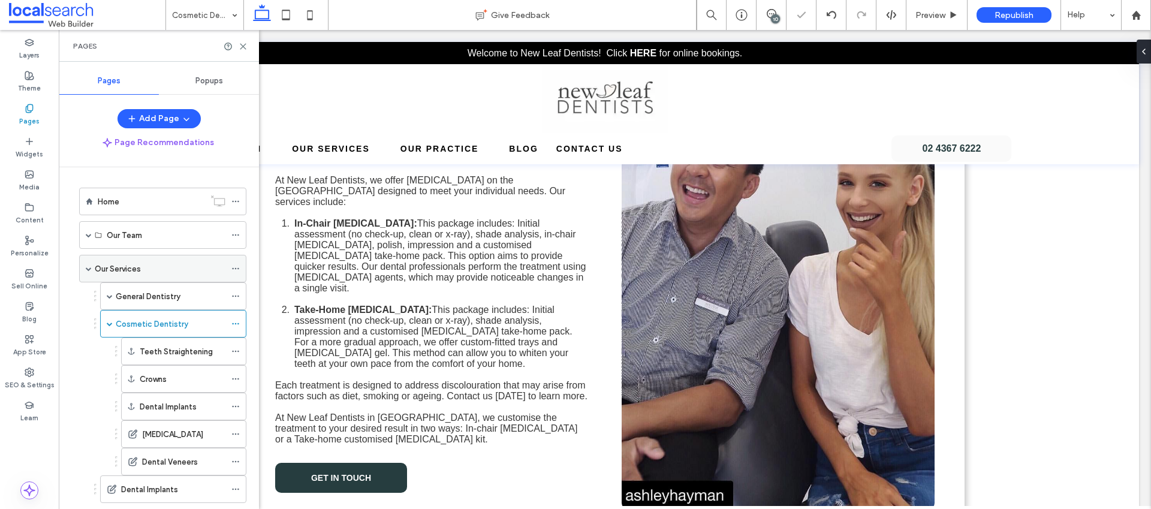
click at [137, 271] on label "Our Services" at bounding box center [118, 268] width 46 height 21
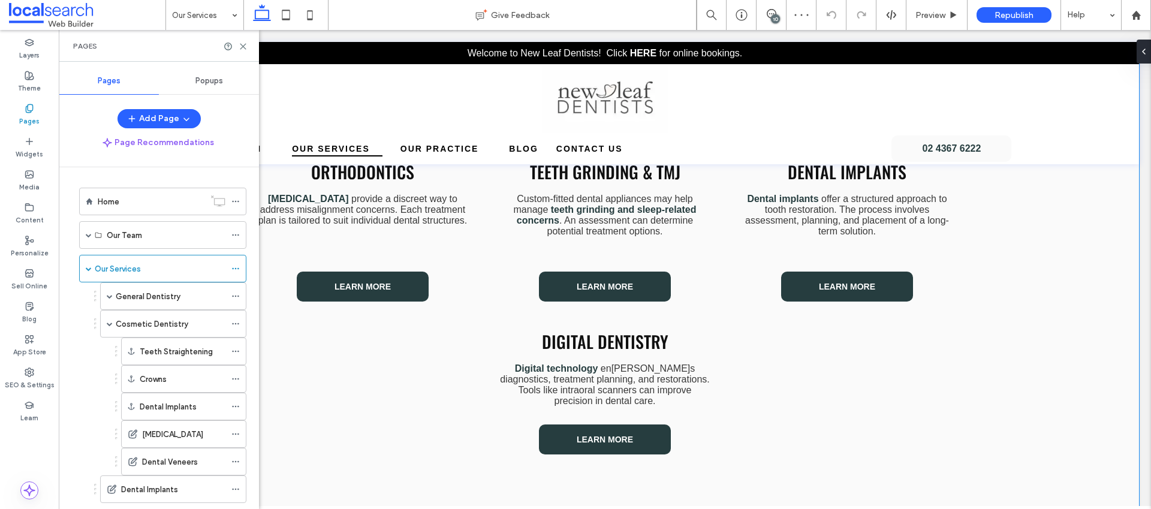
scroll to position [604, 0]
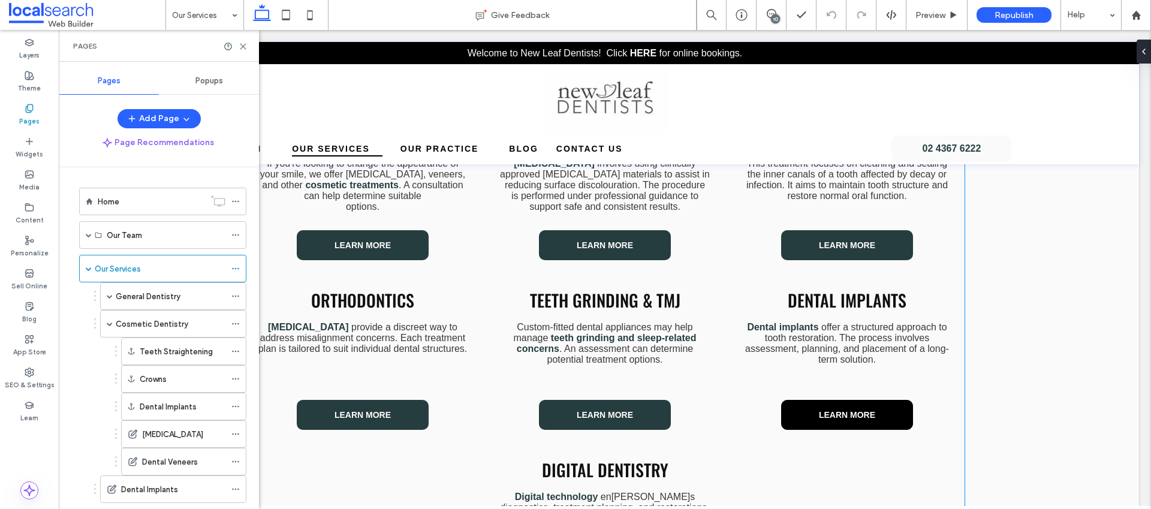
click at [850, 416] on span "Learn More" at bounding box center [847, 415] width 56 height 10
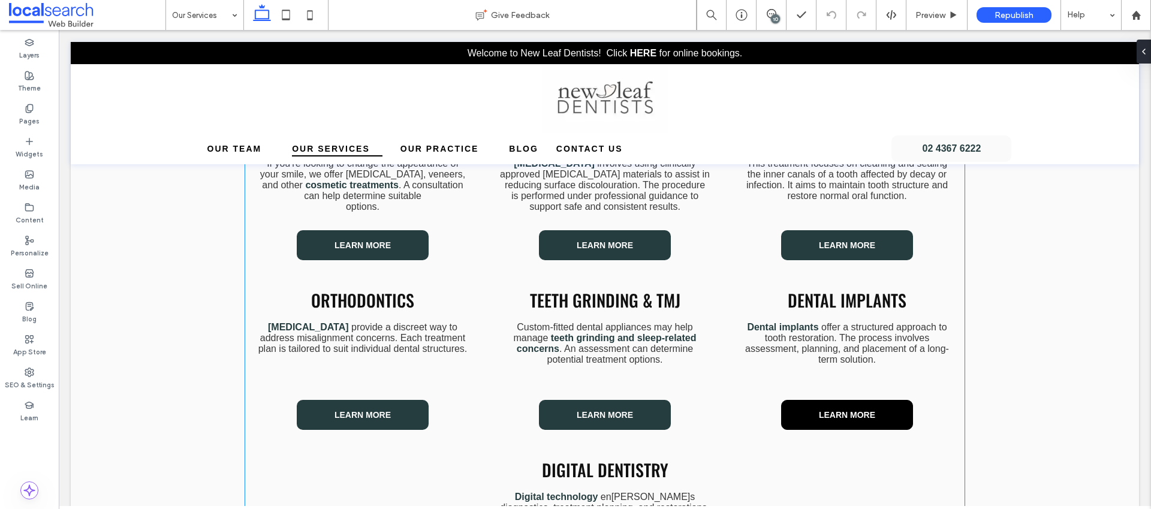
click at [850, 416] on span "Learn More" at bounding box center [847, 415] width 56 height 10
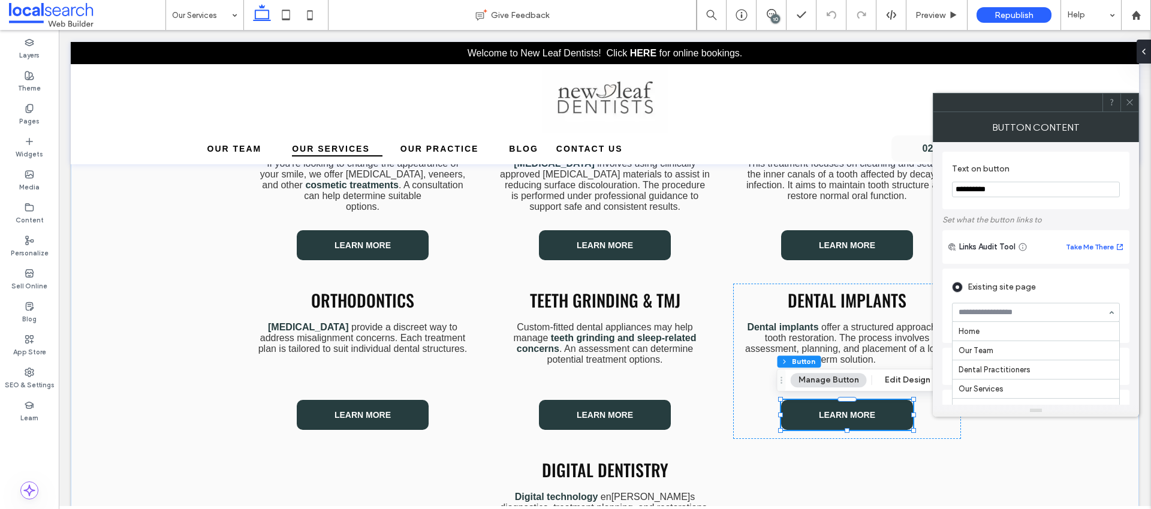
scroll to position [118, 0]
click at [1129, 101] on use at bounding box center [1130, 103] width 6 height 6
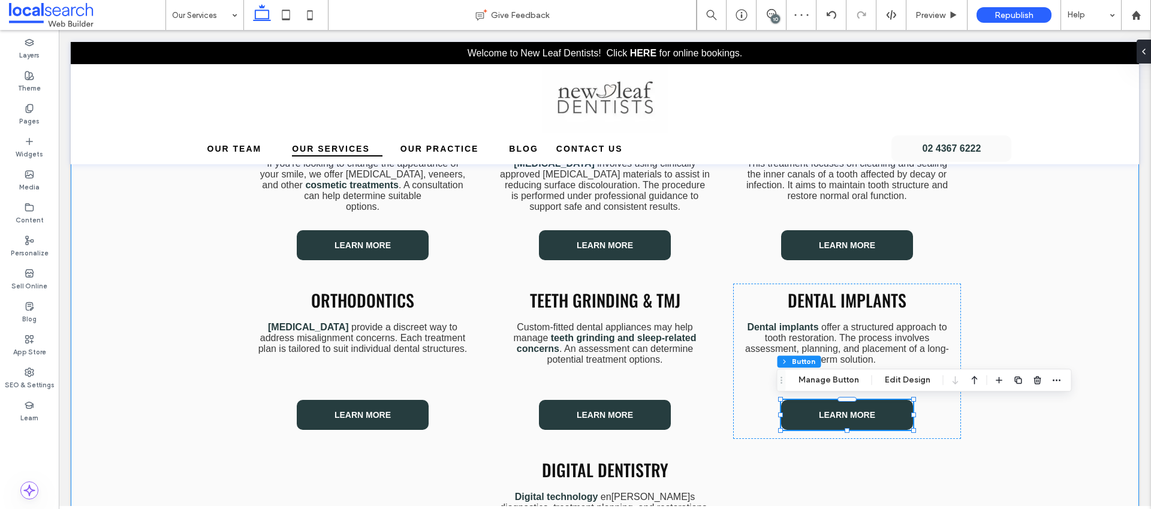
click at [1063, 271] on div "General Dentistry Routine check-ups, professional cleans, and preventive treatm…" at bounding box center [605, 276] width 1069 height 776
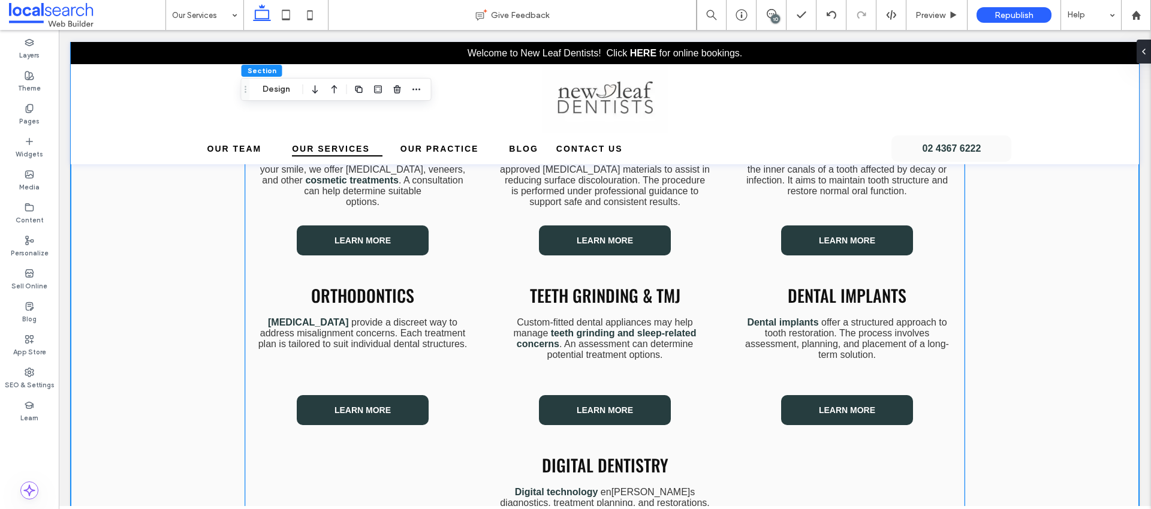
scroll to position [717, 0]
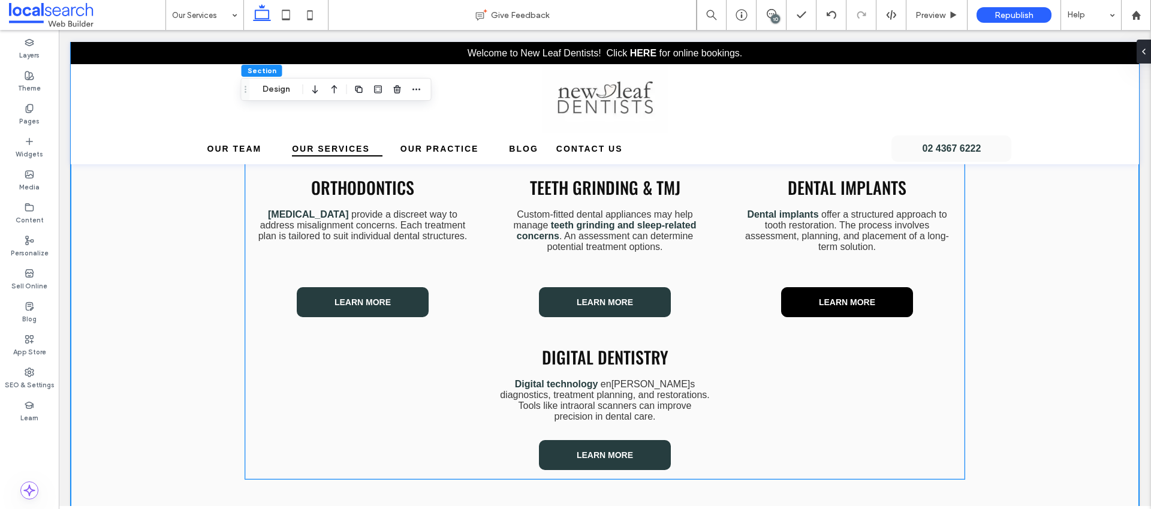
click at [865, 304] on span "Learn More" at bounding box center [847, 302] width 56 height 10
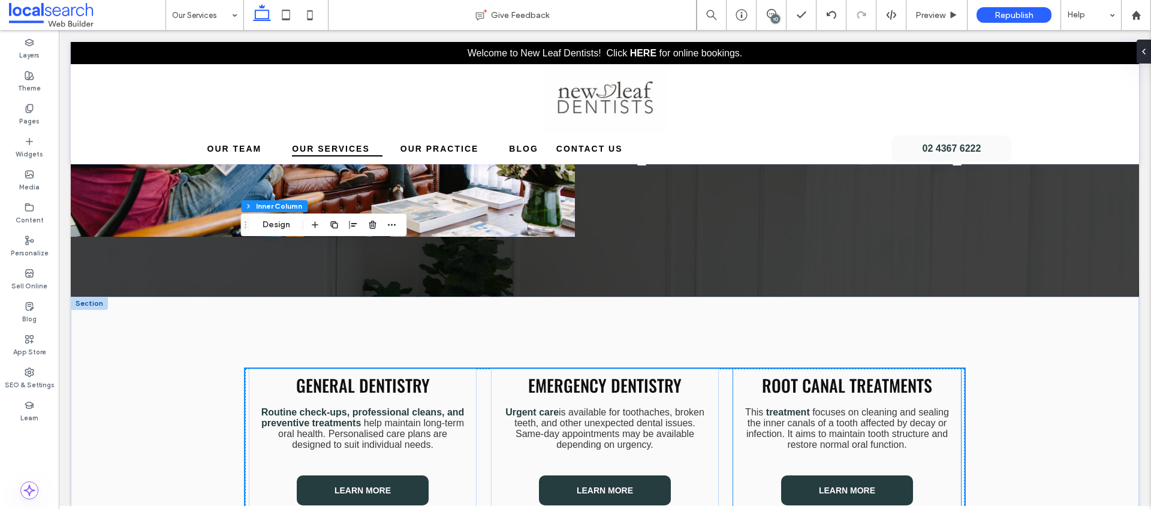
scroll to position [193, 0]
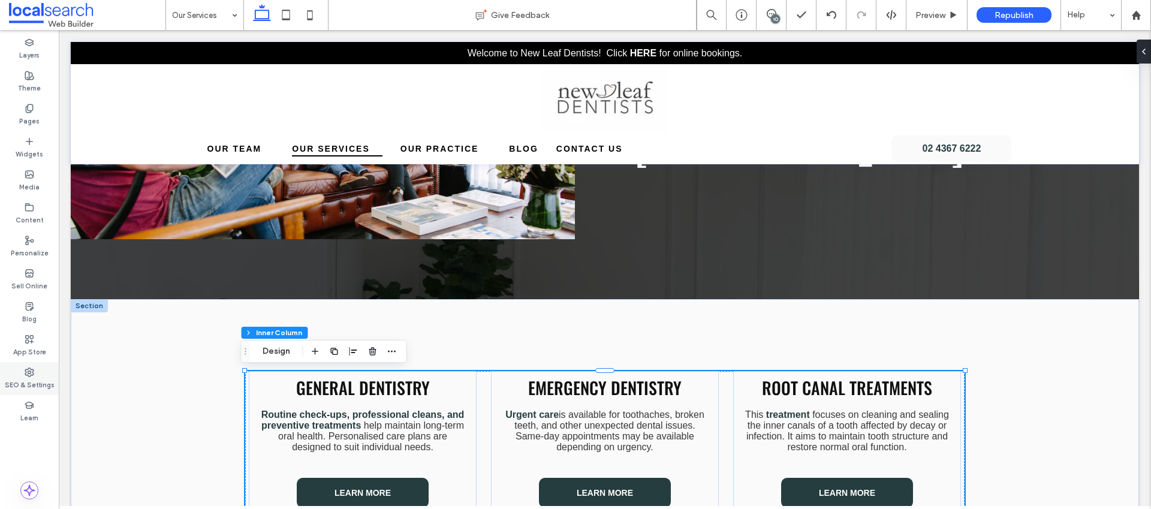
click at [34, 387] on label "SEO & Settings" at bounding box center [30, 383] width 50 height 13
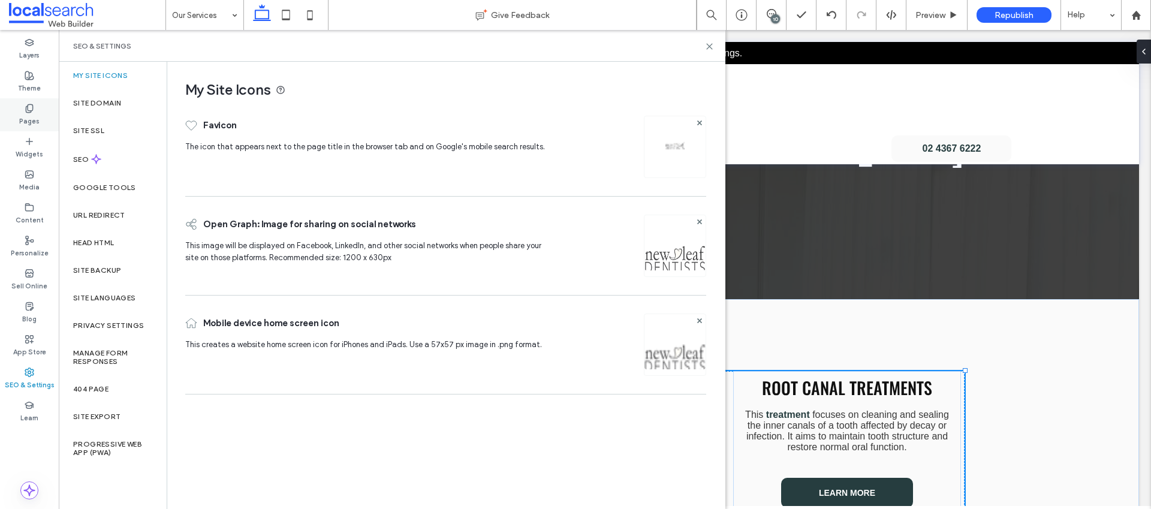
click at [33, 107] on icon at bounding box center [30, 109] width 10 height 10
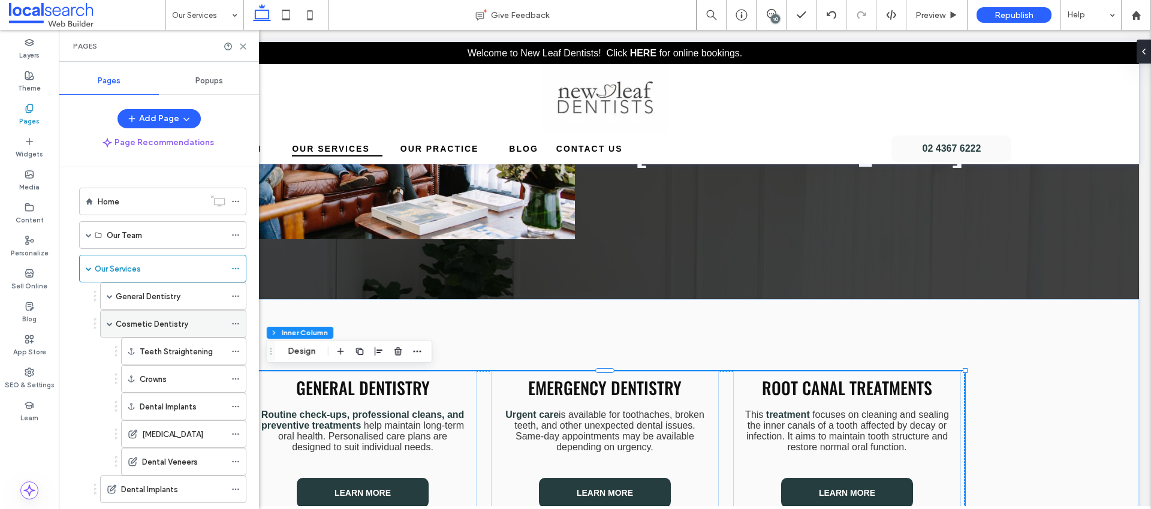
click at [152, 317] on label "Cosmetic Dentistry" at bounding box center [152, 324] width 73 height 21
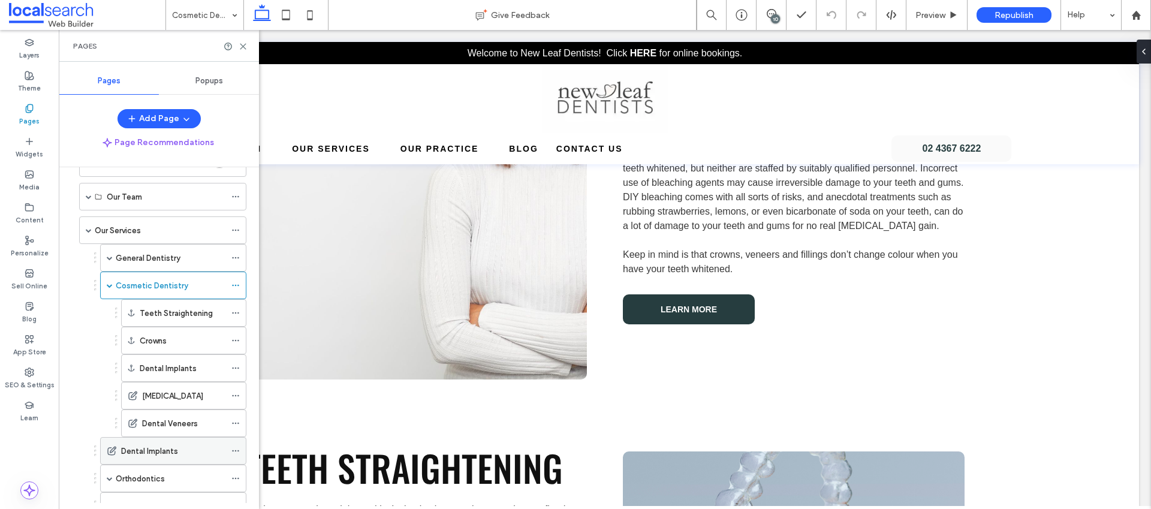
scroll to position [104, 0]
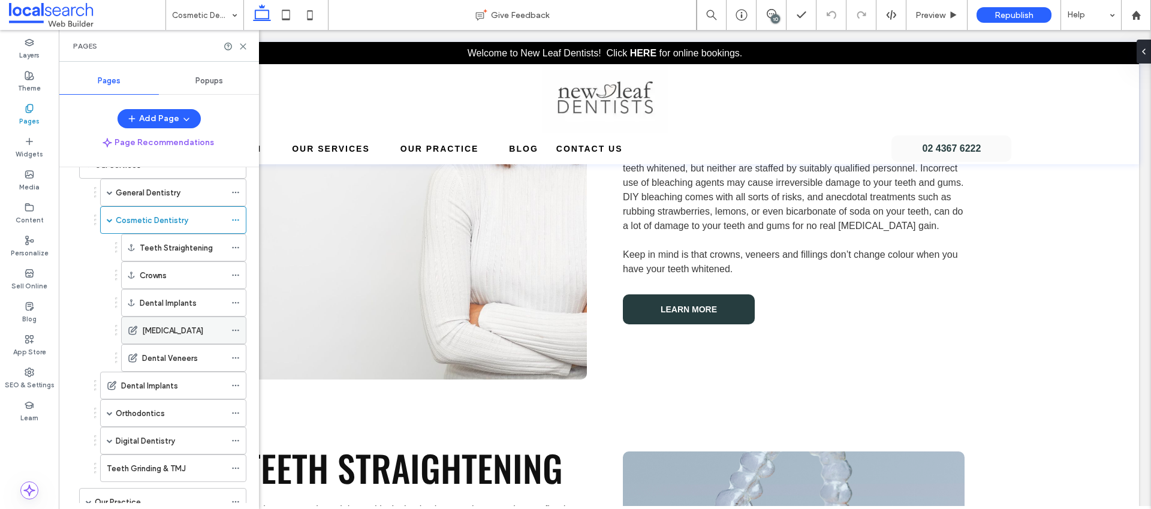
click at [179, 333] on label "[MEDICAL_DATA]" at bounding box center [172, 330] width 61 height 21
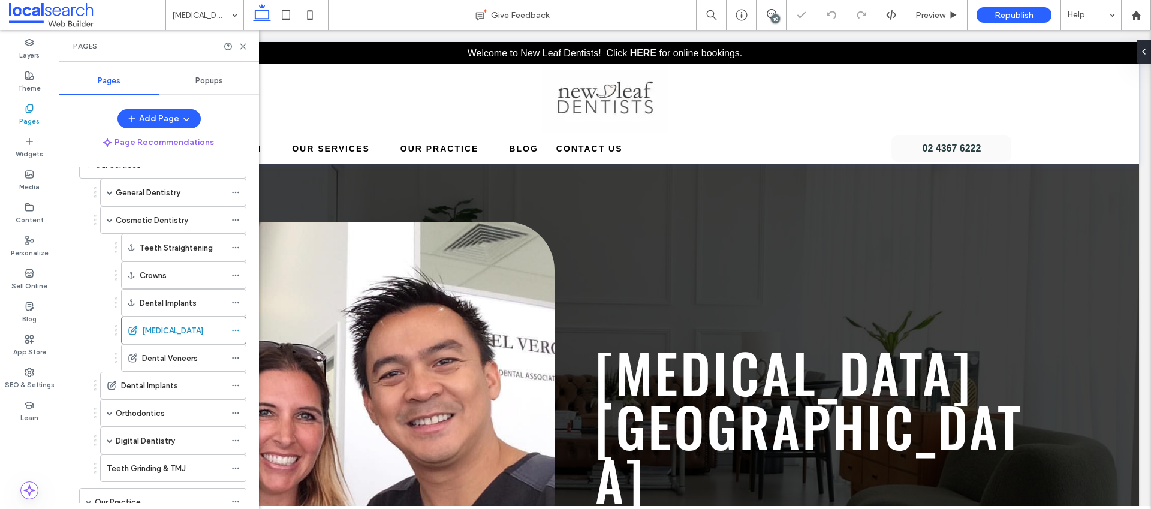
scroll to position [204, 0]
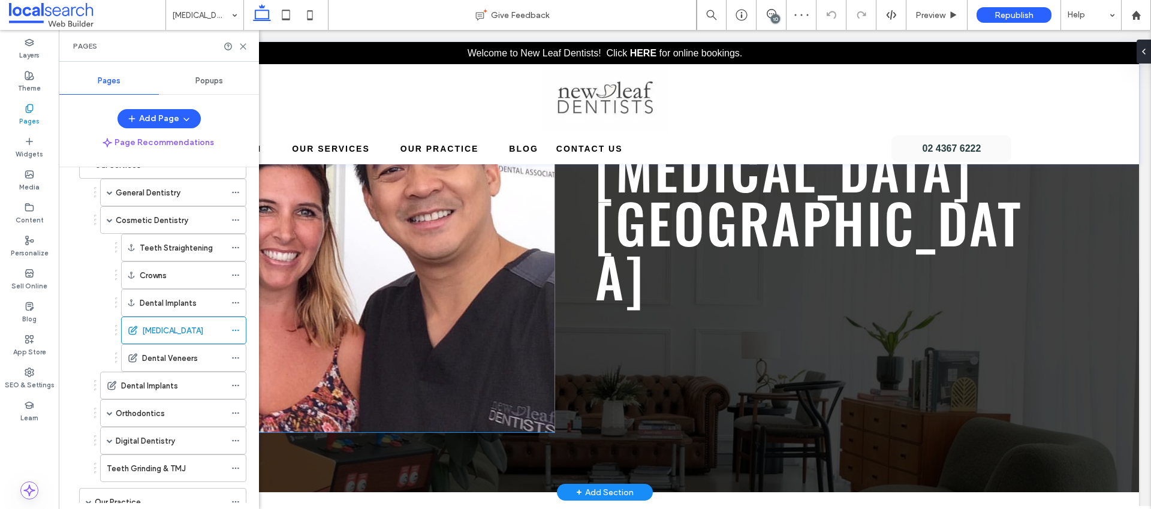
click at [438, 224] on link at bounding box center [313, 225] width 484 height 414
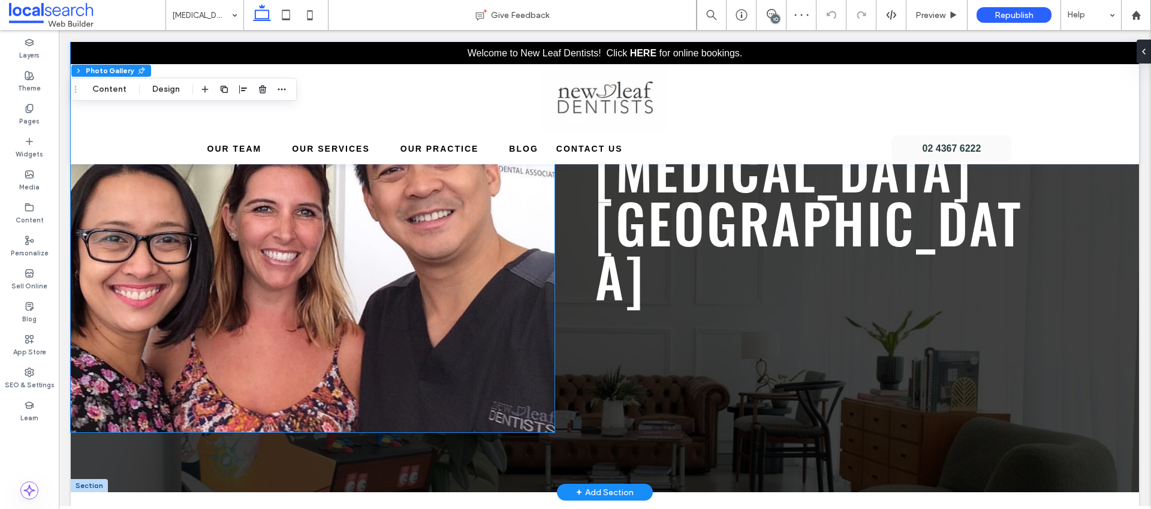
click at [438, 224] on link at bounding box center [313, 225] width 484 height 414
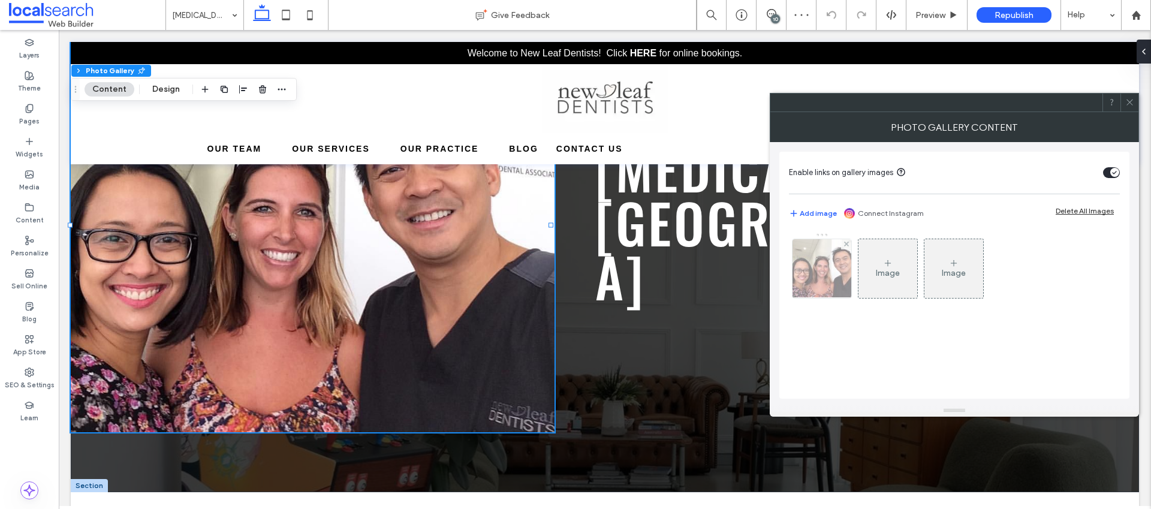
click at [835, 278] on img at bounding box center [822, 268] width 79 height 59
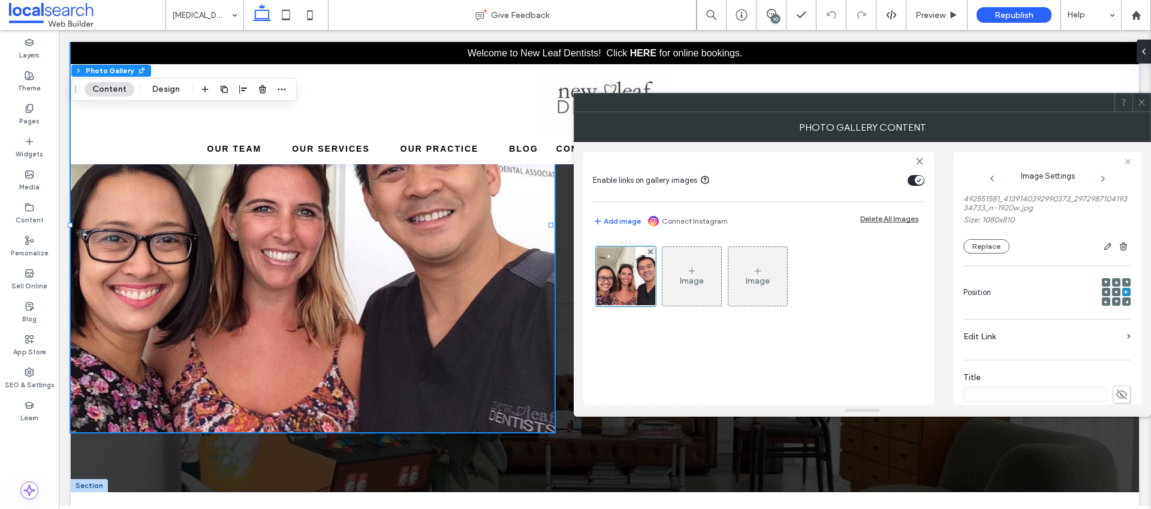
scroll to position [0, 0]
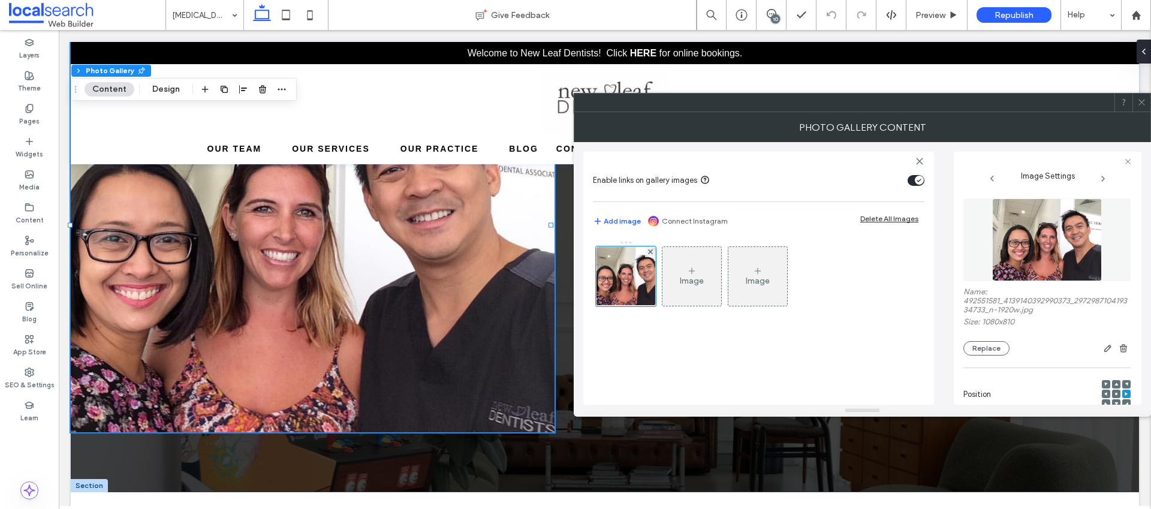
click at [1139, 103] on icon at bounding box center [1142, 102] width 9 height 9
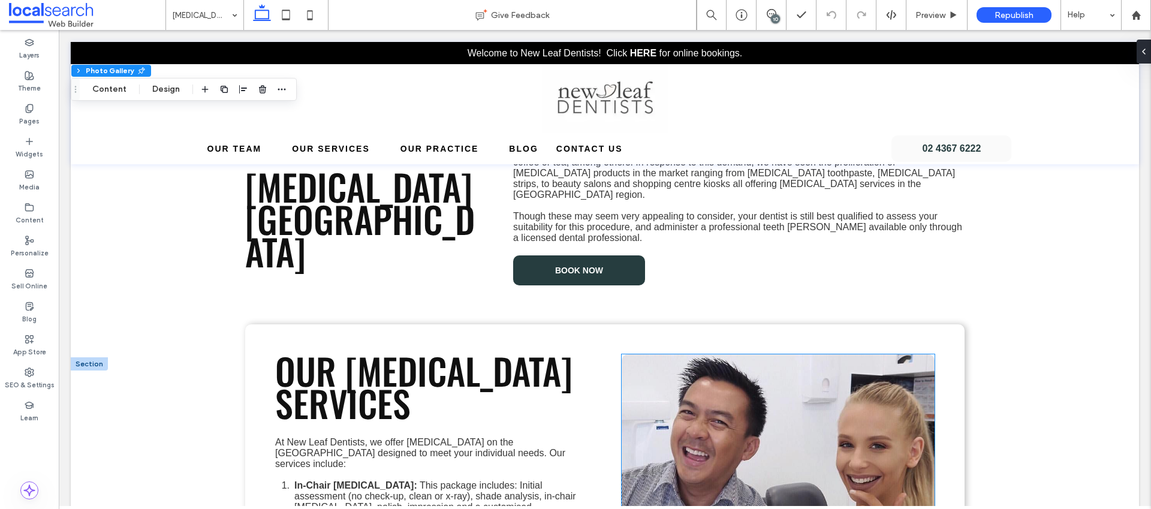
scroll to position [796, 0]
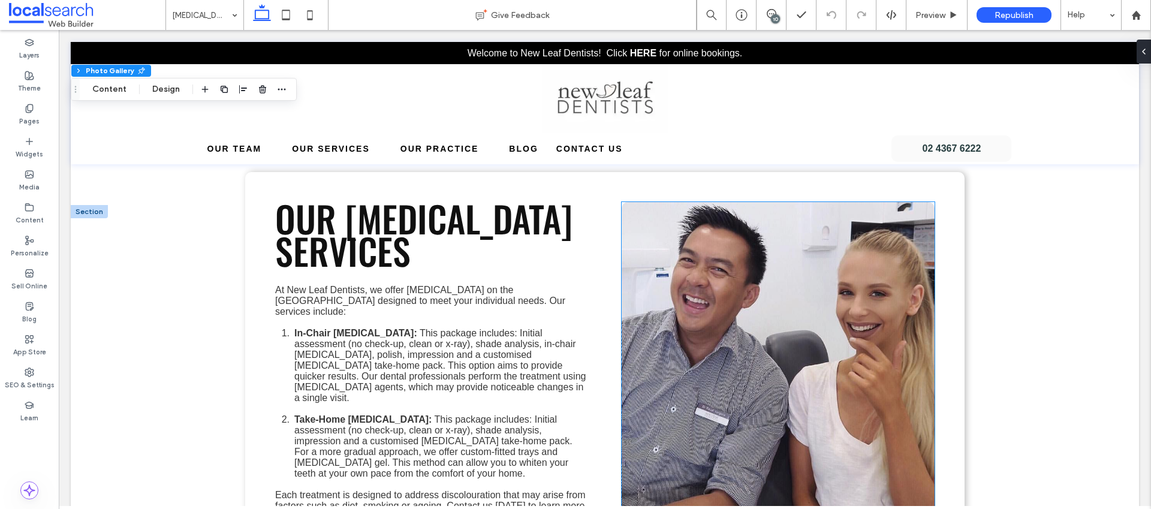
click at [745, 266] on link at bounding box center [779, 410] width 314 height 417
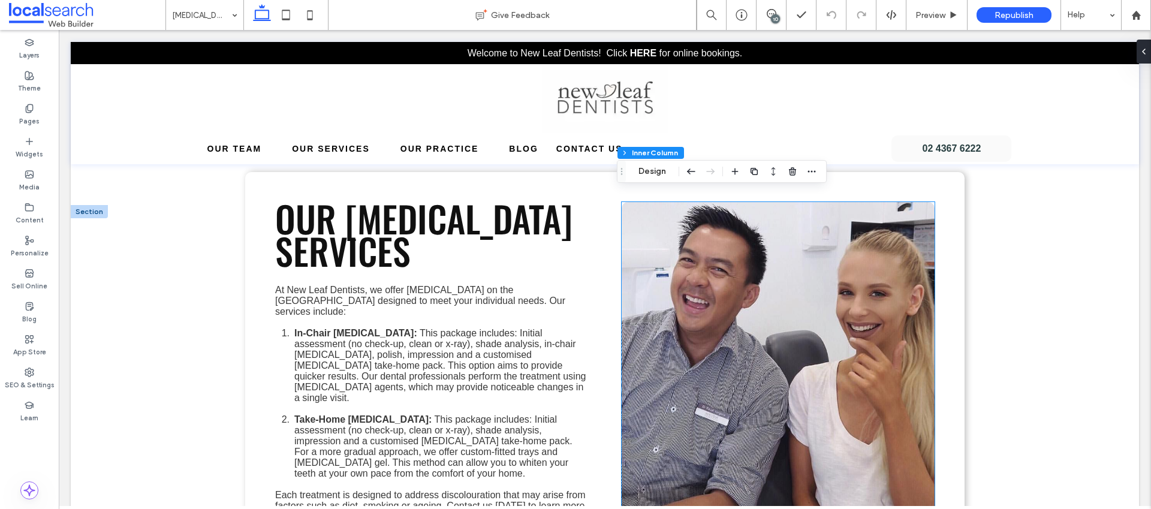
click at [745, 266] on link at bounding box center [779, 410] width 314 height 417
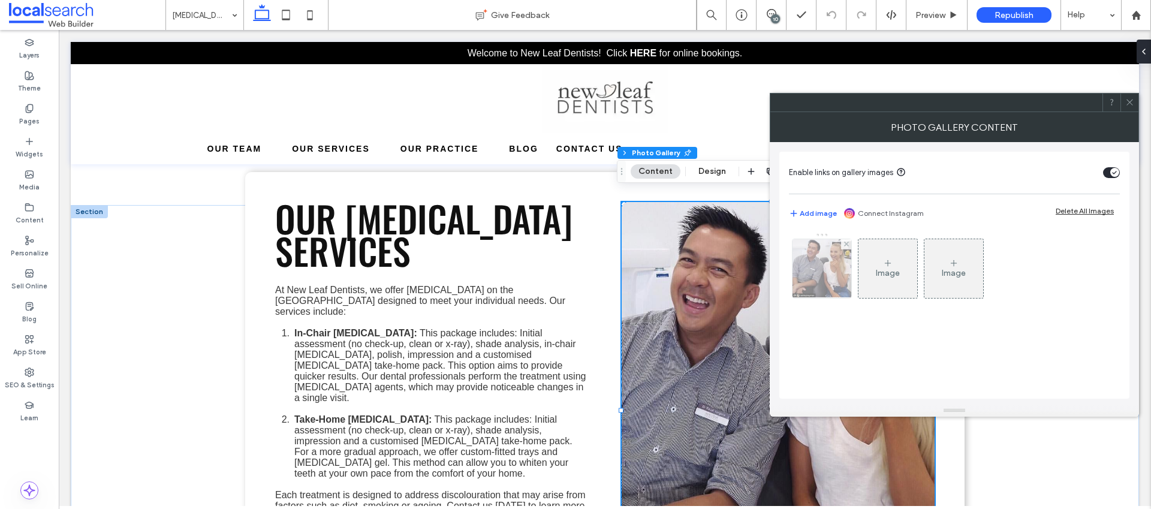
click at [835, 273] on img at bounding box center [822, 268] width 59 height 59
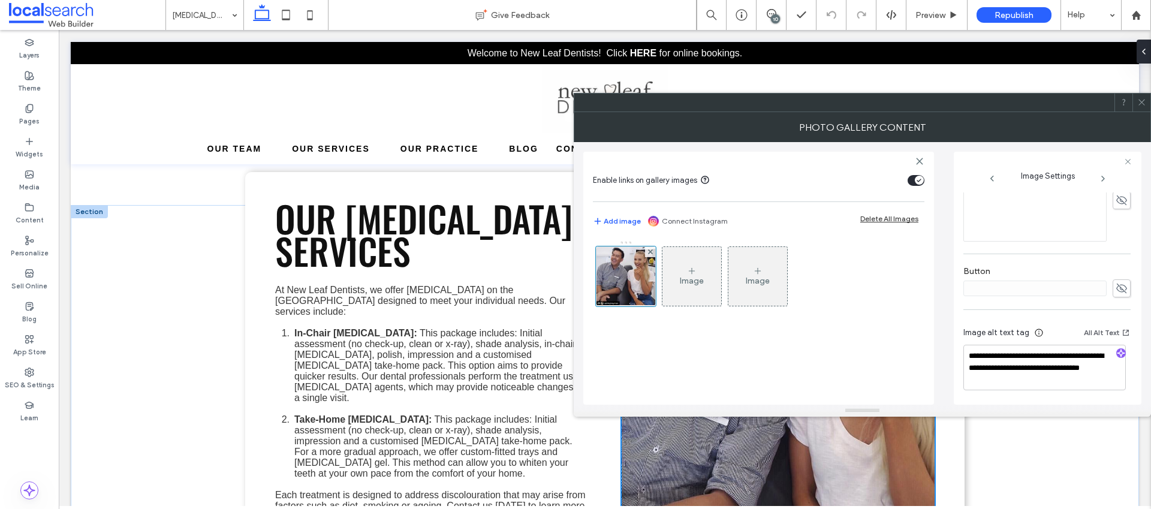
scroll to position [372, 0]
click at [1139, 100] on icon at bounding box center [1142, 102] width 9 height 9
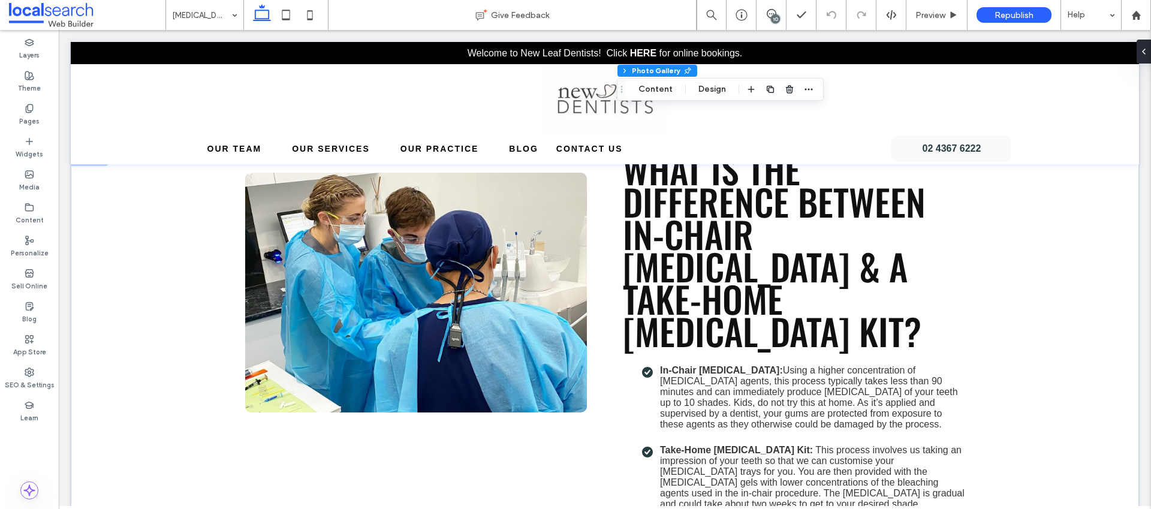
scroll to position [1447, 0]
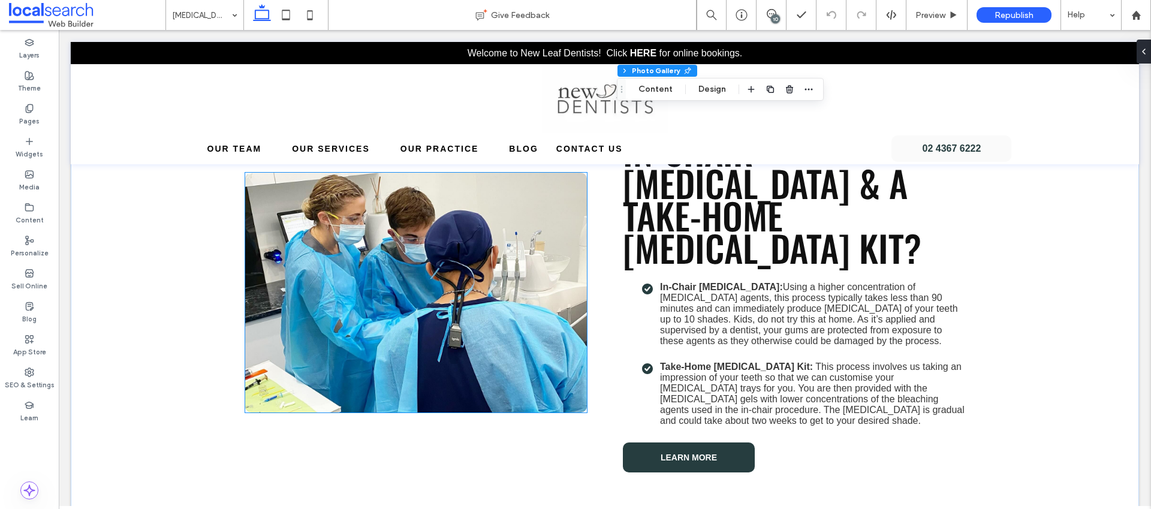
click at [476, 258] on link at bounding box center [416, 293] width 342 height 240
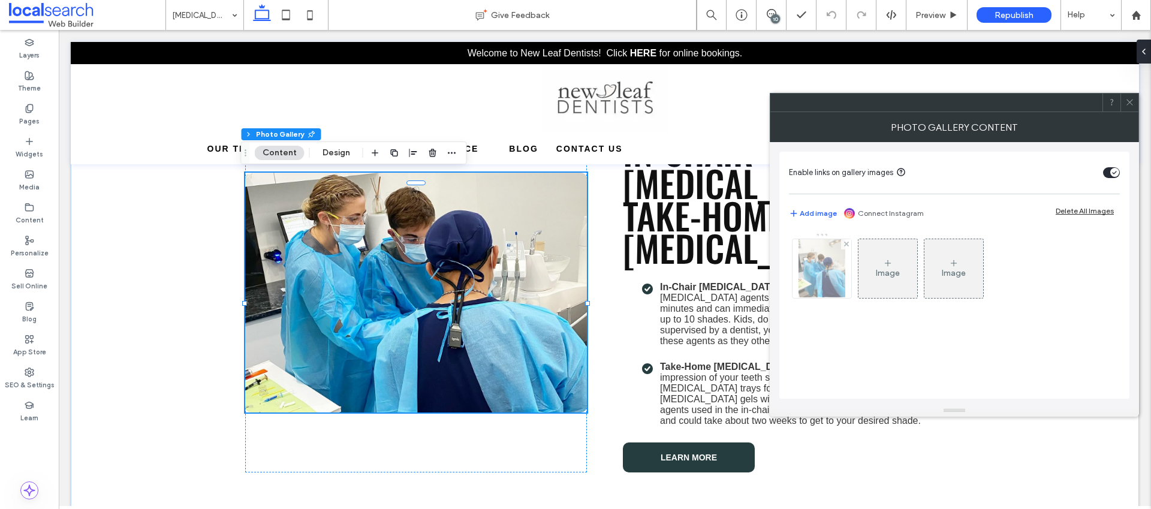
click at [831, 281] on img at bounding box center [822, 268] width 47 height 59
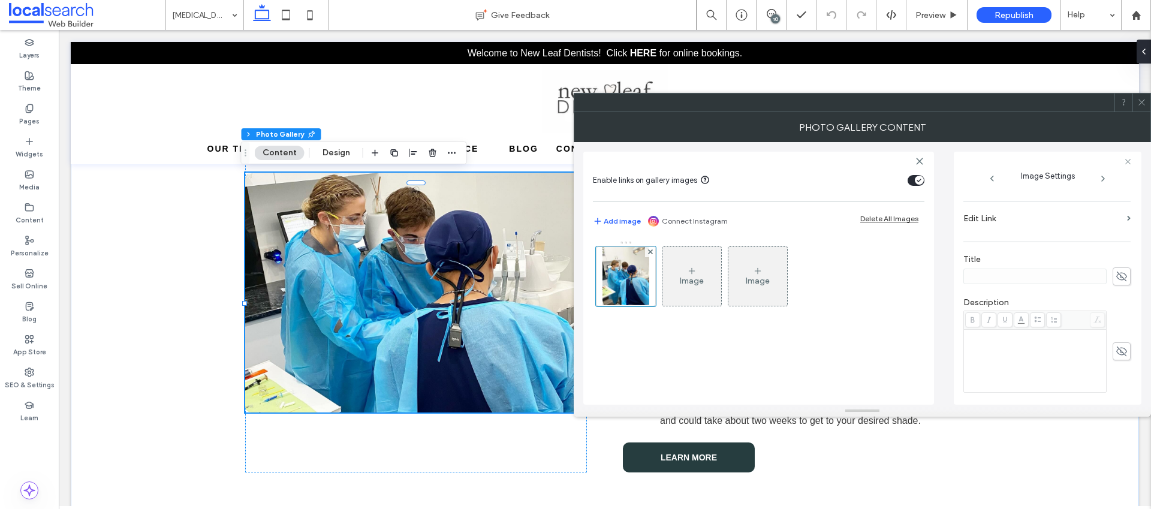
scroll to position [372, 0]
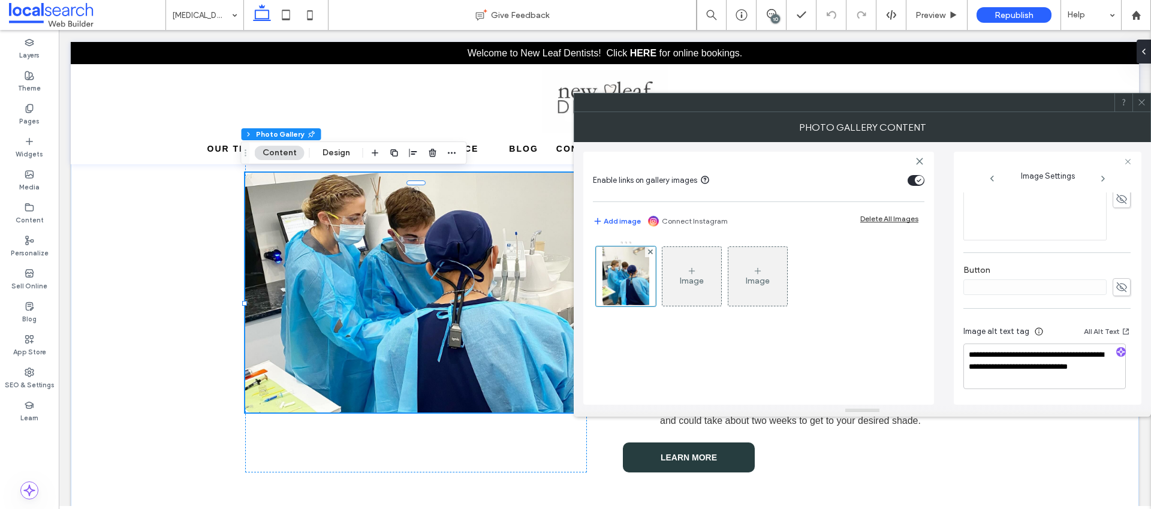
click at [1144, 104] on icon at bounding box center [1142, 102] width 9 height 9
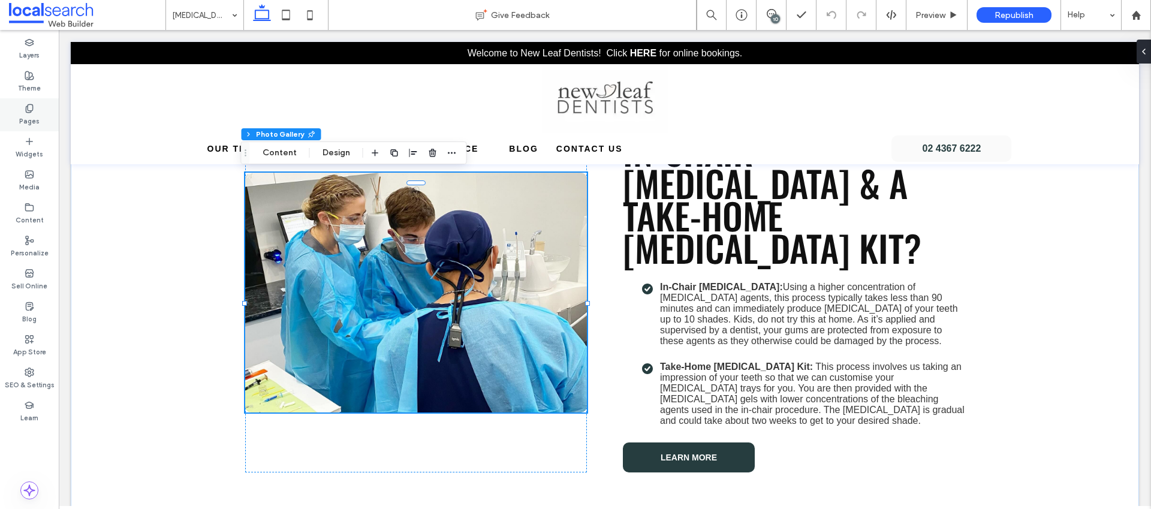
click at [27, 113] on label "Pages" at bounding box center [29, 119] width 20 height 13
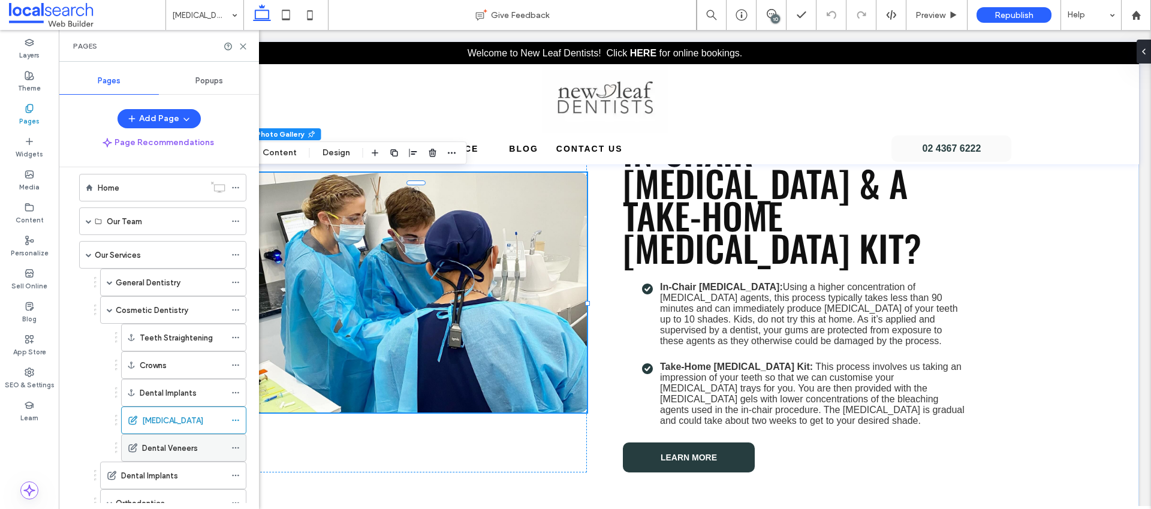
scroll to position [21, 0]
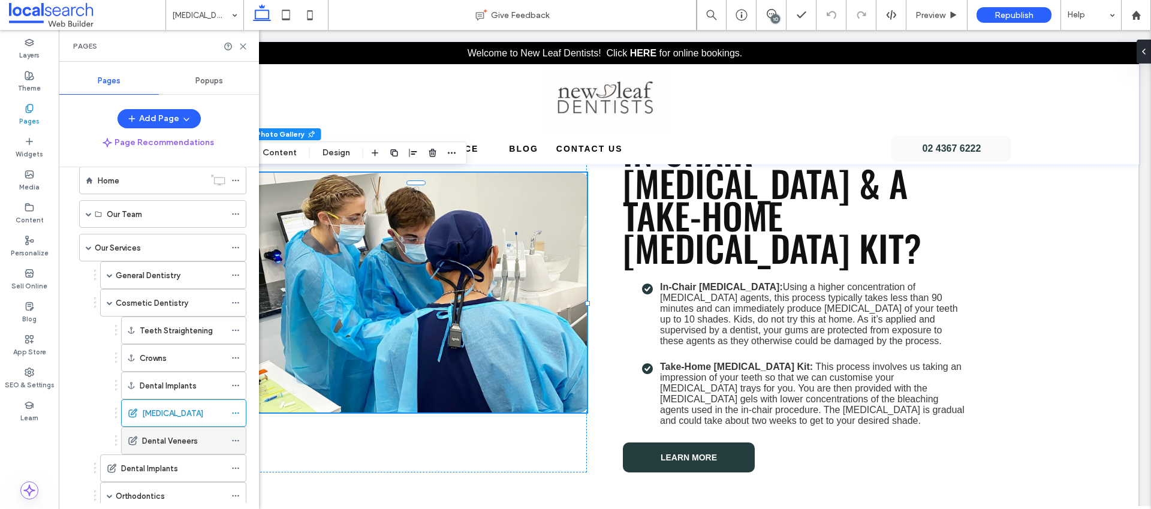
click at [160, 440] on label "Dental Veneers" at bounding box center [170, 441] width 56 height 21
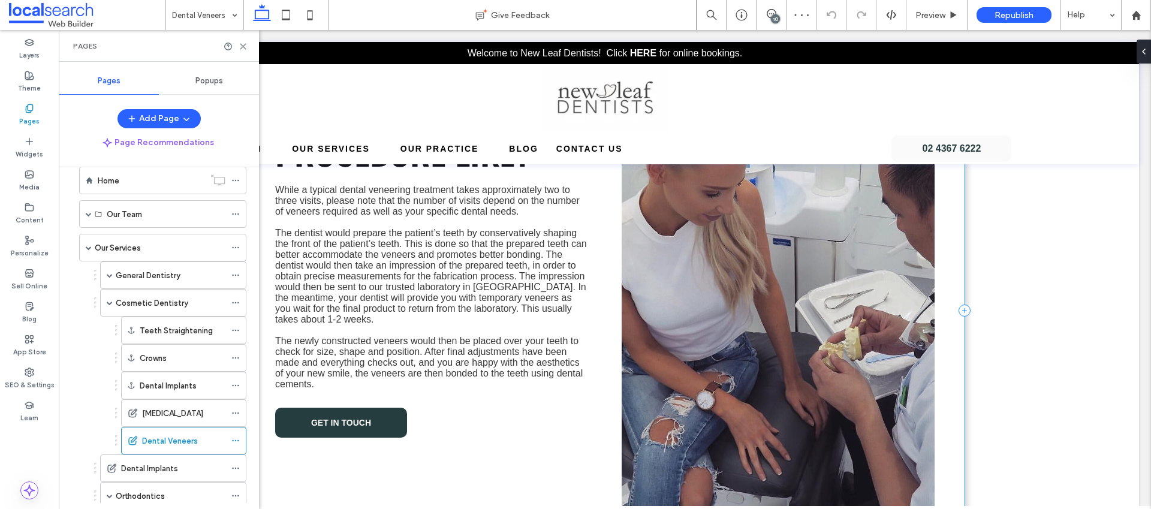
scroll to position [740, 0]
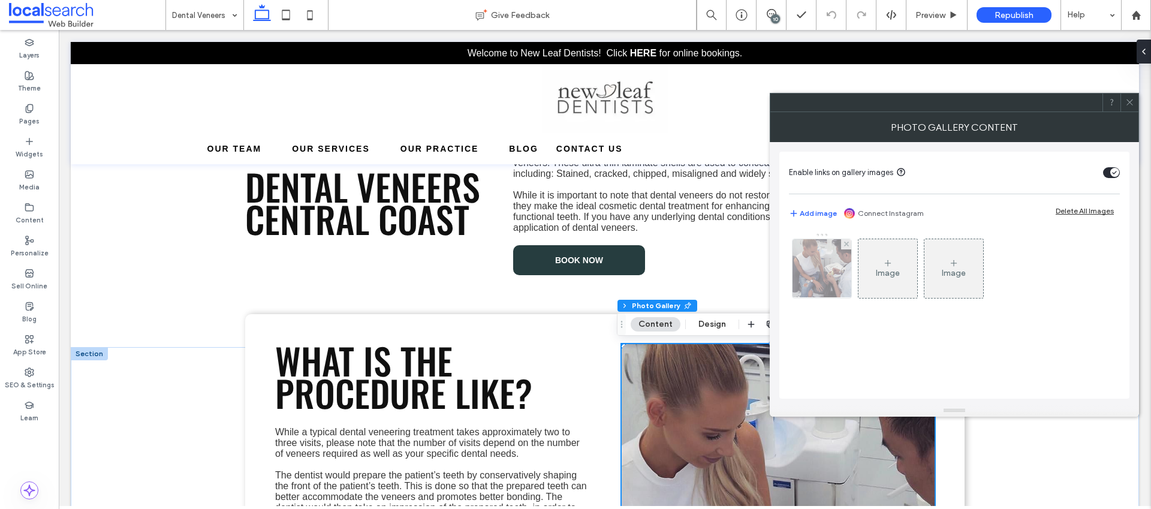
click at [829, 276] on img at bounding box center [822, 268] width 64 height 59
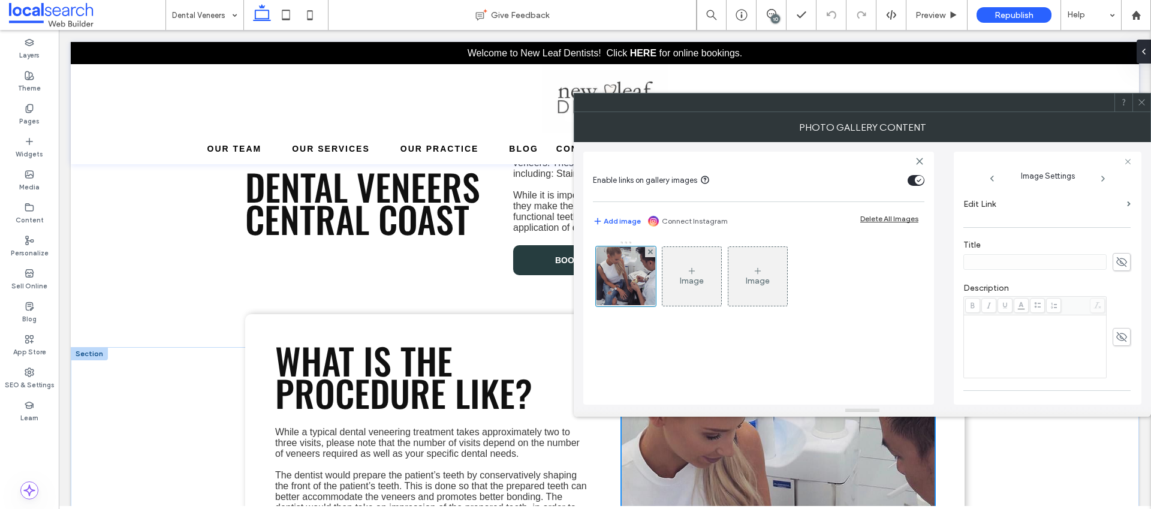
scroll to position [372, 0]
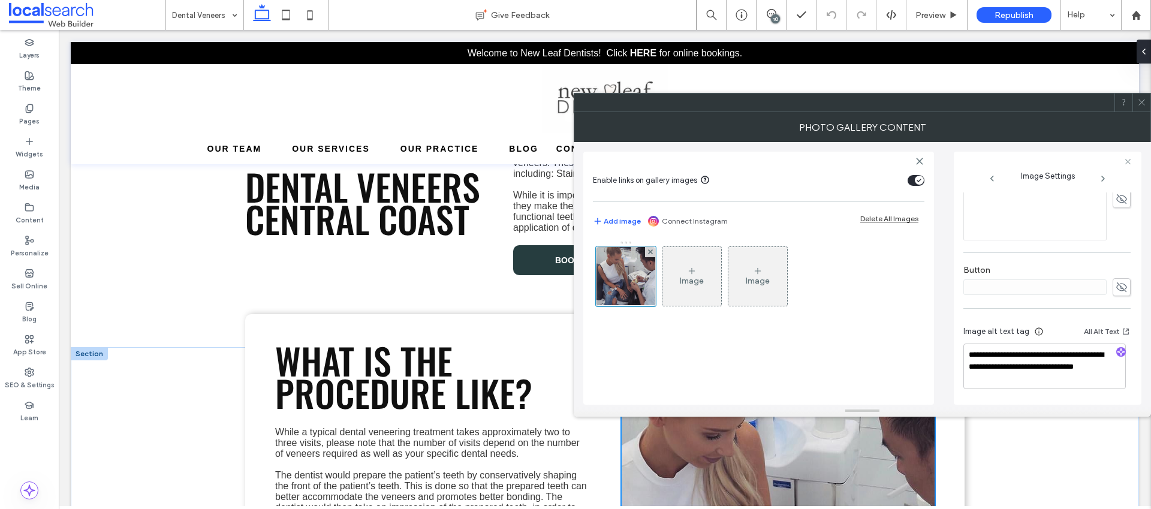
click at [1141, 104] on icon at bounding box center [1142, 102] width 9 height 9
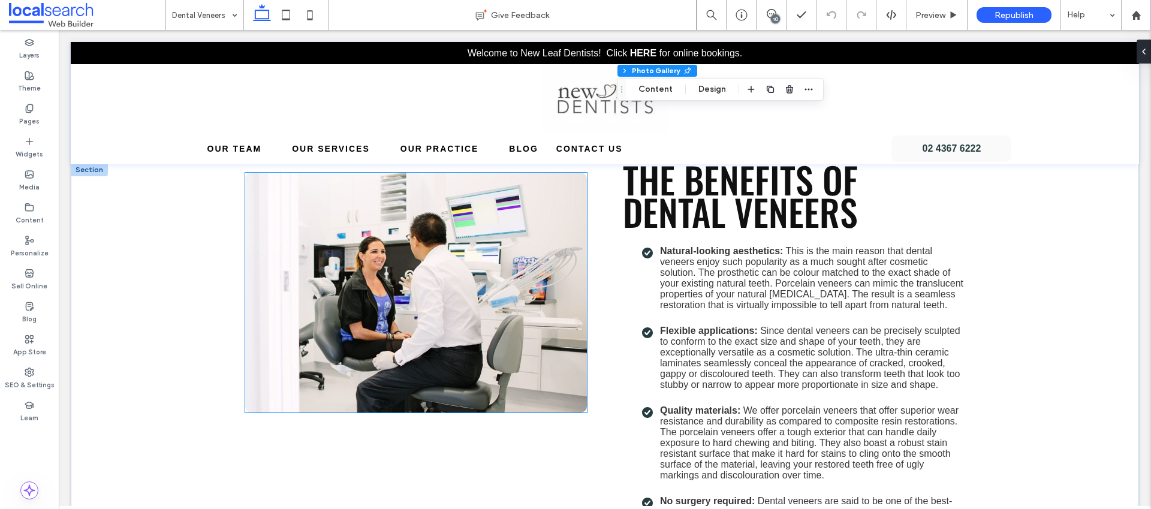
scroll to position [1491, 0]
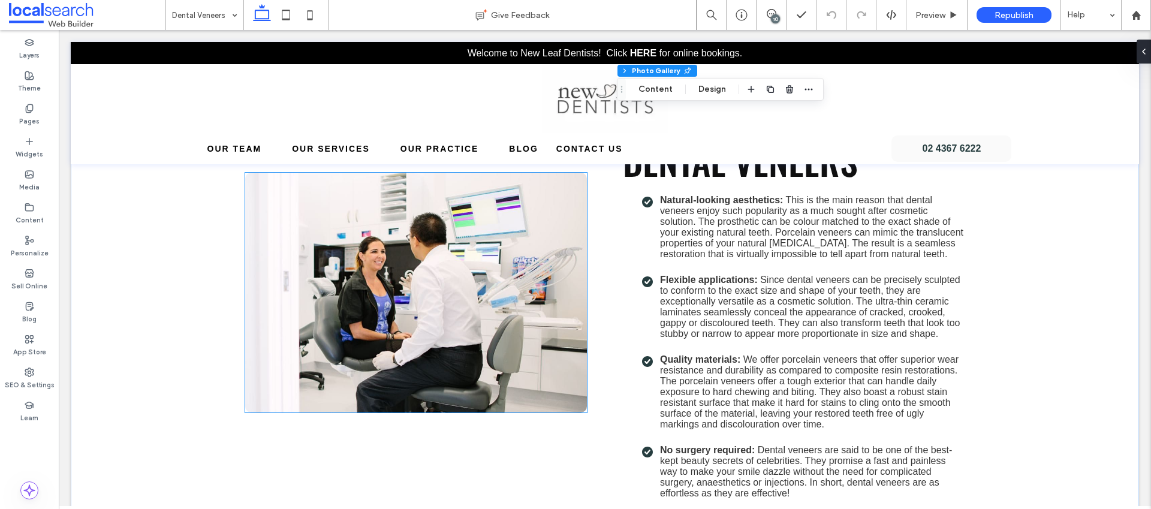
click at [452, 345] on link at bounding box center [416, 293] width 342 height 240
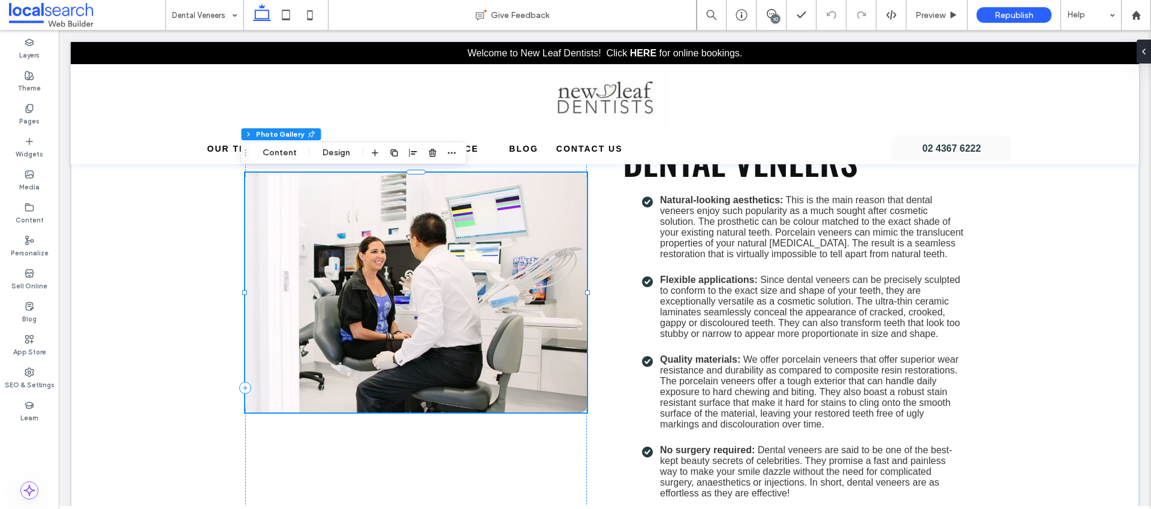
click at [452, 345] on link at bounding box center [416, 293] width 342 height 240
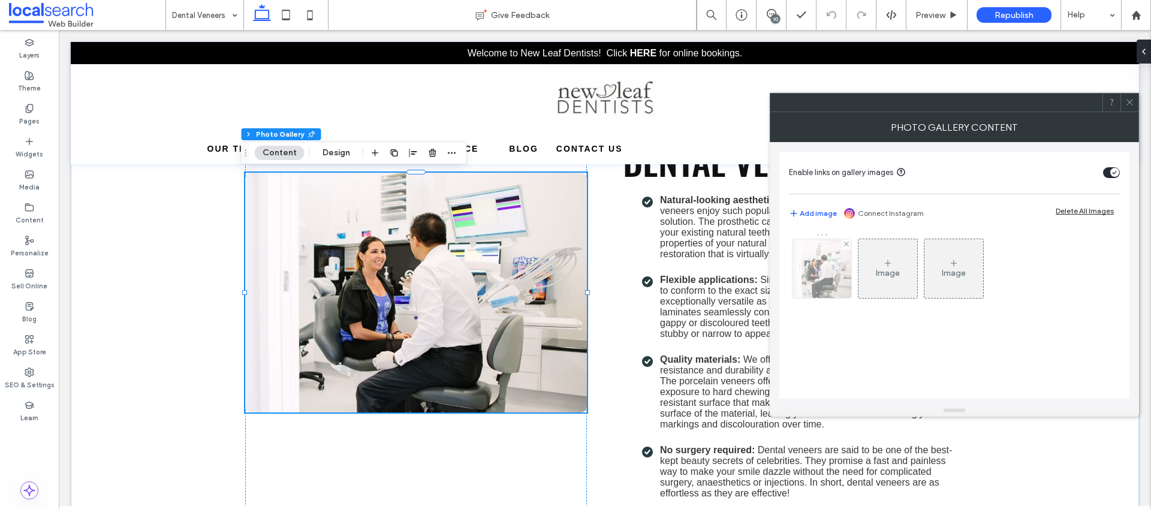
click at [815, 282] on img at bounding box center [822, 268] width 59 height 59
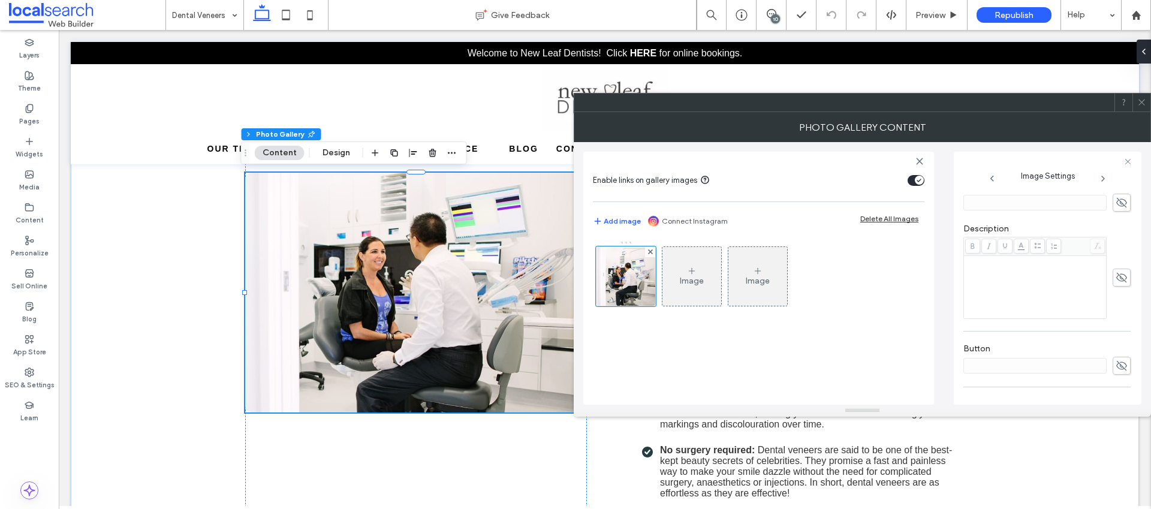
scroll to position [372, 0]
click at [1140, 104] on use at bounding box center [1142, 103] width 6 height 6
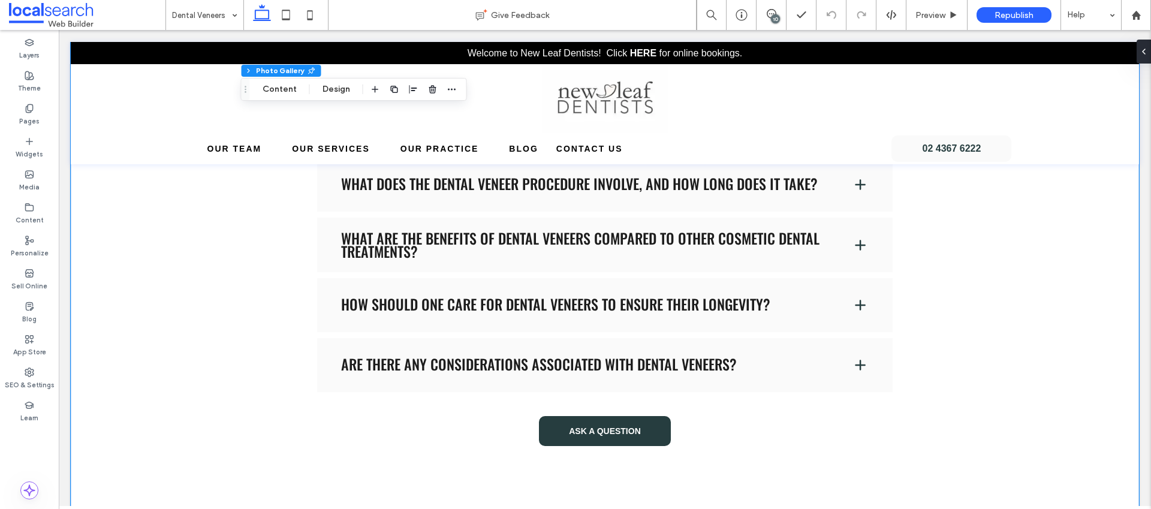
scroll to position [2447, 0]
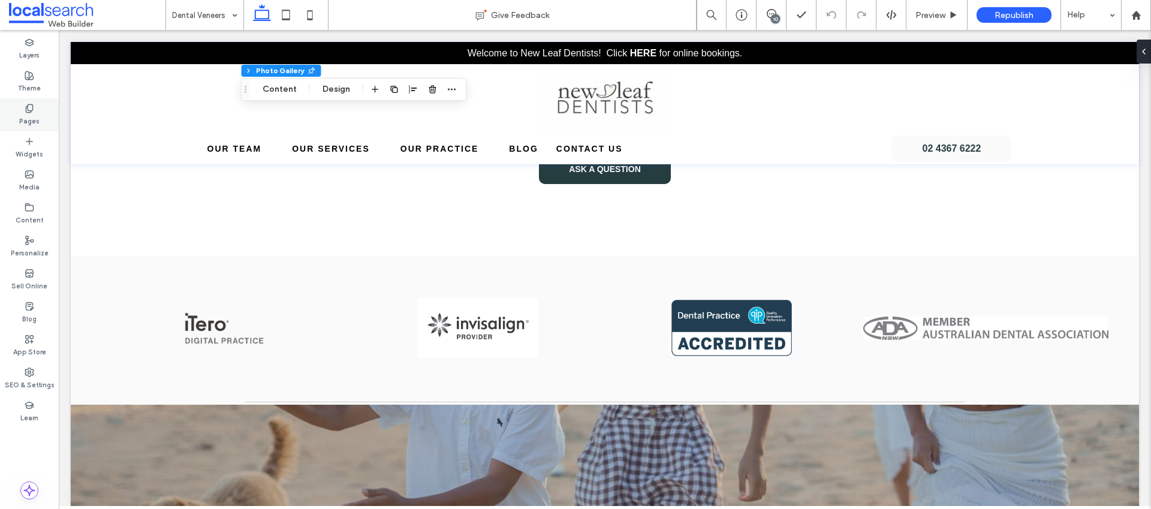
click at [32, 121] on label "Pages" at bounding box center [29, 119] width 20 height 13
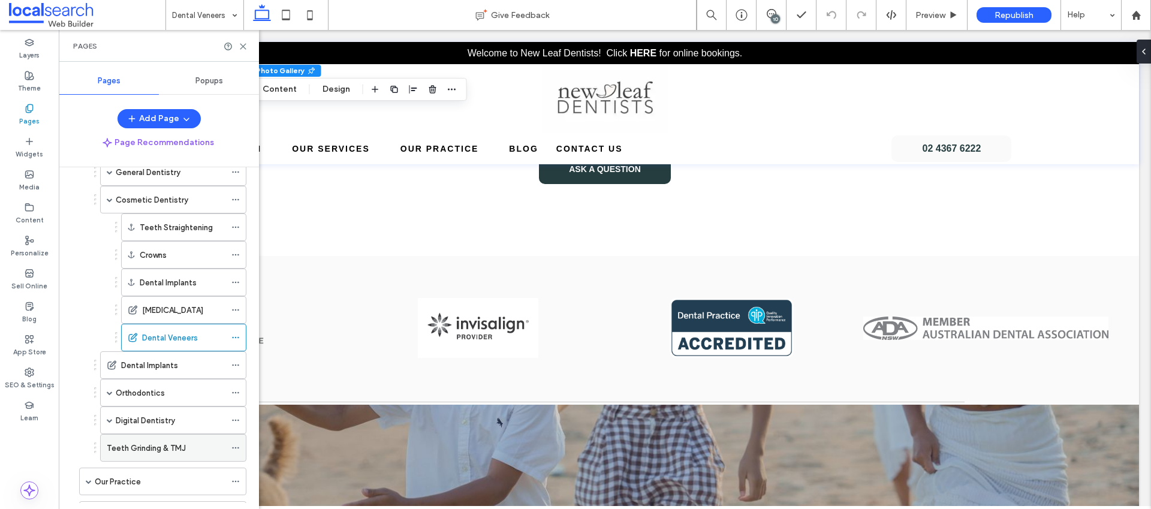
scroll to position [213, 0]
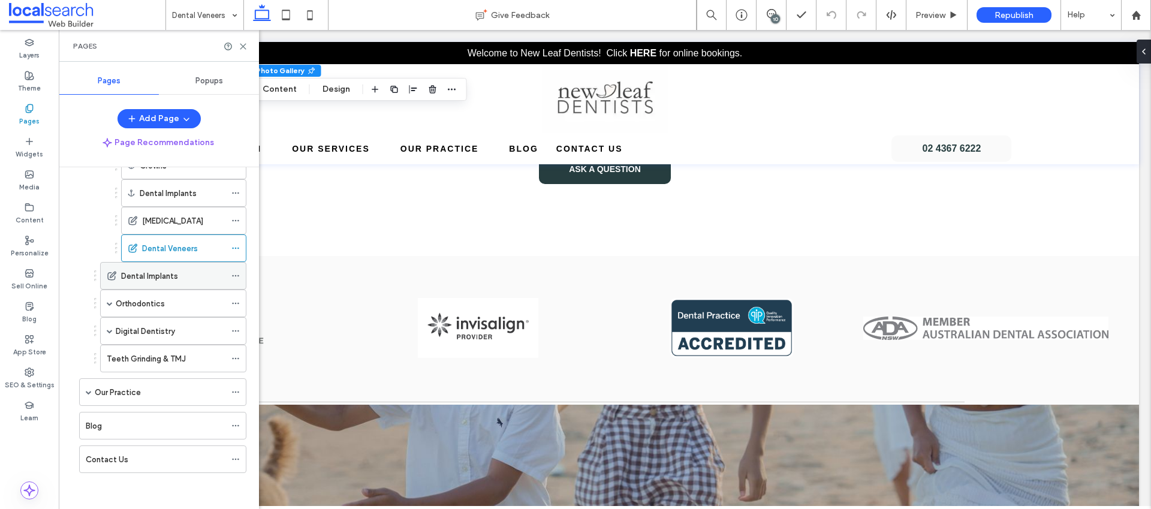
click at [152, 275] on label "Dental Implants" at bounding box center [149, 276] width 57 height 21
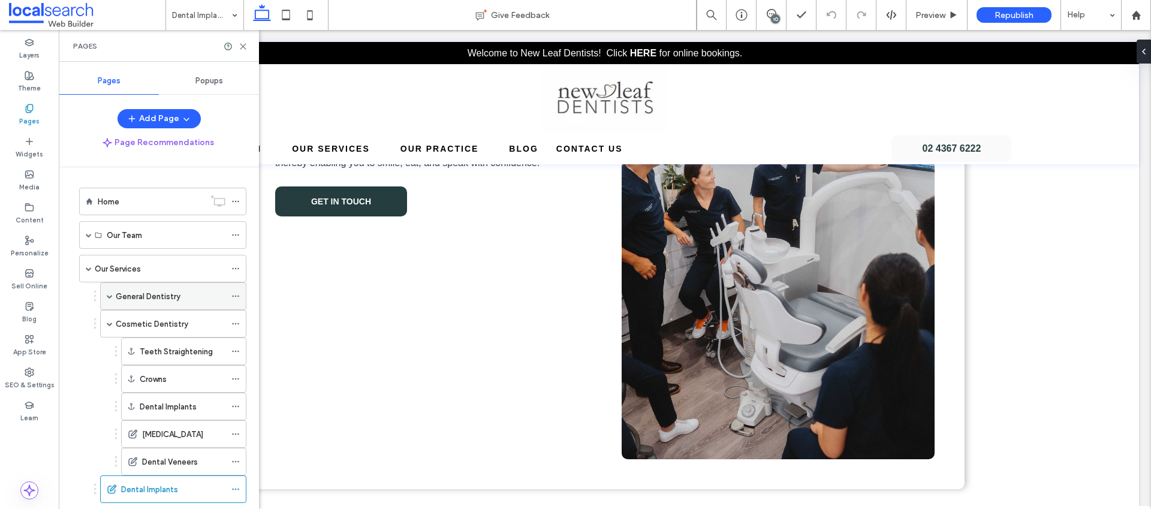
drag, startPoint x: 110, startPoint y: 296, endPoint x: 119, endPoint y: 299, distance: 9.5
click at [109, 296] on span at bounding box center [110, 296] width 6 height 6
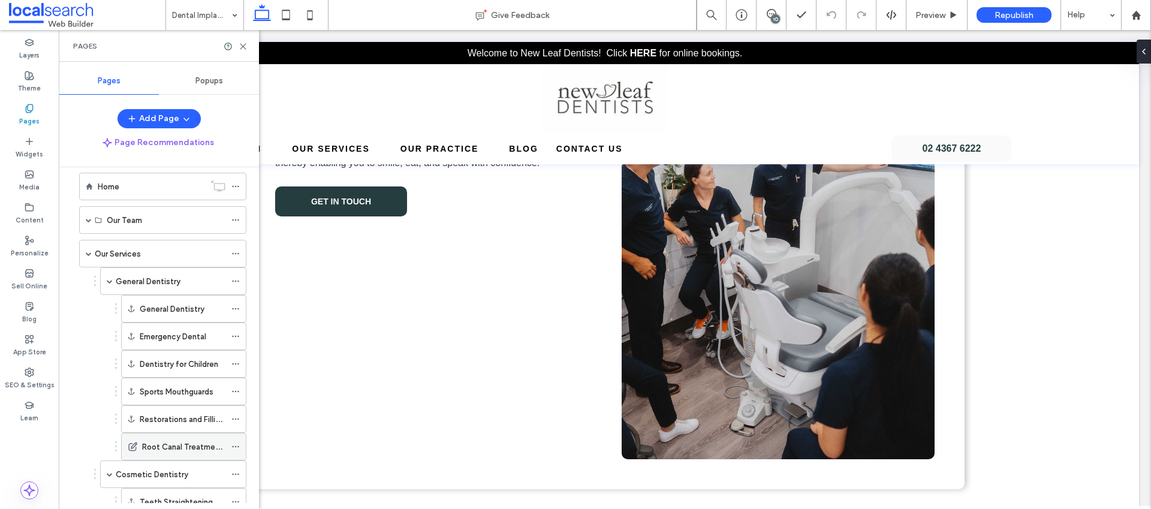
scroll to position [23, 0]
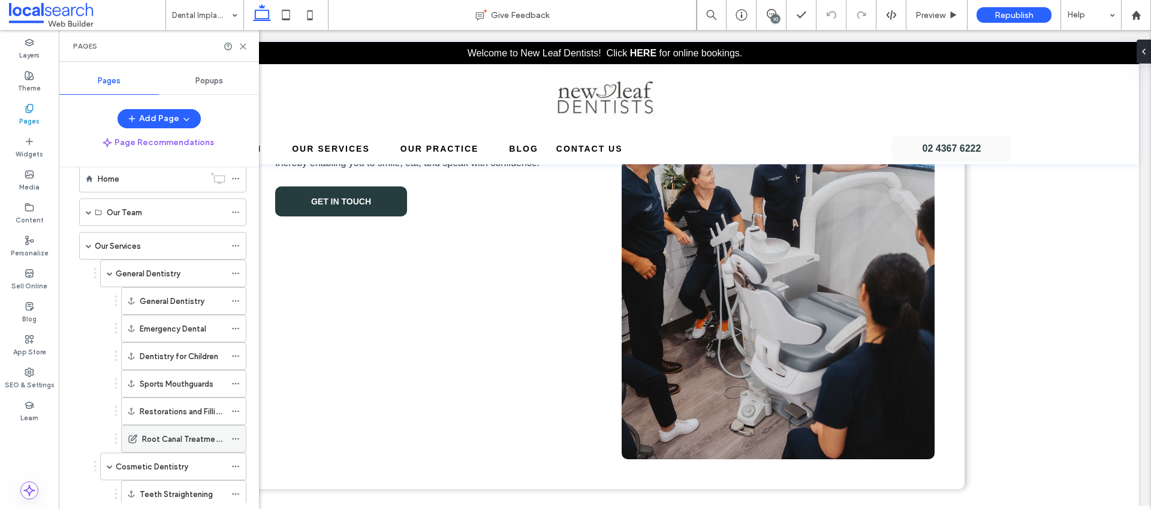
click at [166, 438] on label "Root Canal Treatments" at bounding box center [184, 439] width 85 height 21
click at [242, 43] on icon at bounding box center [243, 46] width 9 height 9
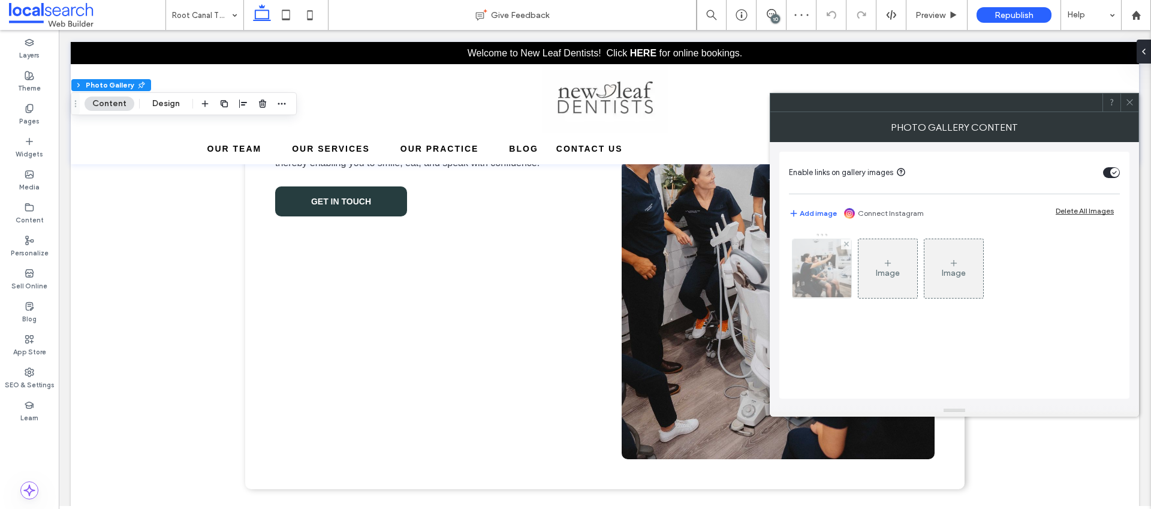
click at [811, 273] on div at bounding box center [822, 268] width 59 height 59
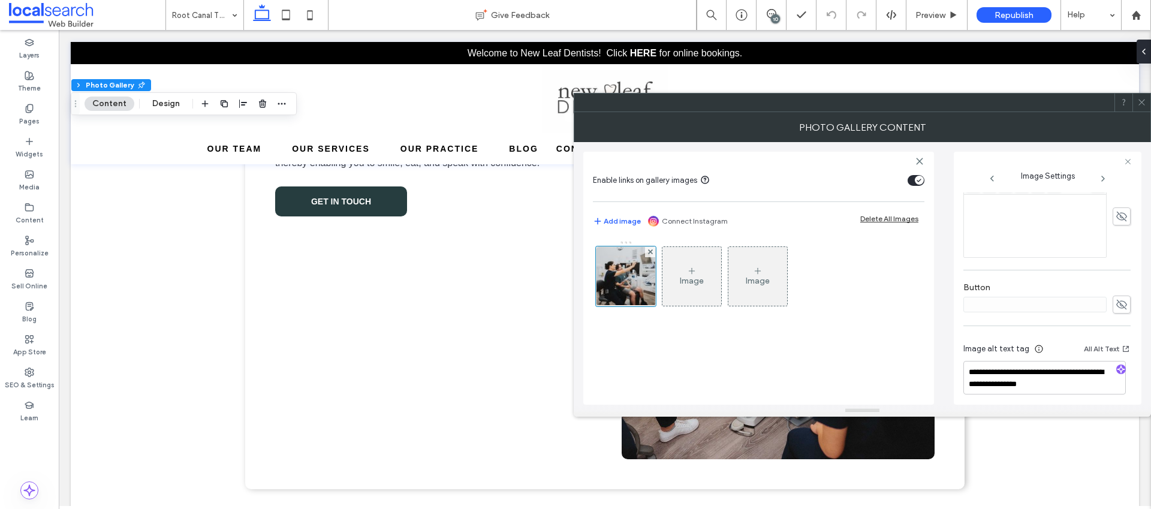
scroll to position [351, 0]
click at [1142, 109] on span at bounding box center [1142, 103] width 9 height 18
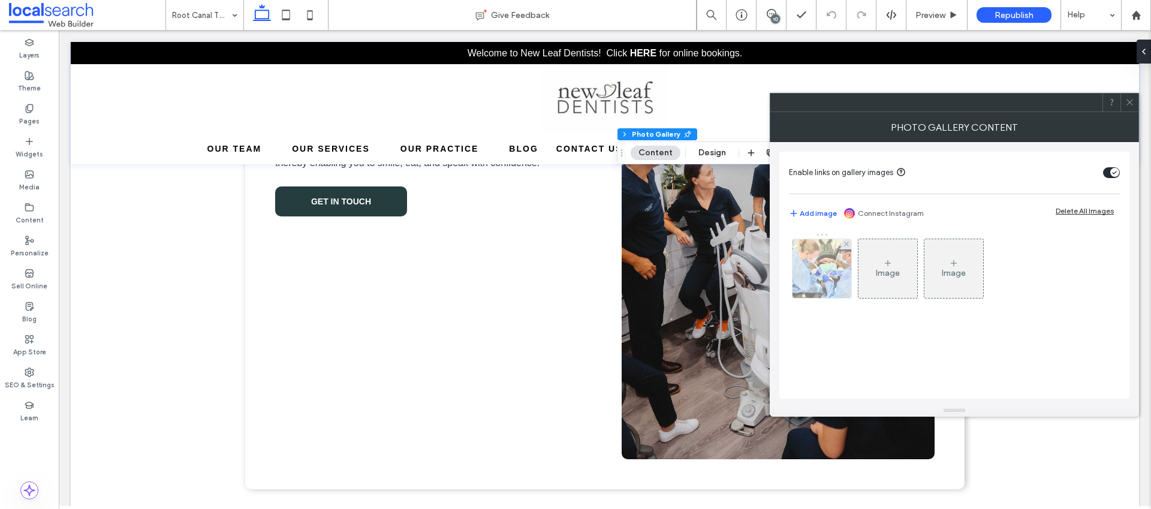
click at [813, 286] on img at bounding box center [822, 268] width 59 height 59
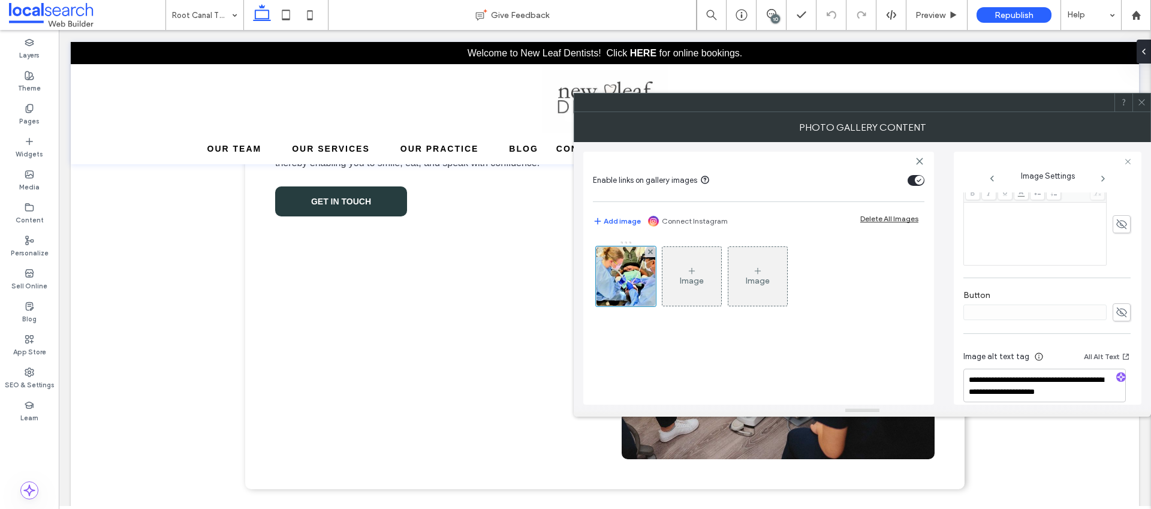
scroll to position [360, 0]
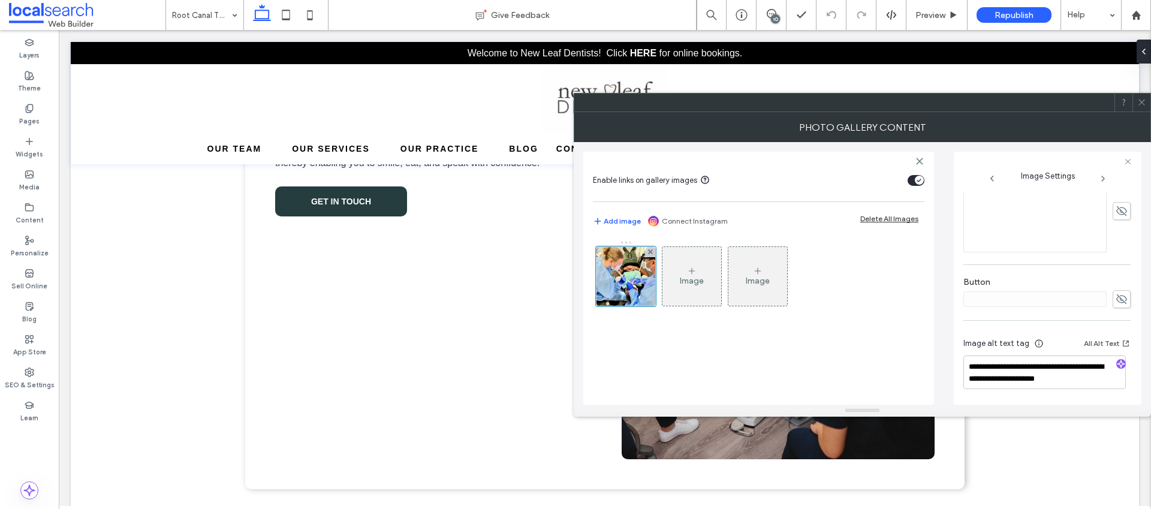
click at [1139, 102] on icon at bounding box center [1142, 102] width 9 height 9
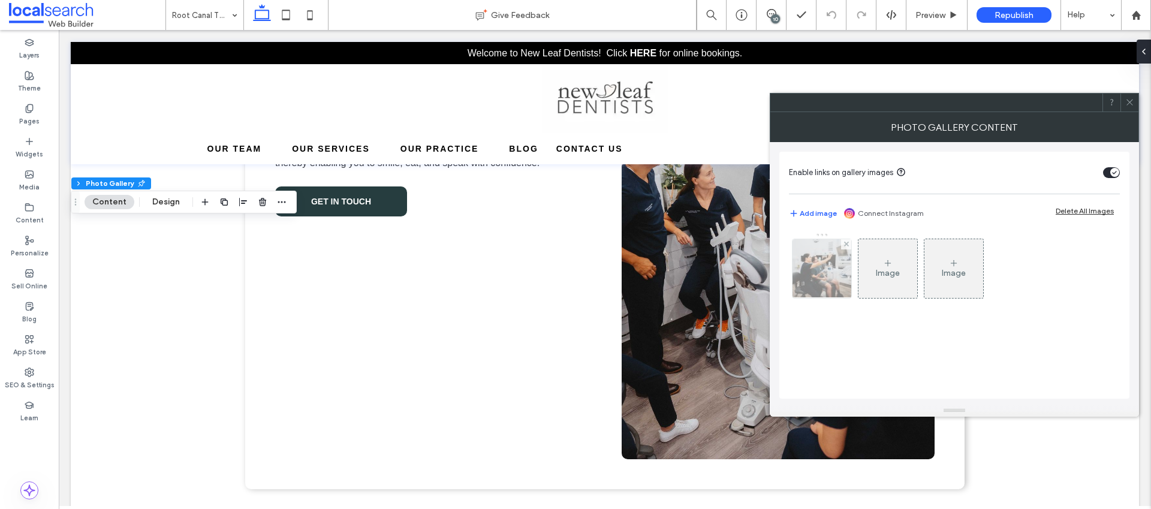
click at [827, 265] on img at bounding box center [822, 268] width 88 height 59
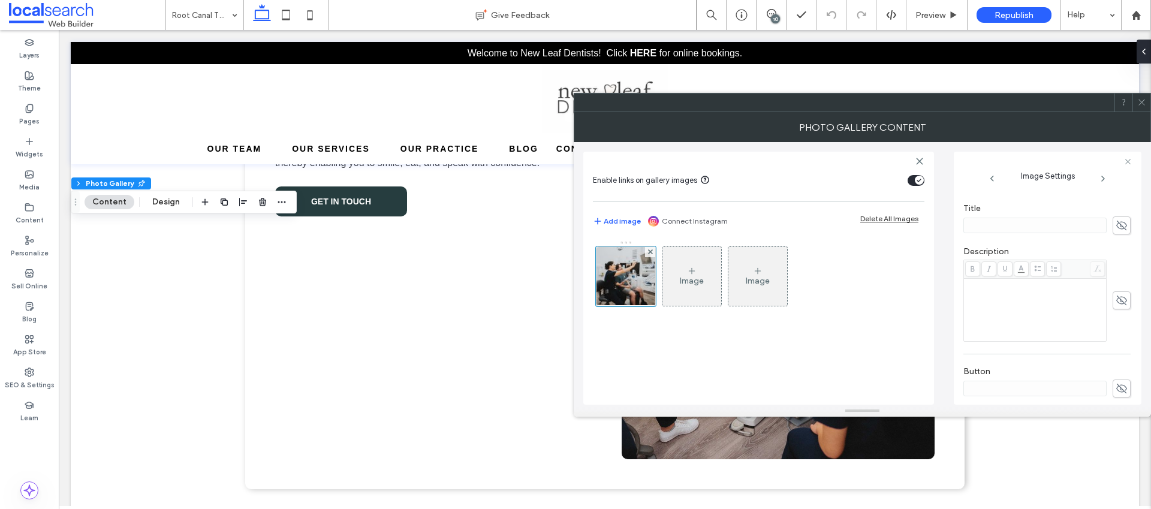
scroll to position [351, 0]
click at [1144, 101] on use at bounding box center [1142, 103] width 6 height 6
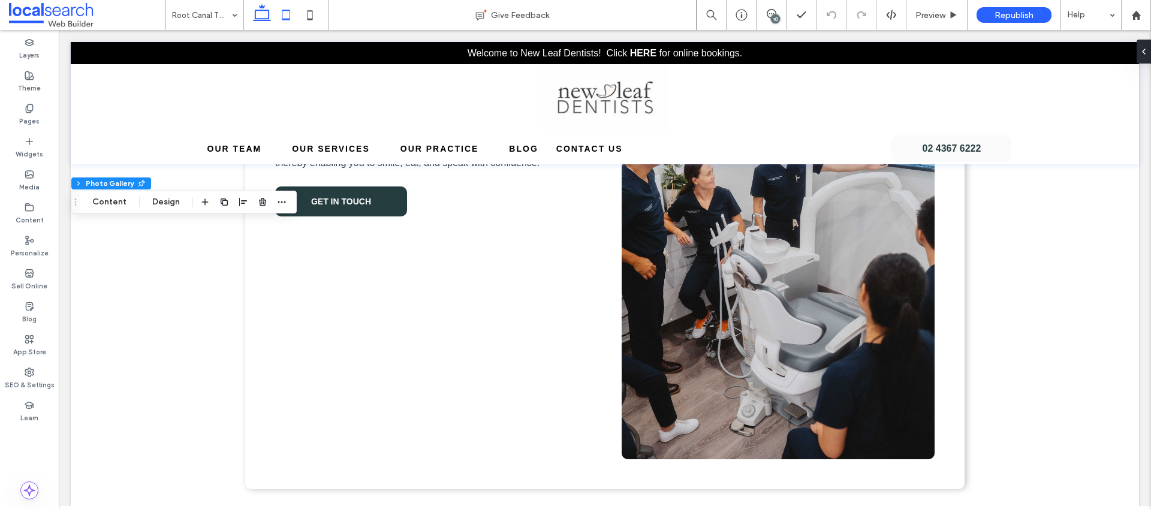
click at [295, 12] on icon at bounding box center [286, 15] width 24 height 24
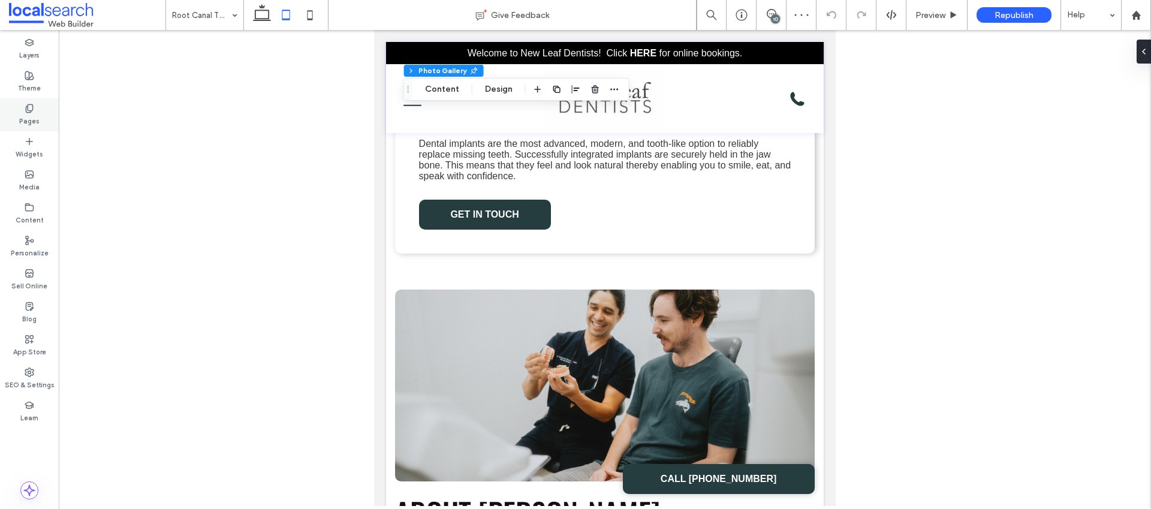
click at [24, 113] on label "Pages" at bounding box center [29, 119] width 20 height 13
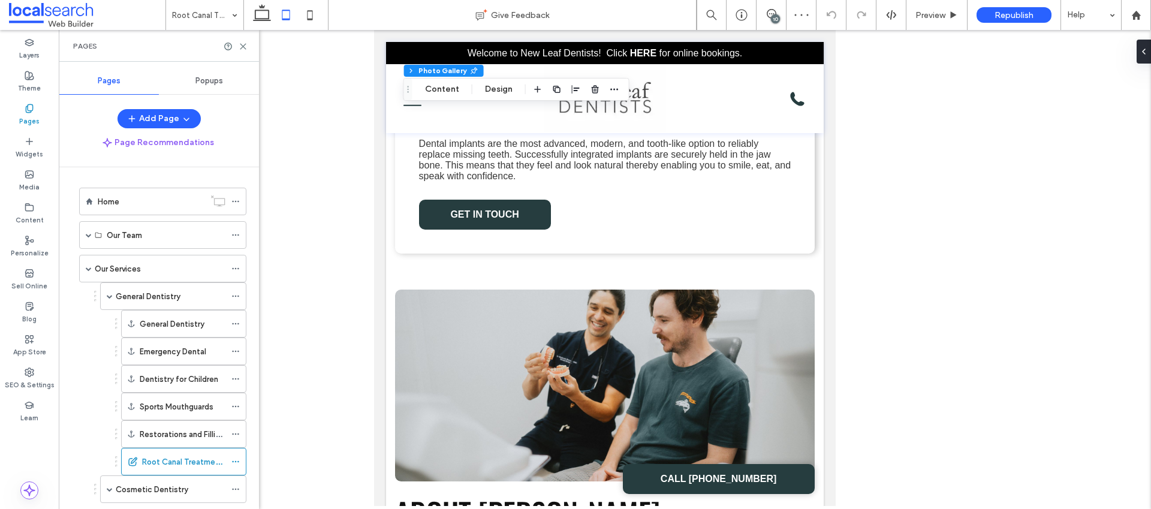
click at [109, 197] on label "Home" at bounding box center [109, 201] width 22 height 21
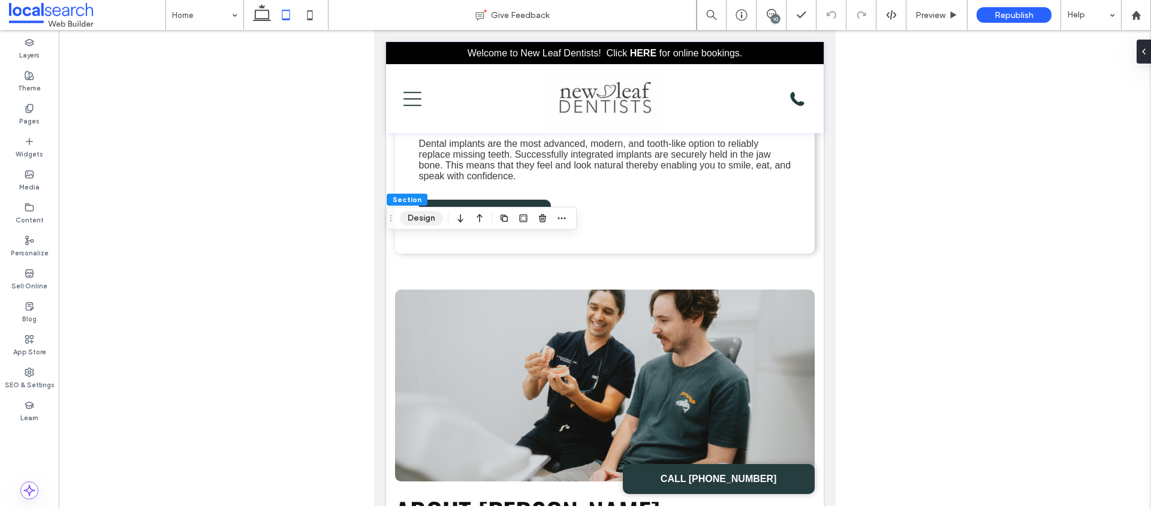
click at [421, 215] on button "Design" at bounding box center [421, 218] width 43 height 14
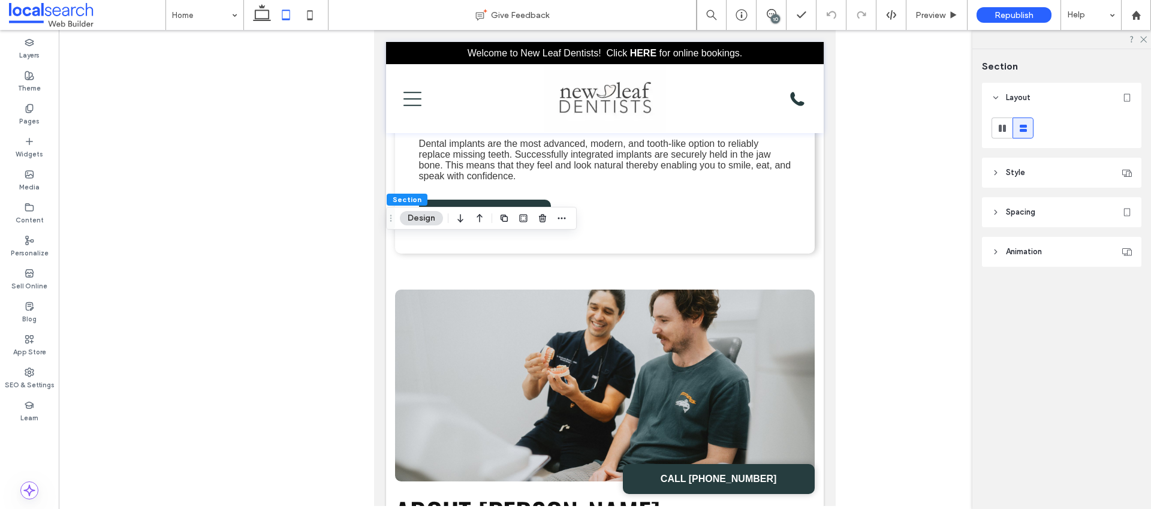
click at [1005, 209] on header "Spacing" at bounding box center [1062, 212] width 160 height 30
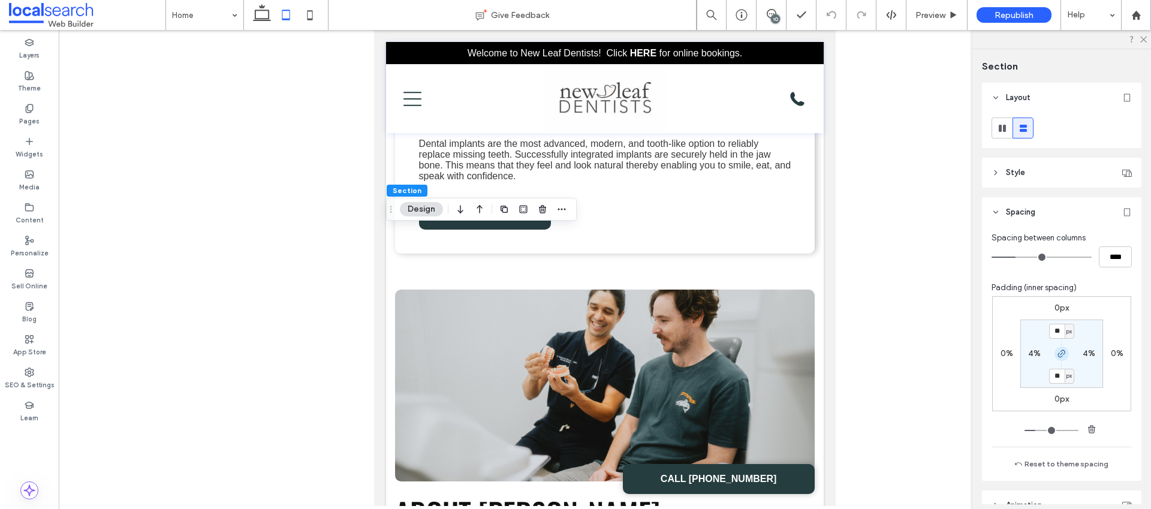
click at [1060, 353] on icon "button" at bounding box center [1062, 354] width 10 height 10
click at [1057, 334] on input "**" at bounding box center [1057, 331] width 16 height 15
type input "***"
click at [309, 14] on icon at bounding box center [310, 15] width 24 height 24
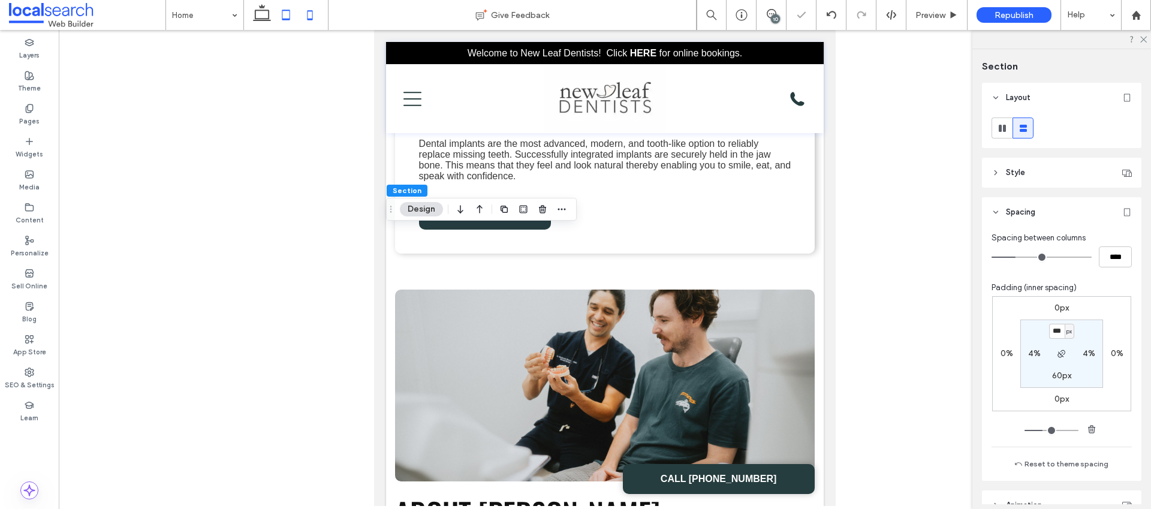
type input "*"
type input "***"
type input "**"
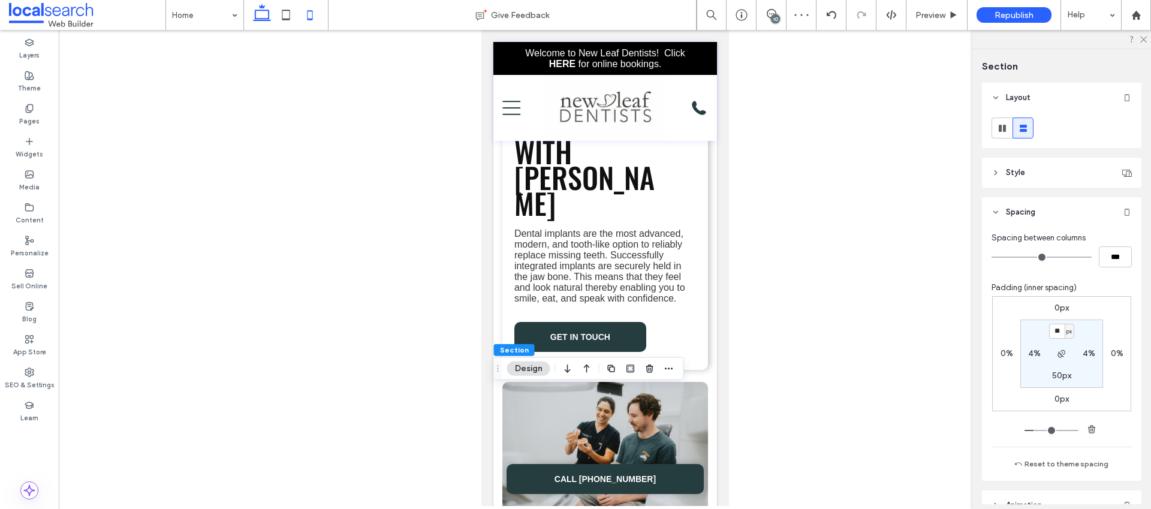
click at [260, 13] on icon at bounding box center [262, 15] width 24 height 24
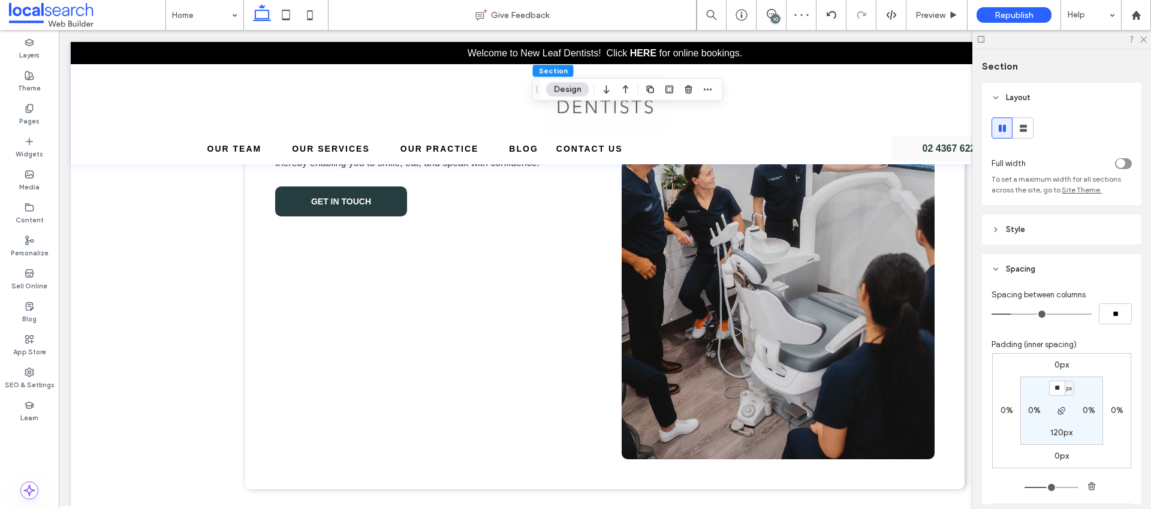
type input "***"
click at [306, 3] on icon at bounding box center [310, 15] width 24 height 24
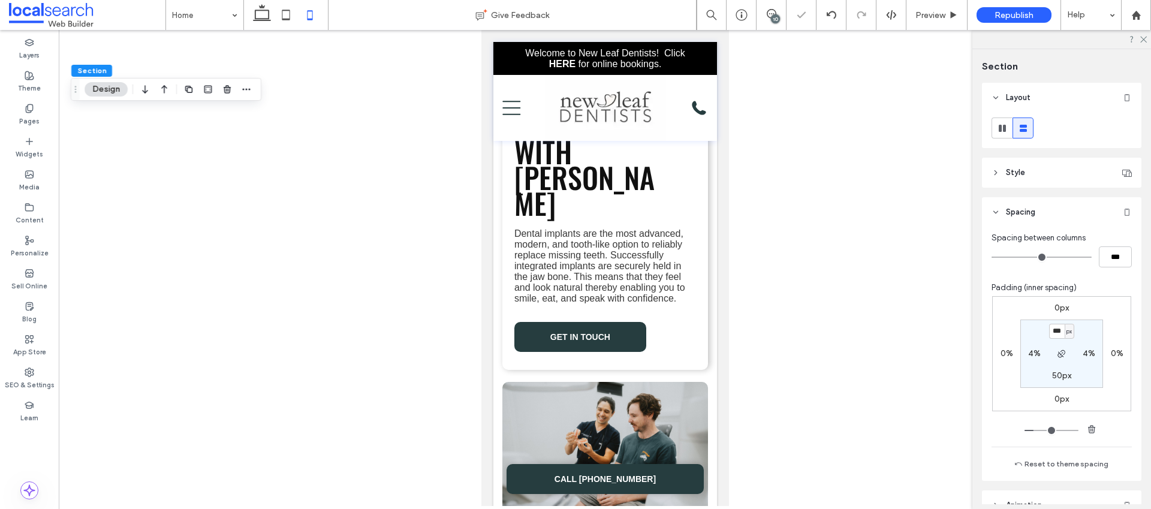
type input "**"
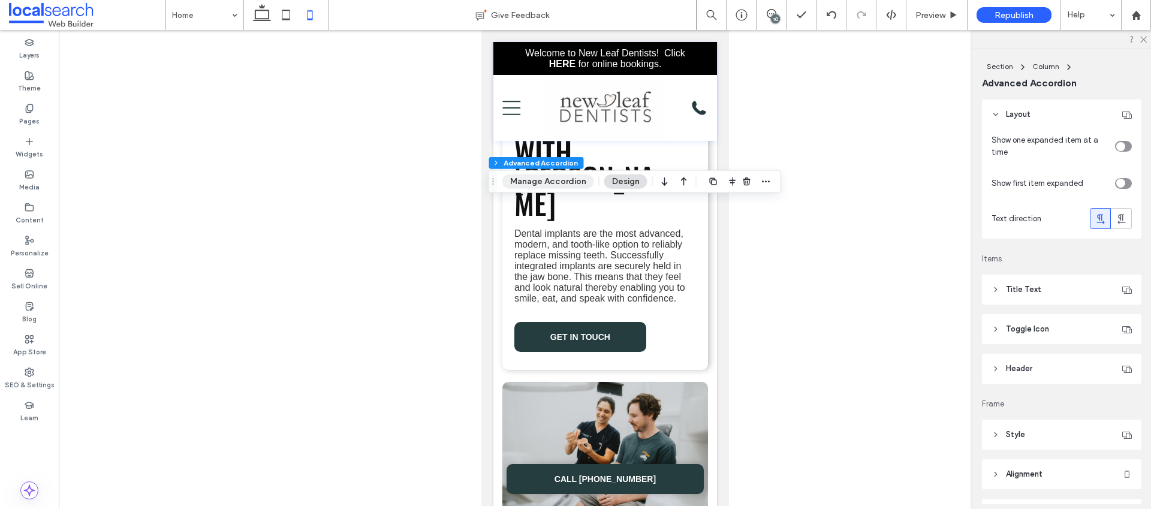
click at [561, 185] on button "Manage Accordion" at bounding box center [549, 182] width 92 height 14
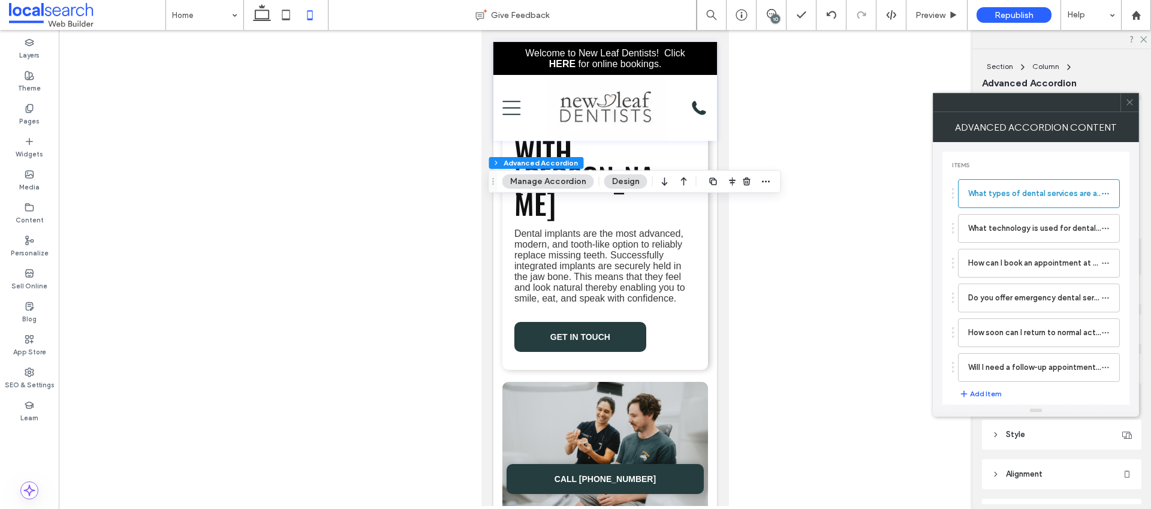
click at [636, 184] on button "Design" at bounding box center [626, 182] width 43 height 14
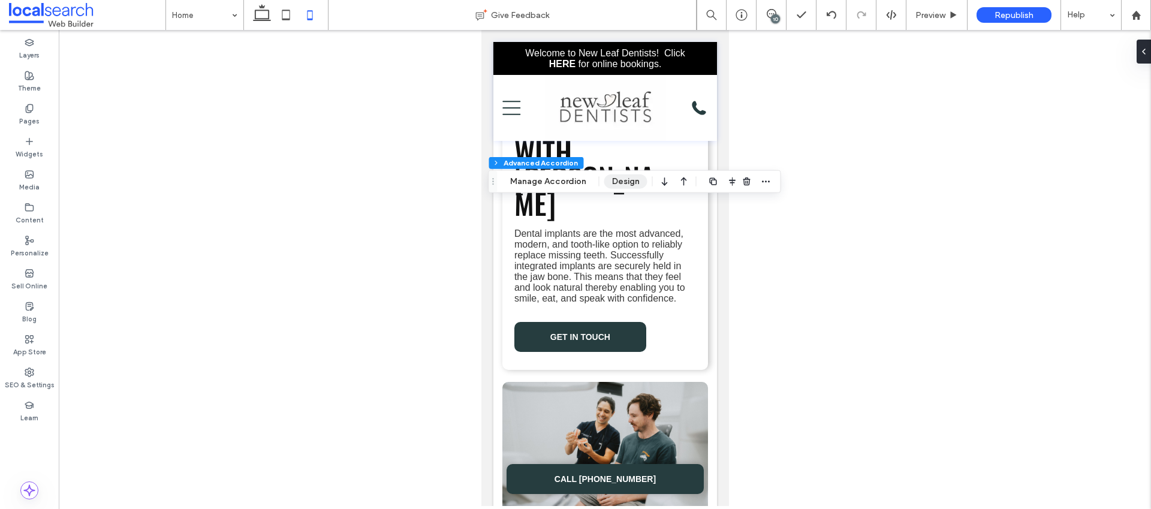
click at [634, 184] on button "Design" at bounding box center [626, 182] width 43 height 14
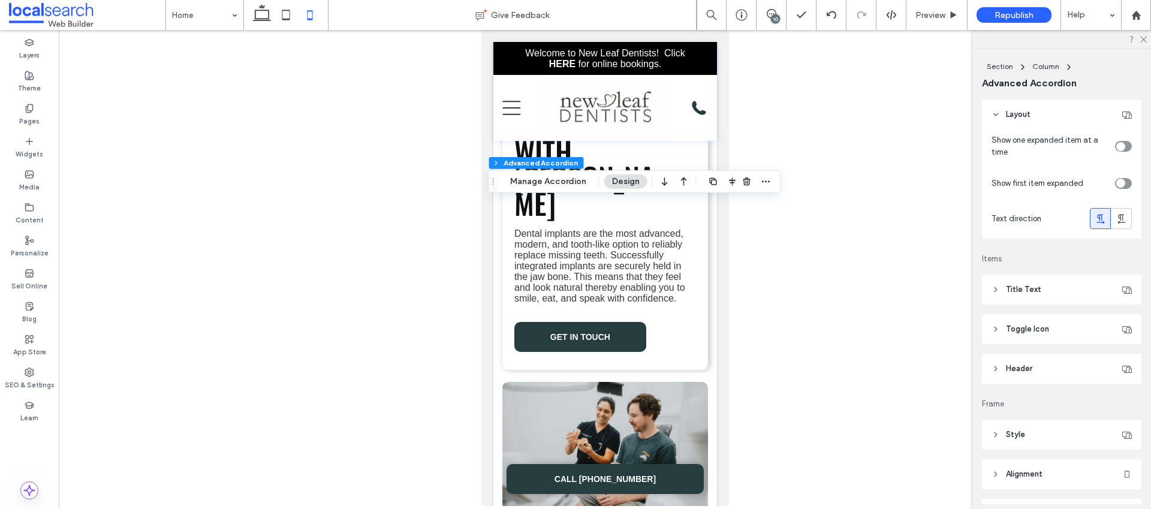
click at [996, 289] on icon at bounding box center [996, 289] width 8 height 8
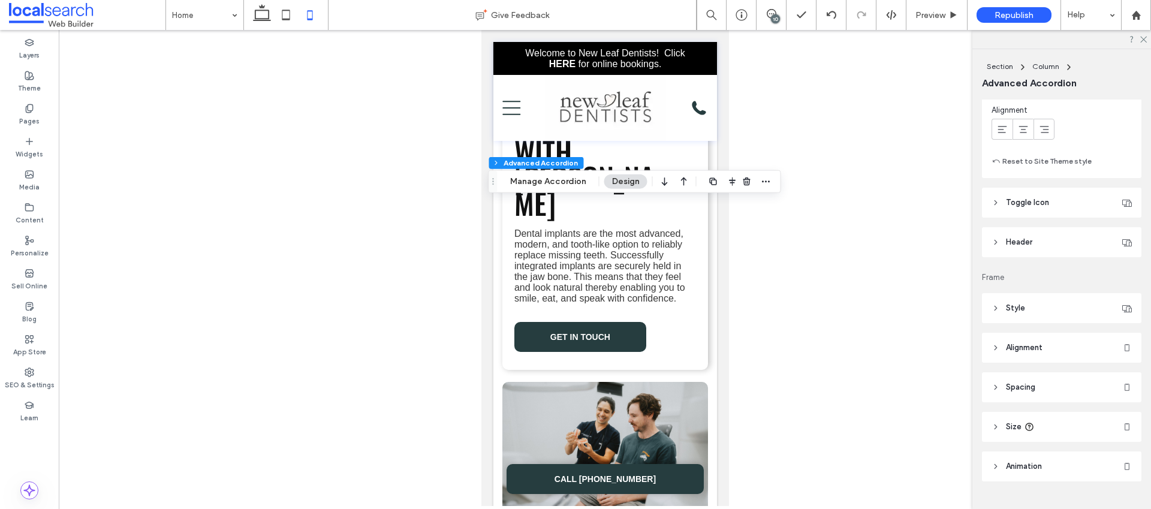
scroll to position [539, 0]
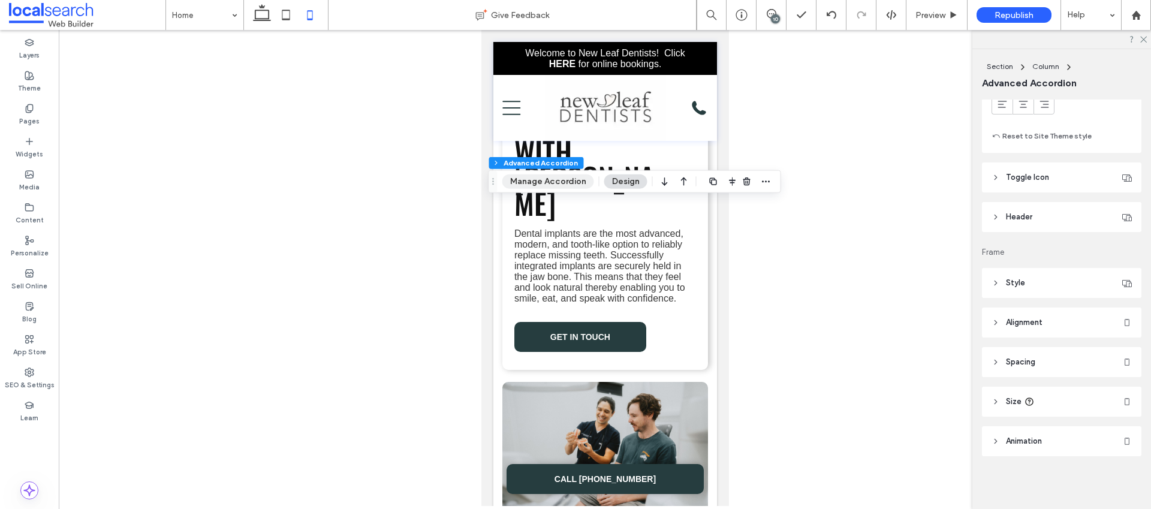
click at [536, 175] on button "Manage Accordion" at bounding box center [549, 182] width 92 height 14
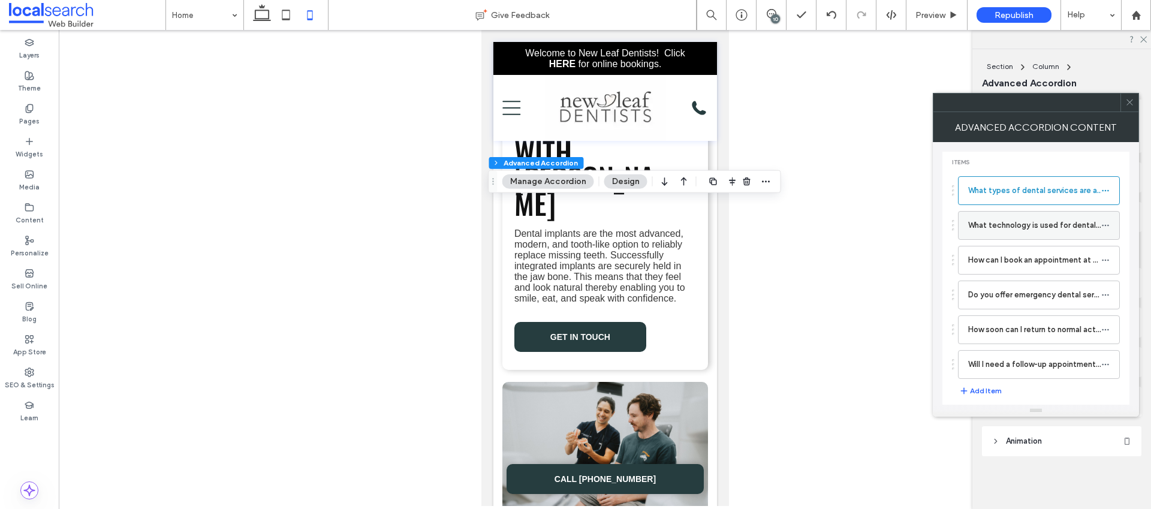
scroll to position [6, 0]
click at [1042, 191] on label "What types of dental services are available at New Leaf Dentists on the [GEOGRA…" at bounding box center [1035, 188] width 133 height 24
click at [975, 184] on label "What types of dental services are available at New Leaf Dentists on the [GEOGRA…" at bounding box center [1035, 188] width 133 height 24
click at [1136, 104] on div at bounding box center [1130, 103] width 18 height 18
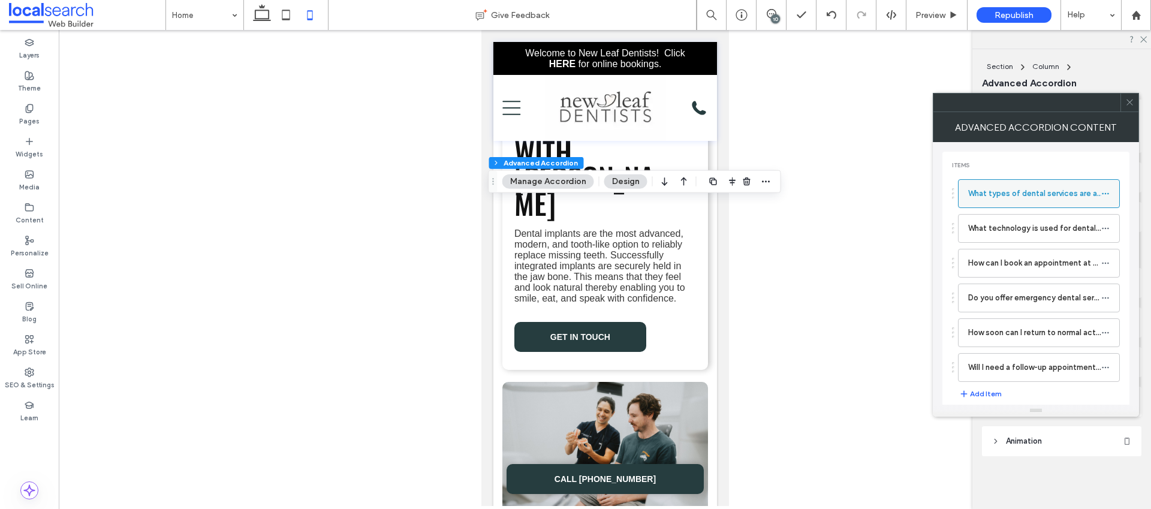
click at [1025, 190] on label "What types of dental services are available at New Leaf Dentists on the [GEOGRA…" at bounding box center [1035, 194] width 133 height 24
click at [1011, 202] on label "What types of dental services are available at New Leaf Dentists on the [GEOGRA…" at bounding box center [1035, 194] width 133 height 24
click at [1012, 228] on label "What technology is used for dental services?" at bounding box center [1035, 228] width 133 height 24
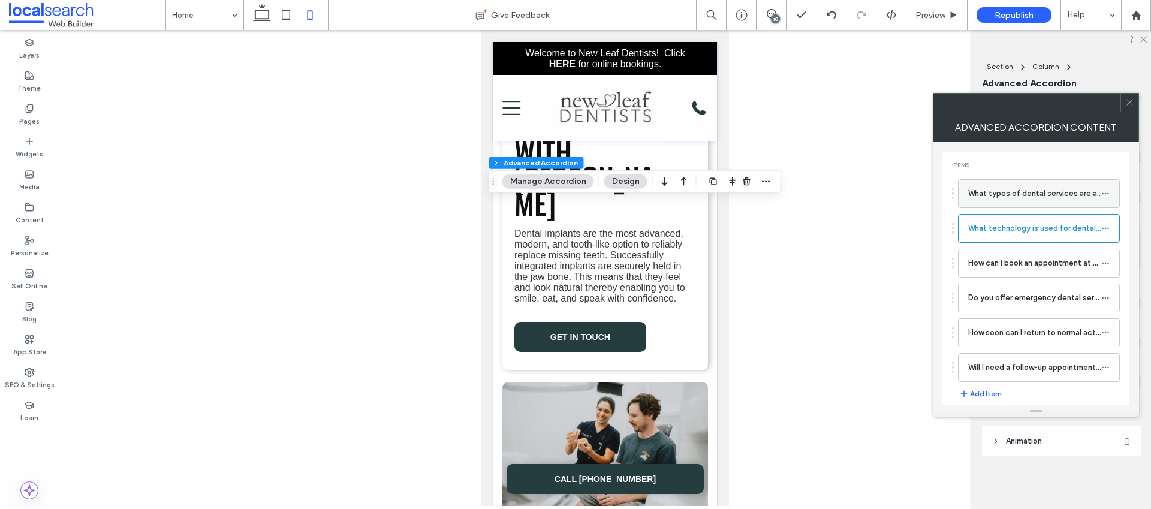
click at [1055, 183] on label "What types of dental services are available at New Leaf Dentists on the [GEOGRA…" at bounding box center [1035, 194] width 133 height 24
click at [1129, 105] on icon at bounding box center [1130, 102] width 9 height 9
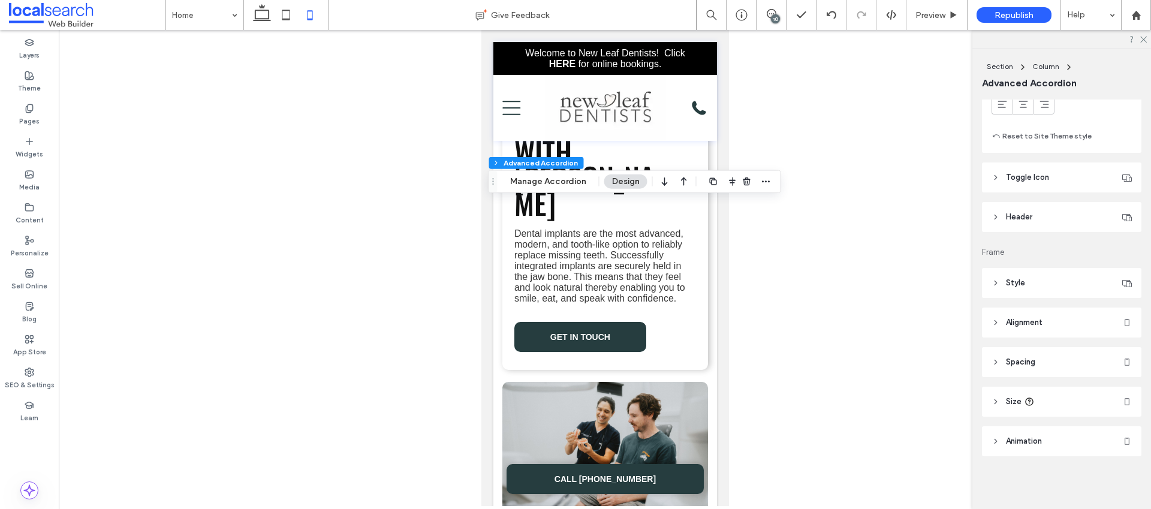
click at [993, 213] on icon at bounding box center [996, 217] width 8 height 8
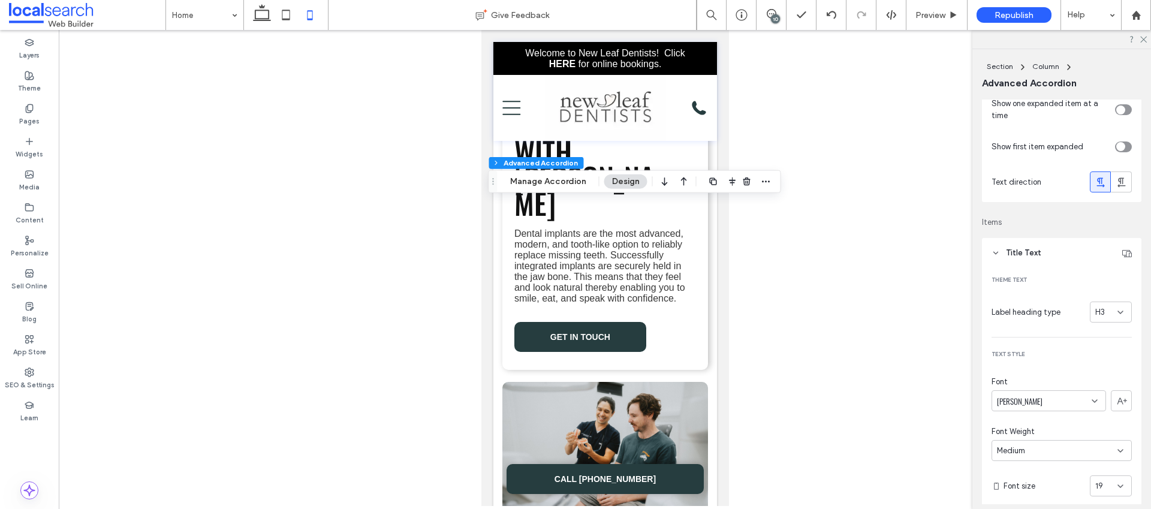
scroll to position [0, 0]
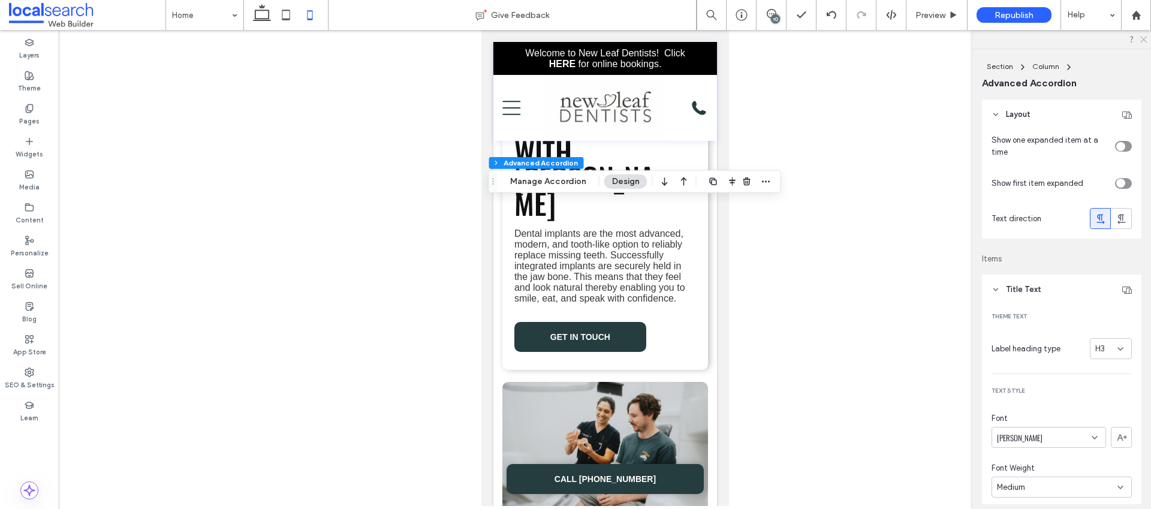
click at [1140, 35] on icon at bounding box center [1143, 39] width 8 height 8
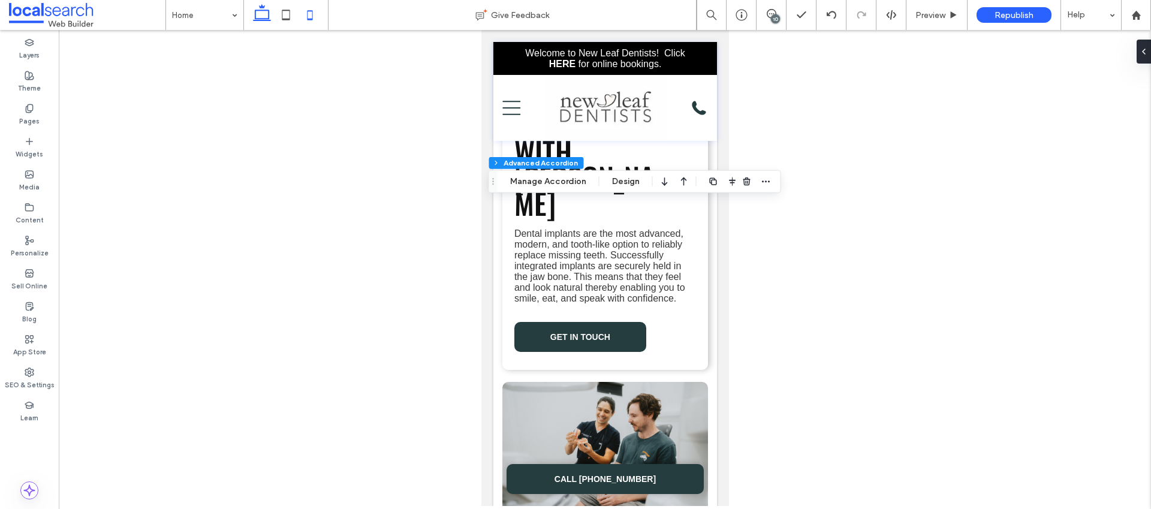
click at [261, 13] on icon at bounding box center [262, 15] width 24 height 24
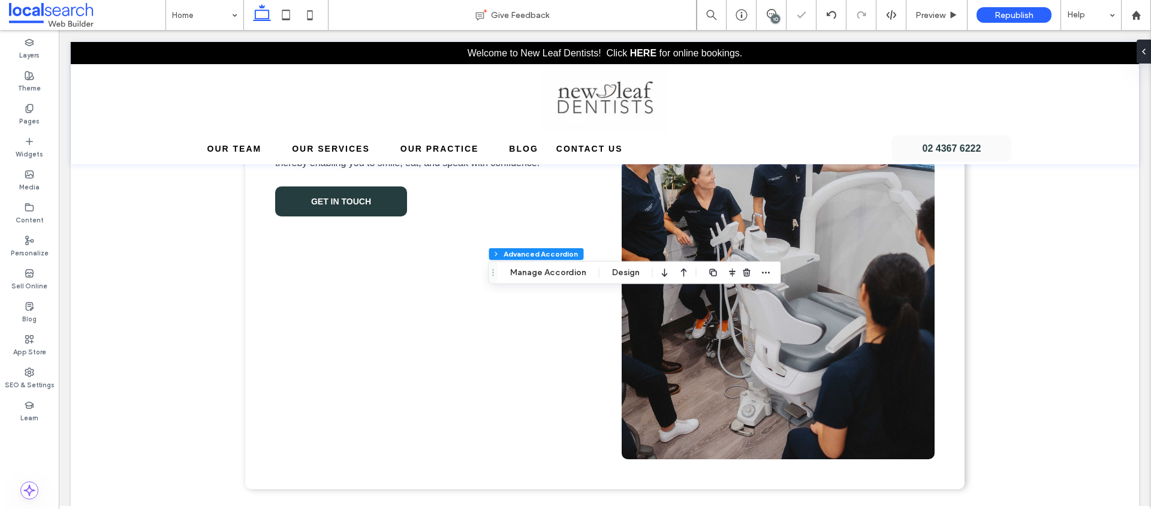
type input "**"
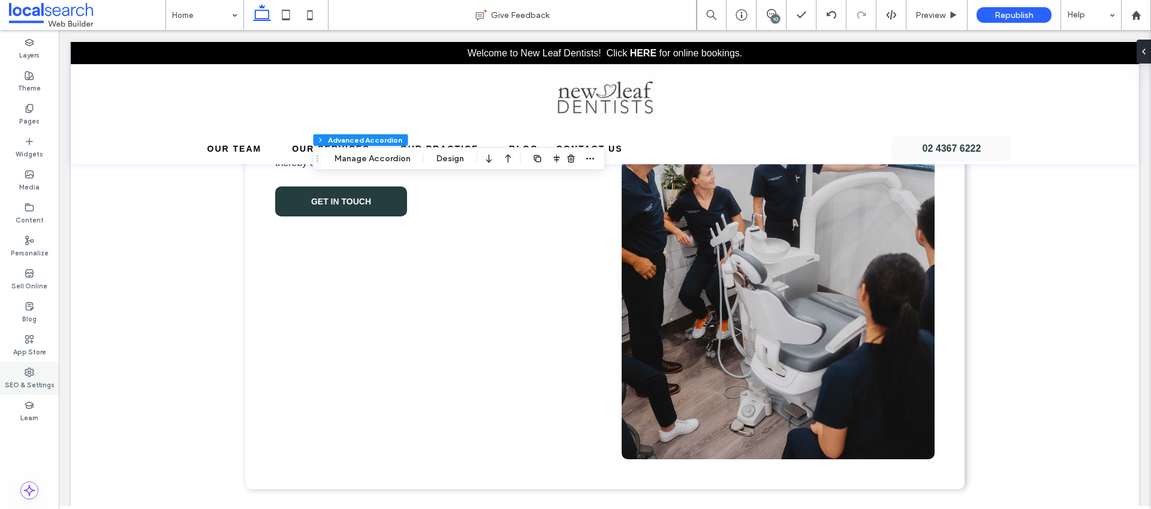
click at [23, 383] on label "SEO & Settings" at bounding box center [30, 383] width 50 height 13
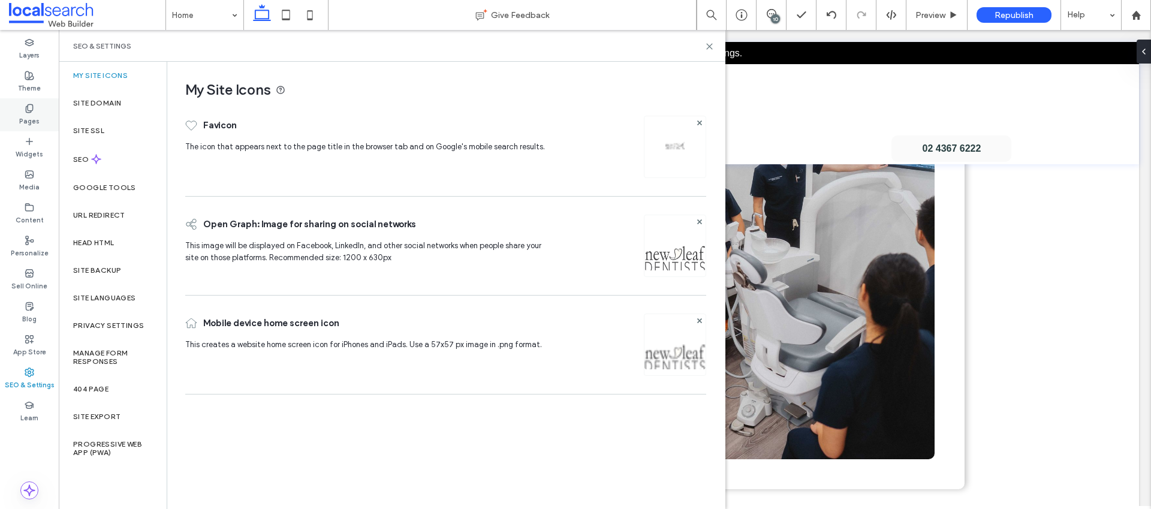
click at [44, 104] on div "Pages" at bounding box center [29, 114] width 59 height 33
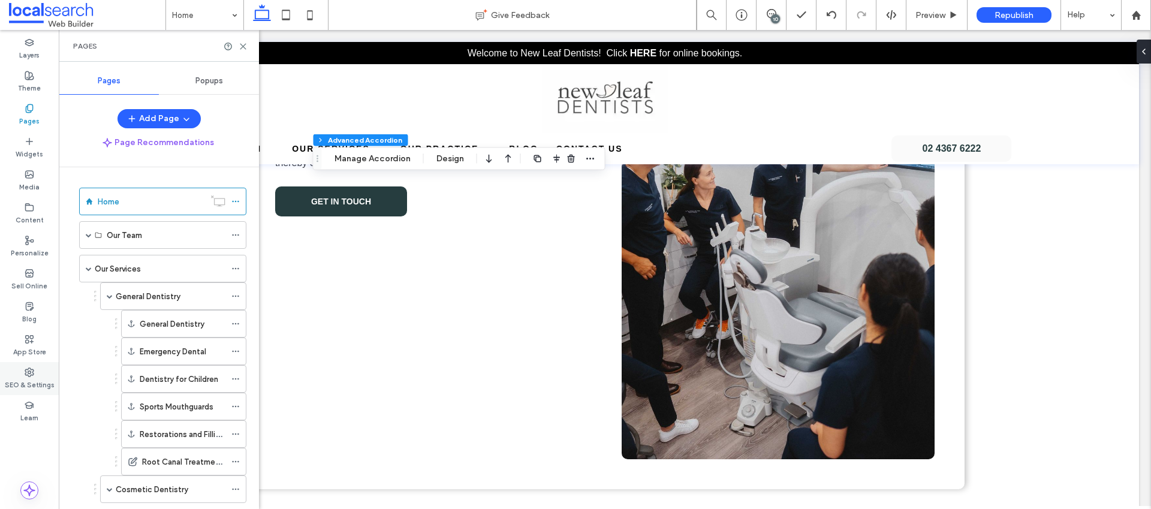
click at [21, 378] on label "SEO & Settings" at bounding box center [30, 383] width 50 height 13
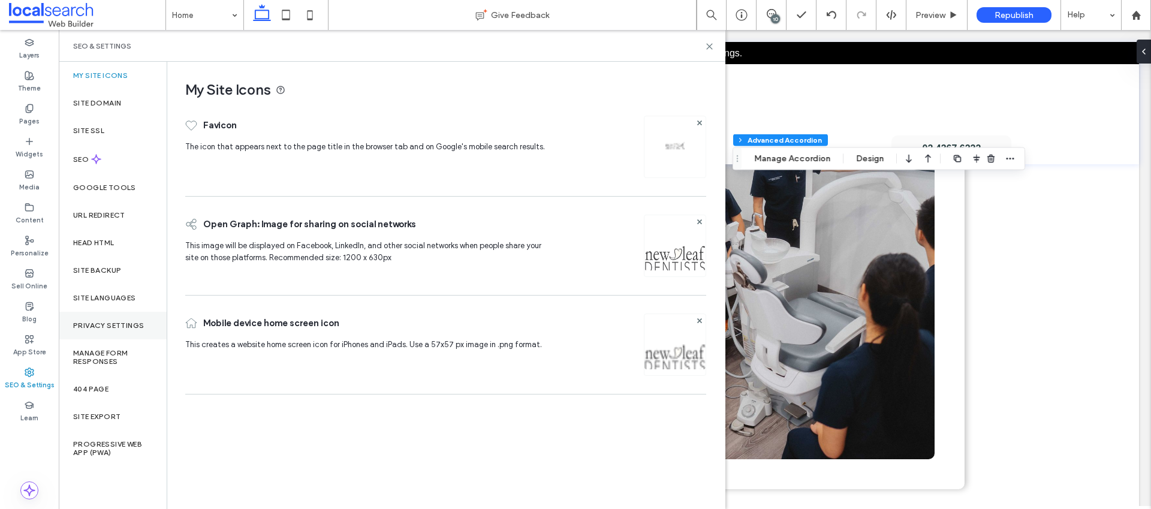
click at [127, 316] on div "Privacy Settings" at bounding box center [113, 326] width 108 height 28
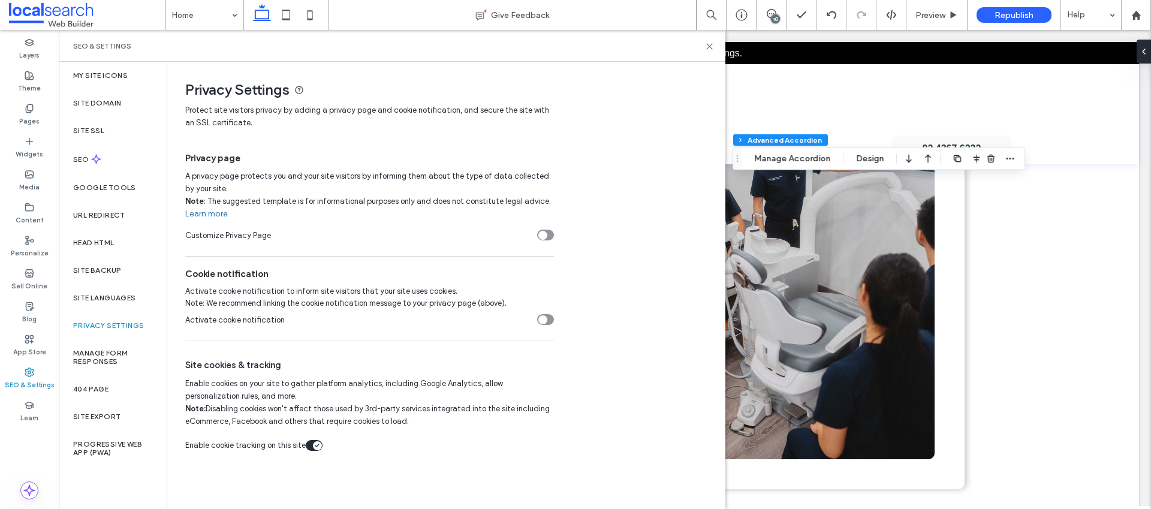
click at [547, 318] on div "toggle" at bounding box center [545, 319] width 17 height 11
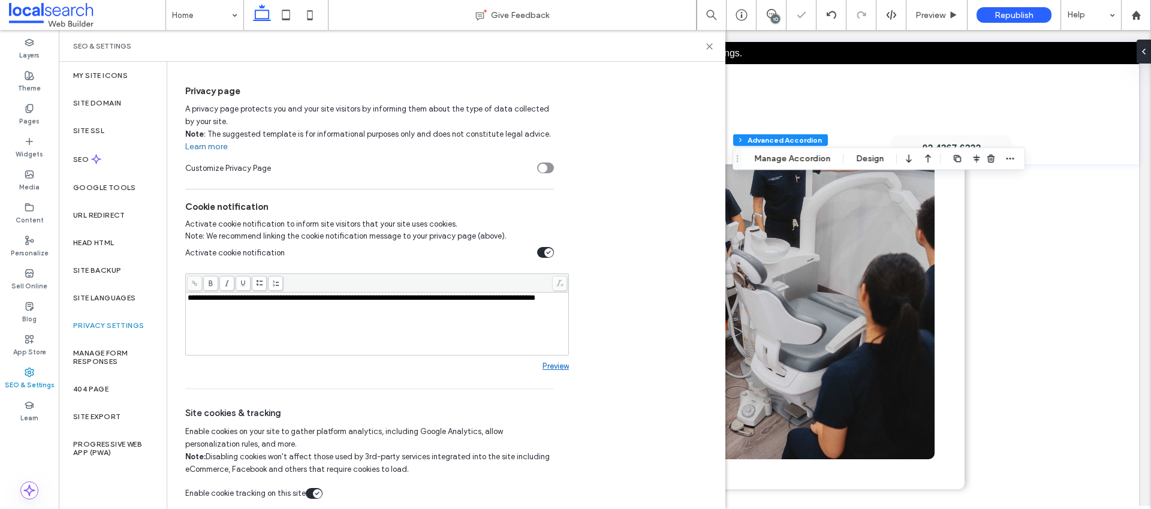
scroll to position [71, 0]
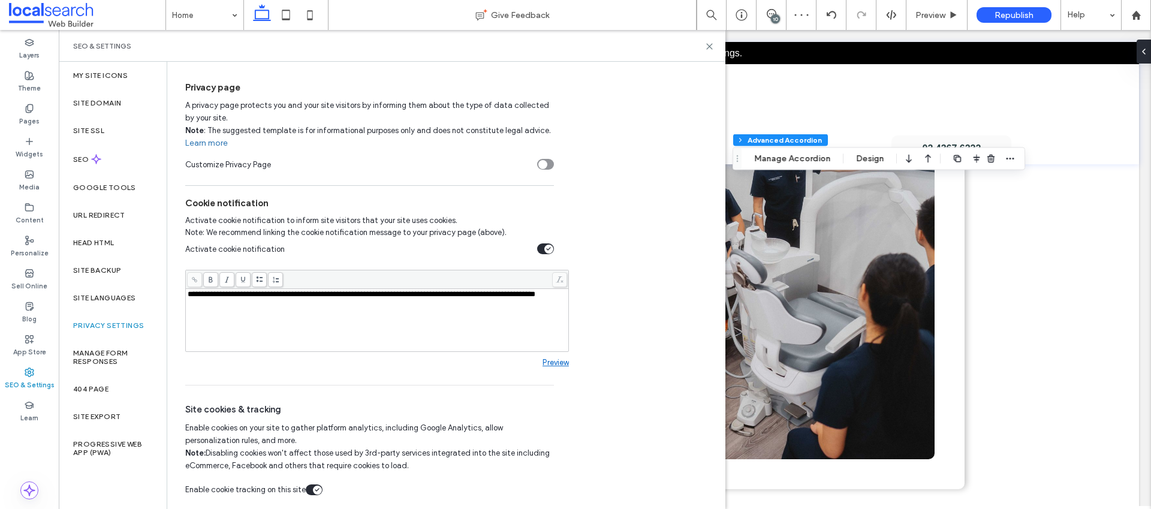
click at [560, 364] on link "Preview" at bounding box center [556, 362] width 26 height 9
click at [547, 163] on div "toggle" at bounding box center [545, 164] width 17 height 11
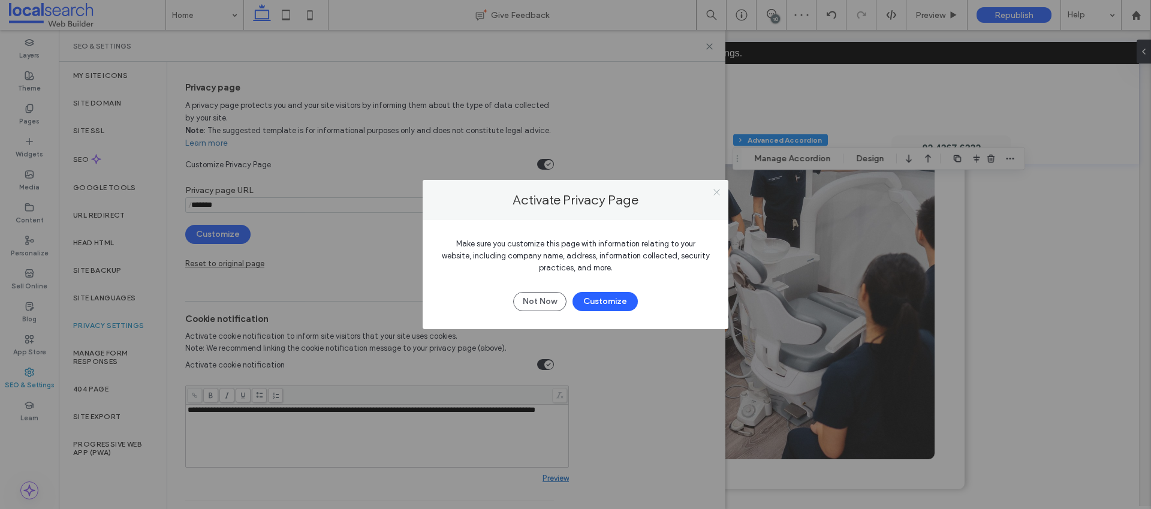
click at [714, 190] on icon at bounding box center [716, 192] width 9 height 9
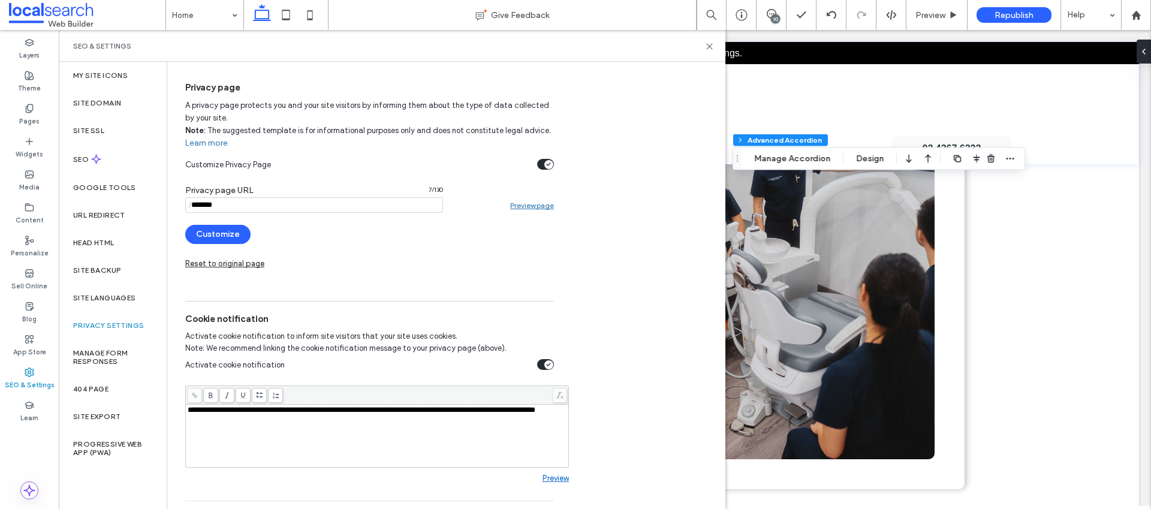
click at [547, 163] on icon "toggle" at bounding box center [548, 165] width 5 height 4
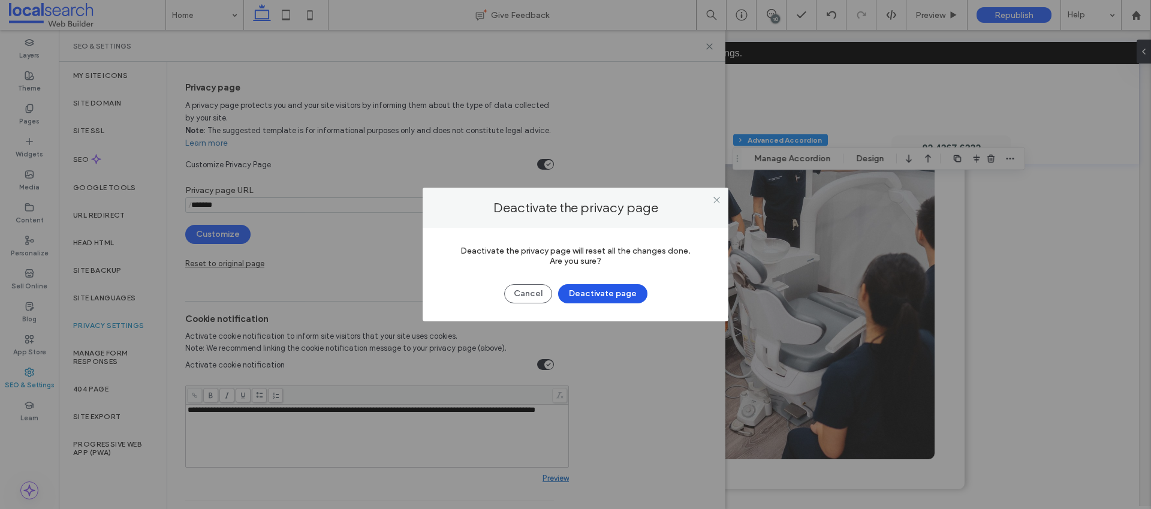
click at [612, 297] on button "Deactivate page" at bounding box center [602, 293] width 89 height 19
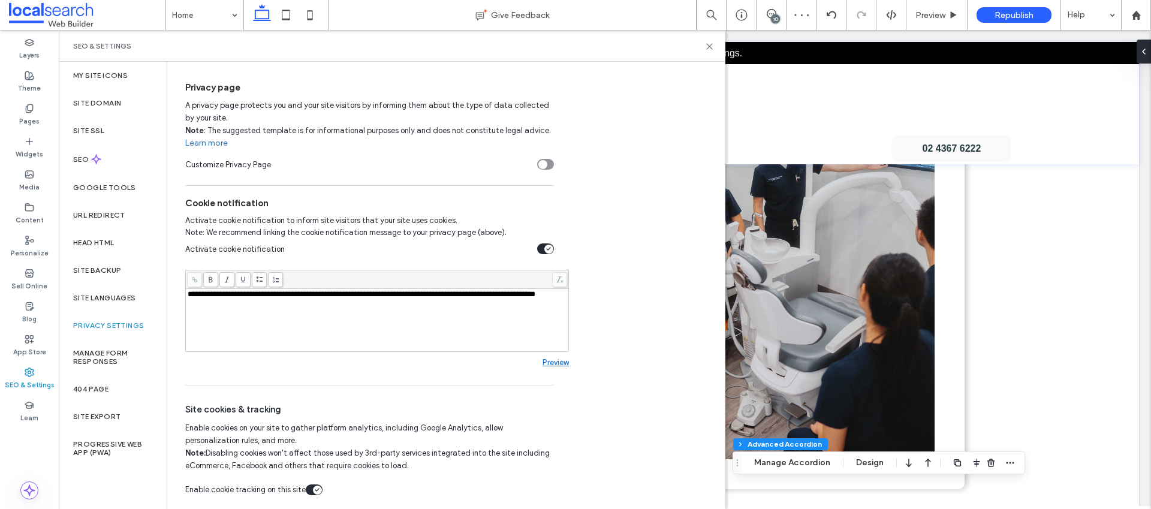
type input "*"
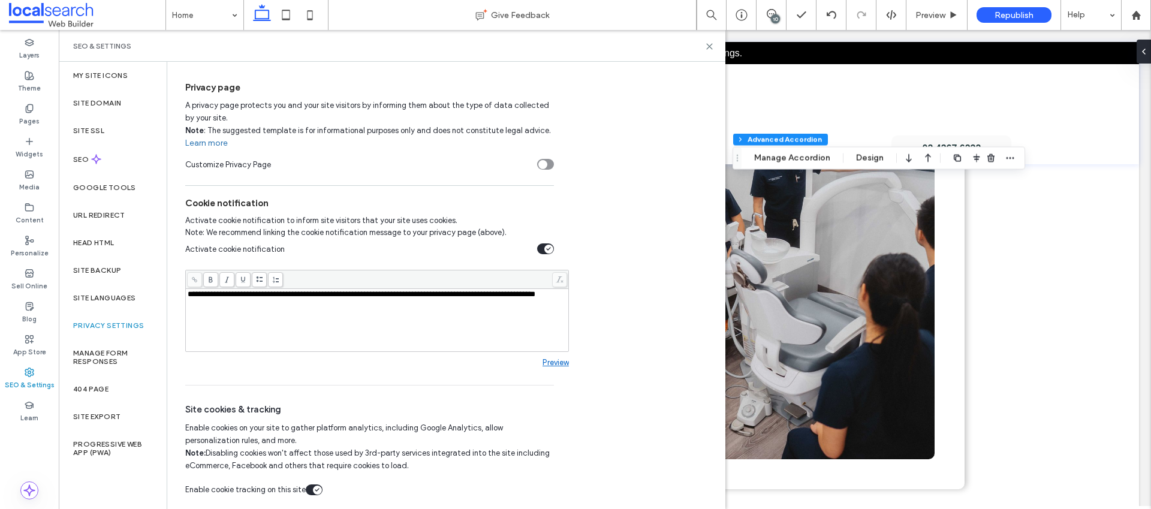
click at [219, 142] on link "Learn more" at bounding box center [206, 143] width 43 height 12
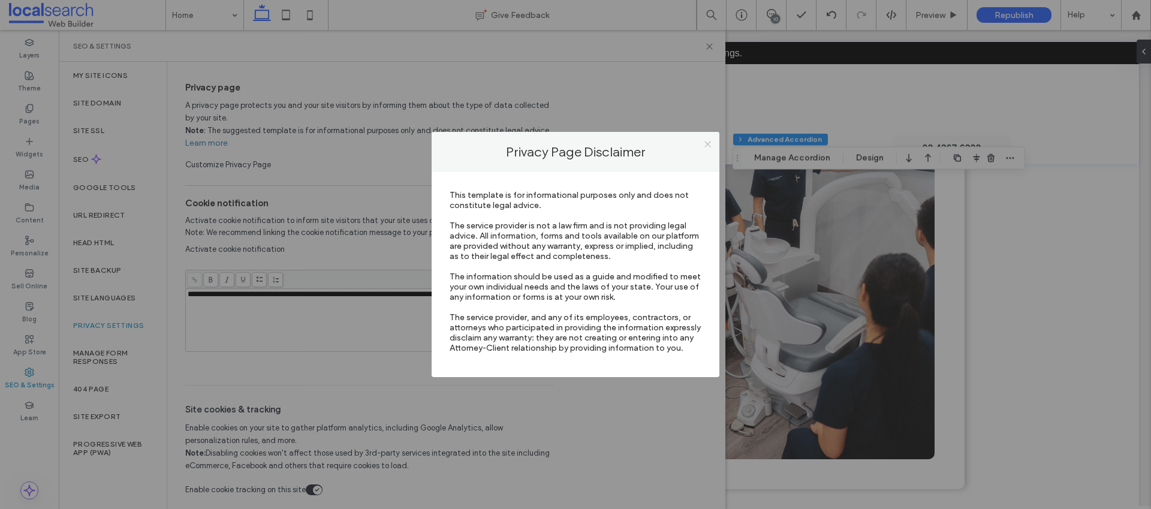
click at [708, 141] on icon at bounding box center [707, 144] width 9 height 9
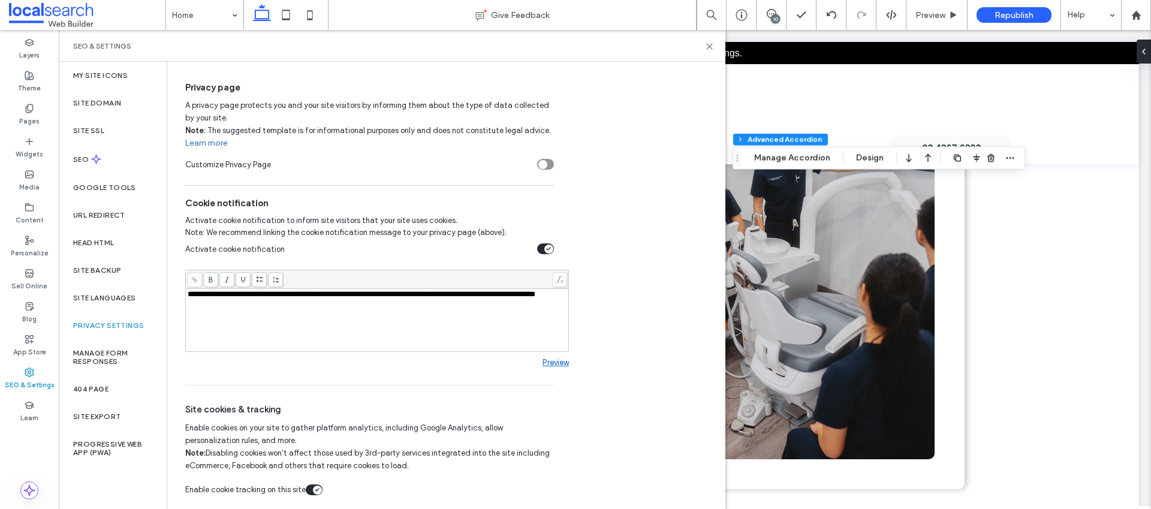
drag, startPoint x: 354, startPoint y: 308, endPoint x: 451, endPoint y: 303, distance: 96.7
click at [451, 303] on div "**********" at bounding box center [378, 320] width 380 height 60
drag, startPoint x: 444, startPoint y: 305, endPoint x: 487, endPoint y: 323, distance: 46.2
click at [469, 294] on div "**********" at bounding box center [378, 294] width 380 height 8
click at [551, 360] on link "Preview" at bounding box center [556, 362] width 26 height 9
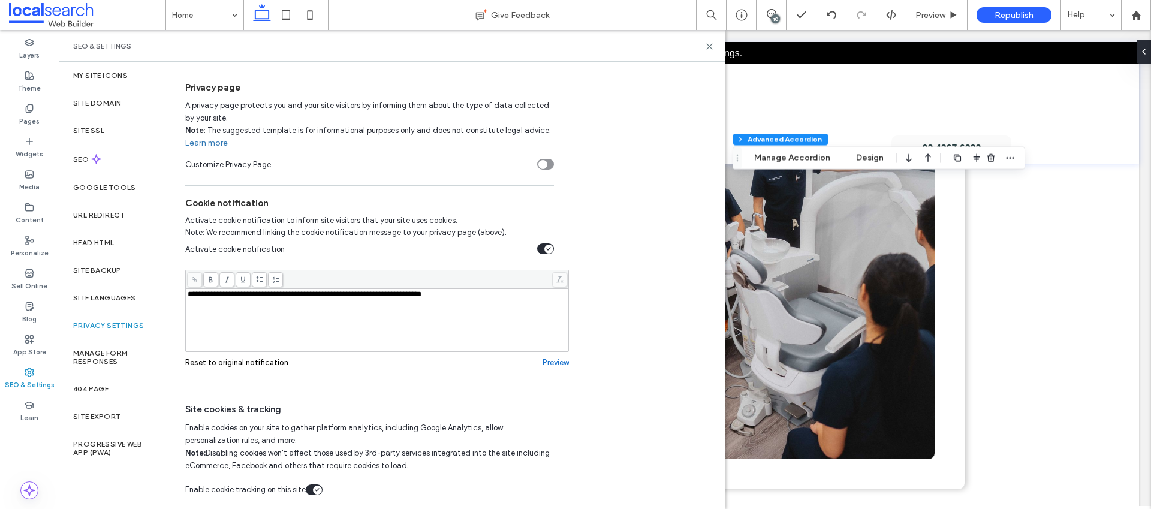
click at [630, 275] on div "**********" at bounding box center [445, 306] width 521 height 145
click at [422, 298] on span "**********" at bounding box center [305, 294] width 234 height 8
click at [486, 292] on div "**********" at bounding box center [378, 294] width 380 height 8
click at [555, 362] on link "Preview" at bounding box center [556, 362] width 26 height 9
click at [251, 365] on div "Reset to original notification" at bounding box center [236, 362] width 103 height 9
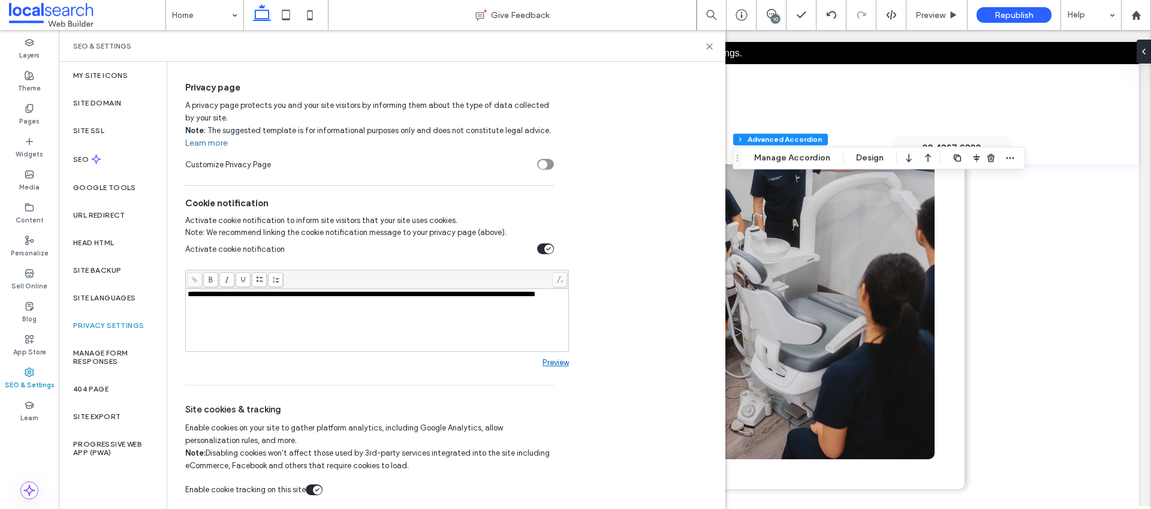
click at [558, 362] on link "Preview" at bounding box center [556, 362] width 26 height 9
click at [548, 249] on icon "toggle" at bounding box center [548, 249] width 5 height 4
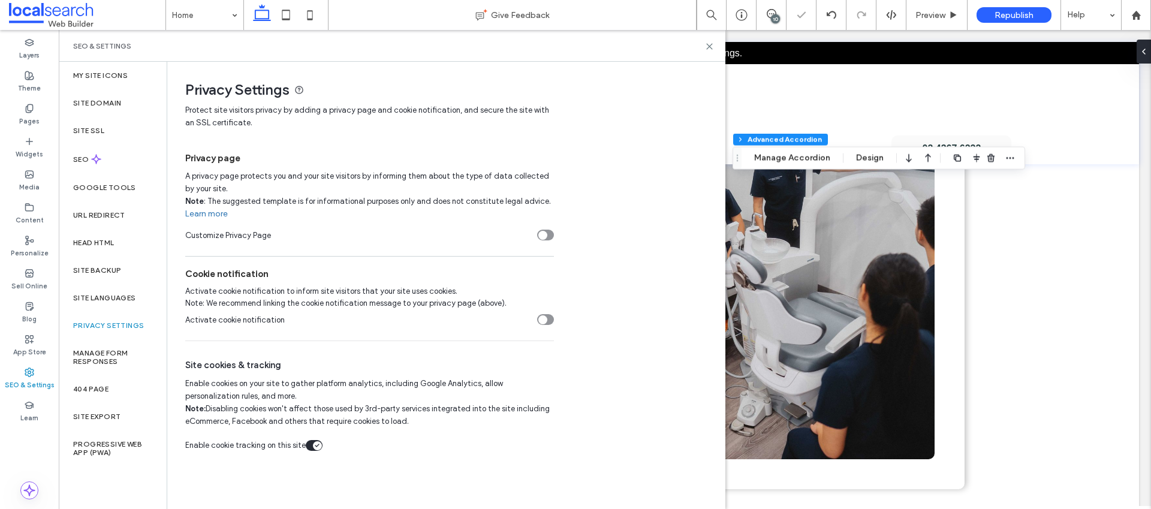
click at [546, 319] on div "toggle" at bounding box center [543, 319] width 9 height 9
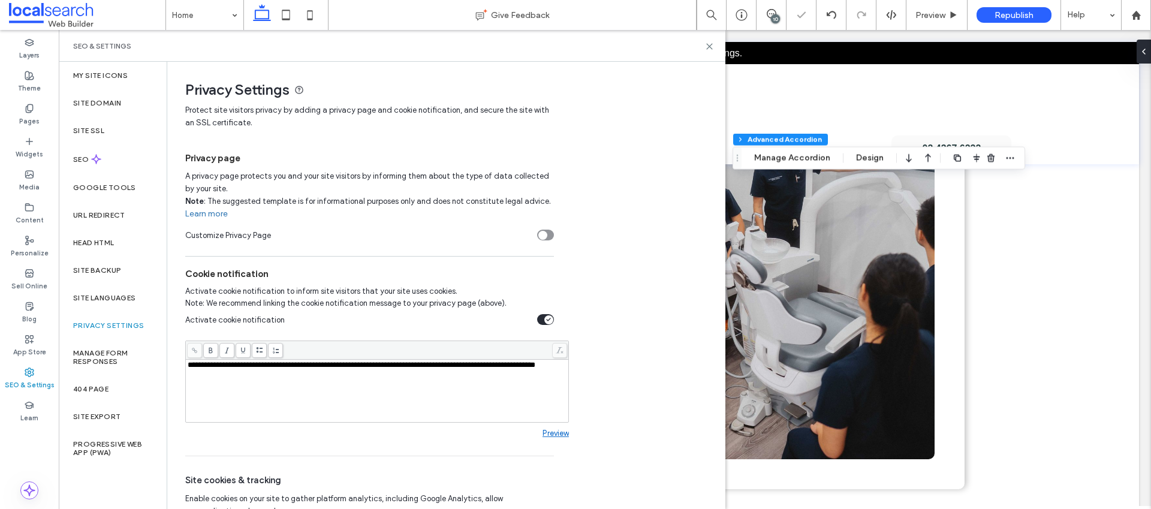
click at [551, 434] on link "Preview" at bounding box center [556, 433] width 26 height 9
drag, startPoint x: 470, startPoint y: 374, endPoint x: 468, endPoint y: 365, distance: 8.6
click at [468, 365] on div "**********" at bounding box center [378, 365] width 380 height 8
click at [554, 434] on link "Preview" at bounding box center [556, 433] width 26 height 9
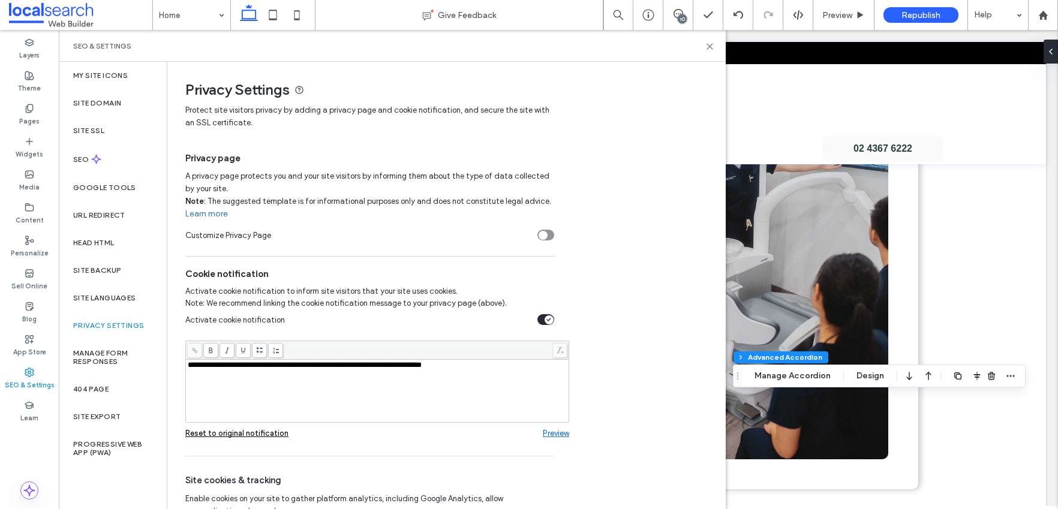
click at [543, 234] on icon "toggle" at bounding box center [543, 235] width 4 height 2
click at [215, 215] on div at bounding box center [529, 254] width 1058 height 509
